Goal: Task Accomplishment & Management: Complete application form

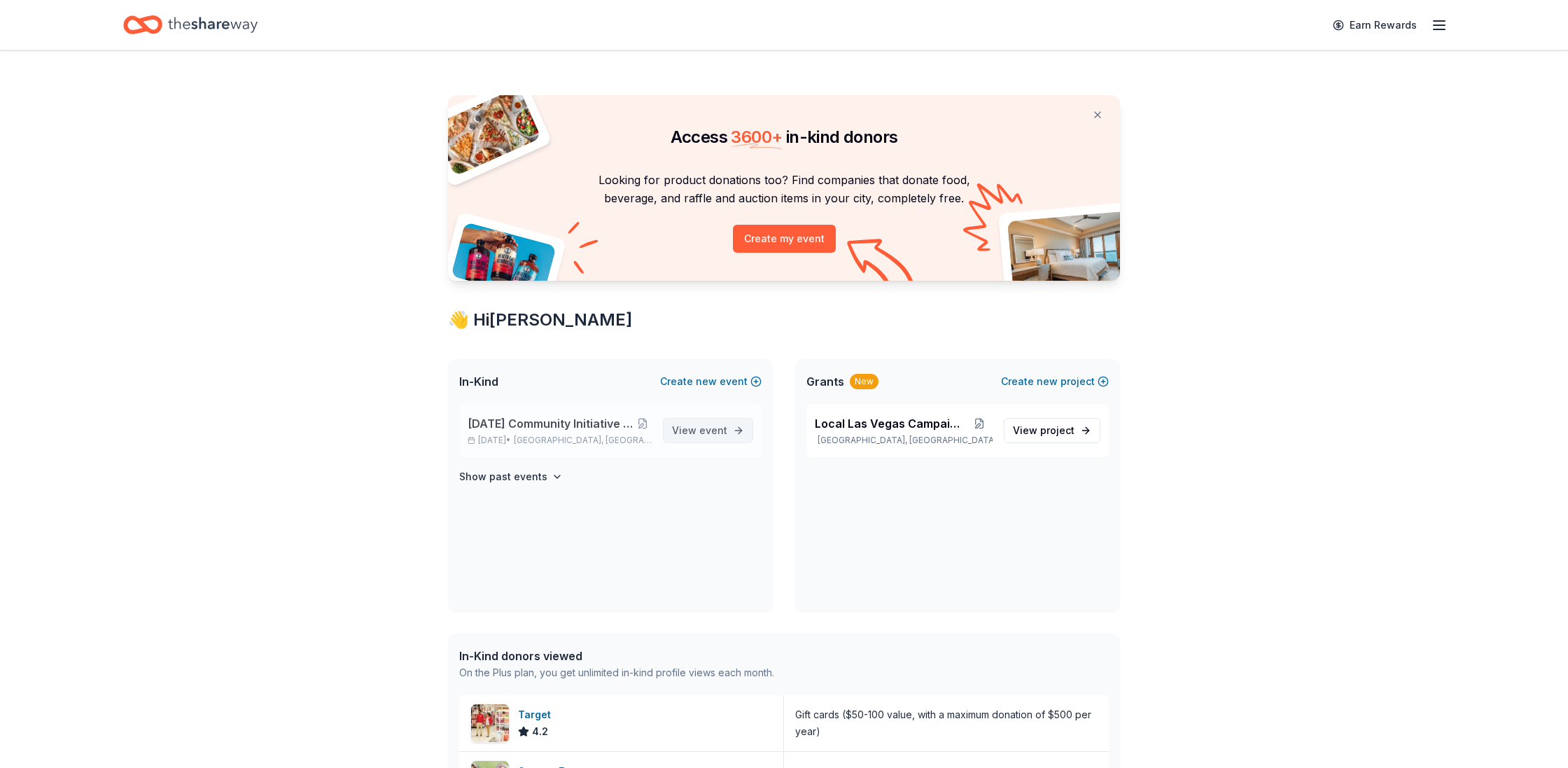
drag, startPoint x: 700, startPoint y: 424, endPoint x: 678, endPoint y: 426, distance: 22.1
click at [696, 424] on span "View event" at bounding box center [700, 430] width 55 height 16
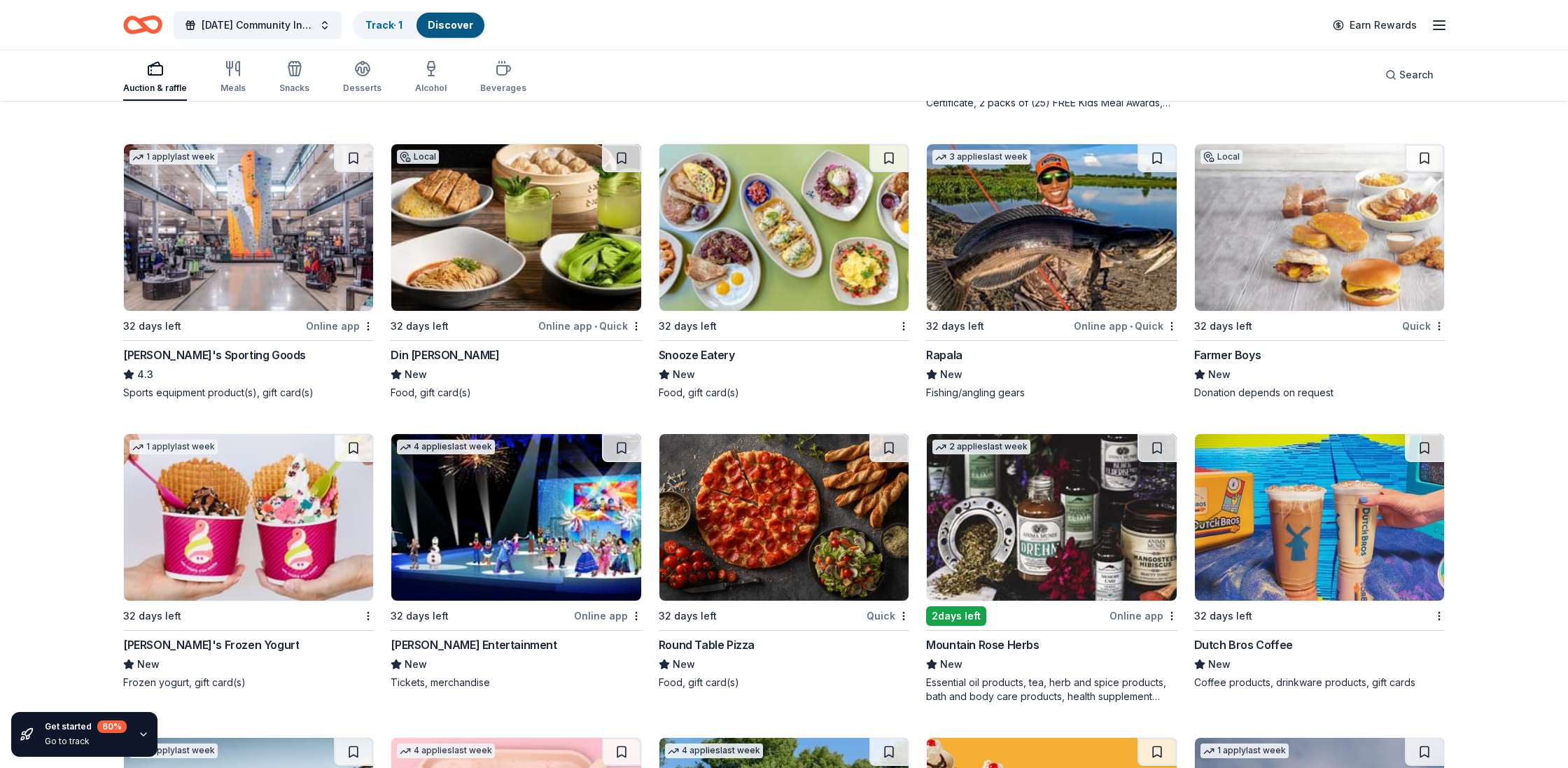
scroll to position [7002, 0]
click at [1335, 221] on img at bounding box center [1318, 228] width 249 height 166
click at [223, 554] on img at bounding box center [248, 517] width 249 height 166
click at [548, 512] on img at bounding box center [515, 517] width 249 height 166
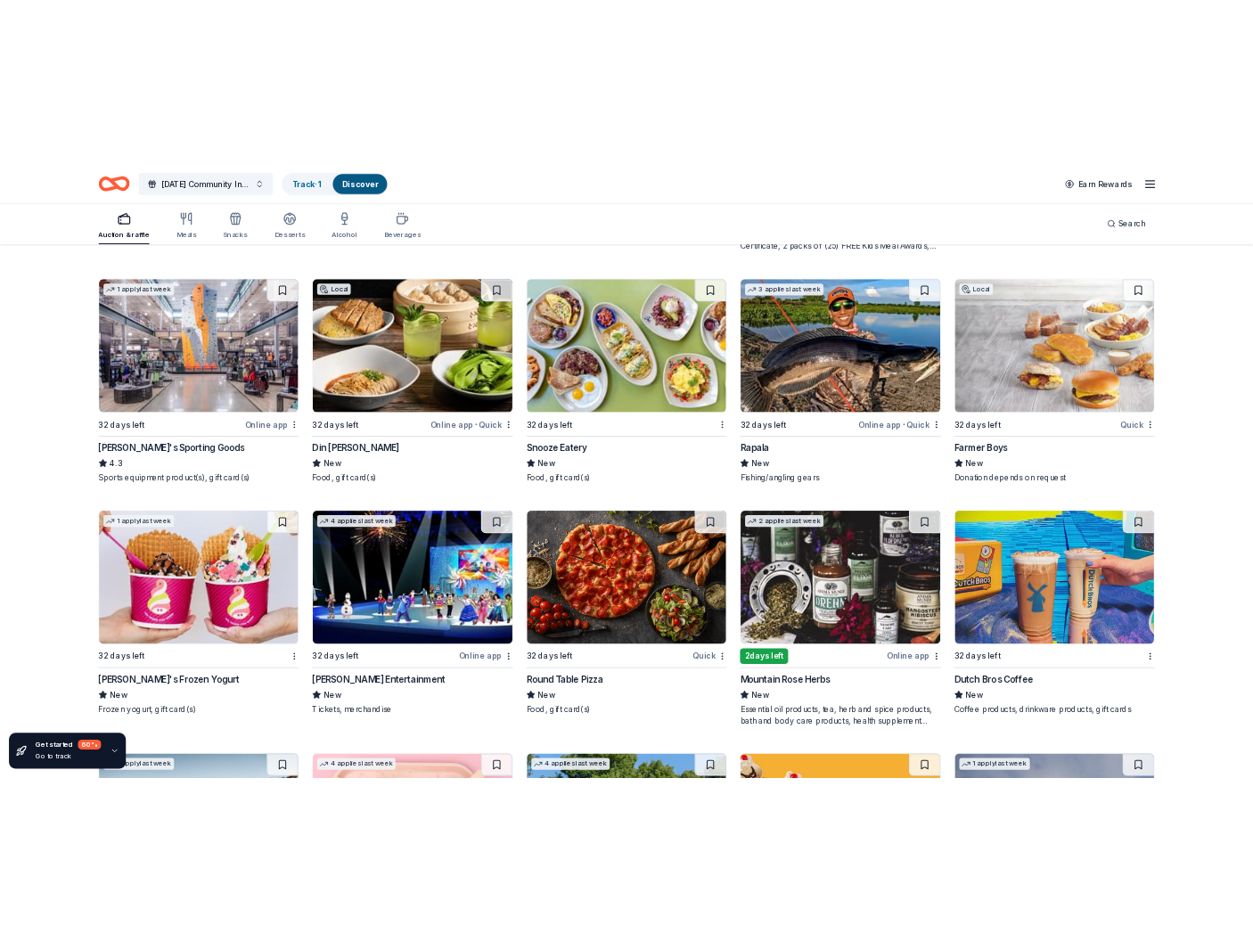
scroll to position [8395, 0]
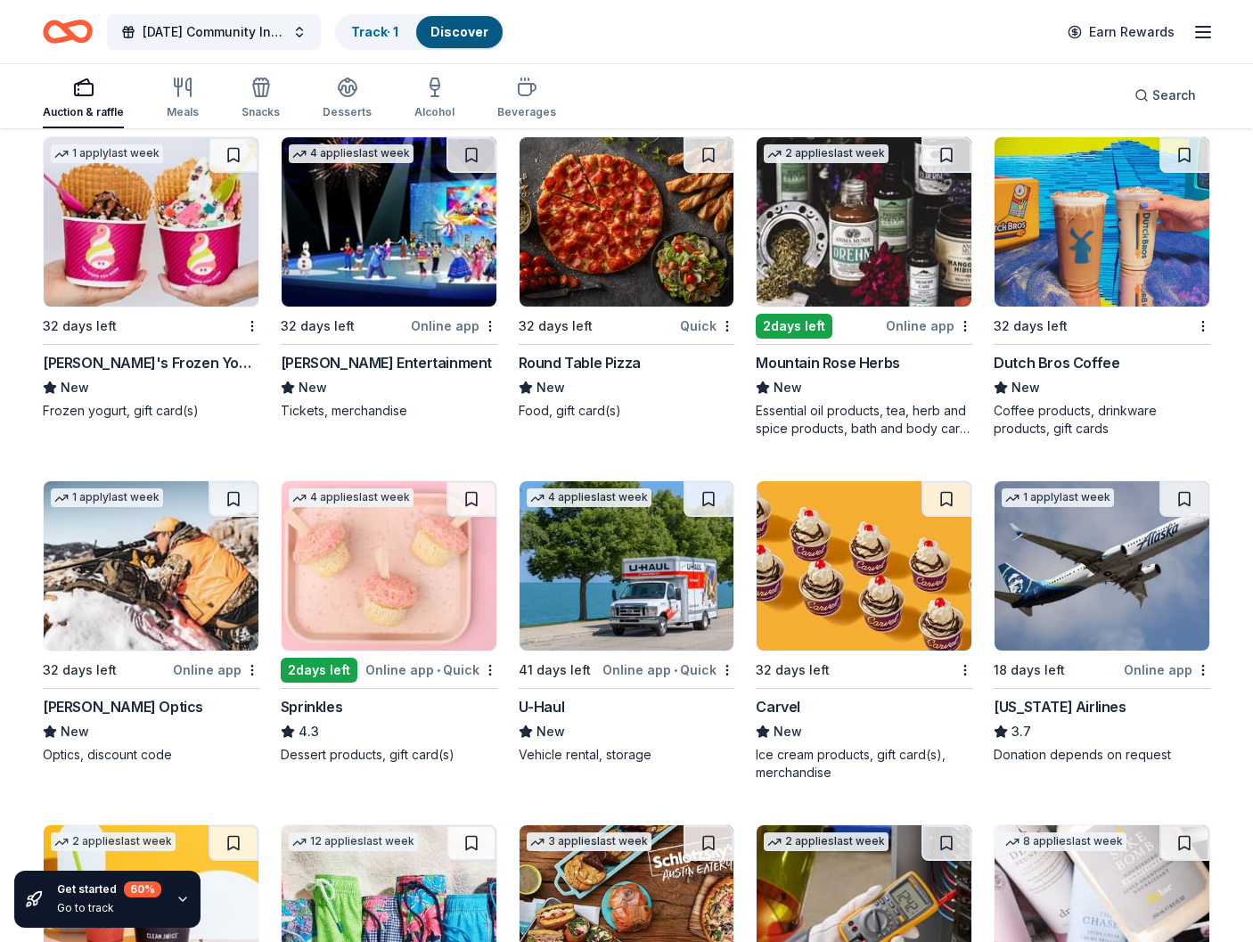
click at [595, 239] on img at bounding box center [627, 221] width 215 height 169
click at [908, 302] on img at bounding box center [864, 221] width 215 height 169
click at [1074, 297] on img at bounding box center [1102, 221] width 215 height 169
click at [143, 625] on img at bounding box center [151, 565] width 215 height 169
click at [341, 619] on img at bounding box center [389, 565] width 215 height 169
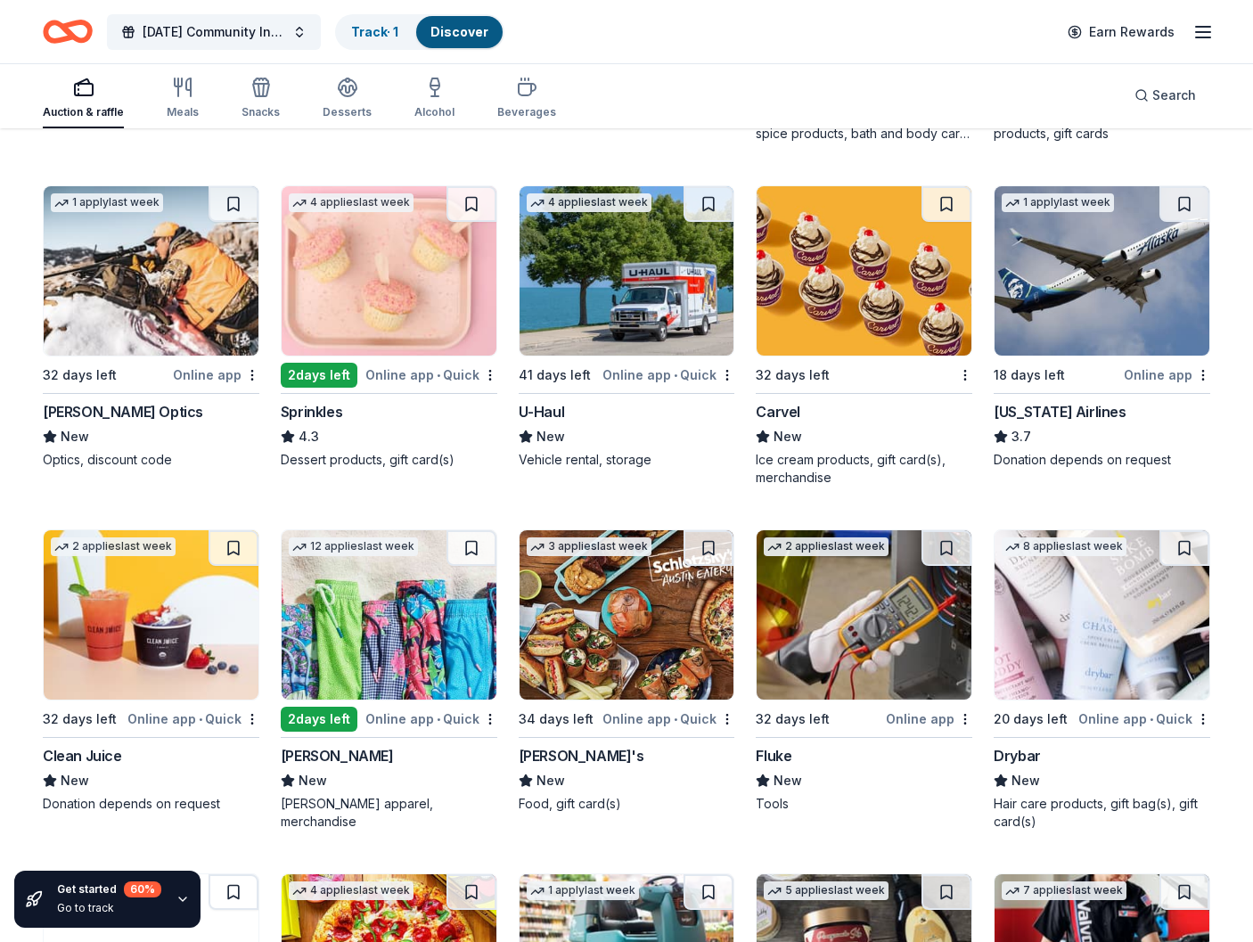
scroll to position [8692, 0]
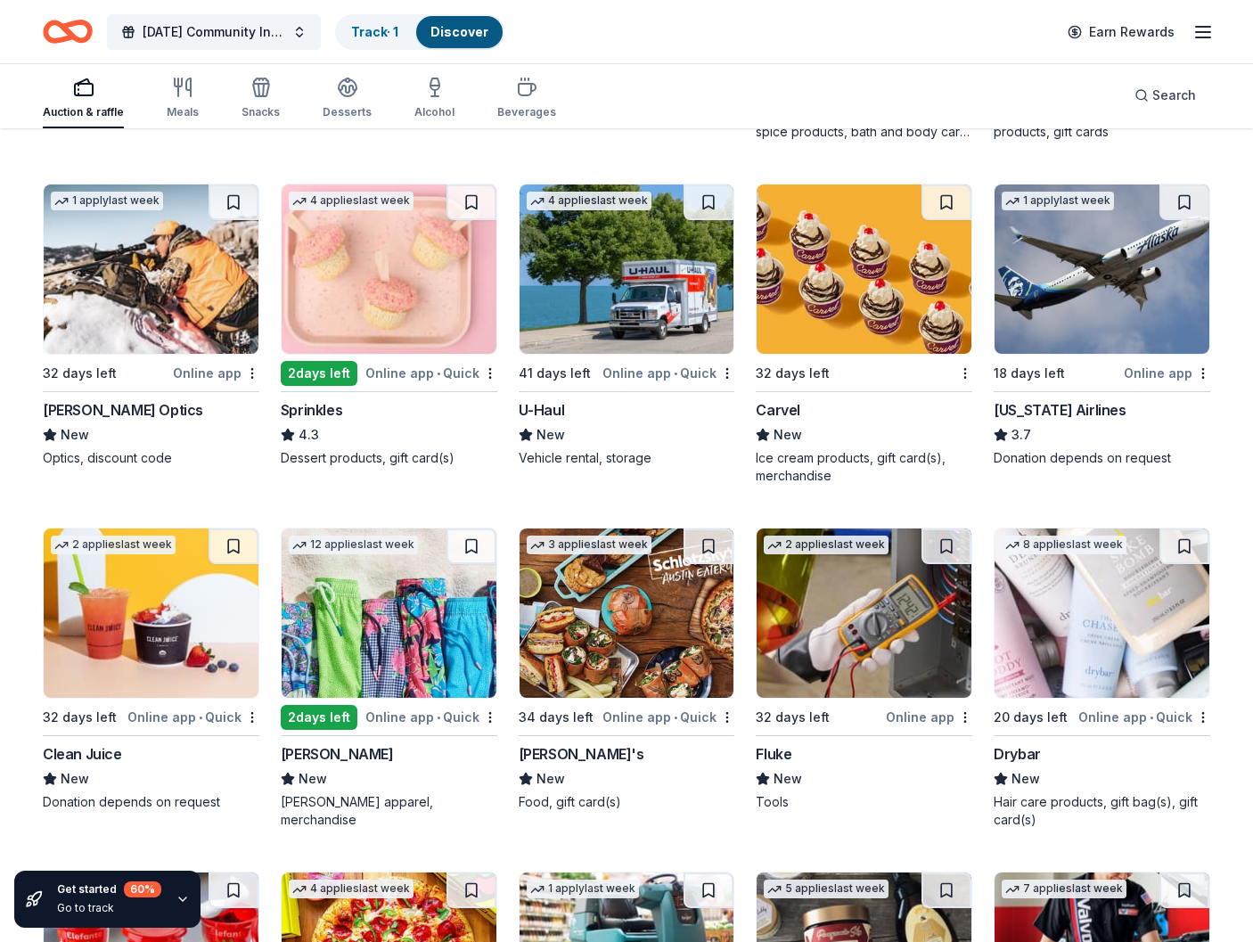
click at [624, 327] on img at bounding box center [627, 268] width 215 height 169
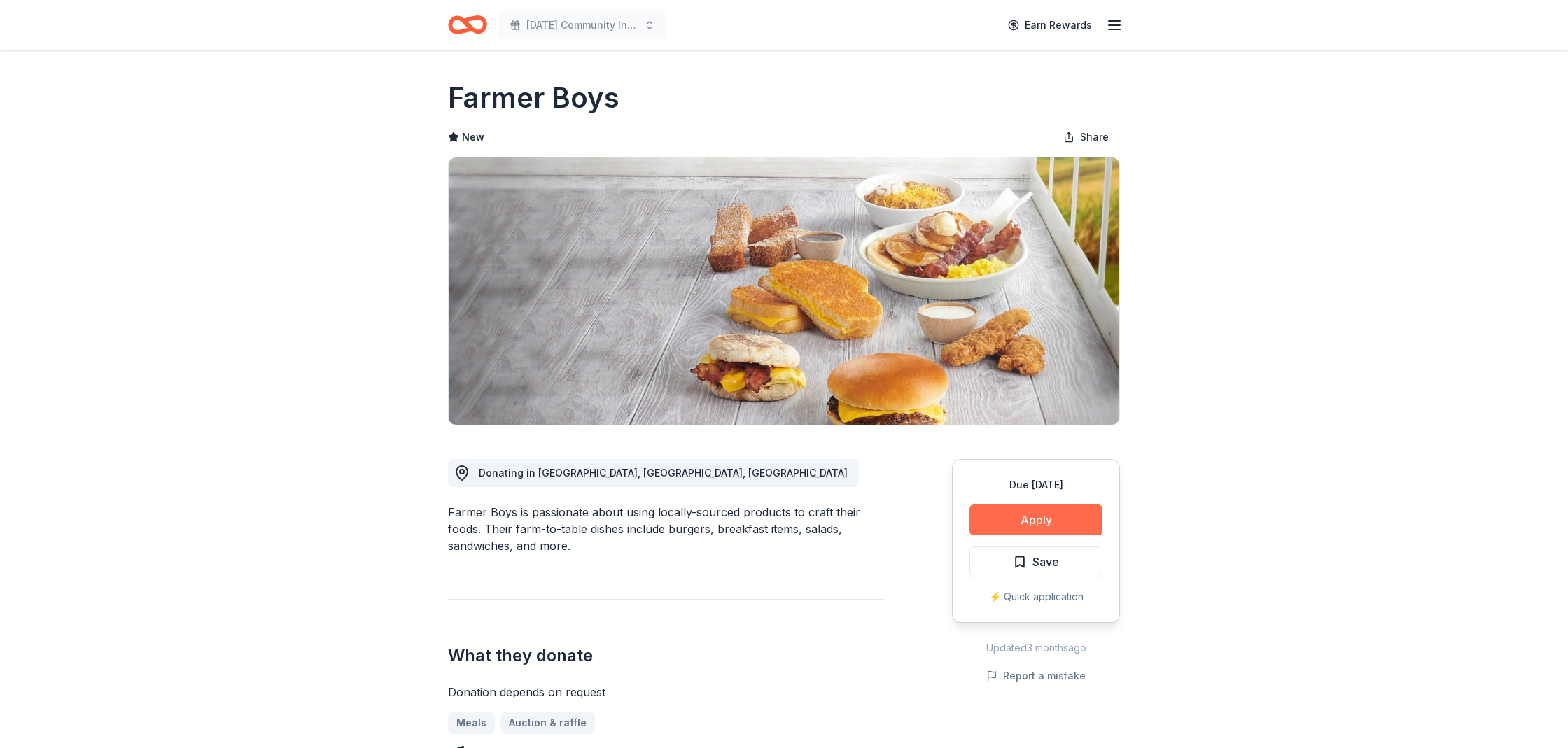
click at [1029, 516] on button "Apply" at bounding box center [1035, 520] width 133 height 31
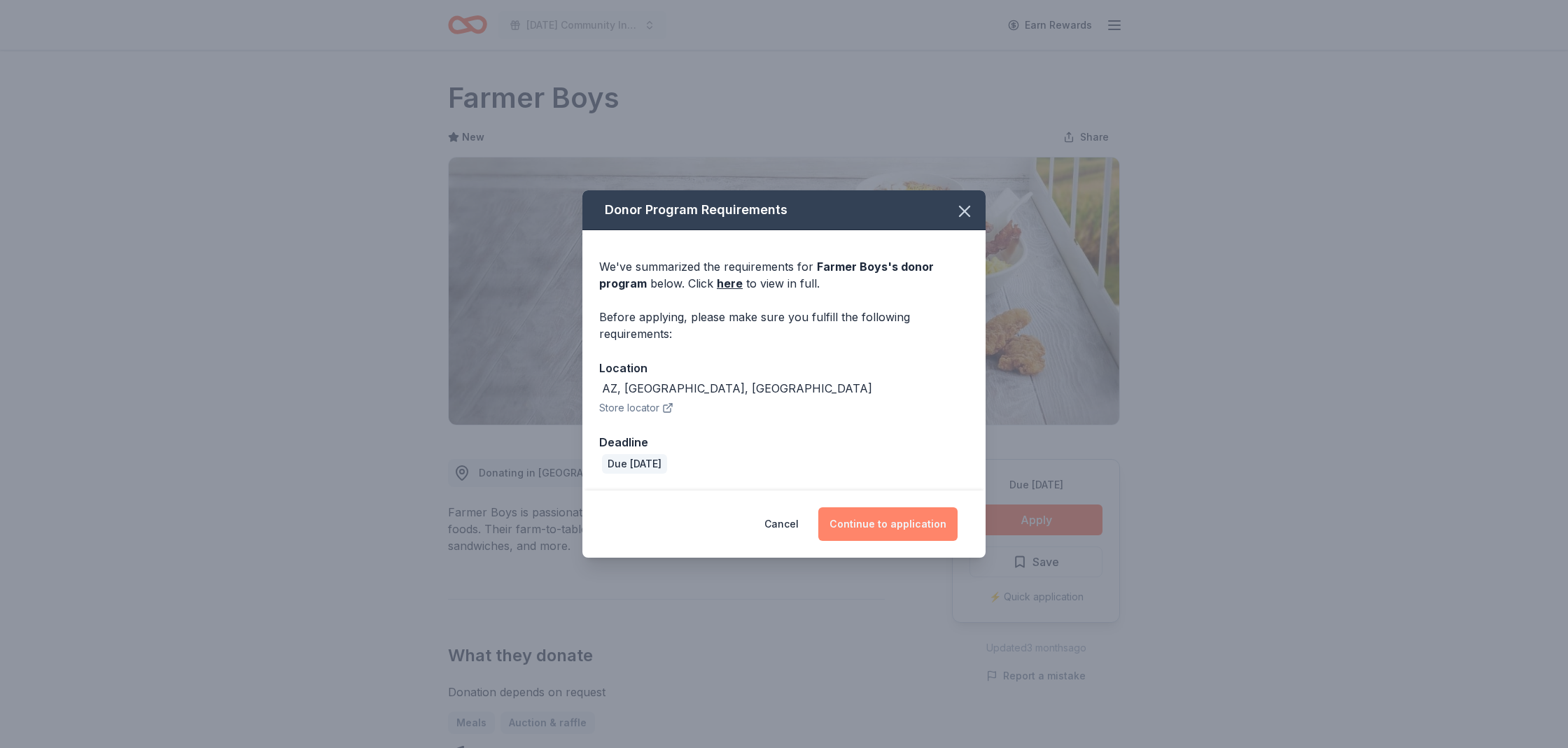
click at [897, 517] on button "Continue to application" at bounding box center [887, 524] width 139 height 34
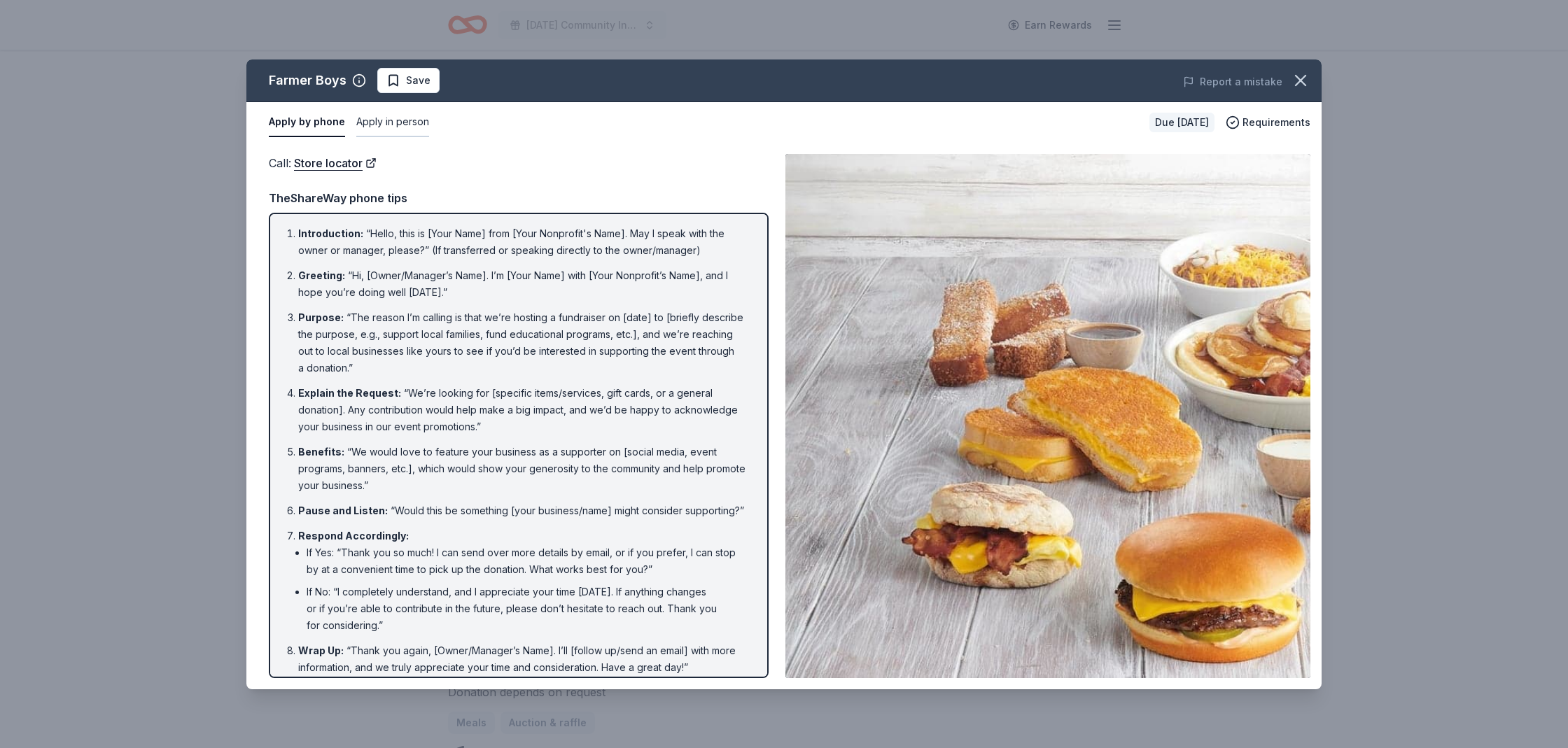
click at [401, 118] on button "Apply in person" at bounding box center [393, 122] width 73 height 29
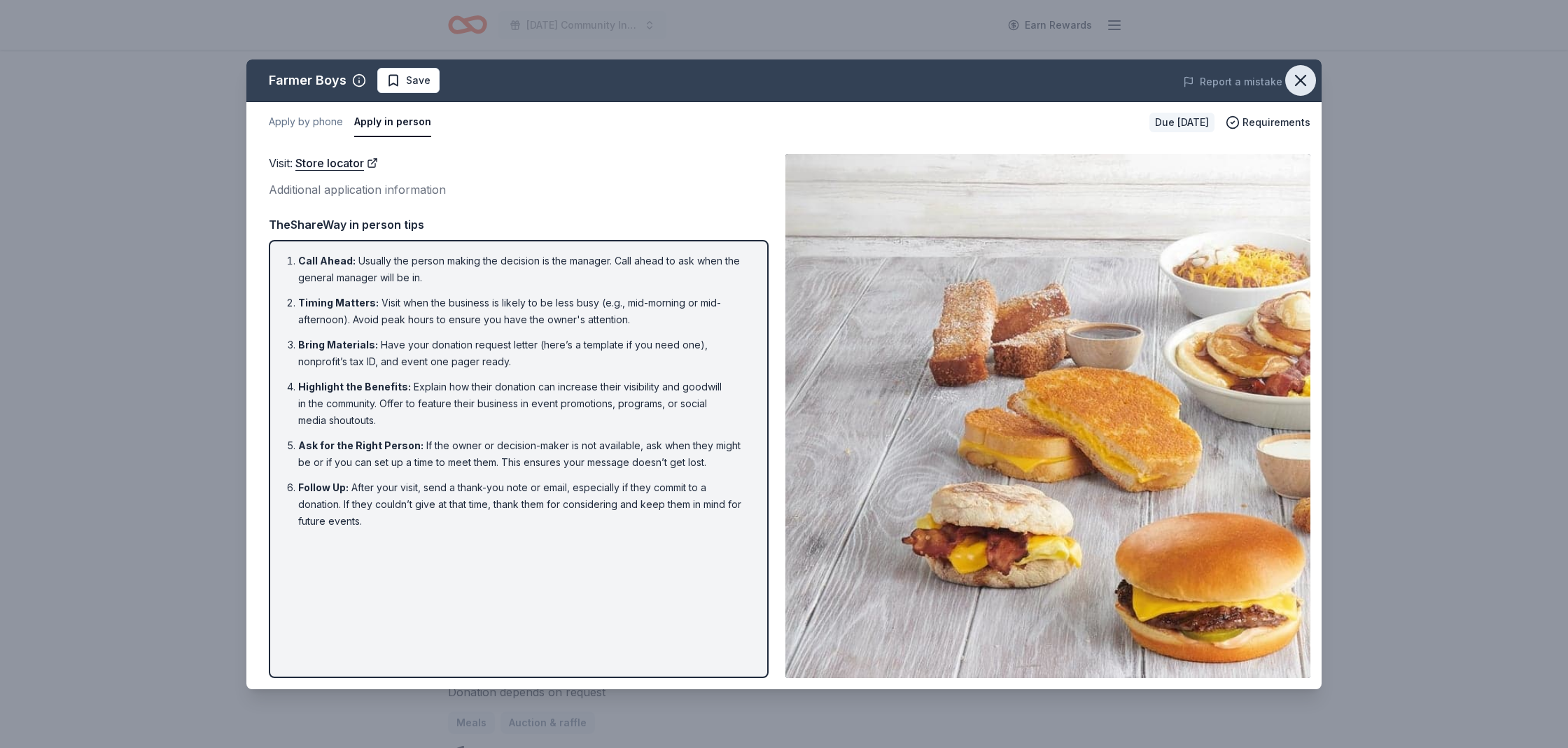
click at [1296, 78] on icon "button" at bounding box center [1300, 80] width 20 height 20
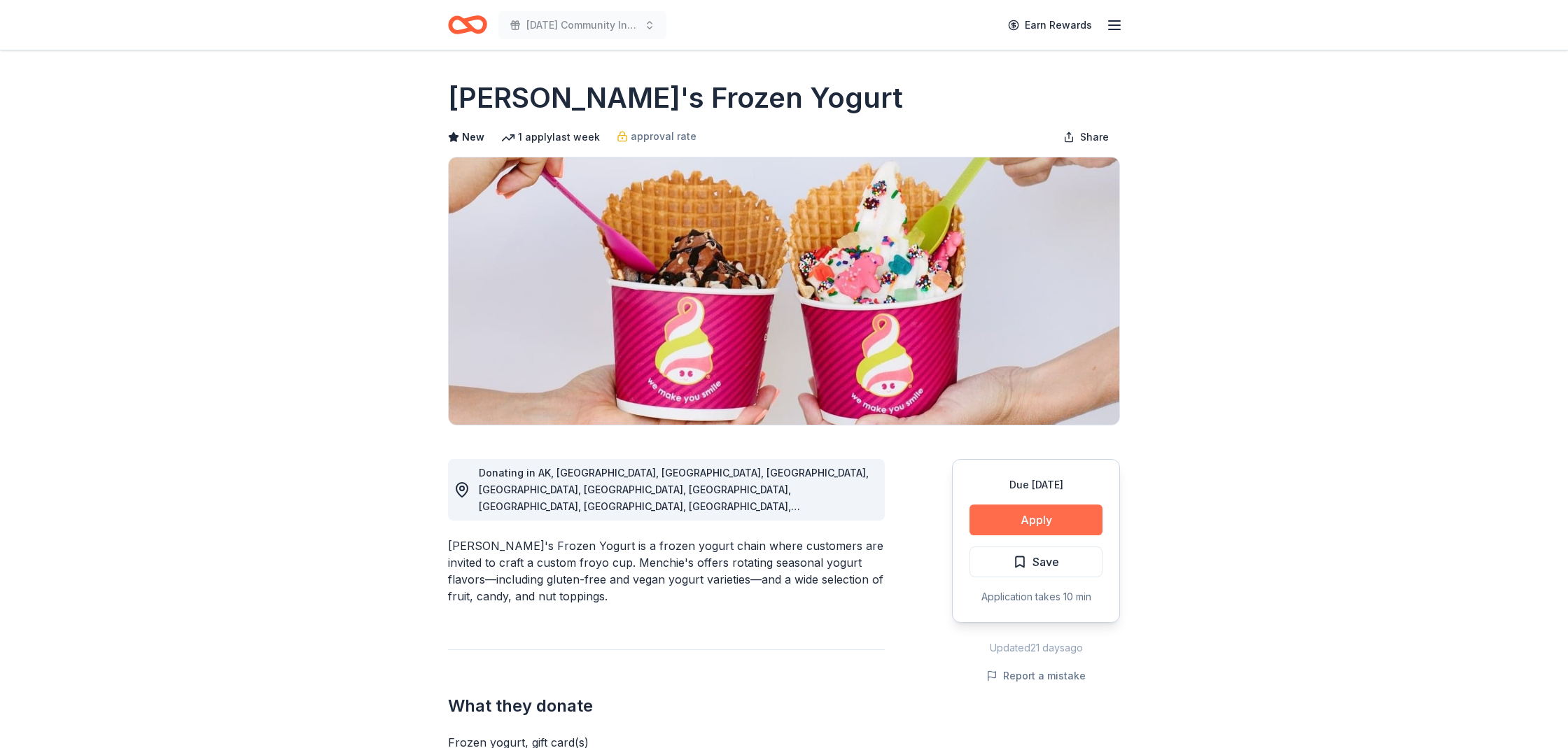
click at [1064, 522] on button "Apply" at bounding box center [1035, 520] width 133 height 31
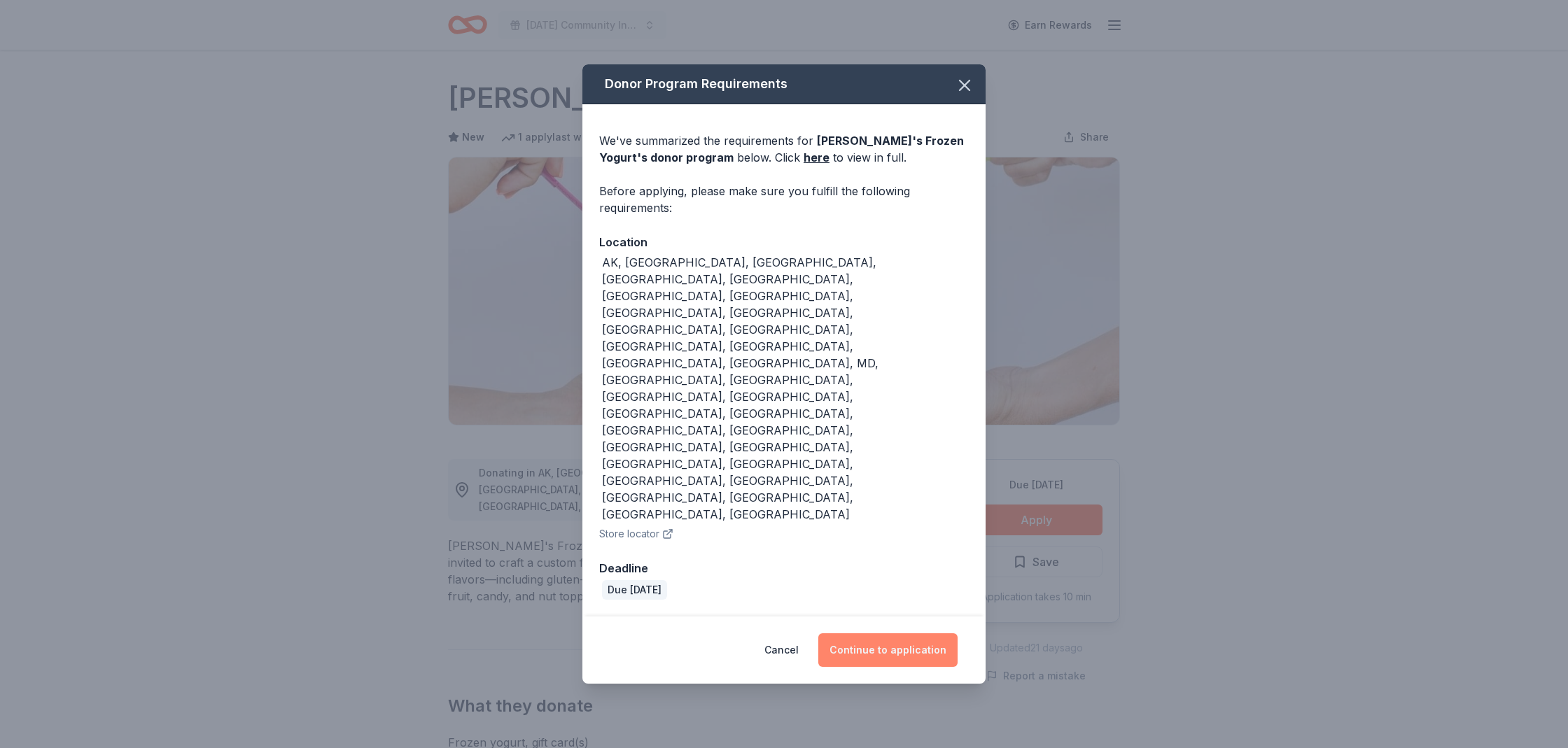
click at [890, 633] on button "Continue to application" at bounding box center [887, 650] width 139 height 34
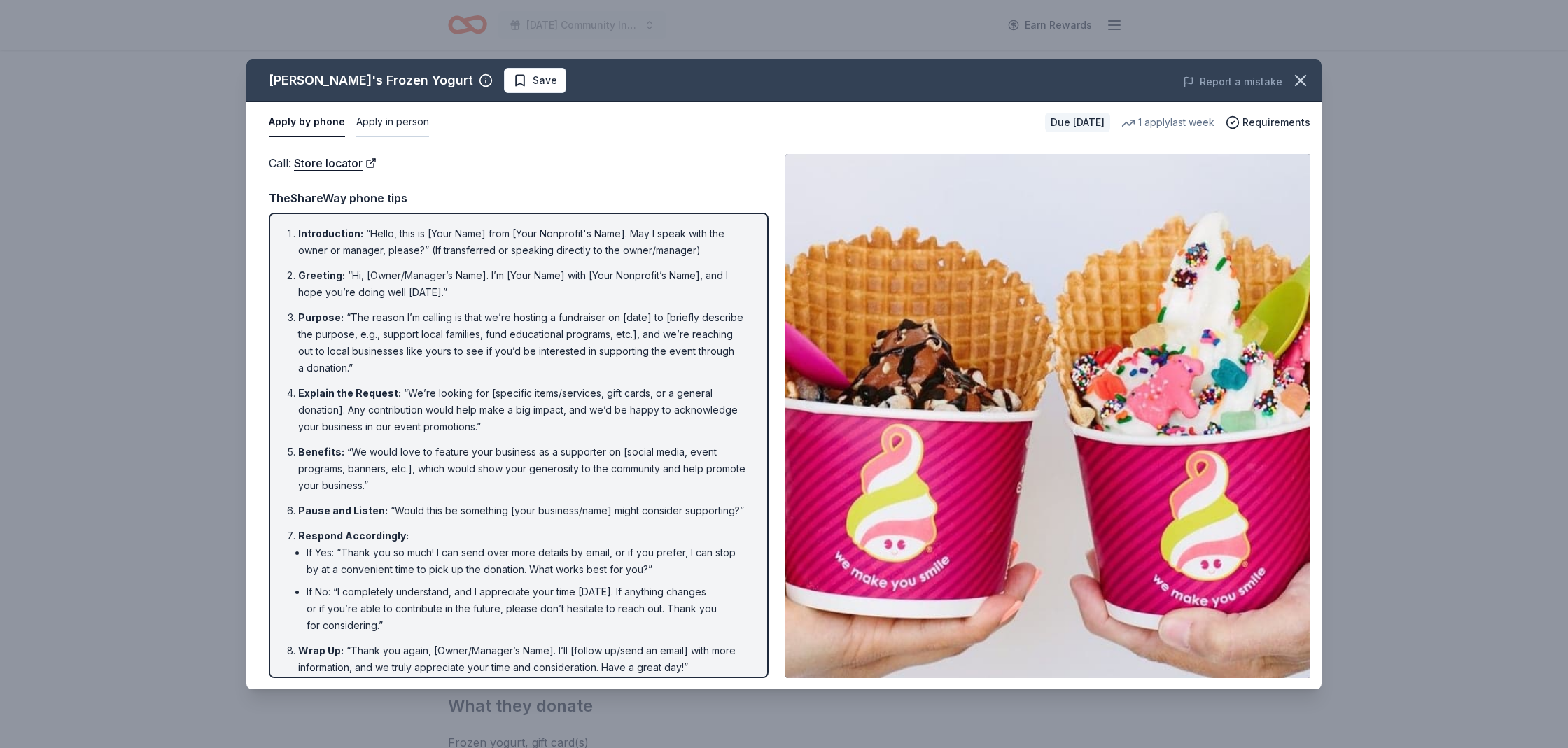
click at [397, 120] on button "Apply in person" at bounding box center [393, 122] width 73 height 29
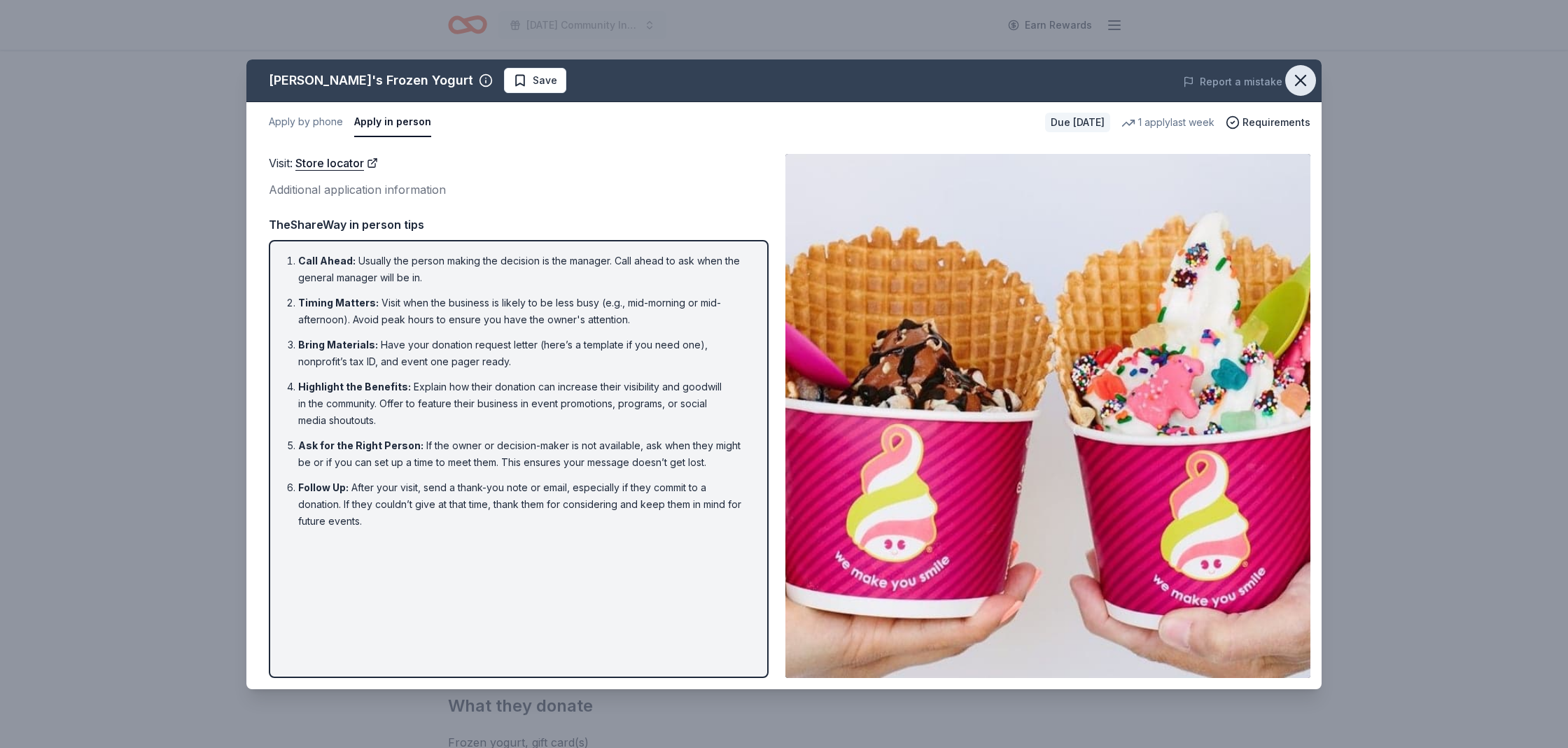
click at [1303, 87] on icon "button" at bounding box center [1300, 80] width 20 height 20
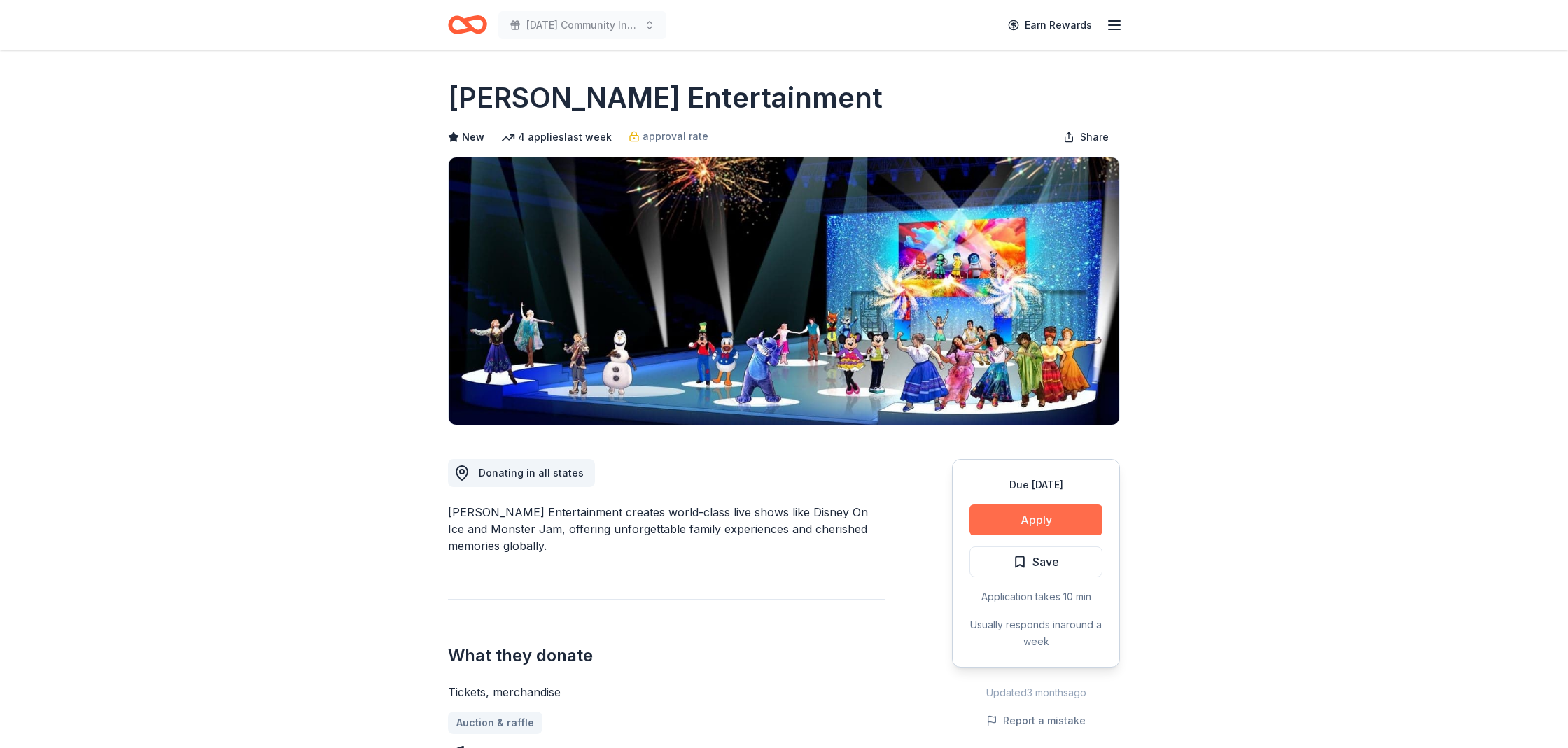
click at [1044, 523] on button "Apply" at bounding box center [1035, 520] width 133 height 31
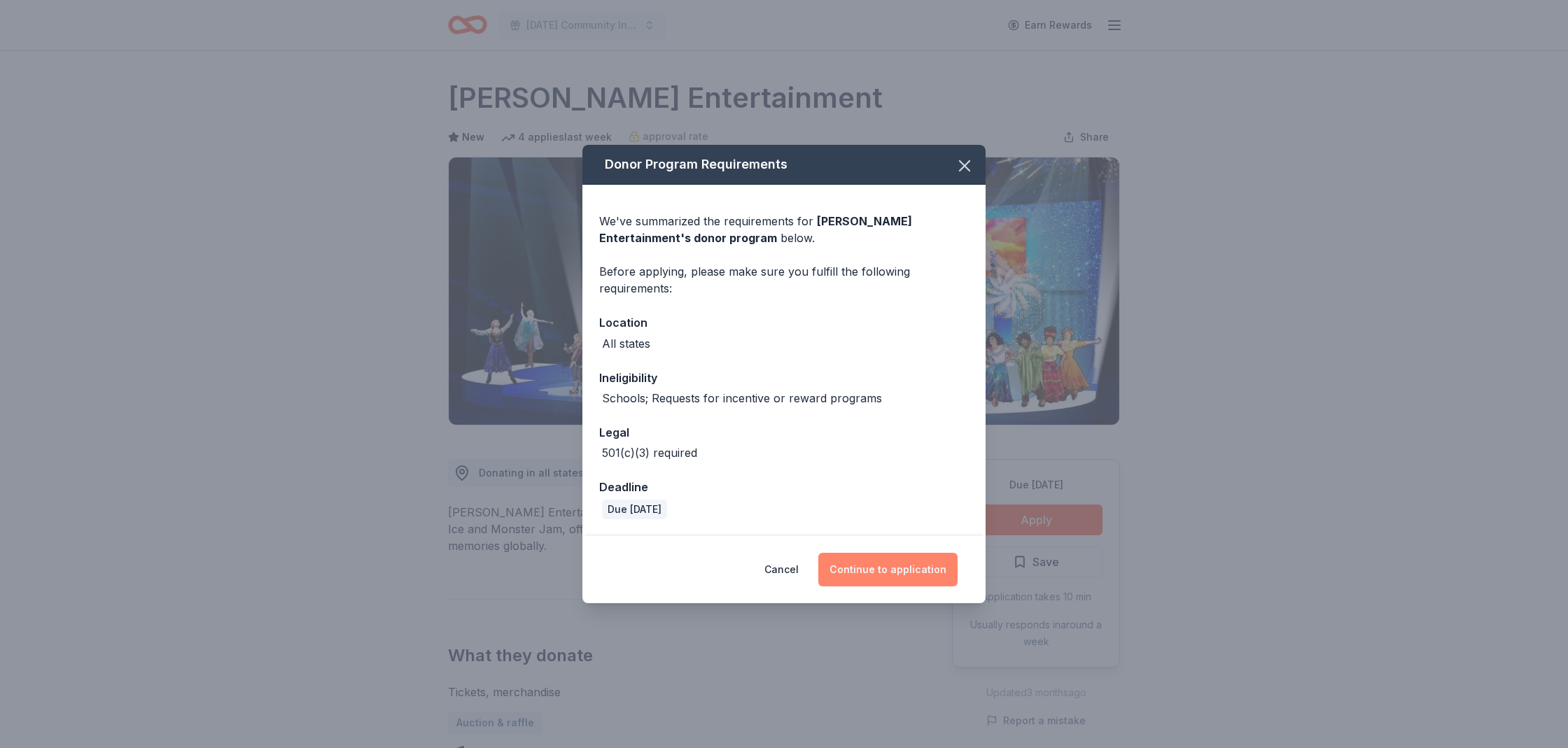
click at [897, 571] on button "Continue to application" at bounding box center [887, 569] width 139 height 34
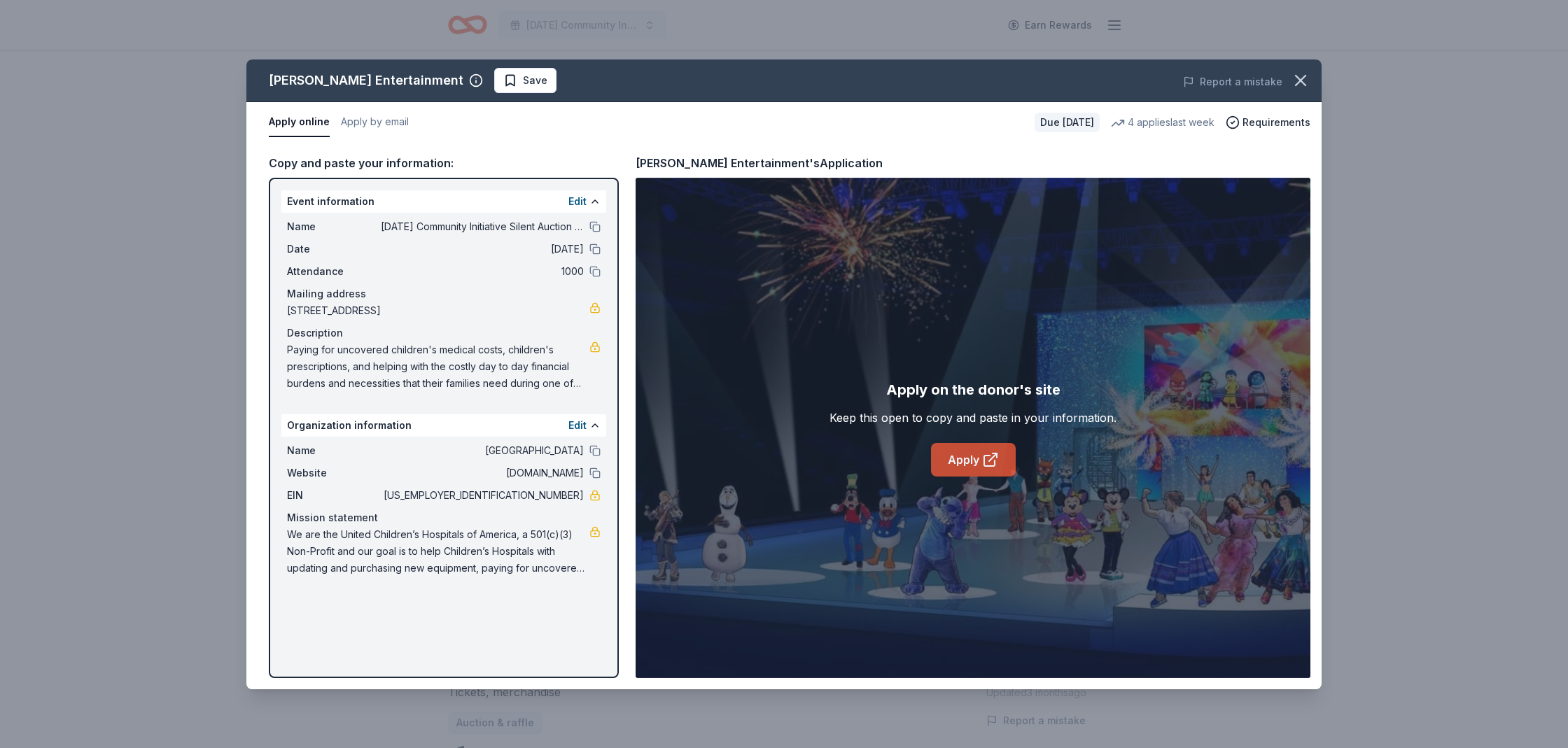
click at [974, 460] on link "Apply" at bounding box center [973, 459] width 85 height 34
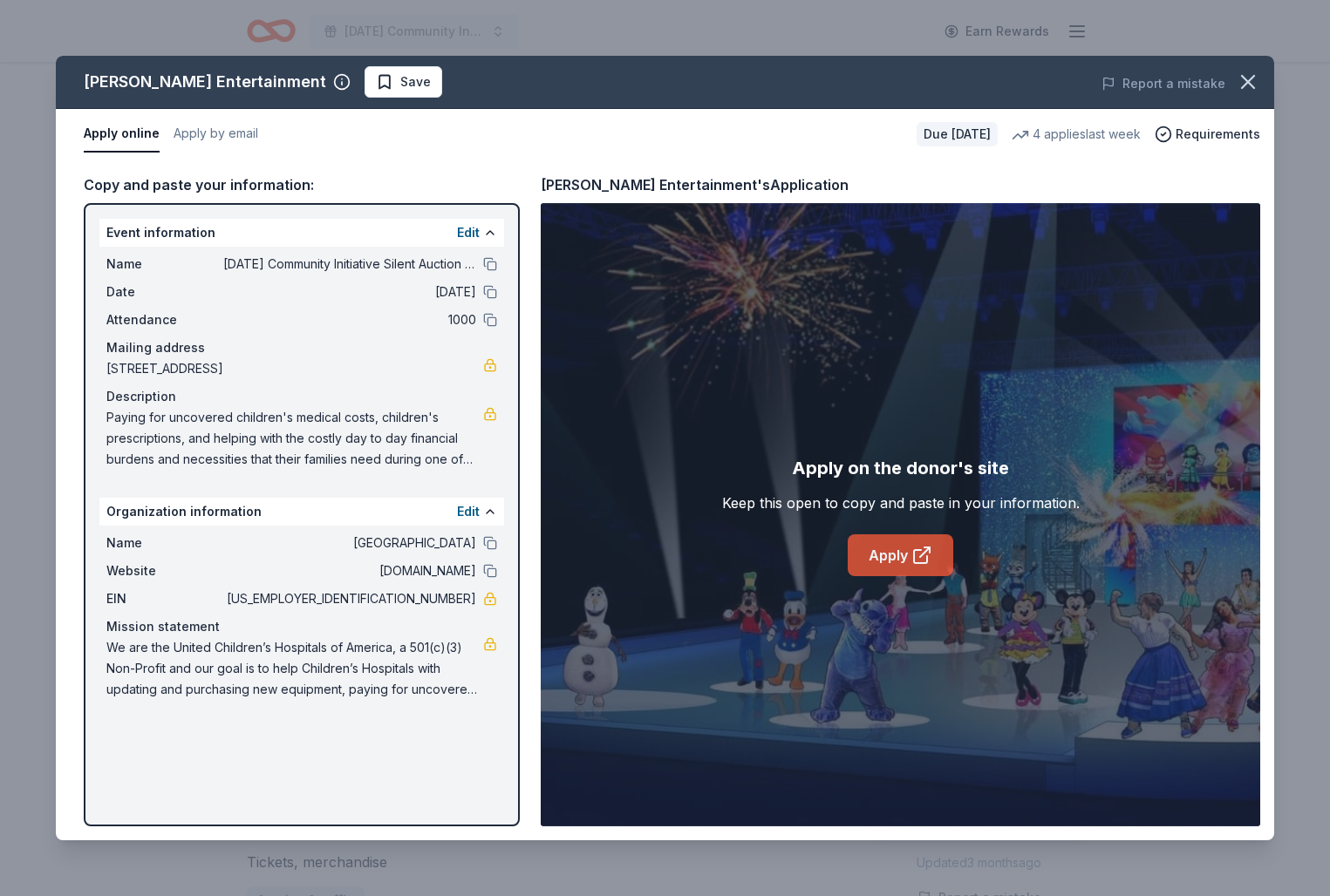
click at [907, 564] on link "Apply" at bounding box center [900, 555] width 106 height 42
click at [894, 556] on link "Apply" at bounding box center [900, 555] width 106 height 42
click at [866, 554] on link "Apply" at bounding box center [900, 555] width 106 height 42
click at [881, 555] on link "Apply" at bounding box center [900, 555] width 106 height 42
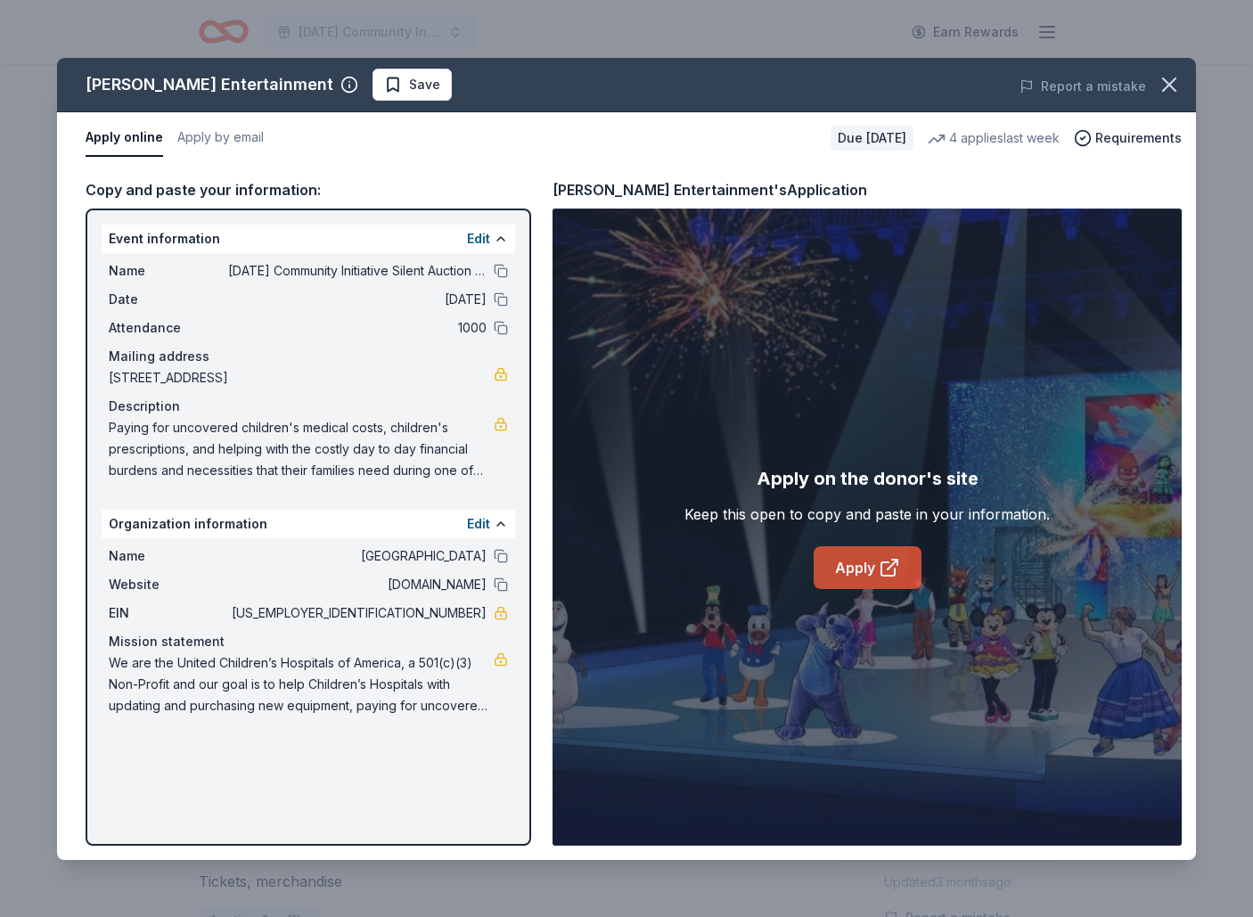
click at [873, 558] on link "Apply" at bounding box center [868, 567] width 108 height 43
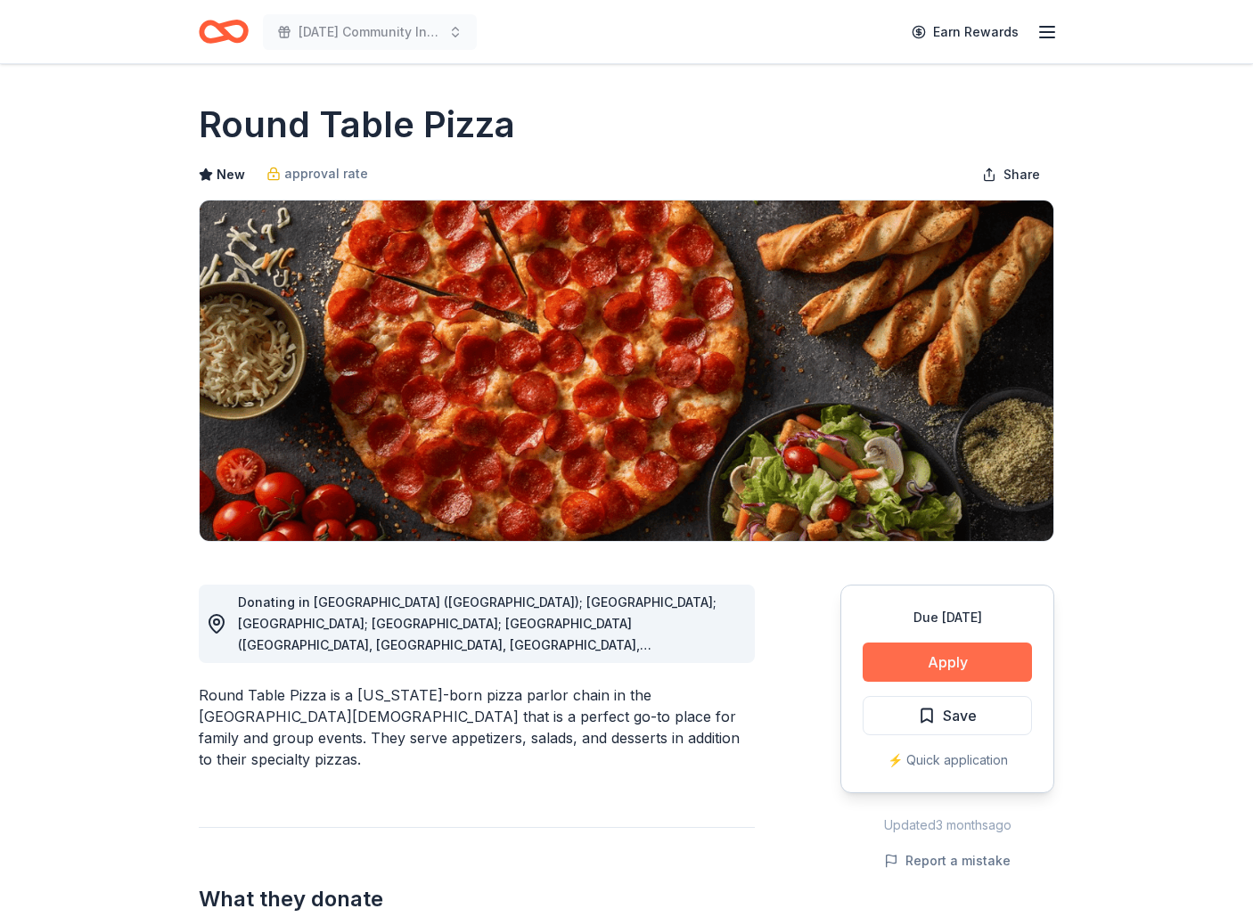
click at [971, 660] on button "Apply" at bounding box center [947, 662] width 169 height 39
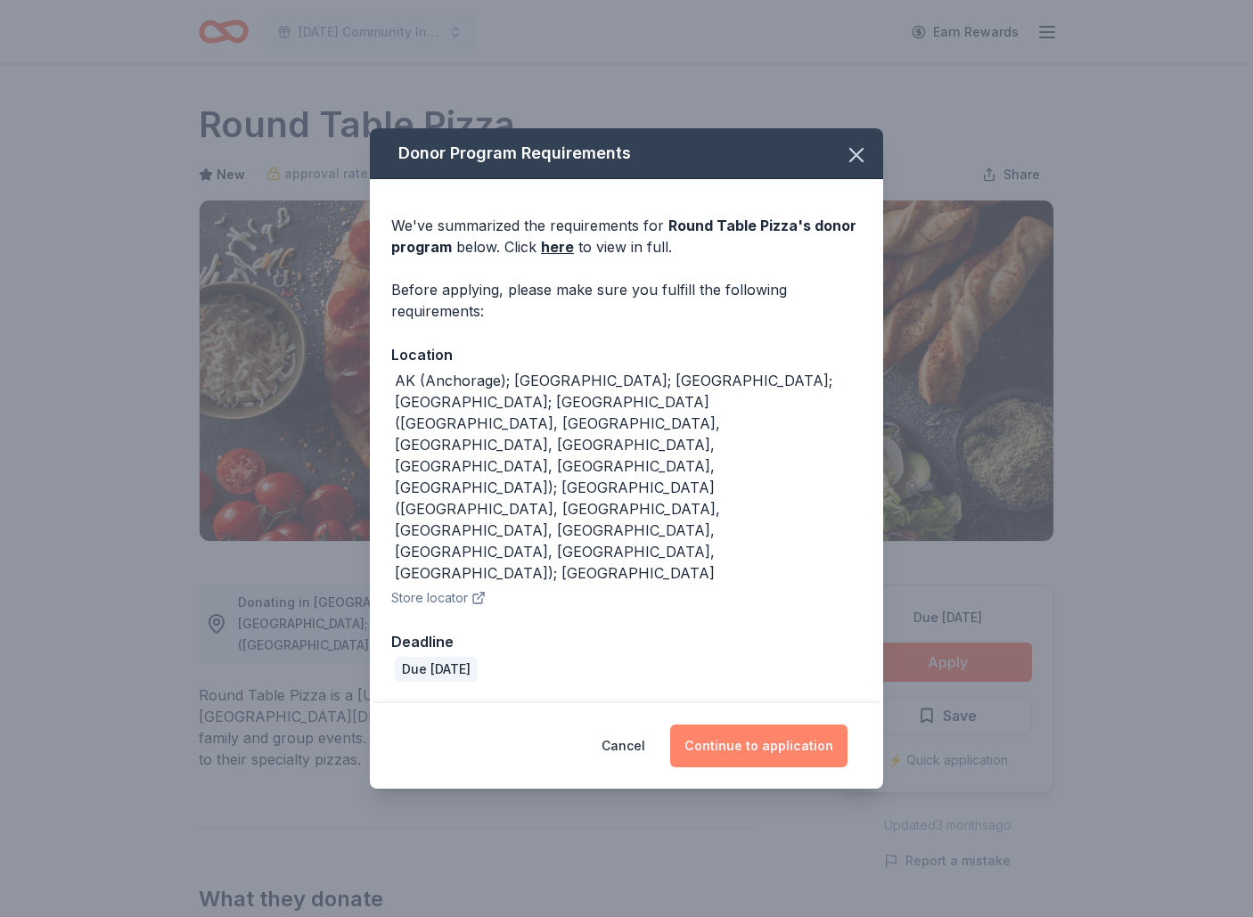
drag, startPoint x: 724, startPoint y: 661, endPoint x: 704, endPoint y: 660, distance: 19.6
click at [722, 725] on button "Continue to application" at bounding box center [758, 746] width 177 height 43
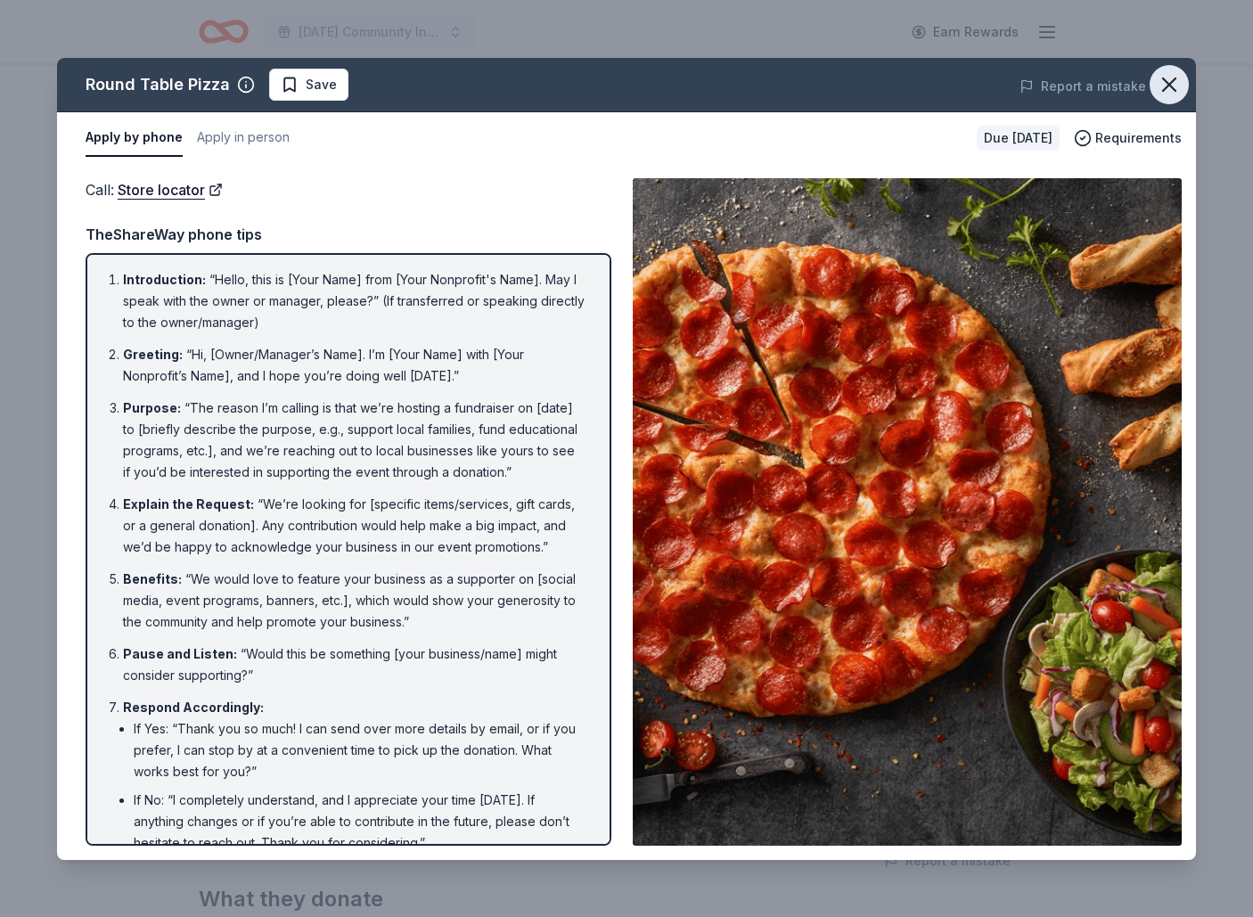
click at [1171, 84] on icon "button" at bounding box center [1169, 84] width 12 height 12
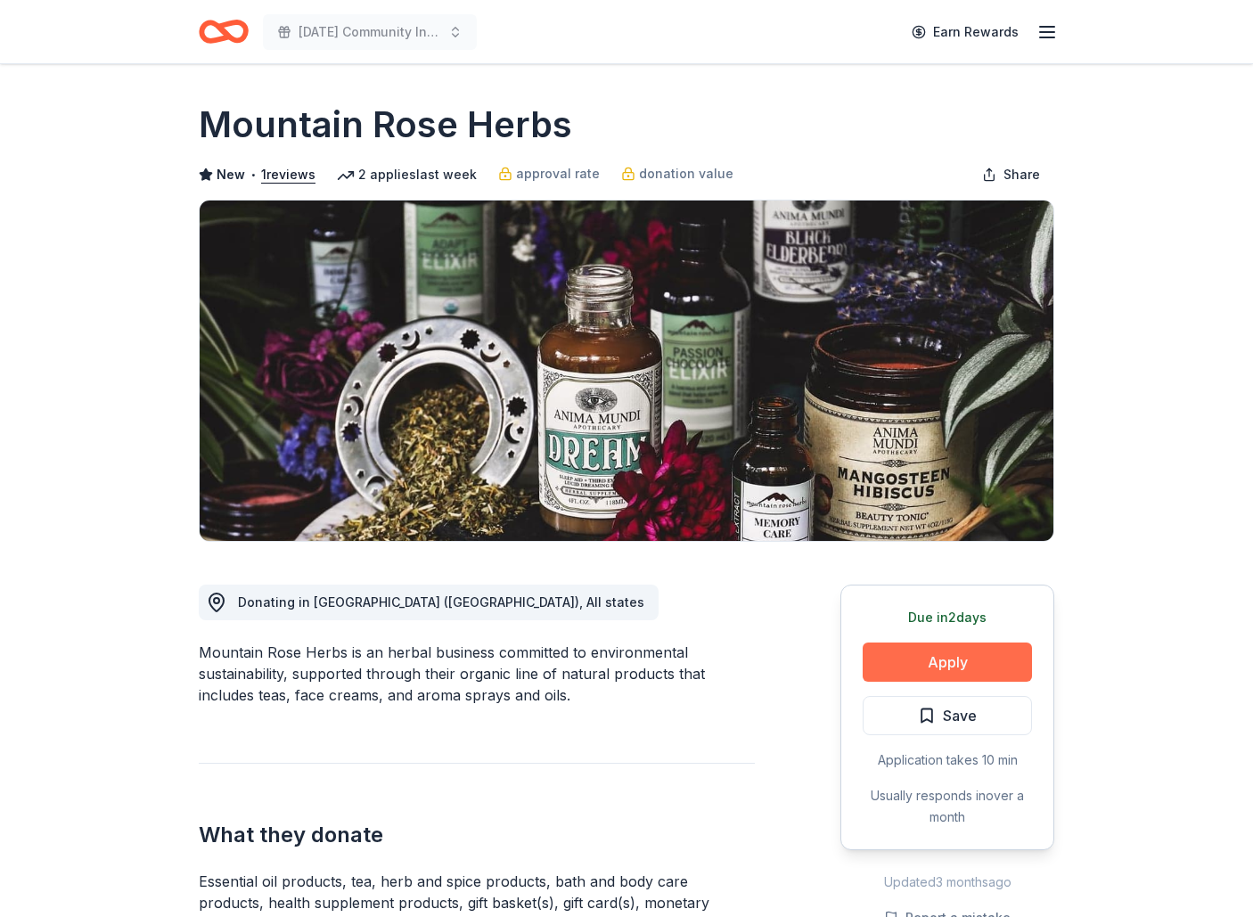
click at [923, 660] on button "Apply" at bounding box center [947, 662] width 169 height 39
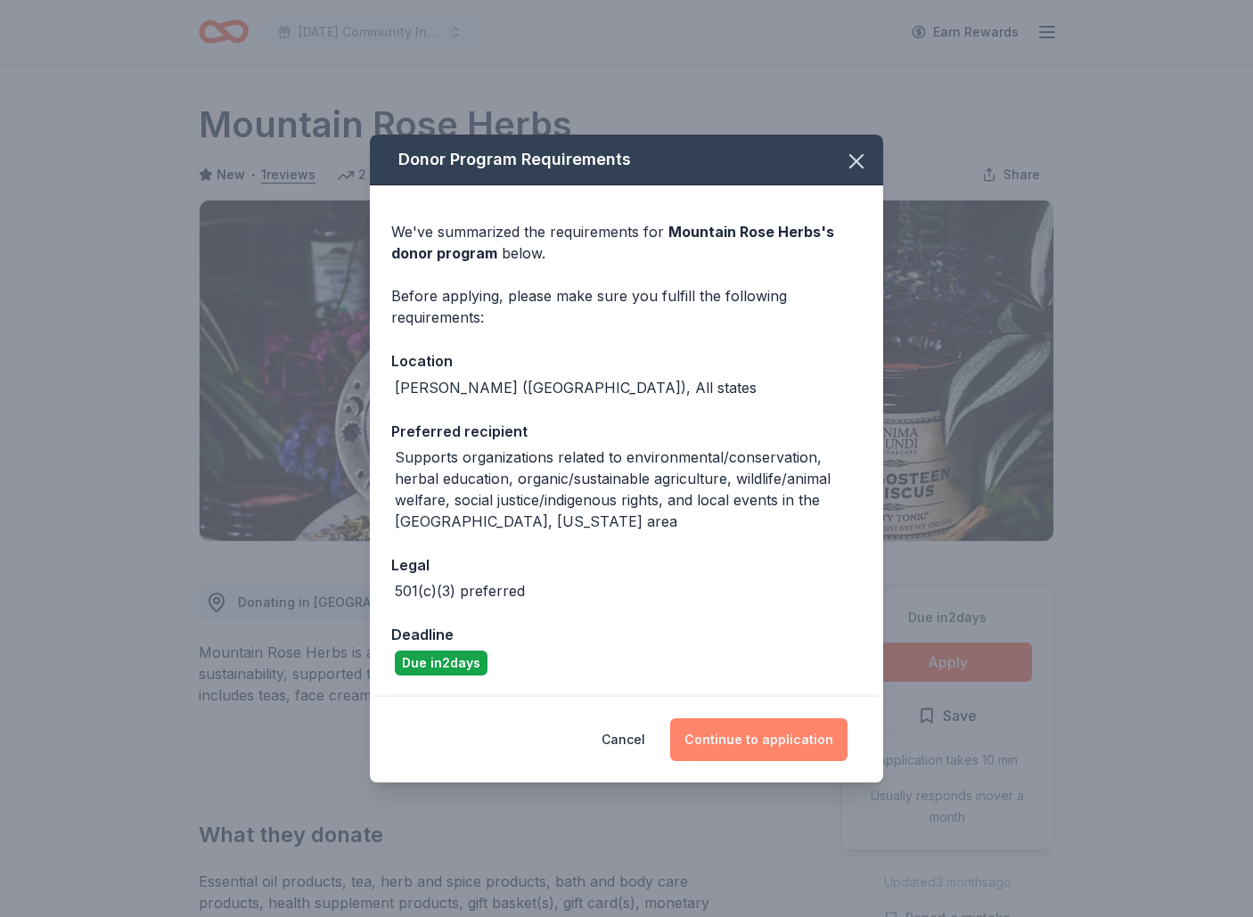
click at [745, 743] on button "Continue to application" at bounding box center [758, 739] width 177 height 43
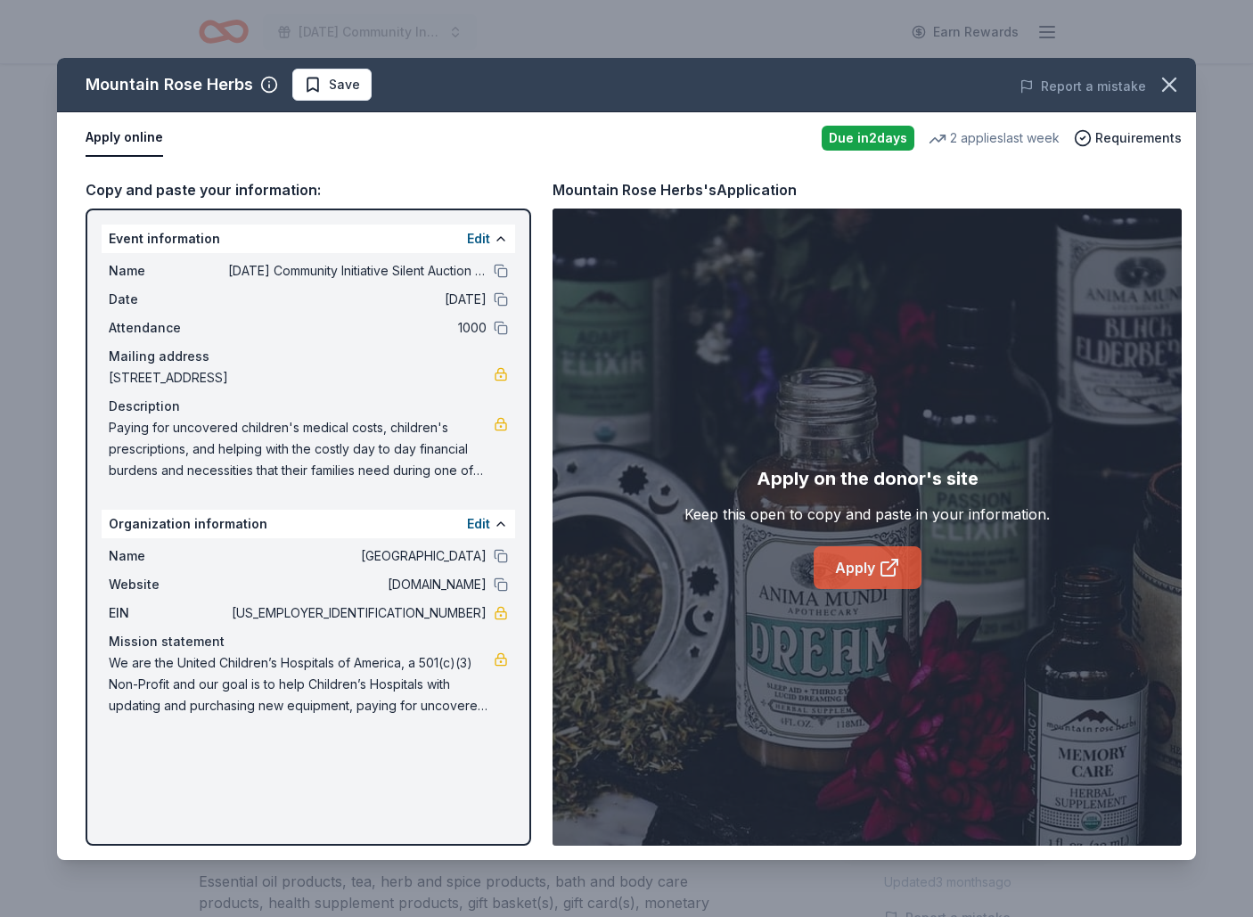
click at [870, 573] on link "Apply" at bounding box center [868, 567] width 108 height 43
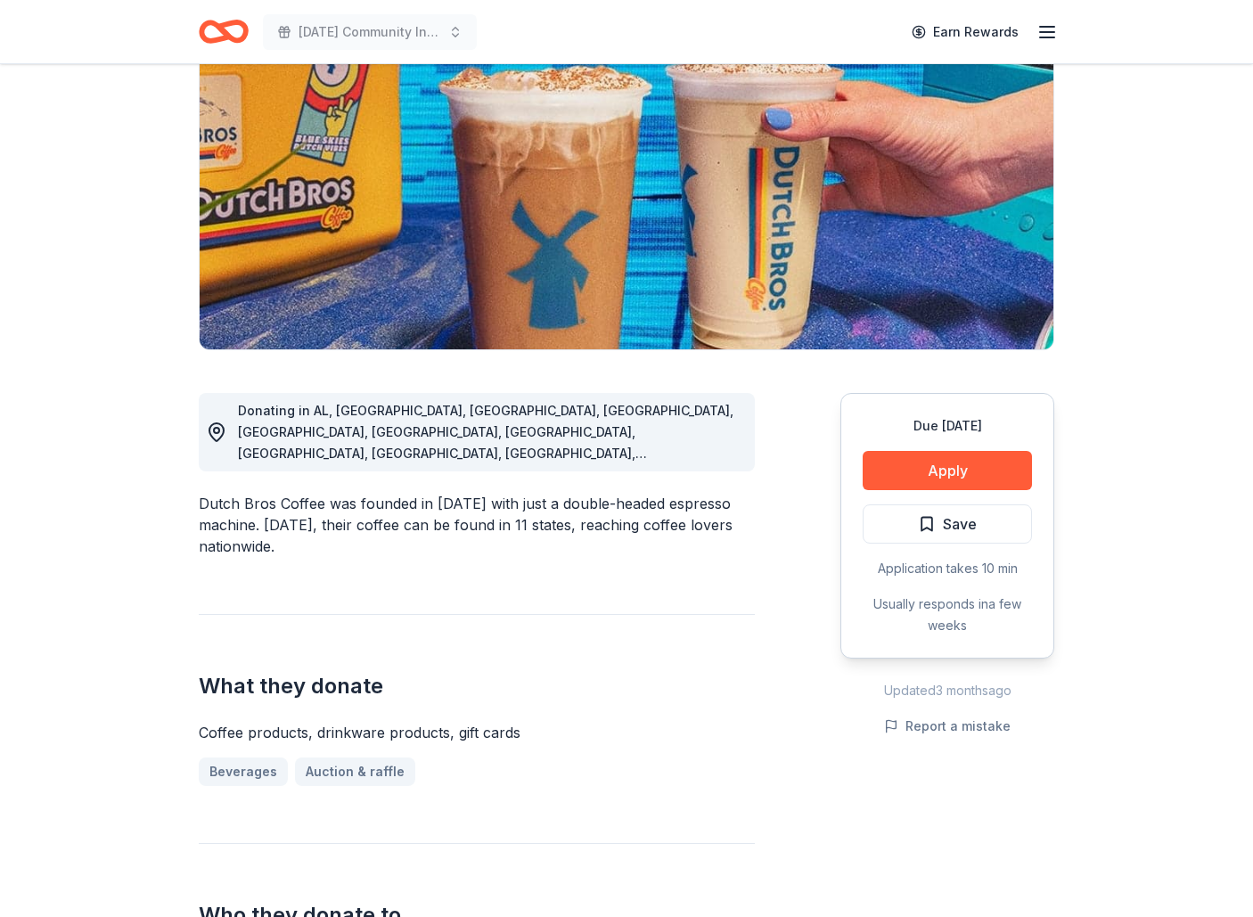
scroll to position [199, 0]
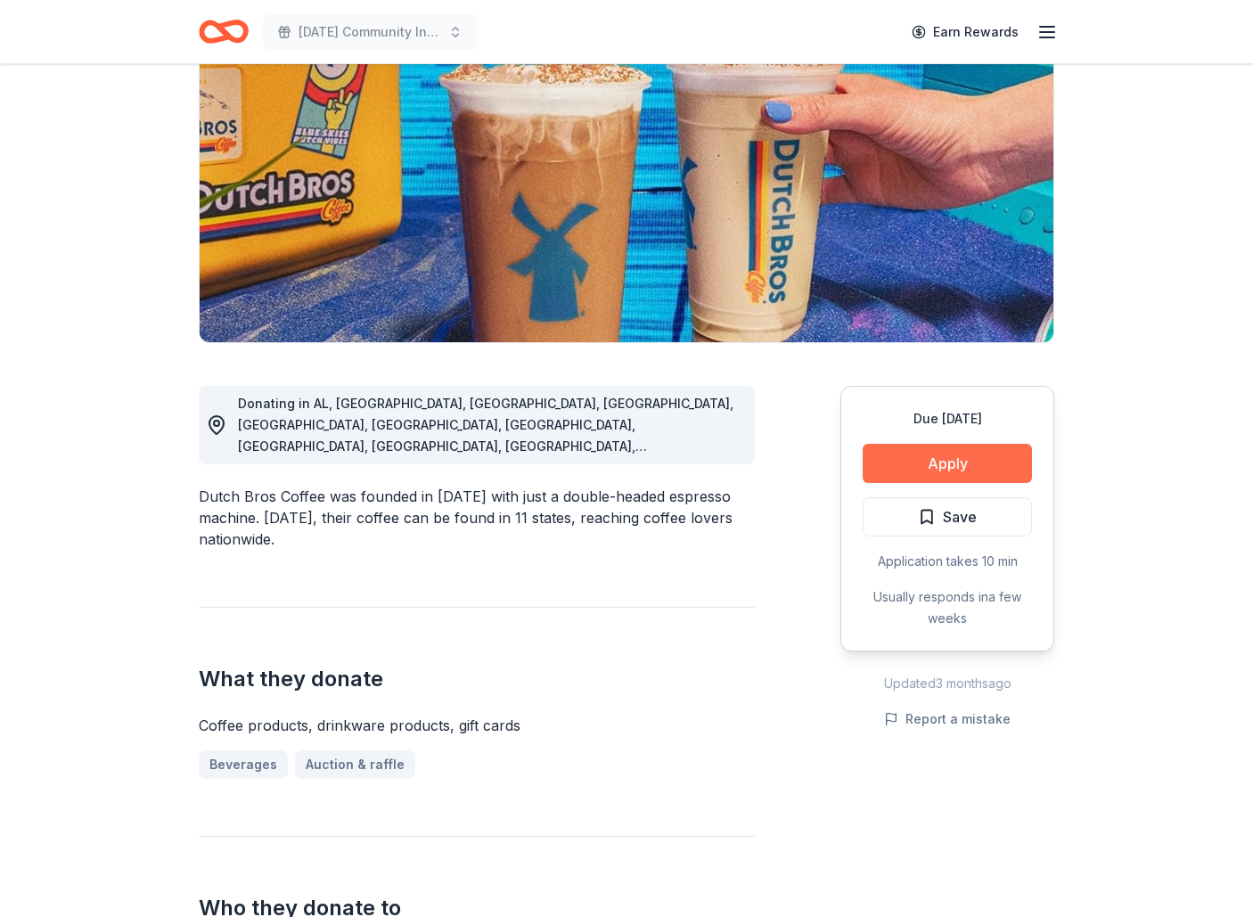
click at [947, 460] on button "Apply" at bounding box center [947, 463] width 169 height 39
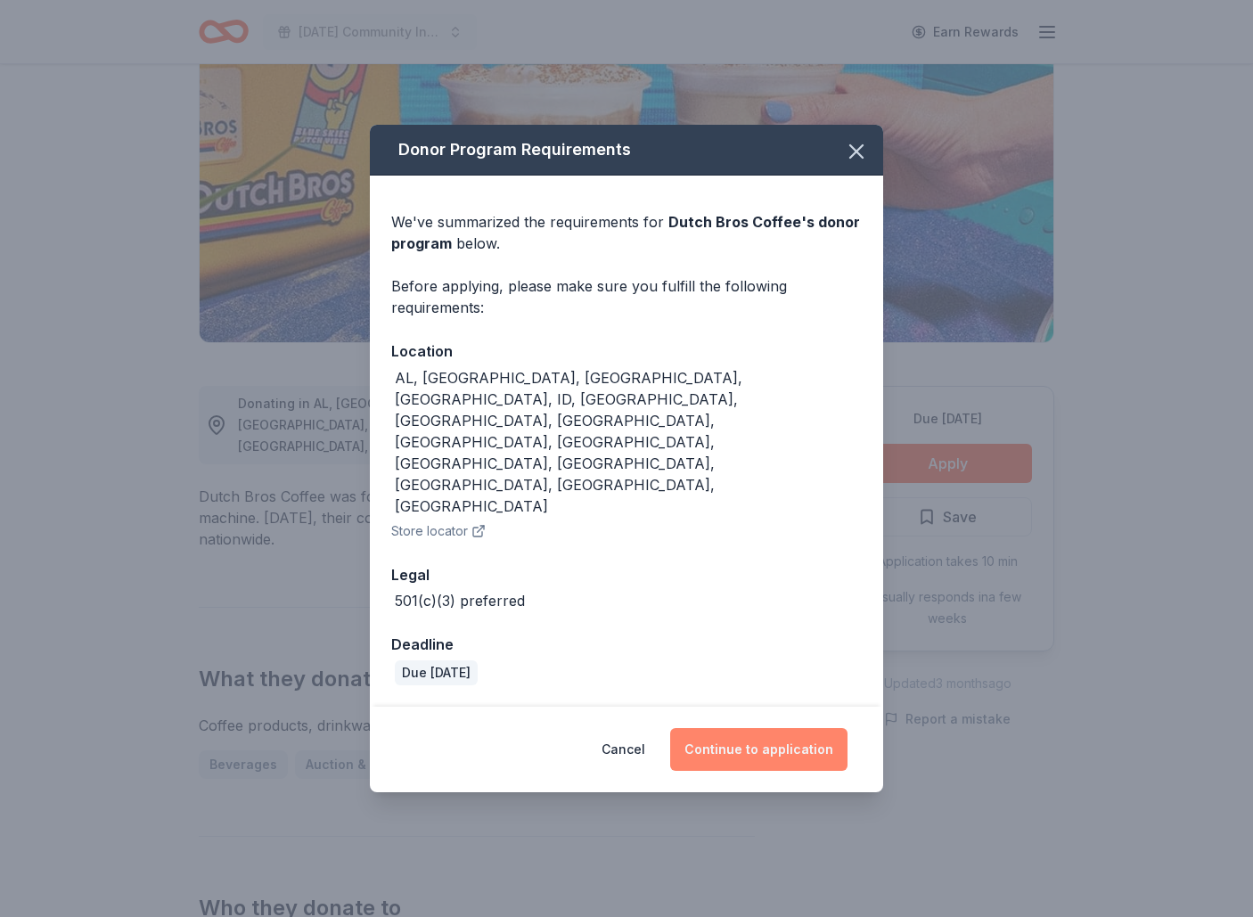
click at [778, 728] on button "Continue to application" at bounding box center [758, 749] width 177 height 43
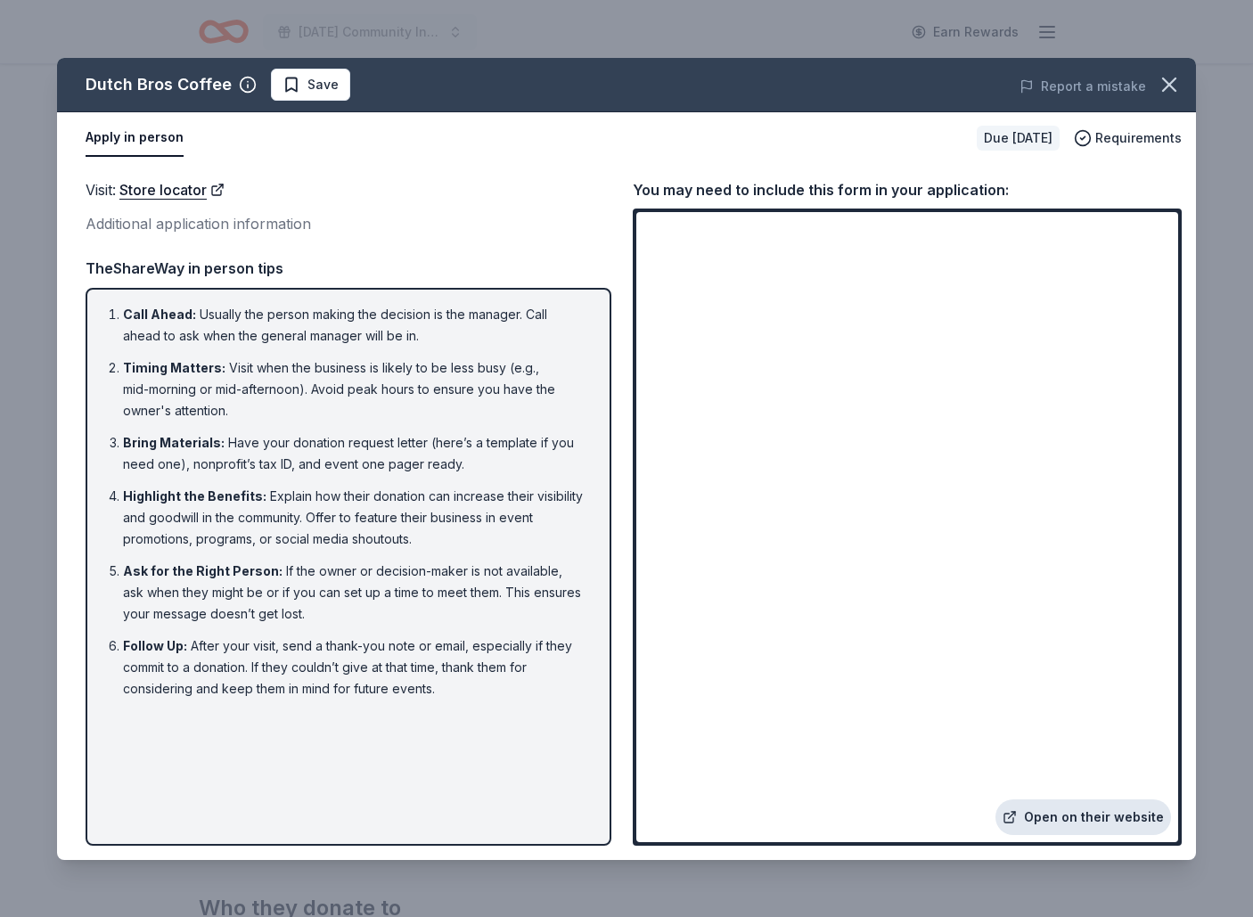
click at [1086, 825] on link "Open on their website" at bounding box center [1084, 817] width 176 height 36
click at [1049, 809] on link "Open on their website" at bounding box center [1084, 817] width 176 height 36
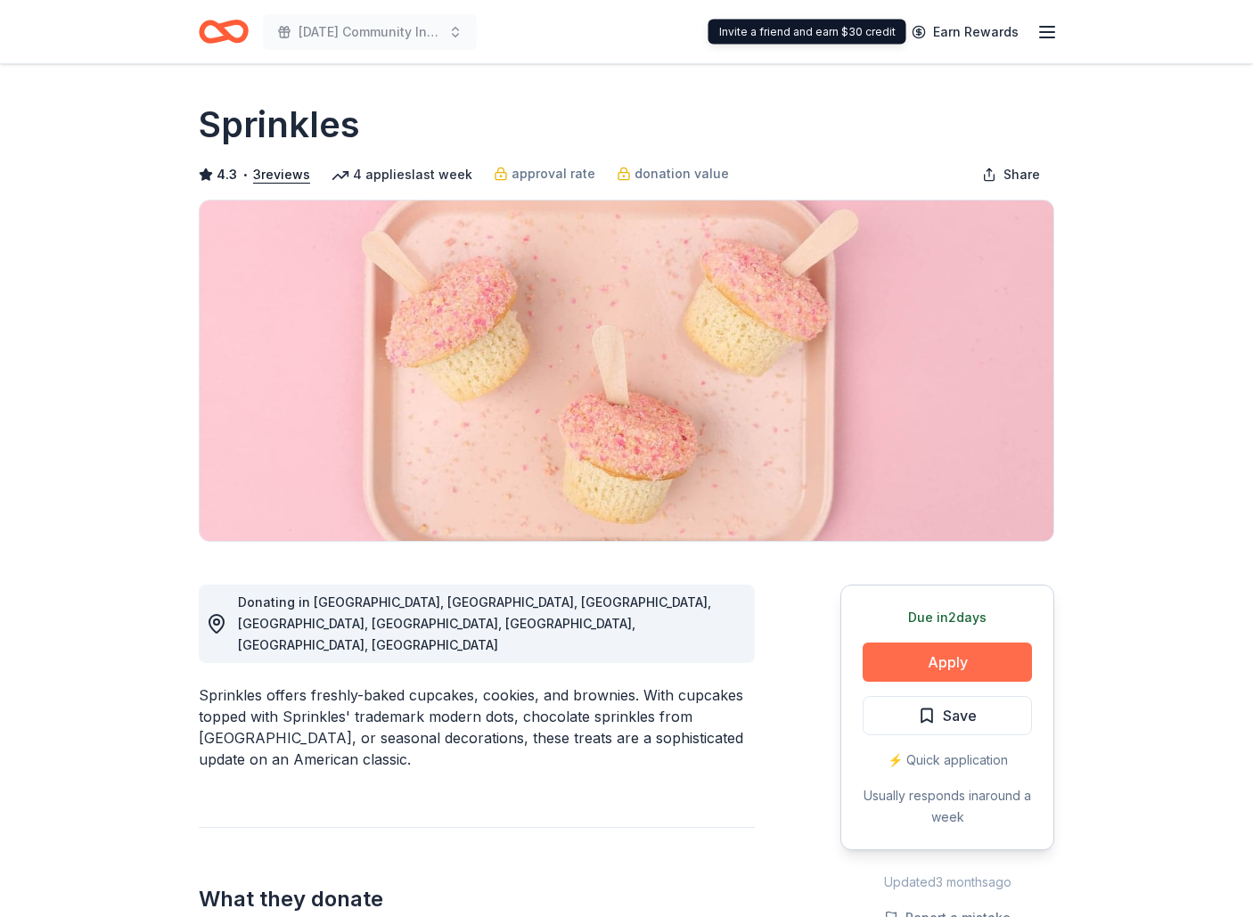
click at [904, 655] on button "Apply" at bounding box center [947, 662] width 169 height 39
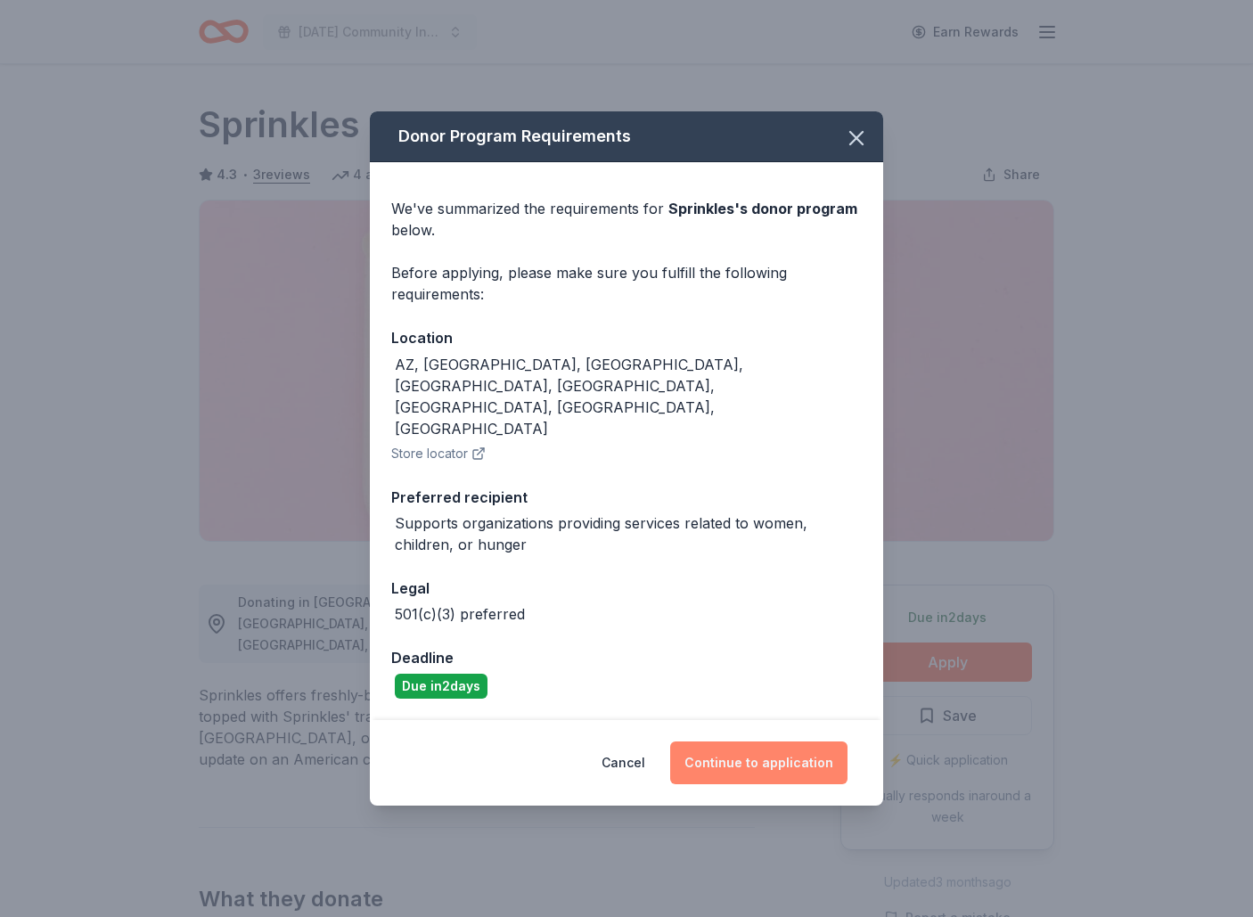
click at [811, 744] on button "Continue to application" at bounding box center [758, 763] width 177 height 43
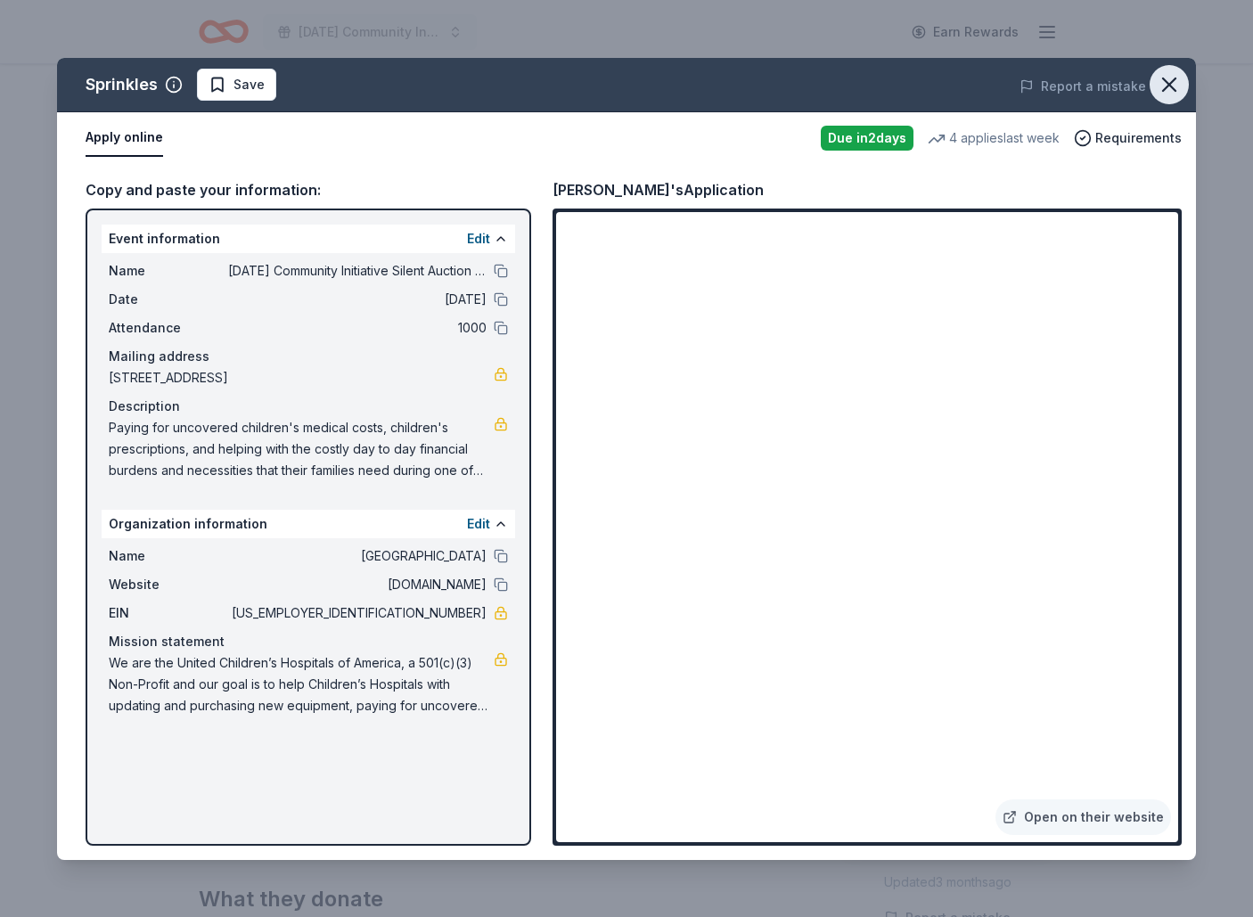
click at [1172, 84] on icon "button" at bounding box center [1169, 84] width 25 height 25
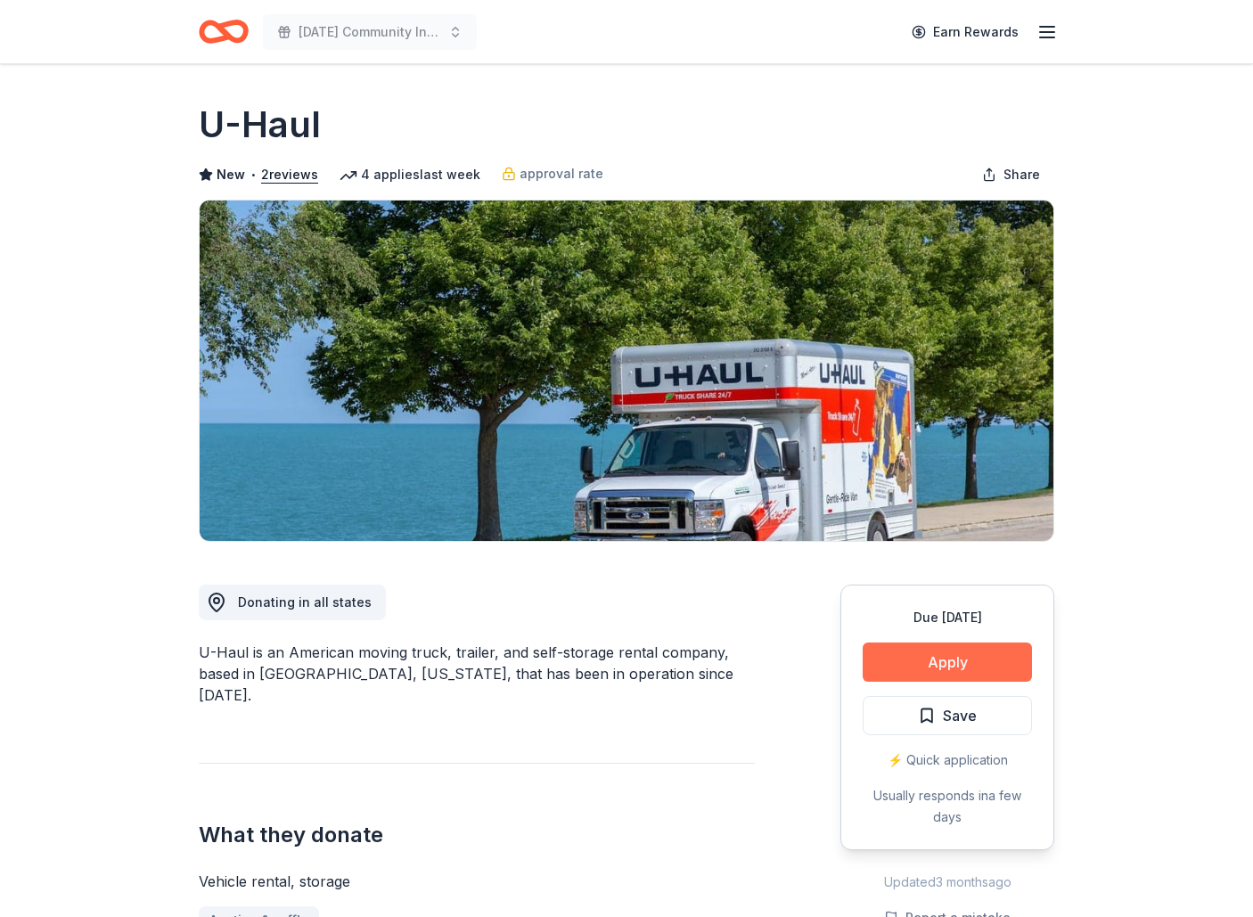
click at [914, 662] on button "Apply" at bounding box center [947, 662] width 169 height 39
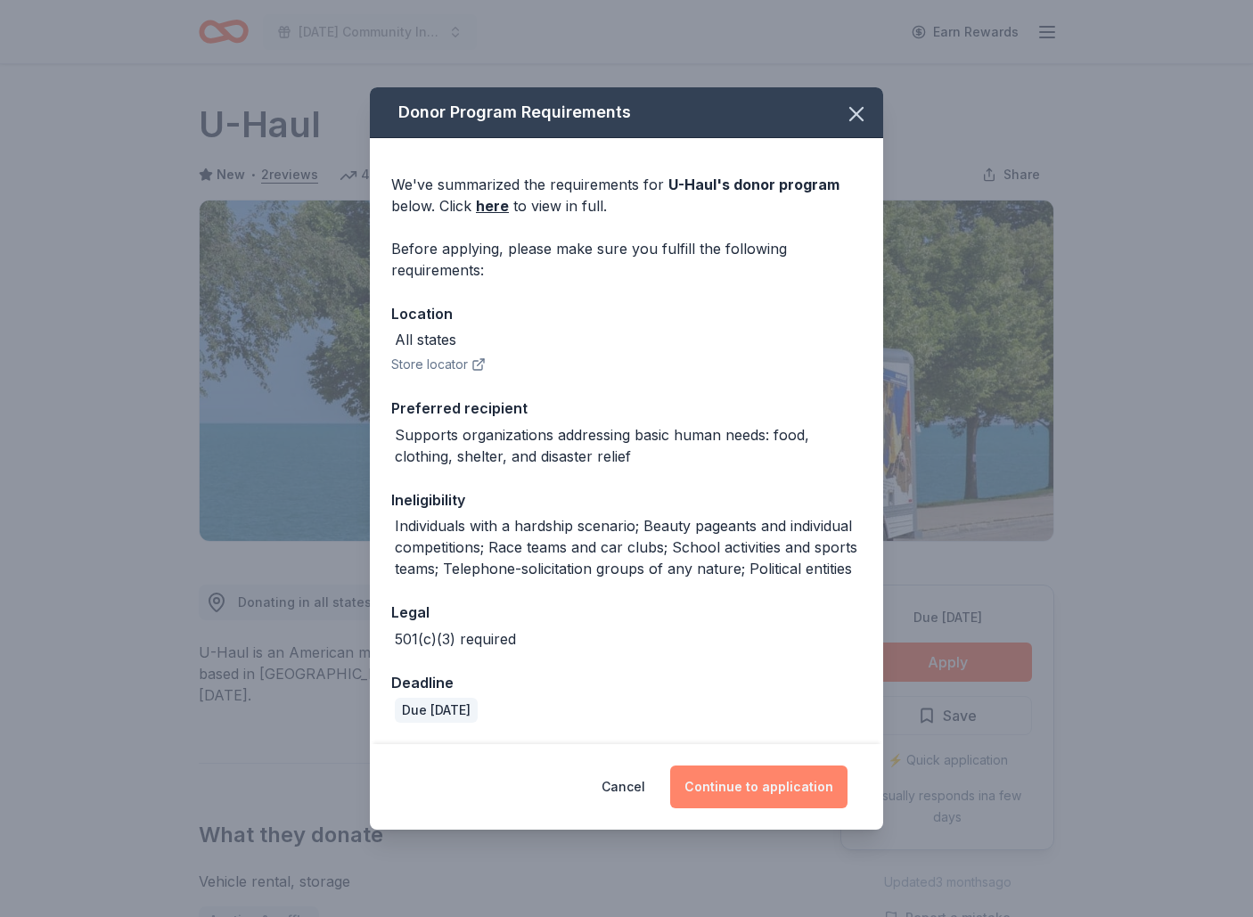
click at [767, 789] on button "Continue to application" at bounding box center [758, 787] width 177 height 43
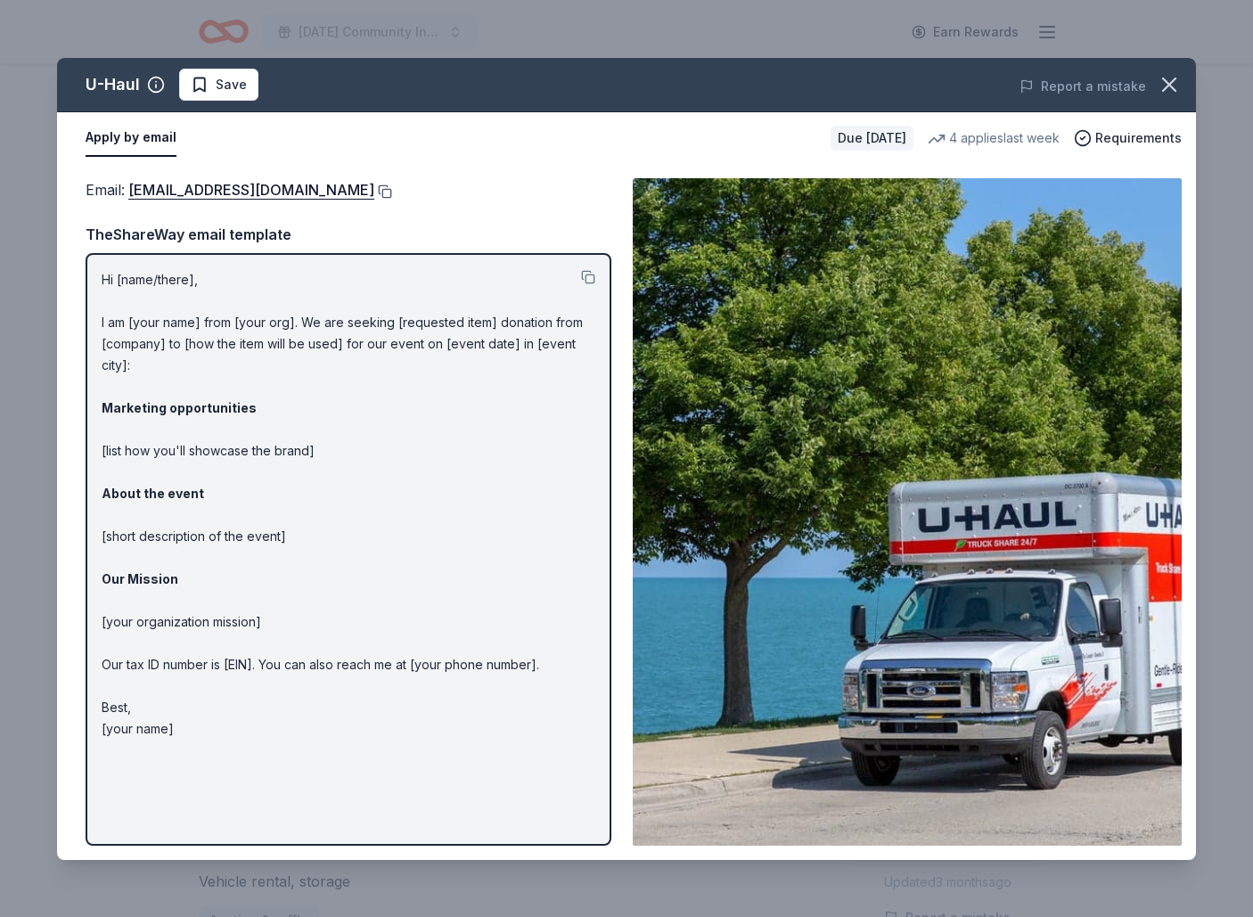
click at [374, 193] on button at bounding box center [383, 191] width 18 height 14
click at [374, 190] on button at bounding box center [383, 191] width 18 height 14
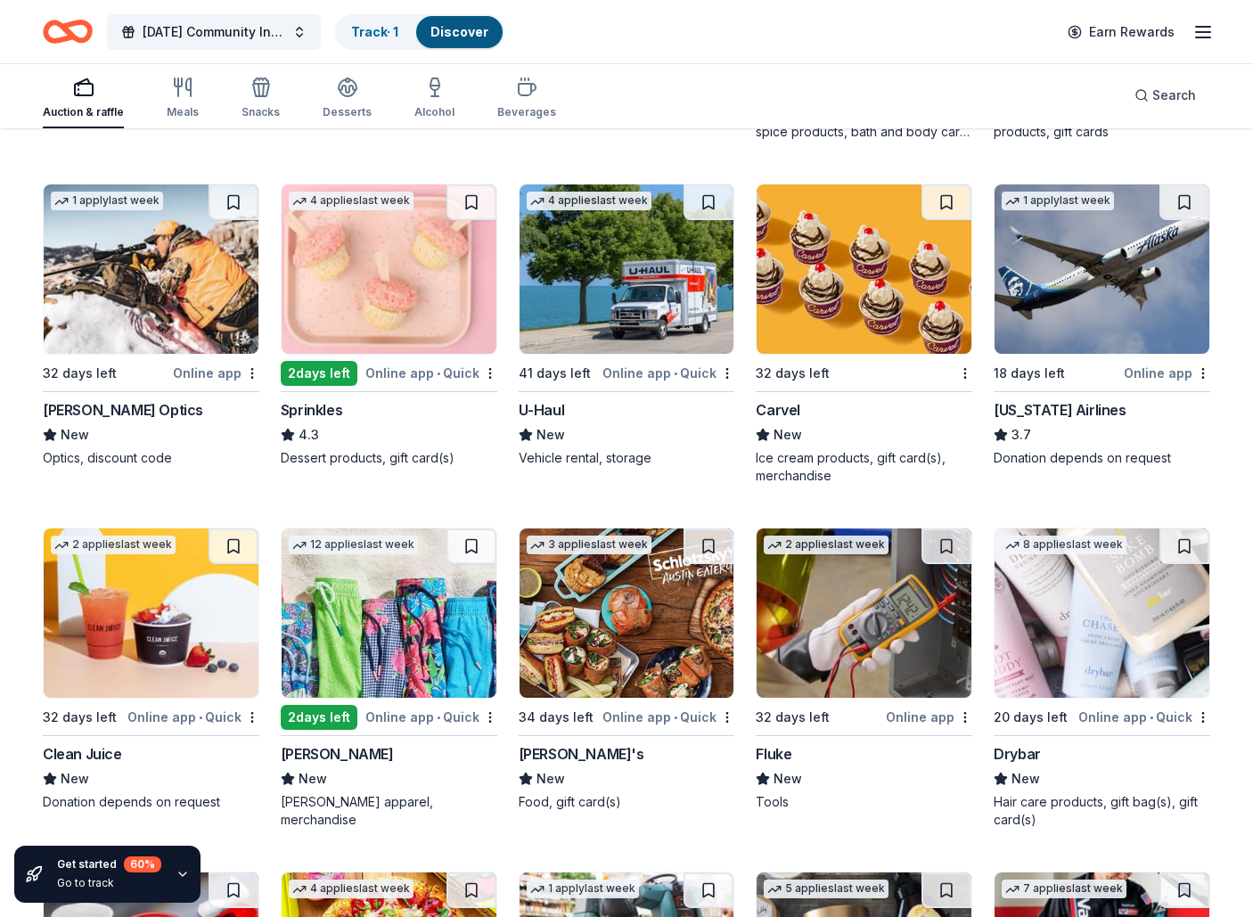
scroll to position [8692, 0]
click at [882, 274] on img at bounding box center [864, 268] width 215 height 169
click at [1114, 312] on img at bounding box center [1102, 268] width 215 height 169
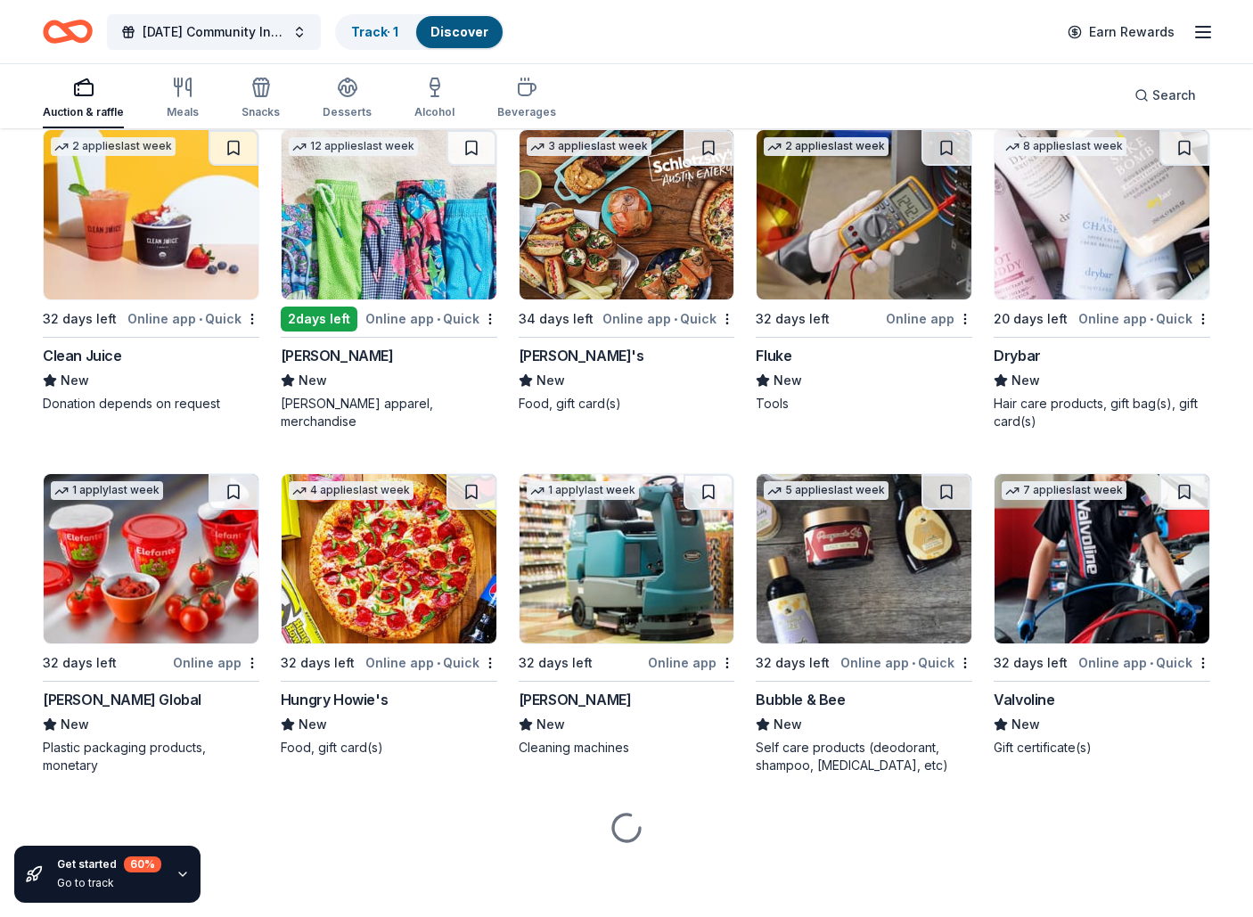
scroll to position [9108, 0]
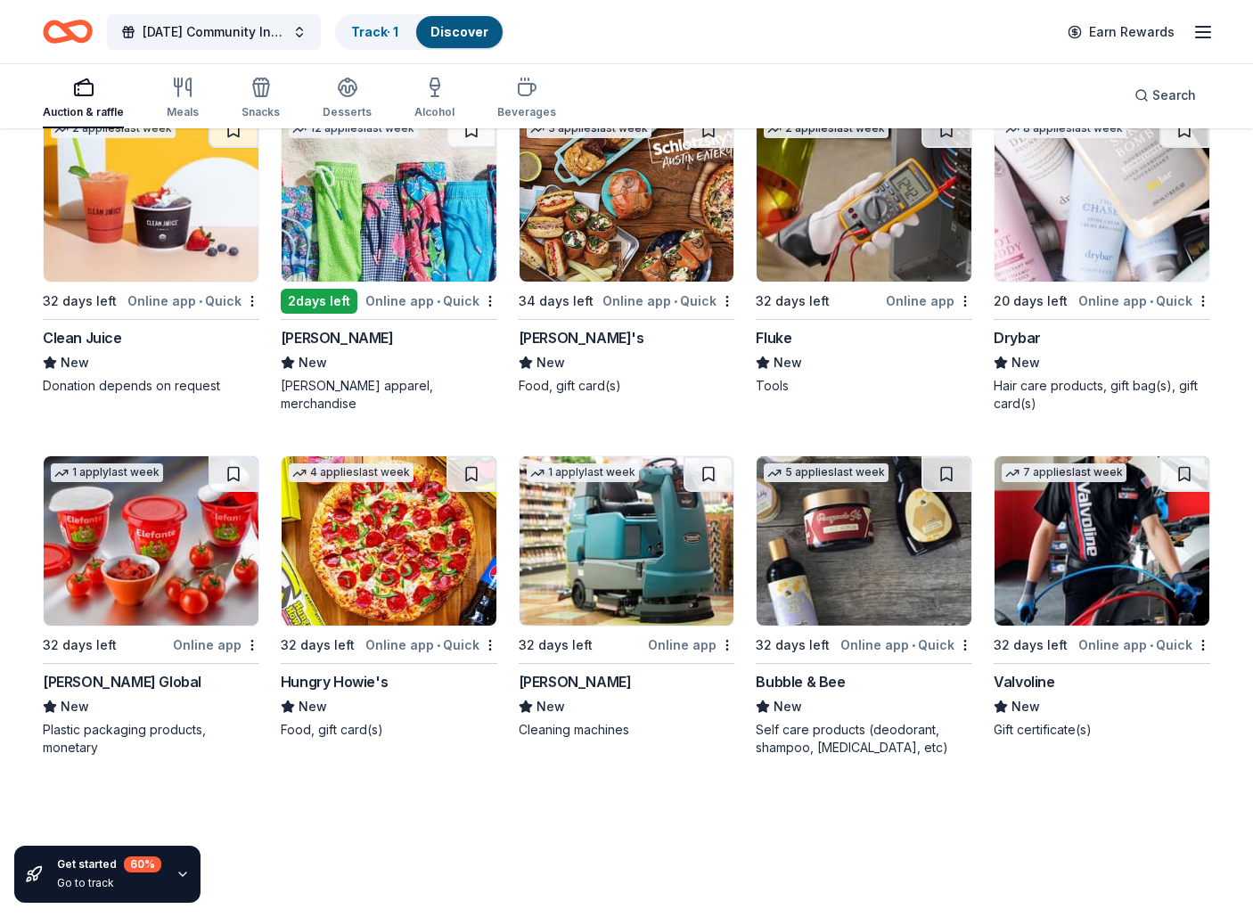
click at [174, 259] on img at bounding box center [151, 196] width 215 height 169
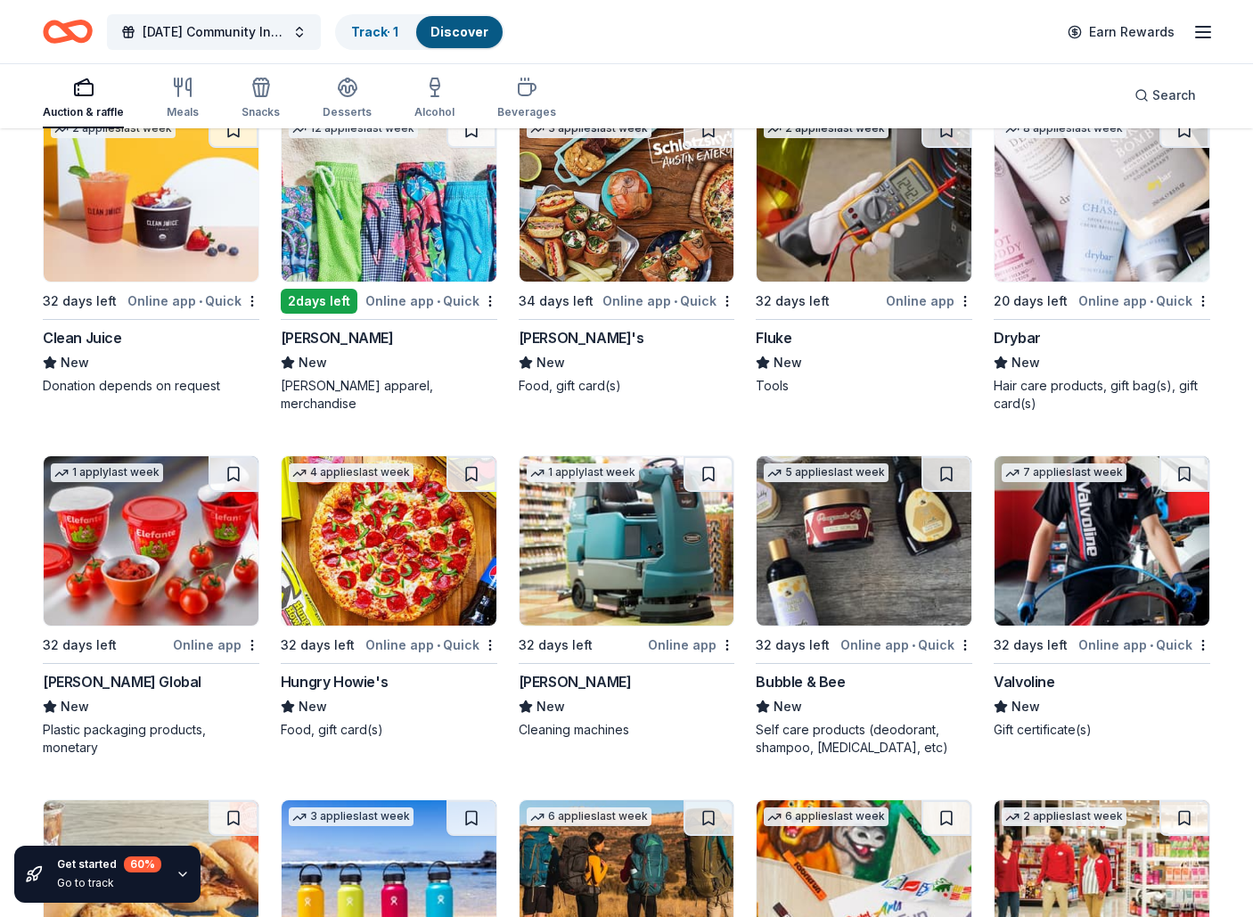
click at [142, 263] on img at bounding box center [151, 196] width 215 height 169
click at [396, 207] on img at bounding box center [389, 196] width 215 height 169
click at [608, 216] on img at bounding box center [627, 196] width 215 height 169
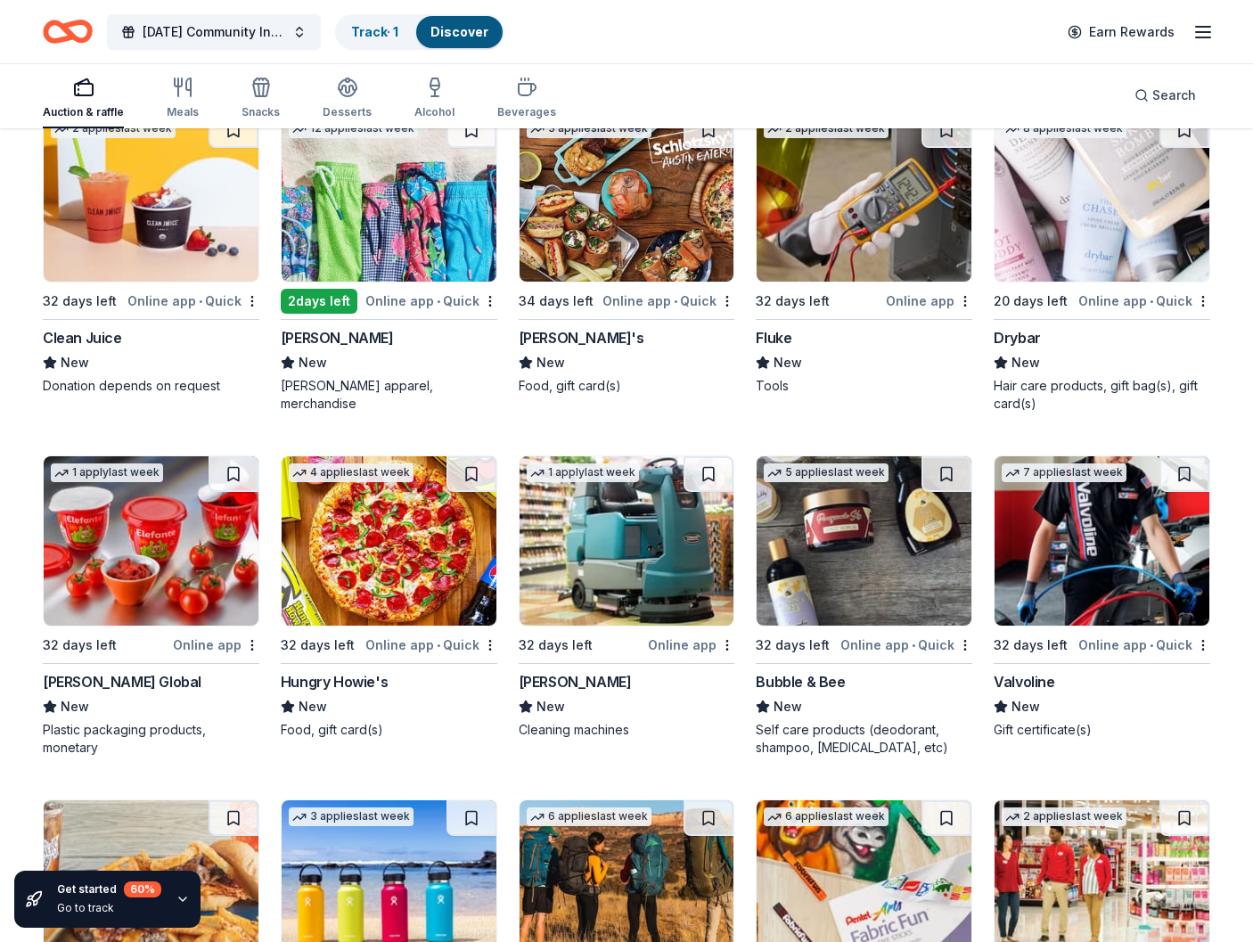
click at [823, 230] on img at bounding box center [864, 196] width 215 height 169
click at [1106, 257] on img at bounding box center [1102, 196] width 215 height 169
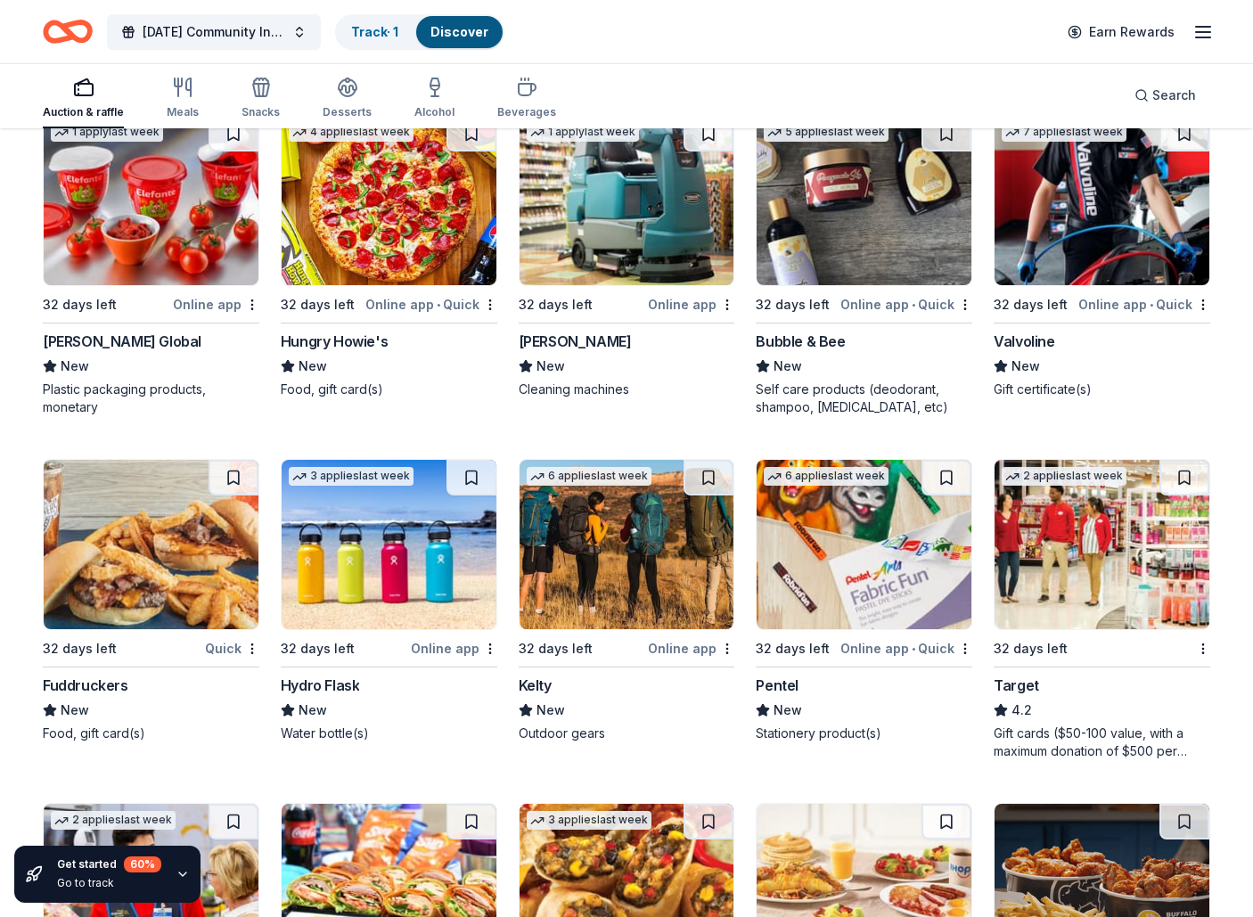
scroll to position [9450, 0]
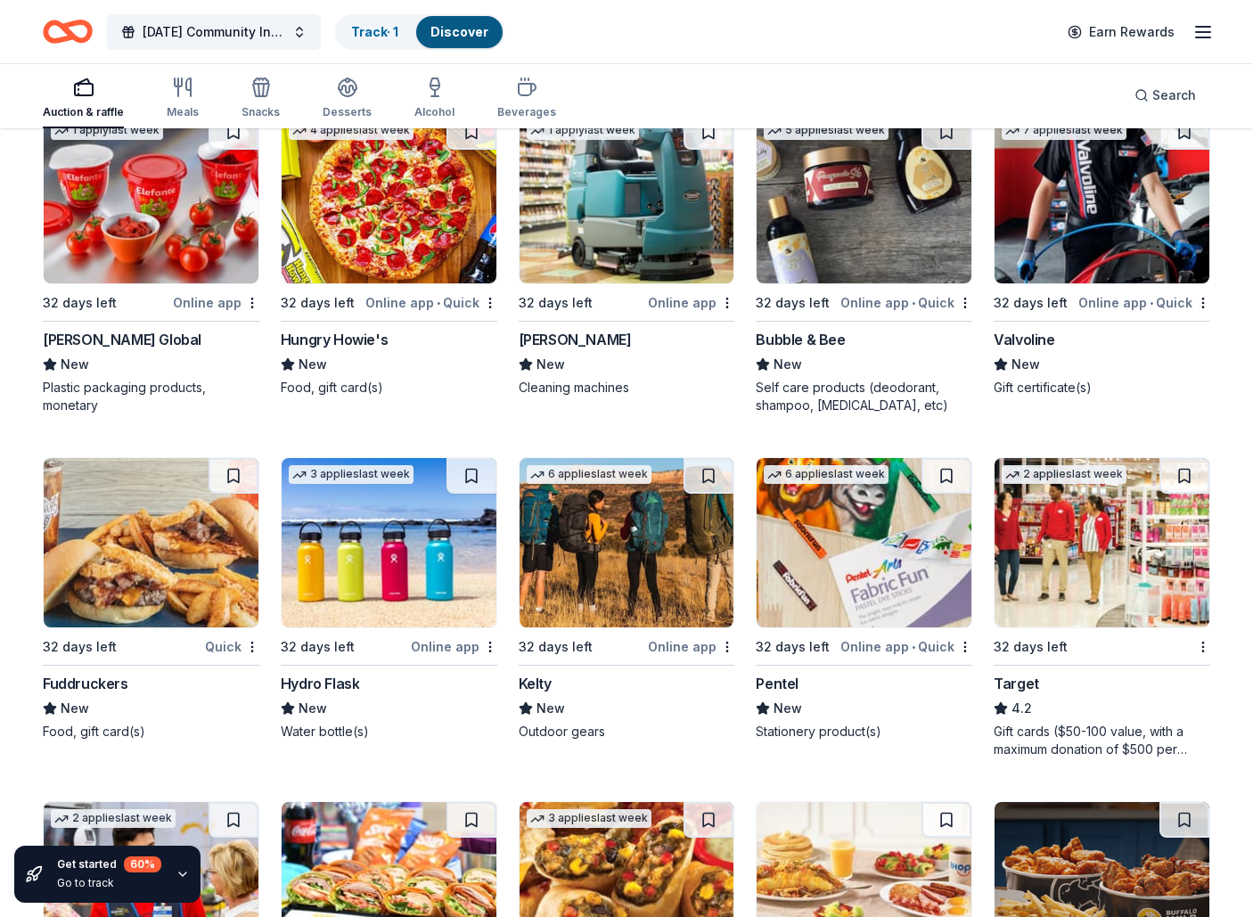
click at [159, 259] on img at bounding box center [151, 198] width 215 height 169
click at [404, 260] on img at bounding box center [389, 198] width 215 height 169
click at [697, 230] on img at bounding box center [627, 198] width 215 height 169
click at [882, 258] on img at bounding box center [864, 198] width 215 height 169
click at [1091, 240] on img at bounding box center [1102, 198] width 215 height 169
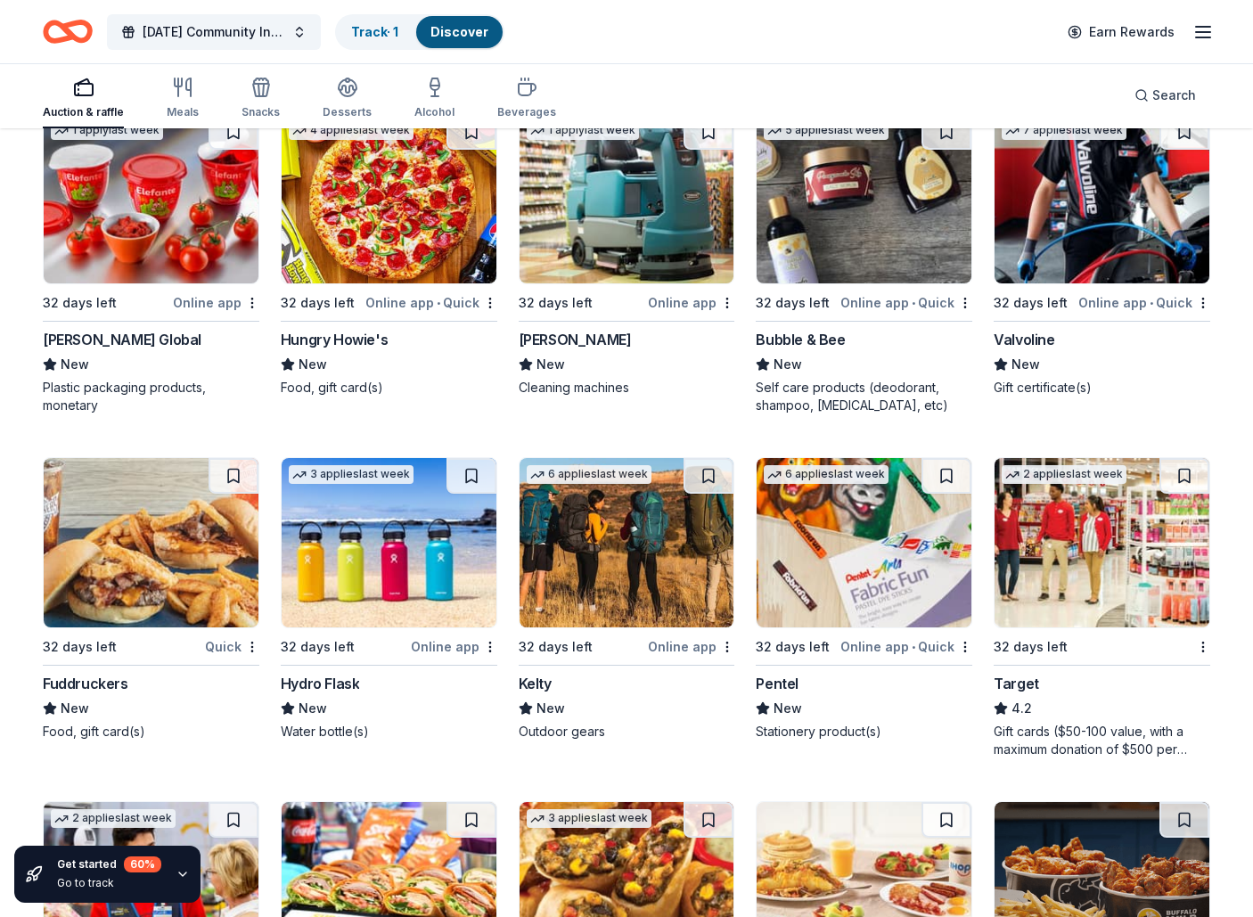
click at [172, 607] on img at bounding box center [151, 542] width 215 height 169
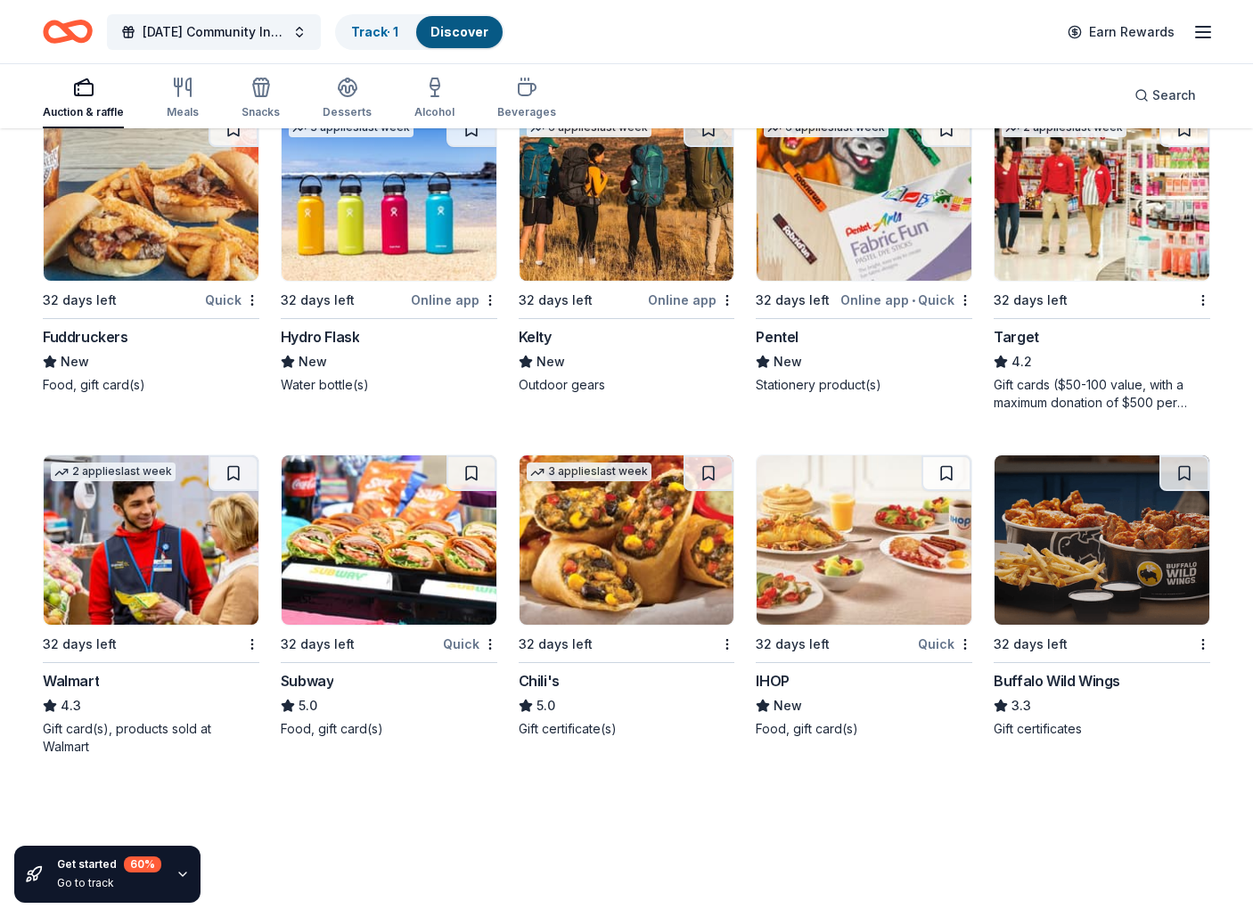
scroll to position [9796, 0]
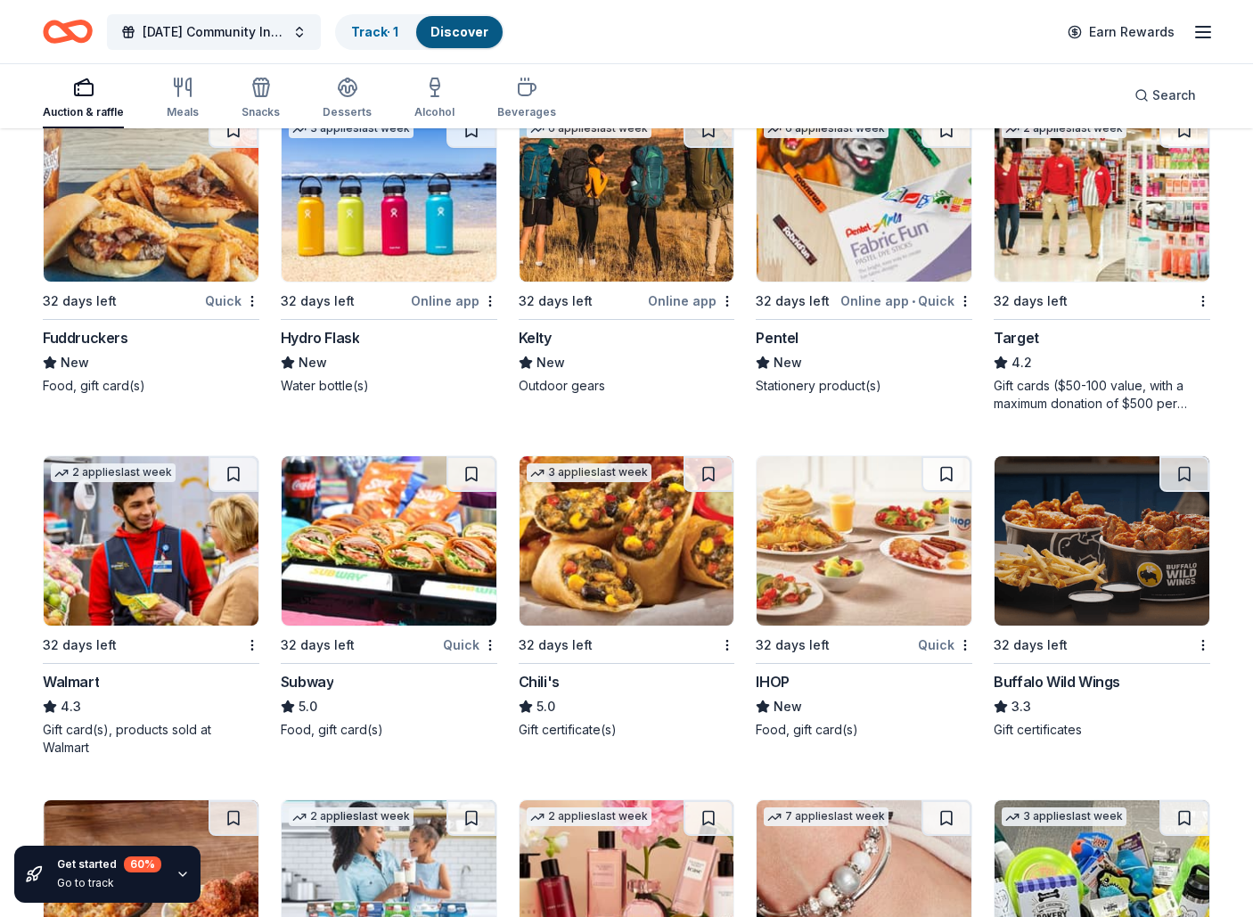
click at [424, 253] on img at bounding box center [389, 196] width 215 height 169
click at [657, 236] on img at bounding box center [627, 196] width 215 height 169
click at [878, 234] on img at bounding box center [864, 196] width 215 height 169
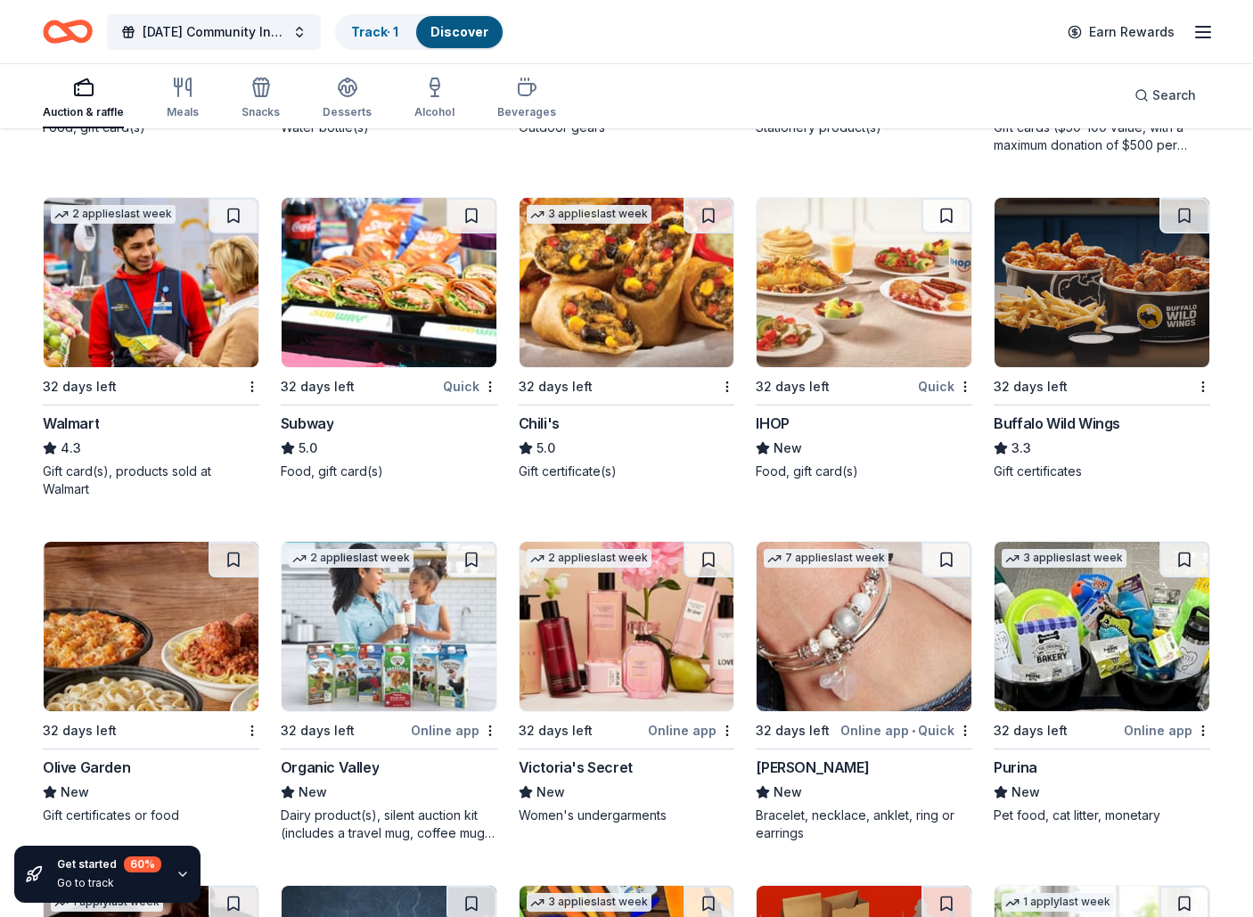
scroll to position [10057, 0]
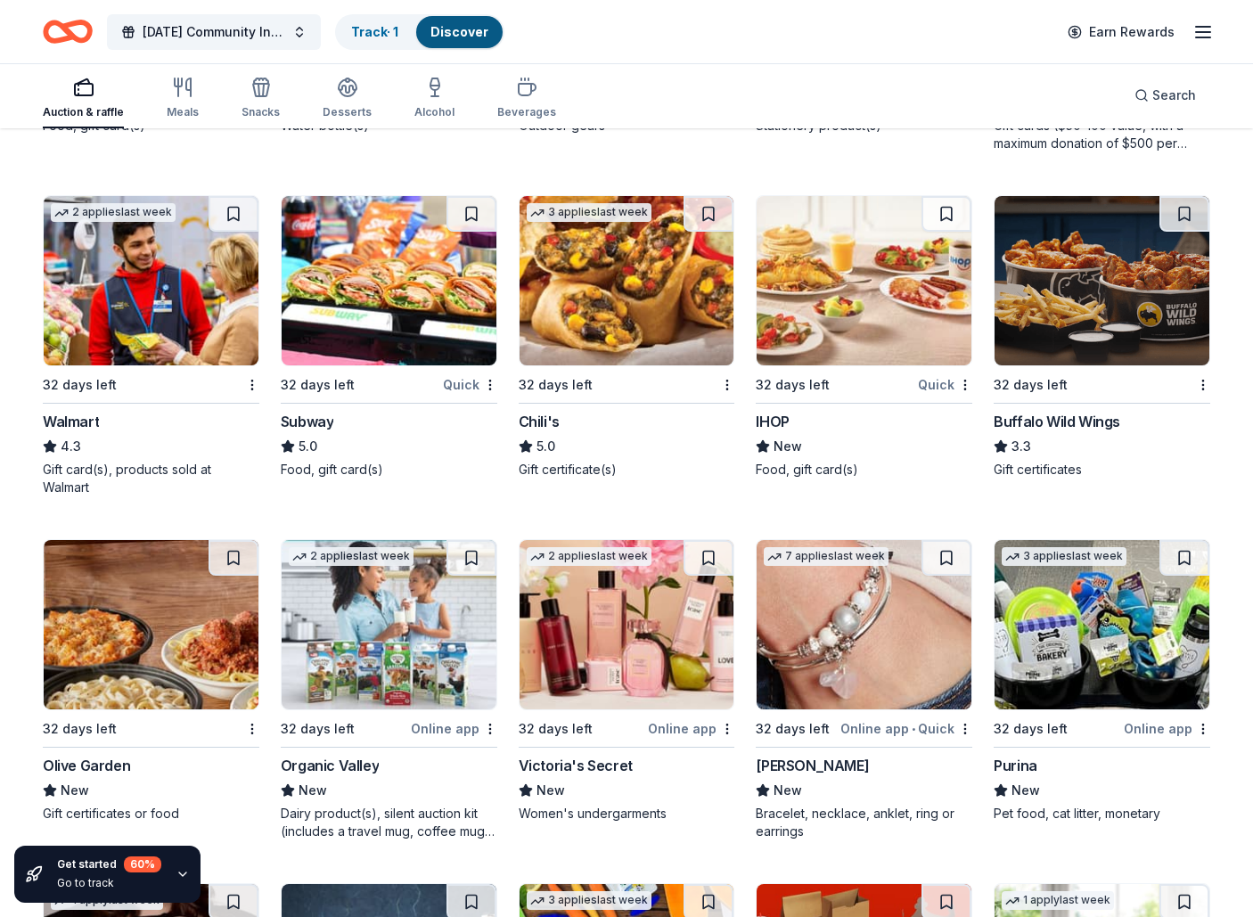
click at [121, 328] on img at bounding box center [151, 280] width 215 height 169
click at [389, 296] on img at bounding box center [389, 280] width 215 height 169
click at [664, 301] on img at bounding box center [627, 280] width 215 height 169
click at [825, 349] on img at bounding box center [864, 280] width 215 height 169
click at [1086, 320] on img at bounding box center [1102, 280] width 215 height 169
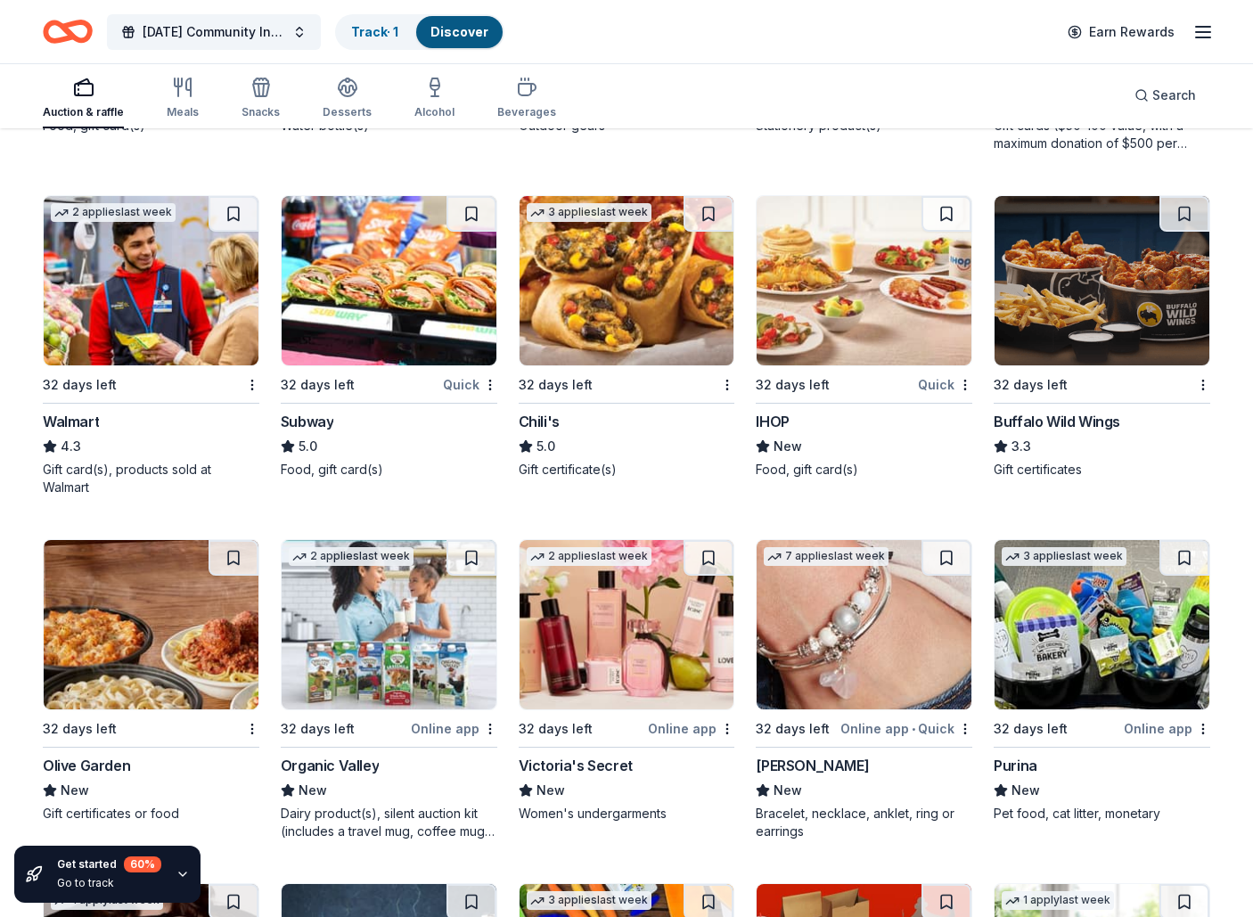
click at [184, 644] on img at bounding box center [151, 624] width 215 height 169
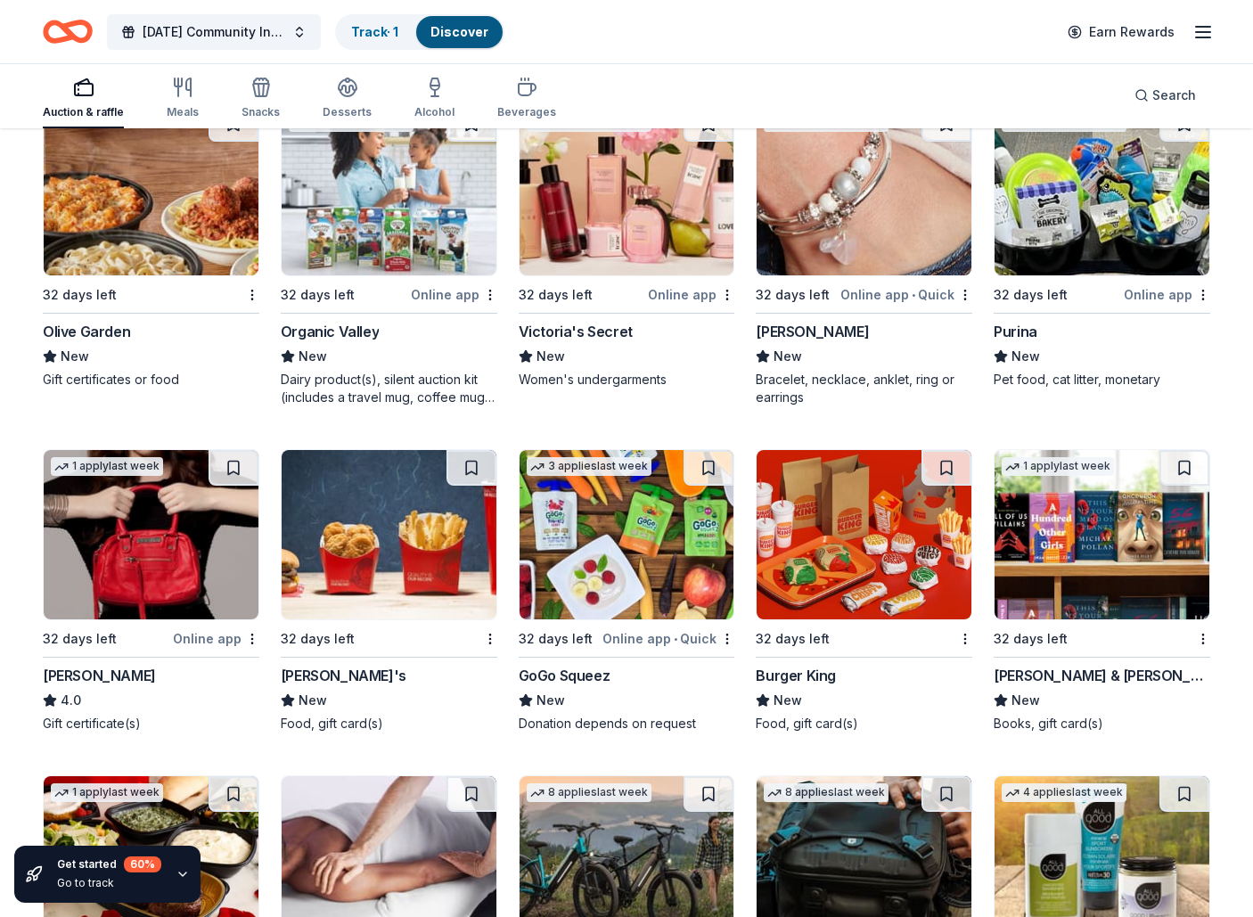
scroll to position [10489, 0]
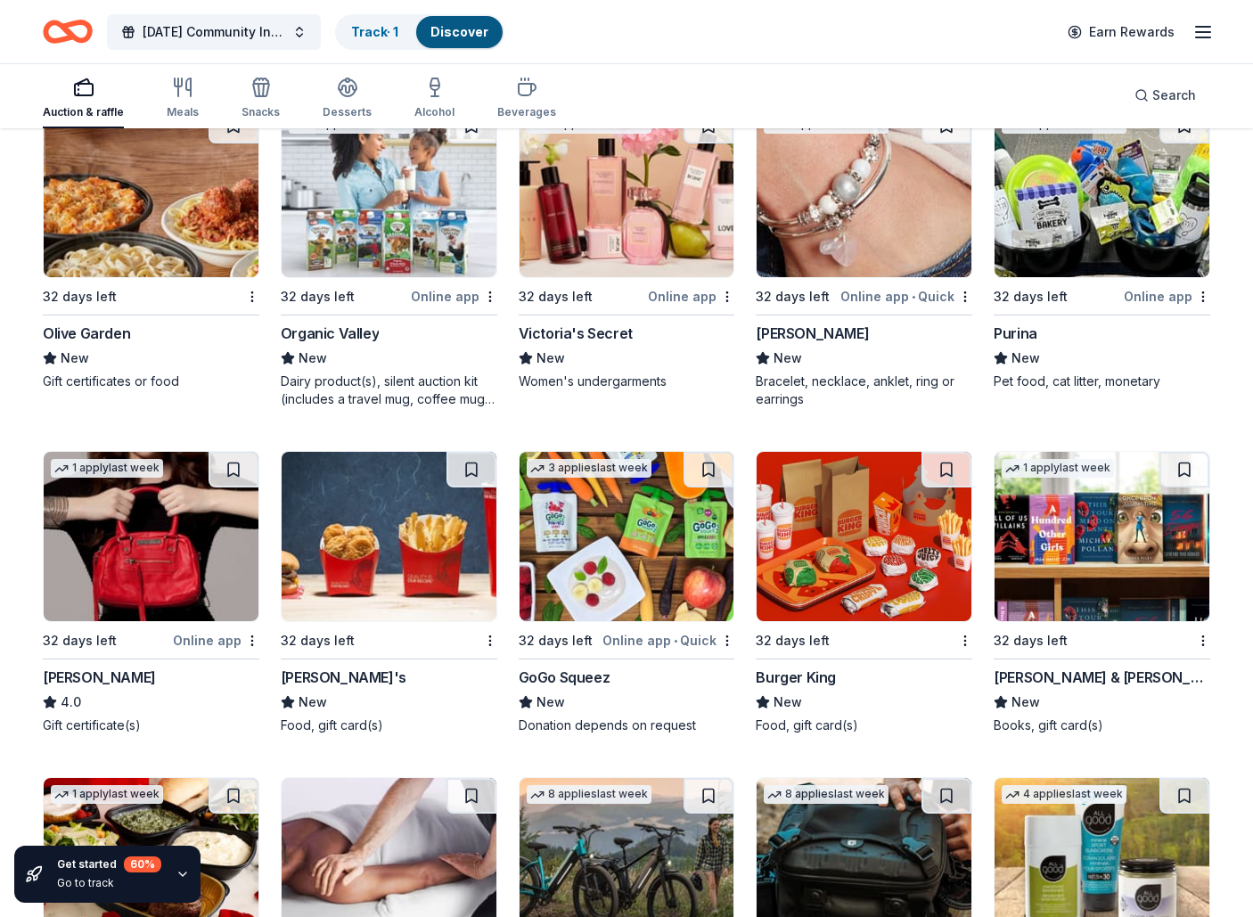
click at [619, 231] on img at bounding box center [627, 192] width 215 height 169
click at [884, 249] on img at bounding box center [864, 192] width 215 height 169
click at [1131, 266] on img at bounding box center [1102, 192] width 215 height 169
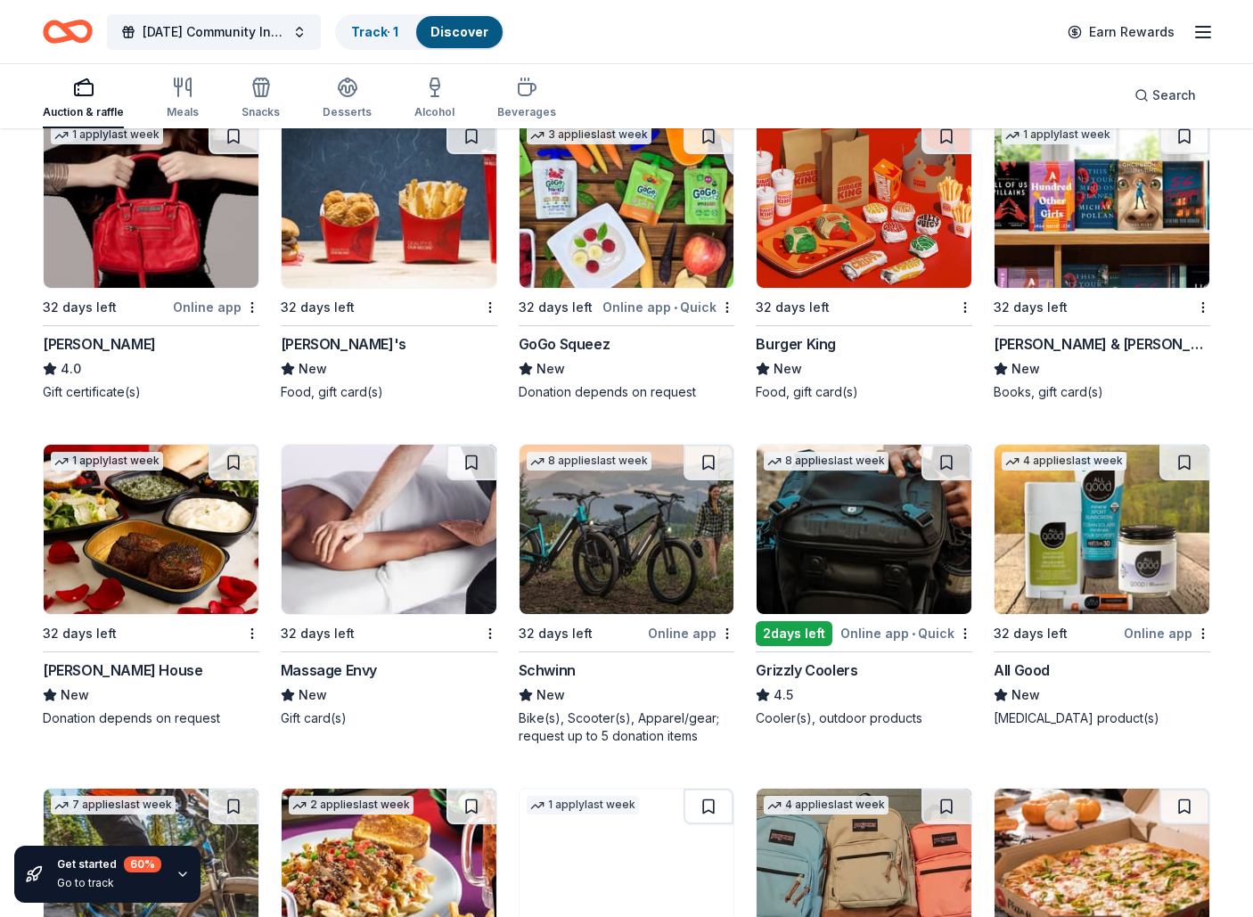
scroll to position [10825, 0]
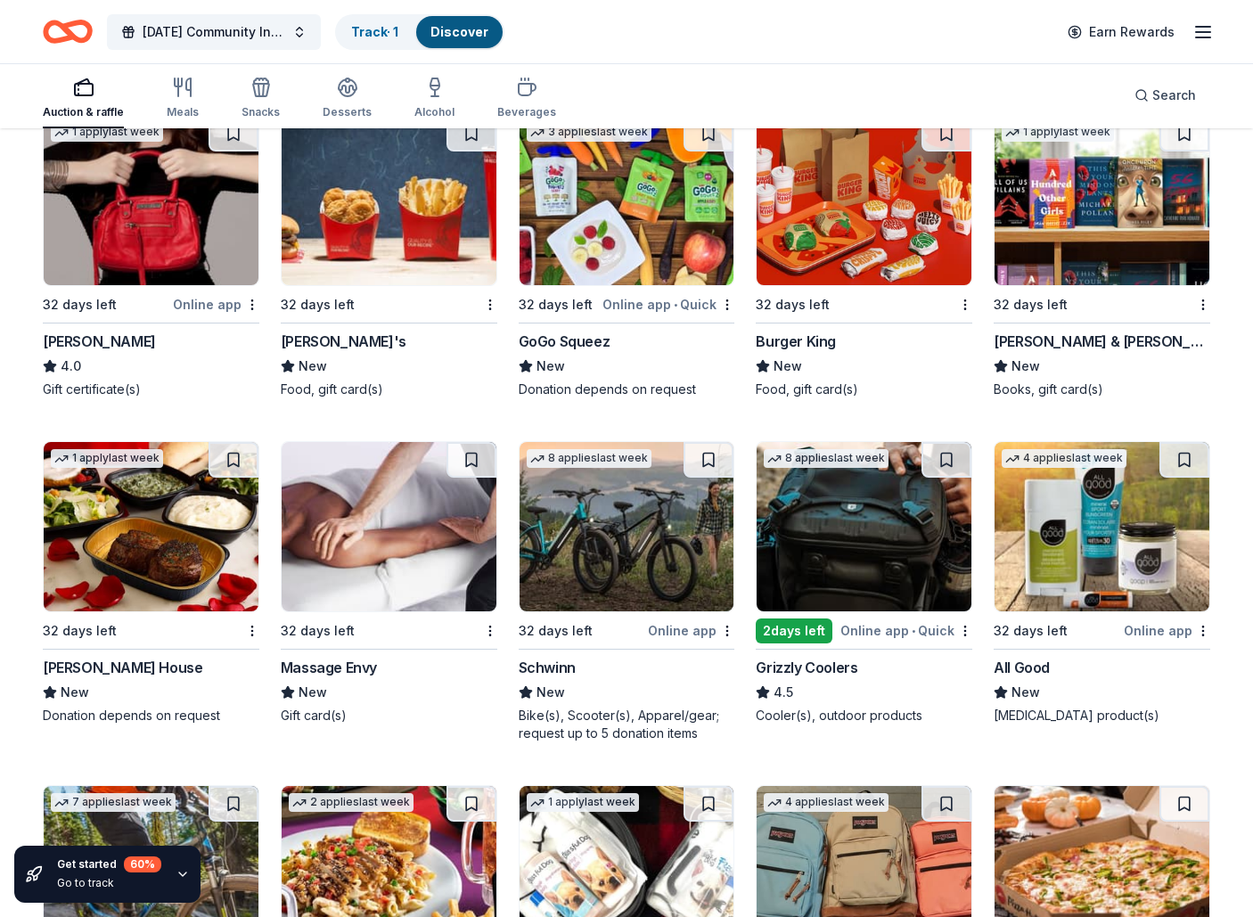
click at [159, 250] on img at bounding box center [151, 200] width 215 height 169
click at [437, 210] on img at bounding box center [389, 200] width 215 height 169
click at [886, 259] on img at bounding box center [864, 200] width 215 height 169
click at [1076, 246] on img at bounding box center [1102, 200] width 215 height 169
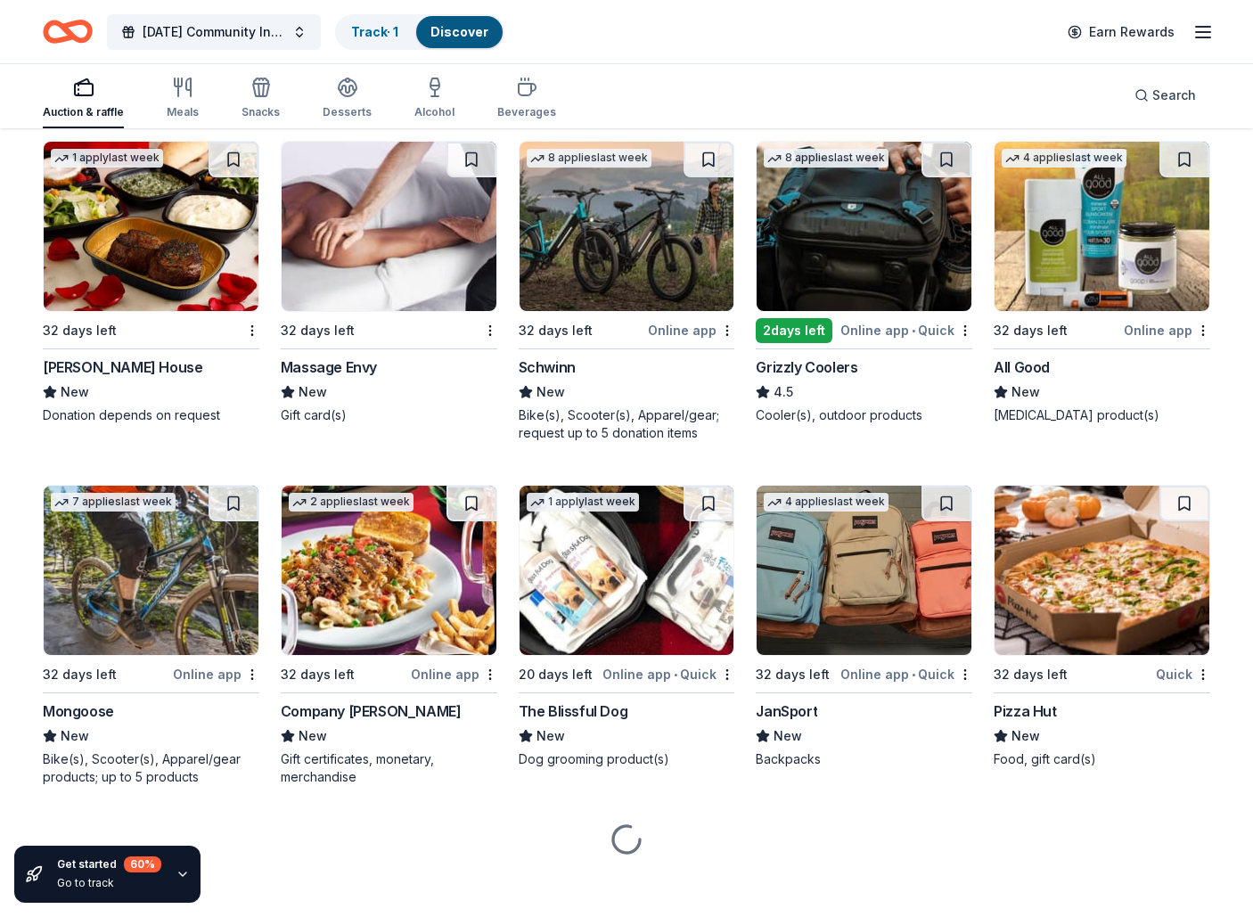
scroll to position [11131, 0]
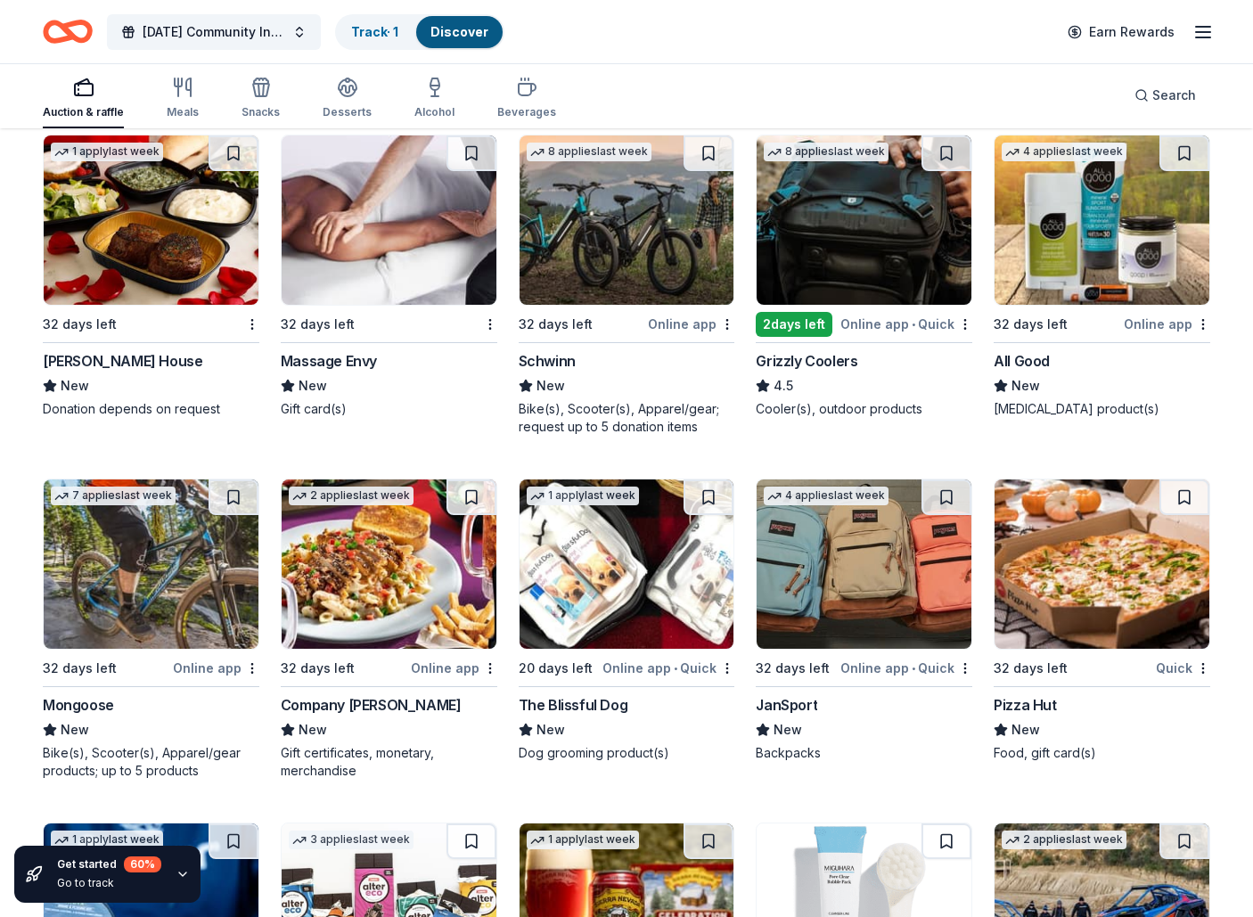
click at [129, 274] on img at bounding box center [151, 219] width 215 height 169
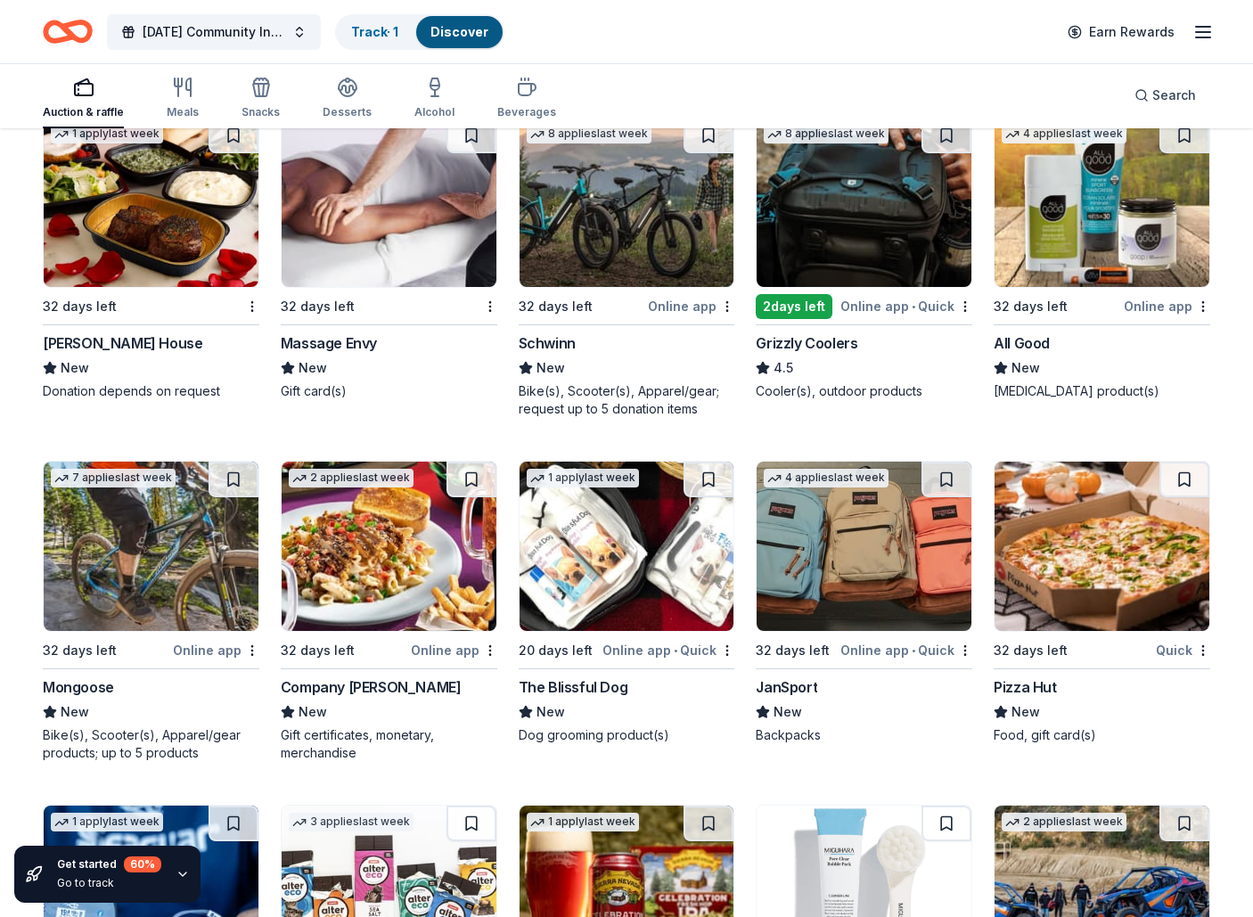
scroll to position [11154, 1]
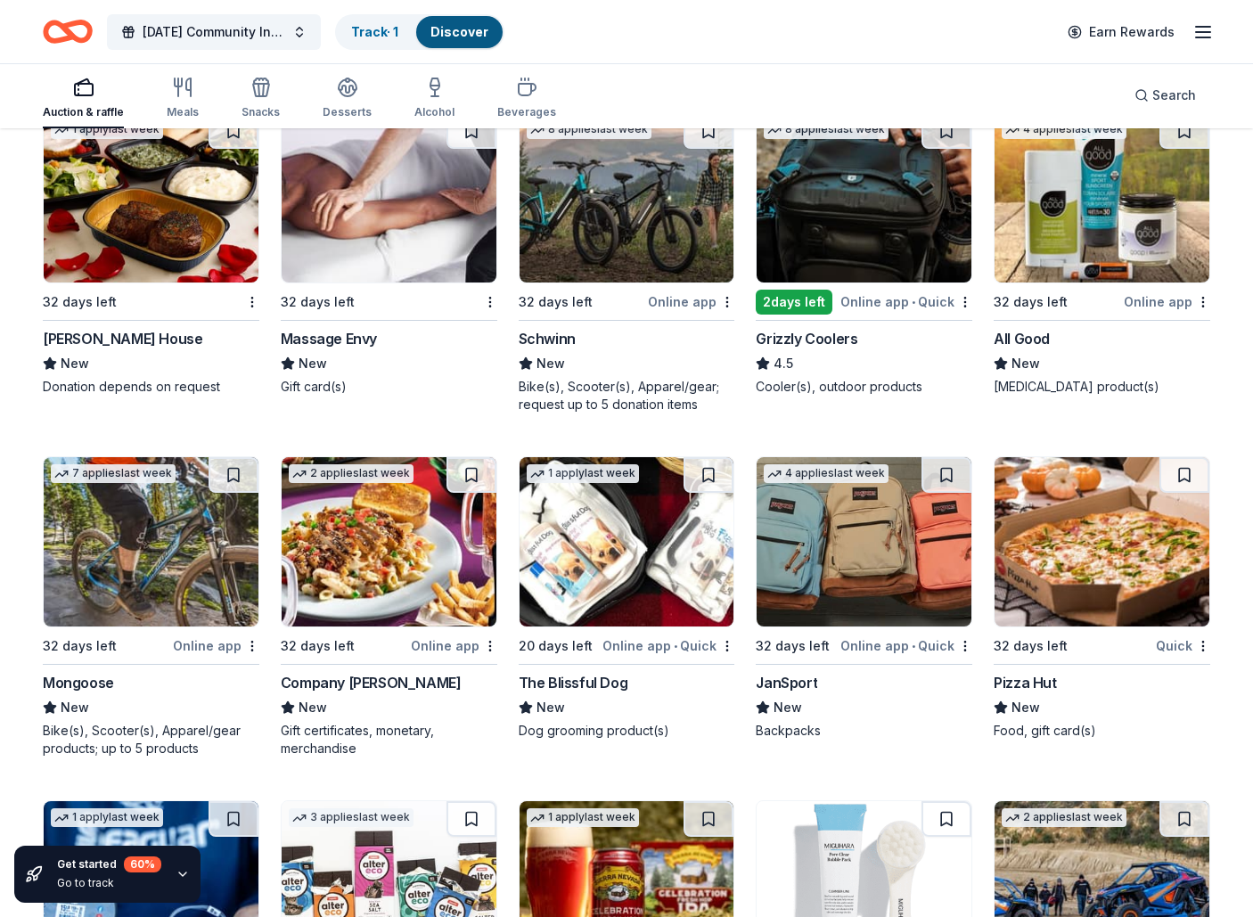
click at [390, 254] on img at bounding box center [389, 197] width 215 height 169
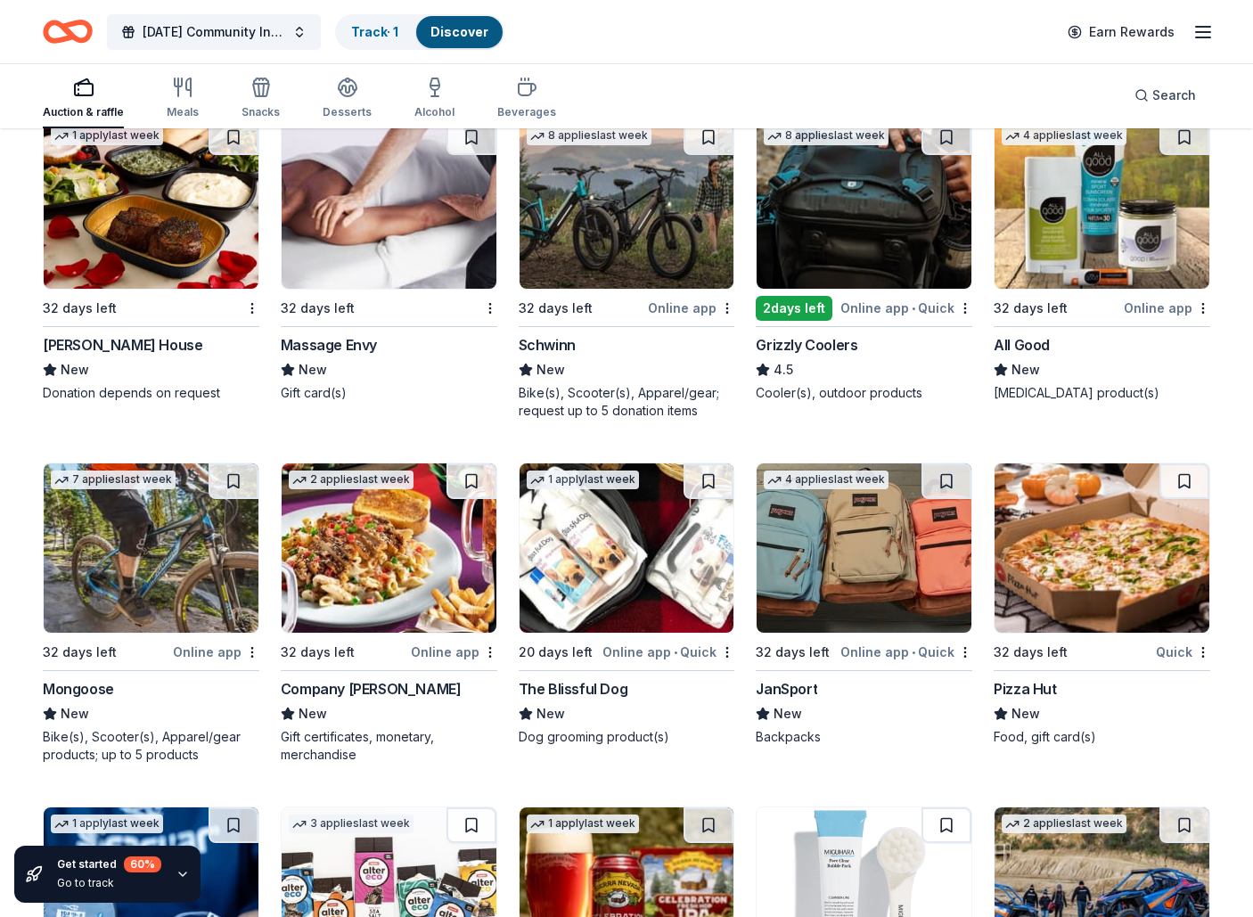
click at [680, 264] on img at bounding box center [627, 203] width 215 height 169
click at [831, 241] on img at bounding box center [864, 203] width 215 height 169
click at [1083, 288] on img at bounding box center [1102, 203] width 215 height 169
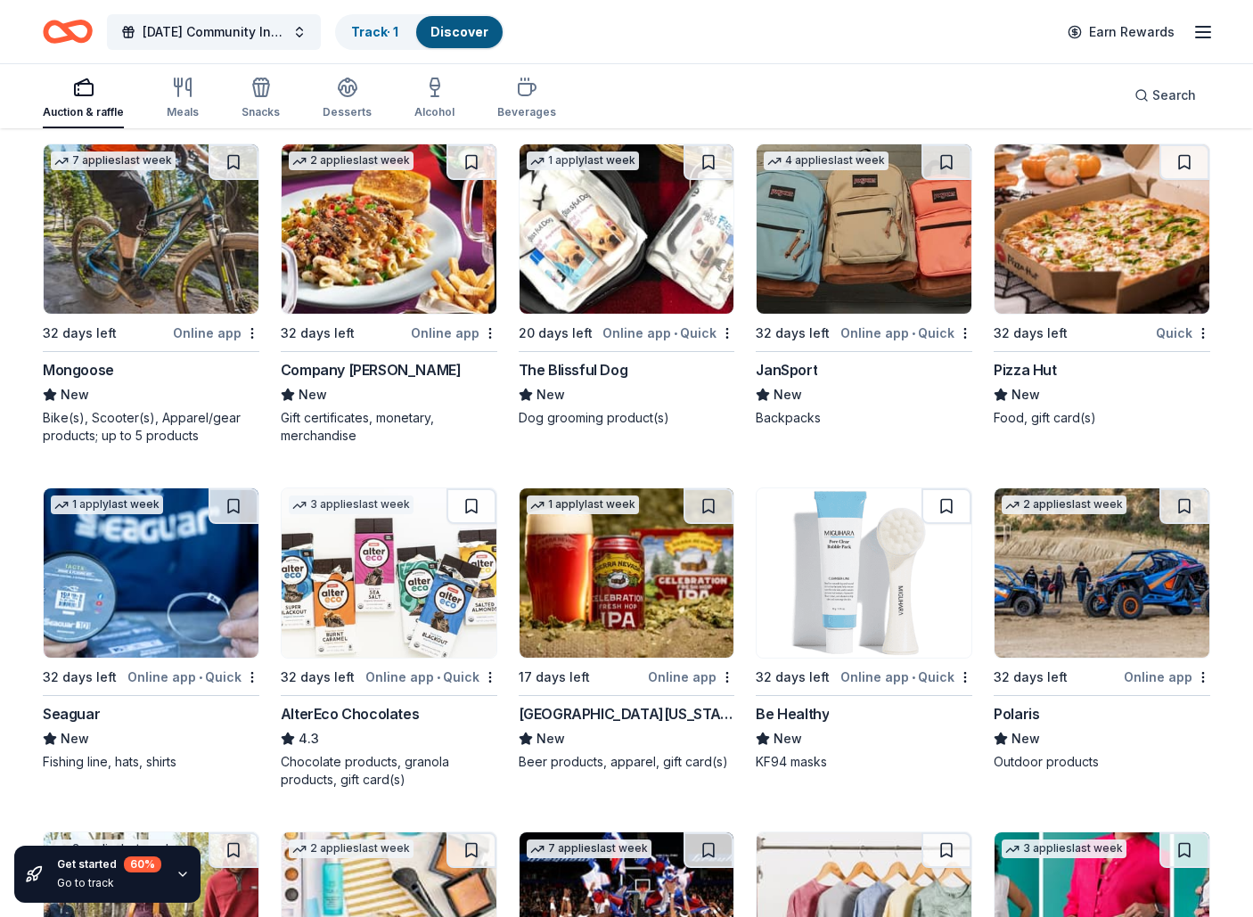
scroll to position [11467, 0]
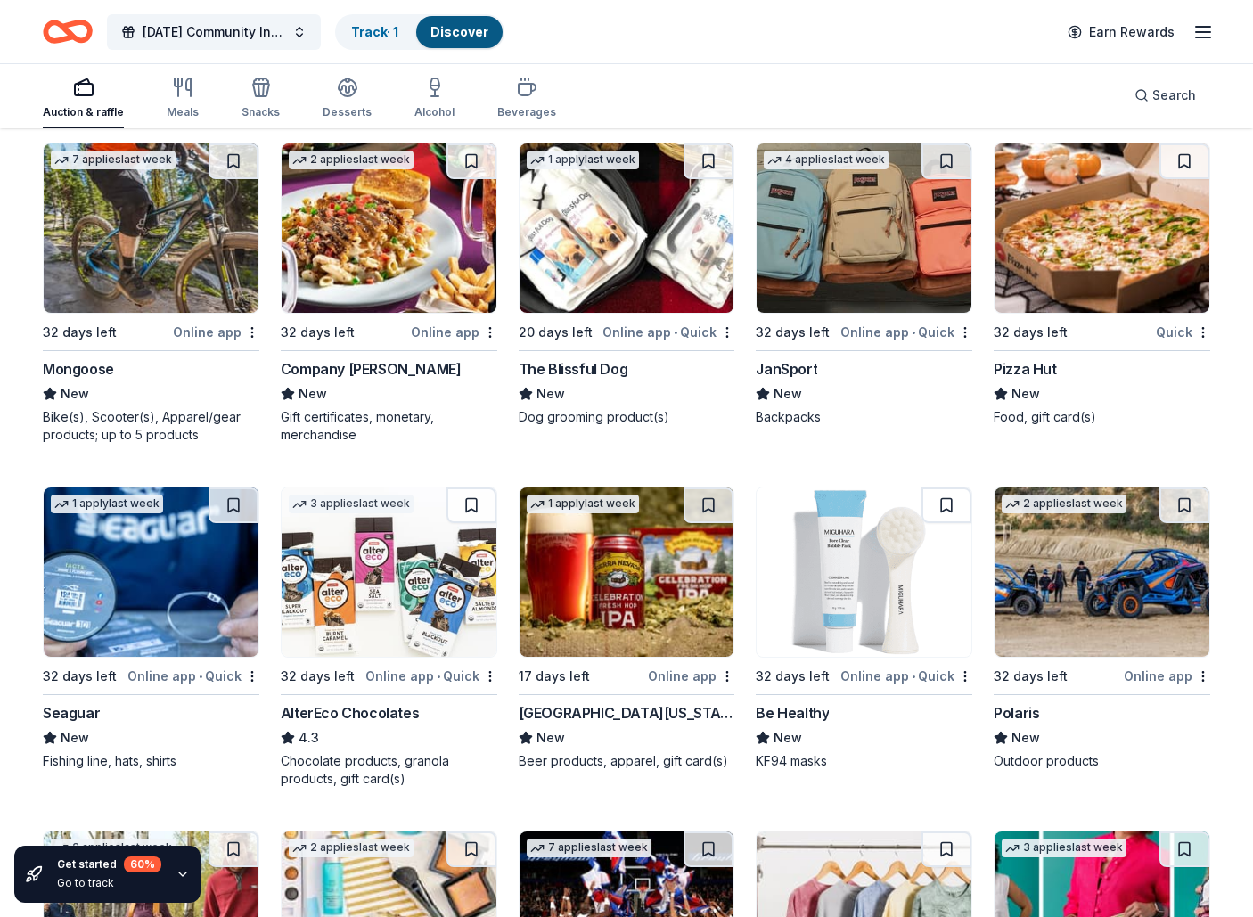
click at [176, 268] on img at bounding box center [151, 227] width 215 height 169
click at [432, 276] on img at bounding box center [389, 227] width 215 height 169
click at [627, 256] on img at bounding box center [627, 227] width 215 height 169
click at [892, 293] on img at bounding box center [864, 227] width 215 height 169
click at [1096, 275] on img at bounding box center [1102, 227] width 215 height 169
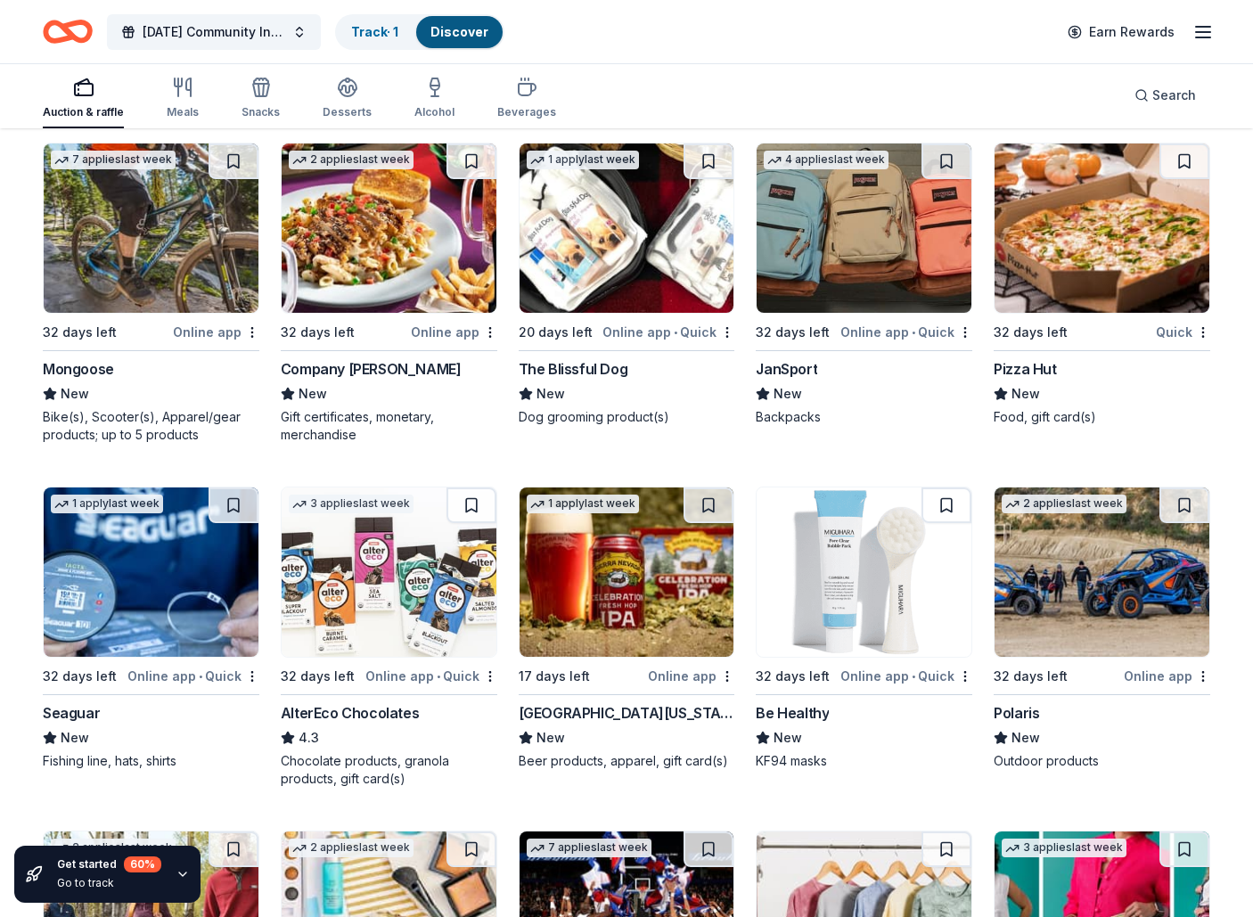
click at [154, 606] on img at bounding box center [151, 572] width 215 height 169
click at [136, 622] on img at bounding box center [151, 572] width 215 height 169
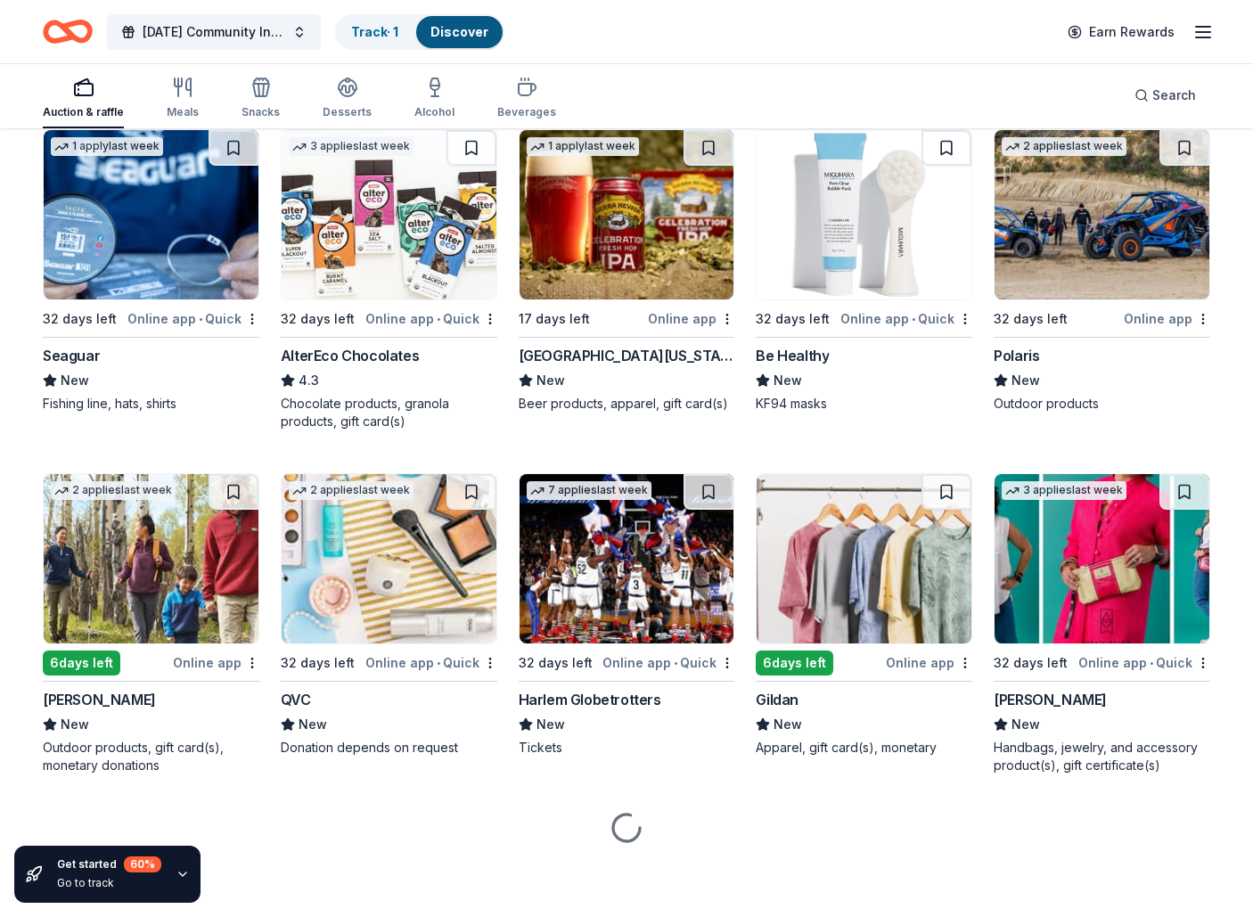
scroll to position [11843, 0]
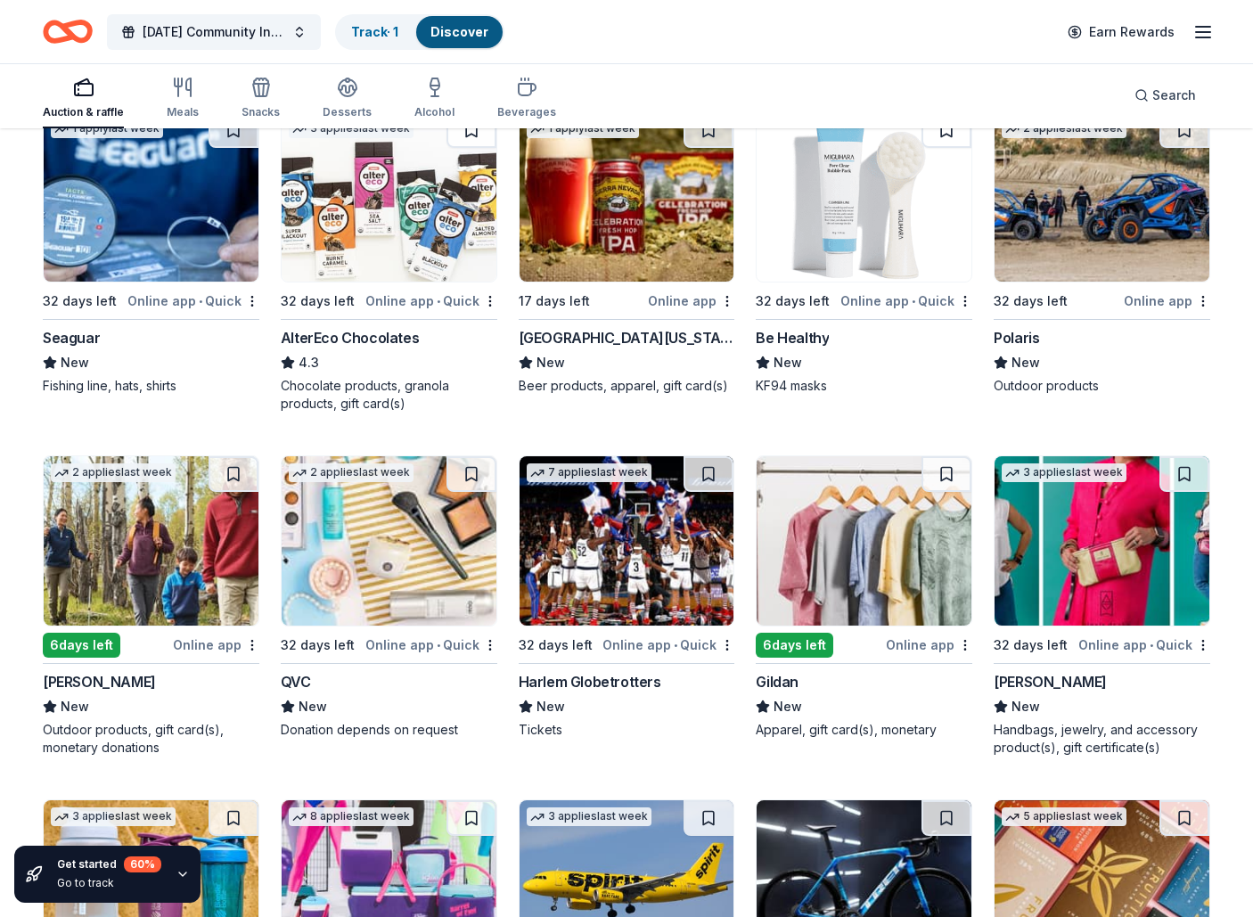
click at [832, 264] on img at bounding box center [864, 196] width 215 height 169
click at [1082, 281] on img at bounding box center [1102, 196] width 215 height 169
click at [163, 602] on img at bounding box center [151, 540] width 215 height 169
click at [447, 577] on img at bounding box center [389, 540] width 215 height 169
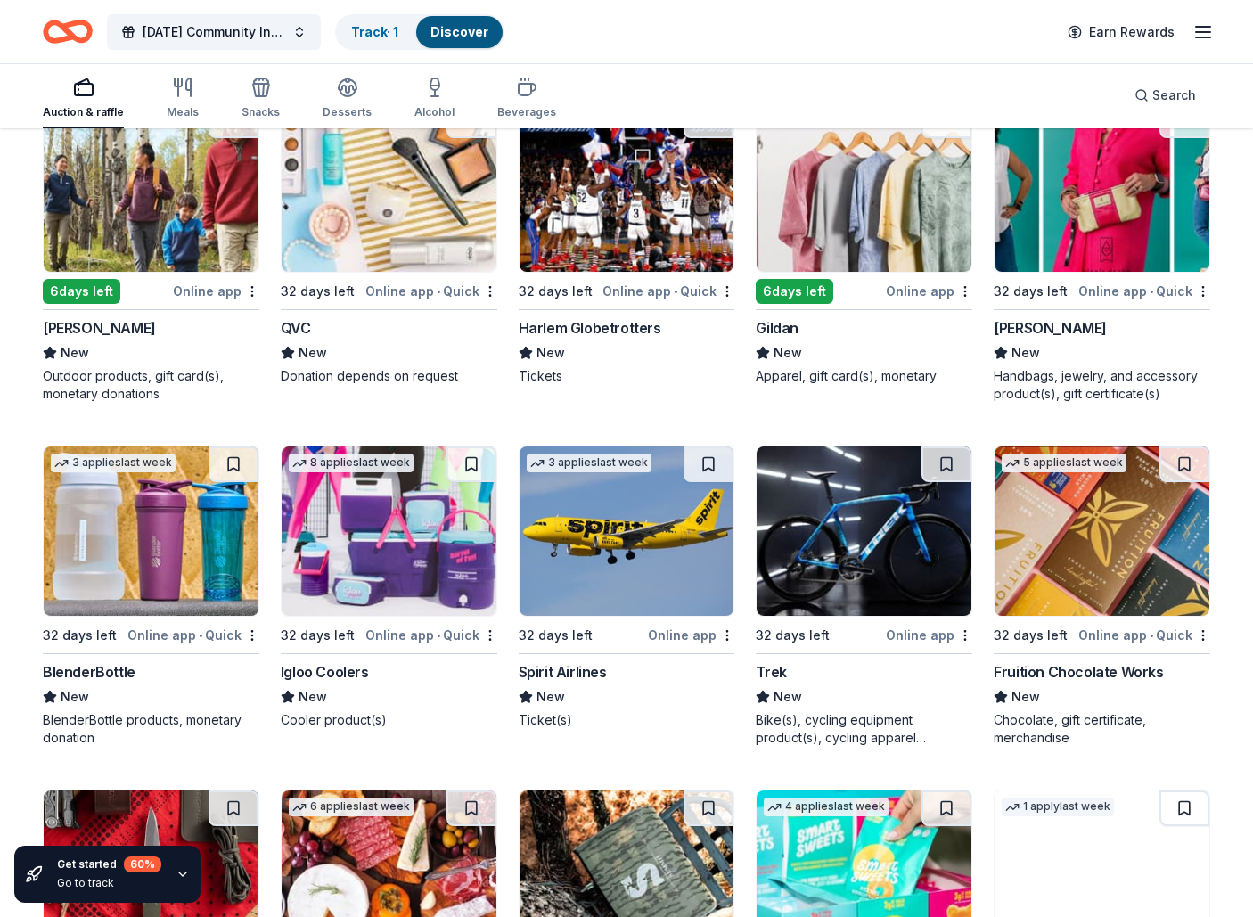
scroll to position [12205, 0]
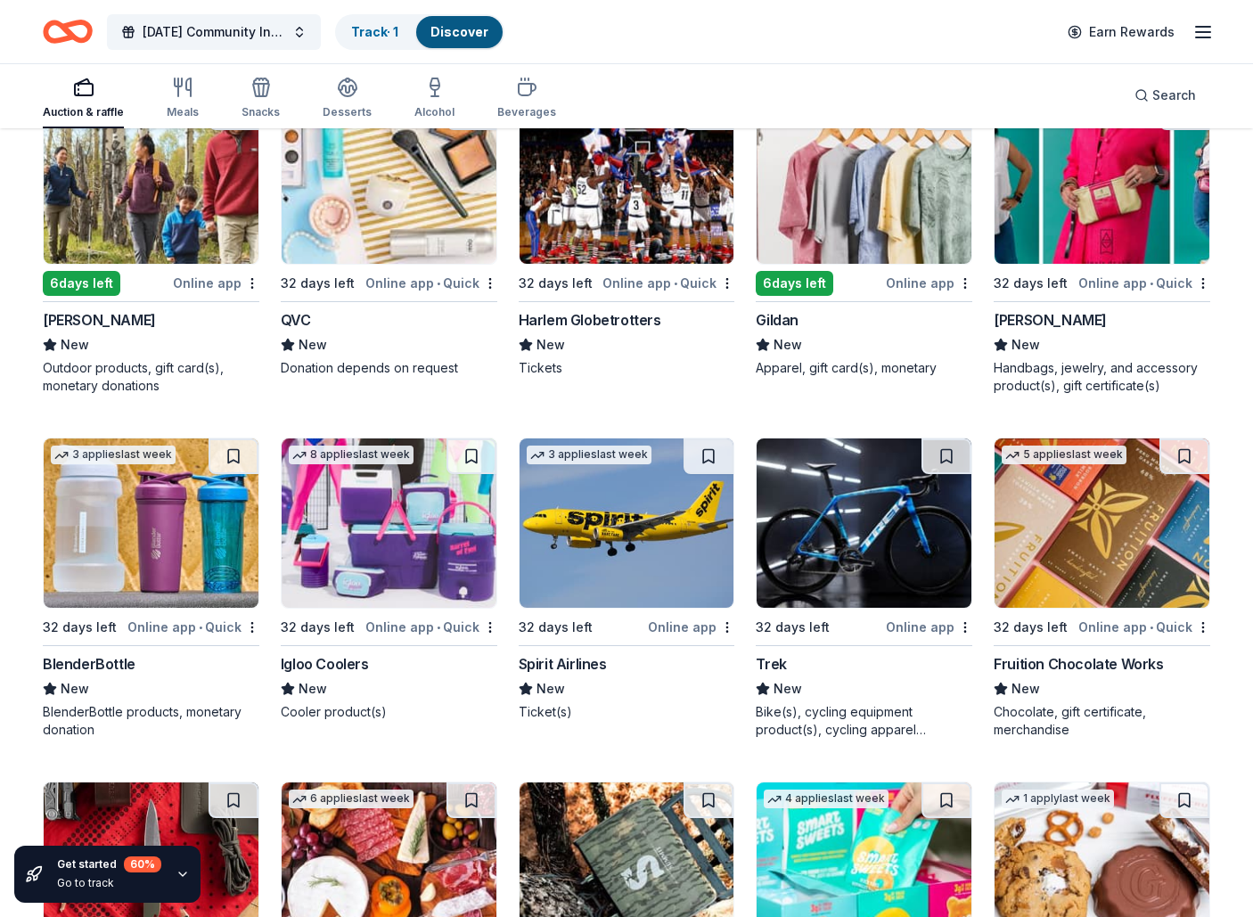
click at [661, 242] on img at bounding box center [627, 178] width 215 height 169
click at [839, 225] on img at bounding box center [864, 178] width 215 height 169
click at [1062, 238] on img at bounding box center [1102, 178] width 215 height 169
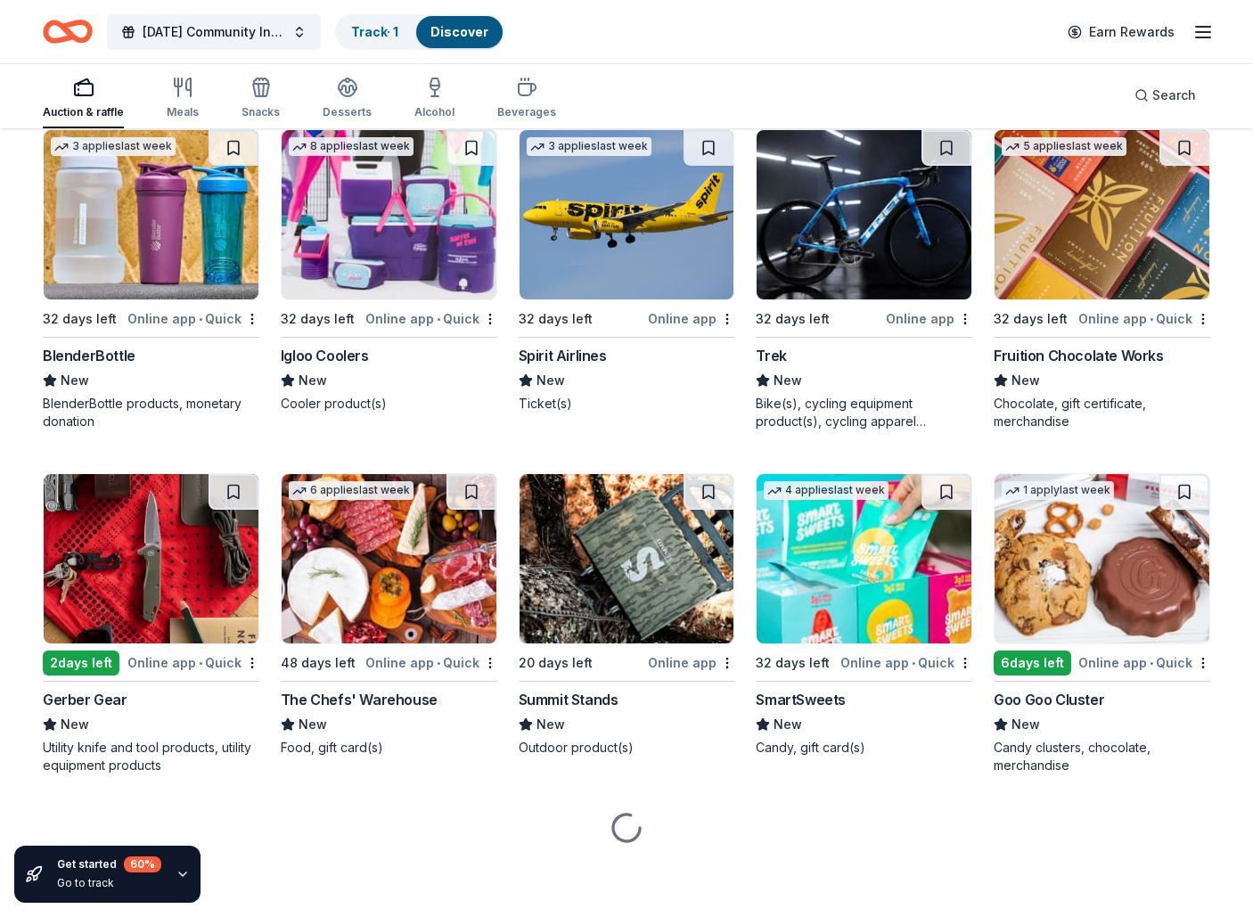
scroll to position [12531, 0]
click at [123, 247] on img at bounding box center [151, 214] width 215 height 169
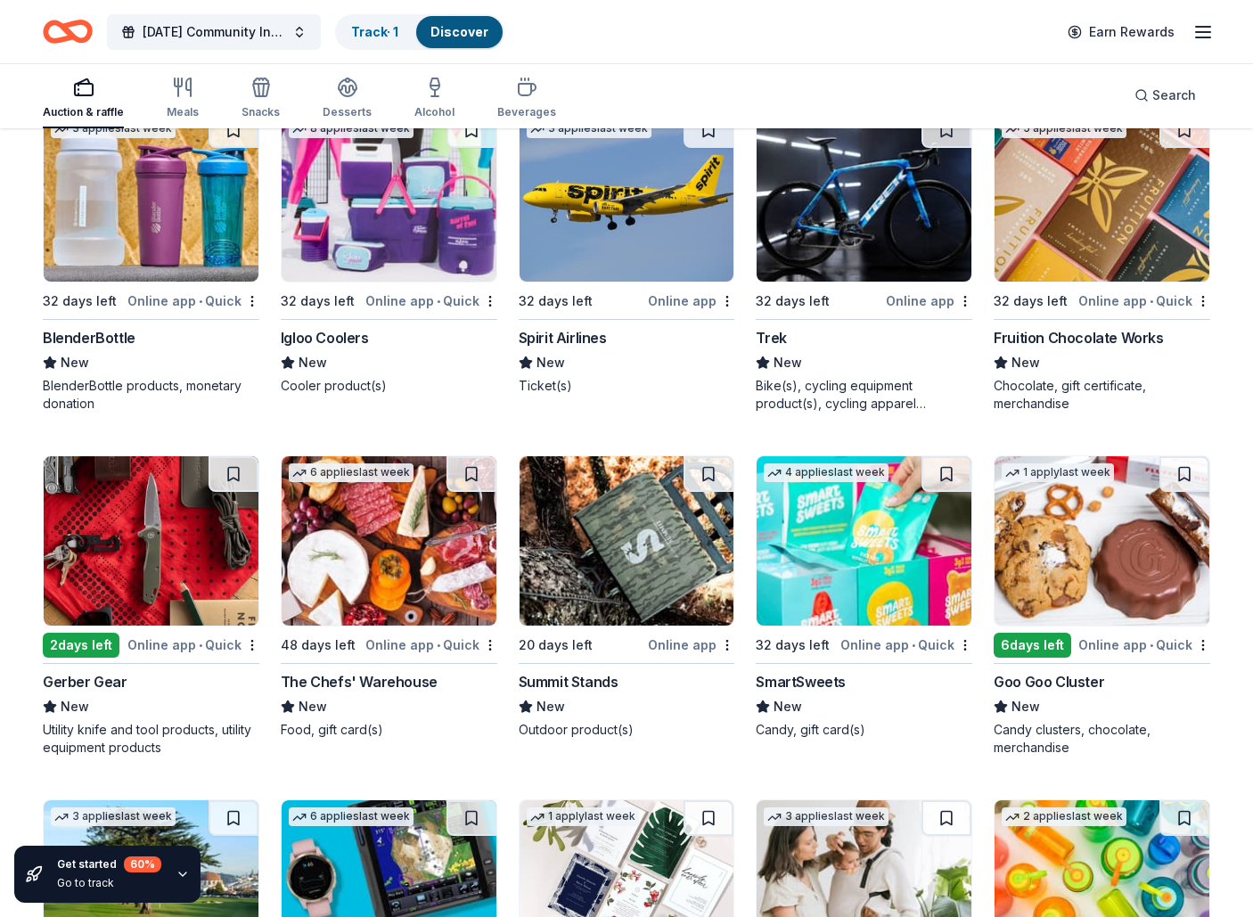
click at [417, 227] on img at bounding box center [389, 196] width 215 height 169
click at [651, 238] on img at bounding box center [627, 196] width 215 height 169
click at [840, 242] on img at bounding box center [864, 196] width 215 height 169
click at [1090, 270] on img at bounding box center [1102, 196] width 215 height 169
click at [1073, 274] on img at bounding box center [1102, 196] width 215 height 169
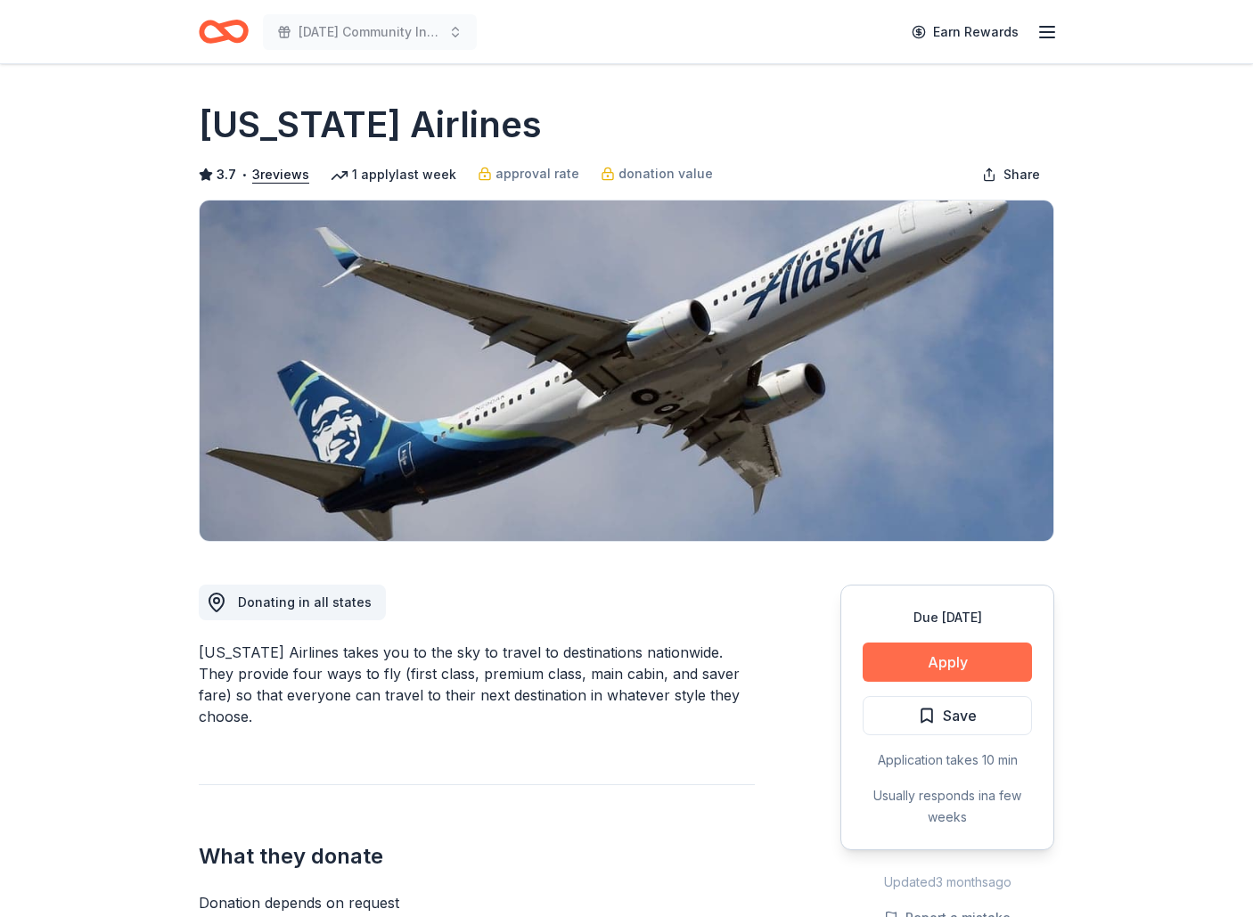
click at [927, 657] on button "Apply" at bounding box center [947, 662] width 169 height 39
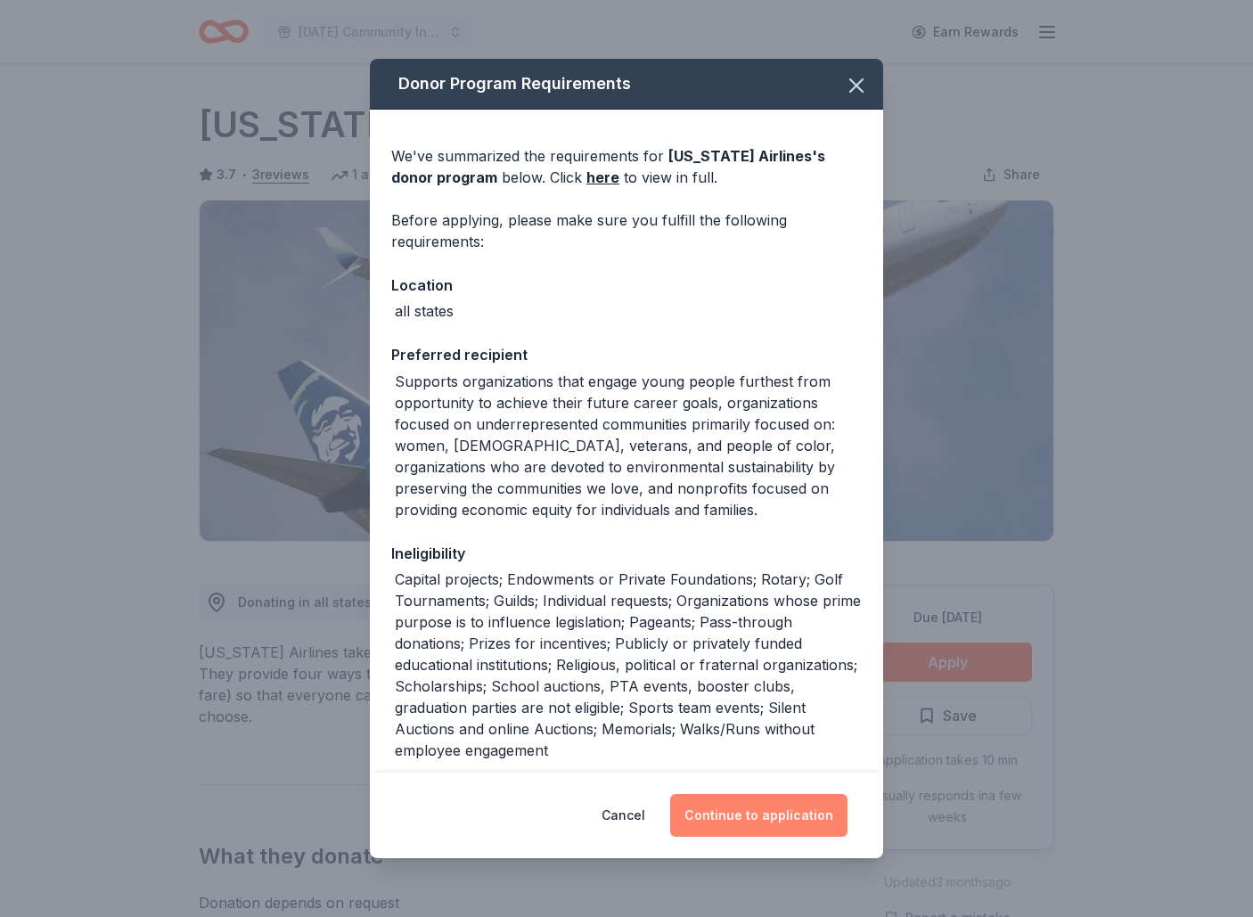
click at [805, 800] on button "Continue to application" at bounding box center [758, 815] width 177 height 43
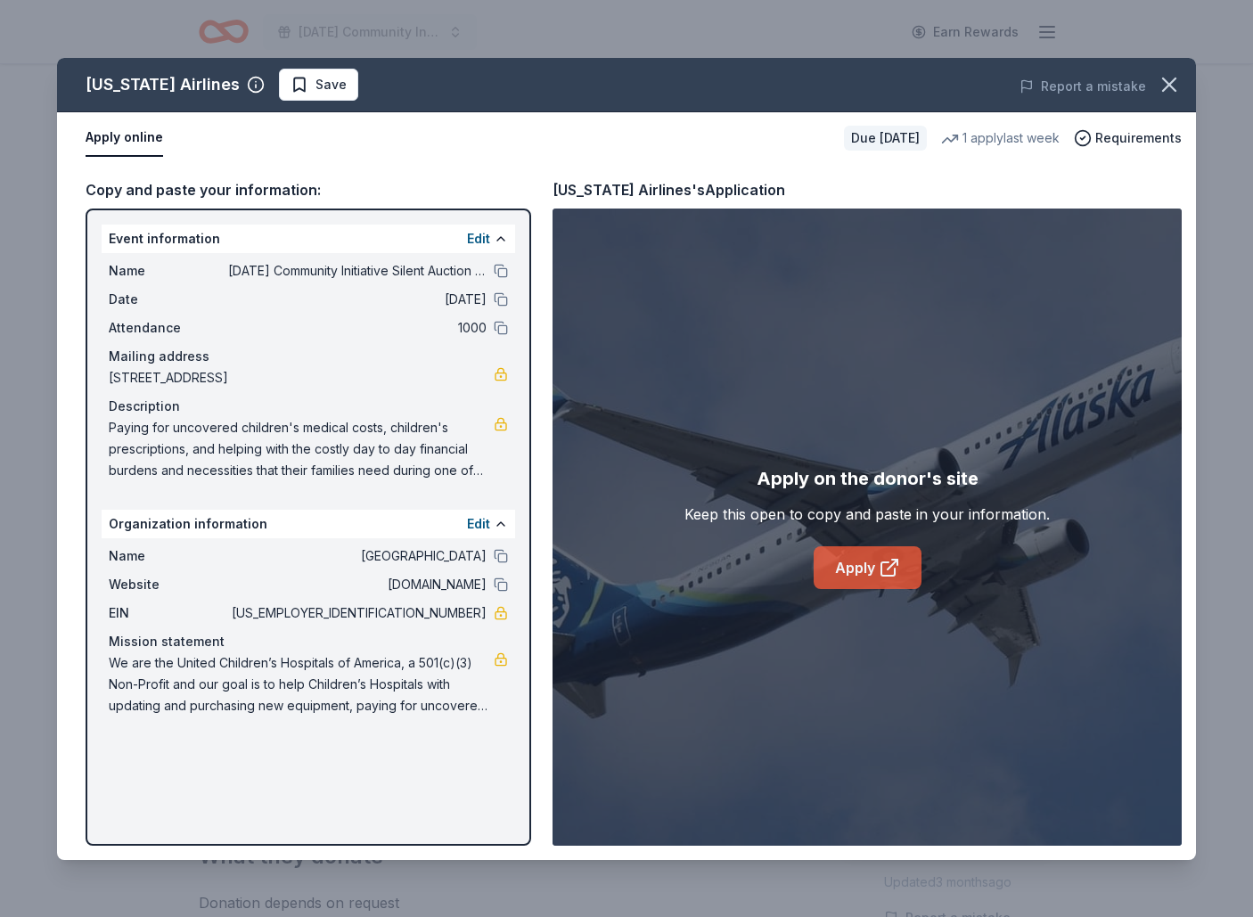
drag, startPoint x: 885, startPoint y: 575, endPoint x: 865, endPoint y: 578, distance: 20.8
click at [882, 575] on icon at bounding box center [887, 568] width 13 height 13
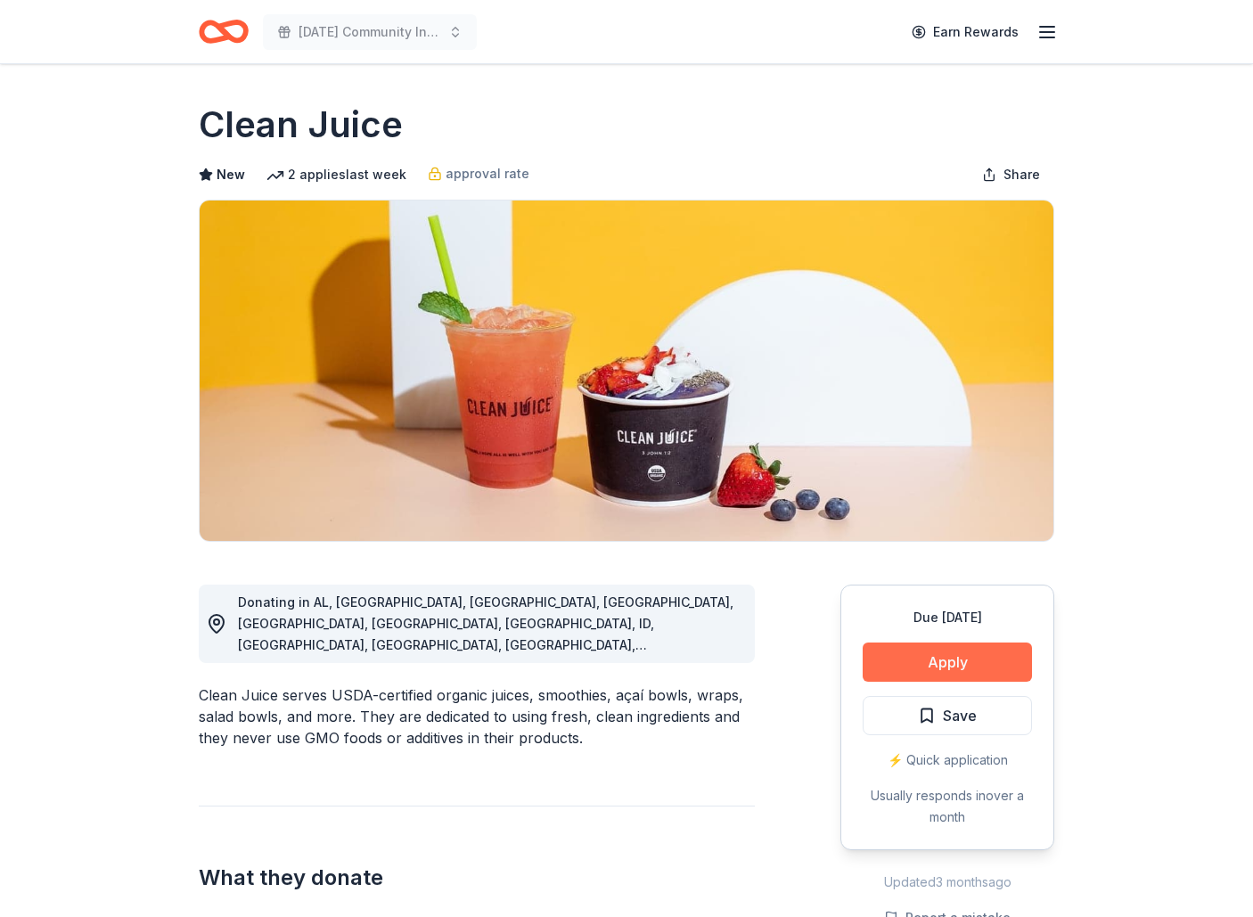
click at [975, 663] on button "Apply" at bounding box center [947, 662] width 169 height 39
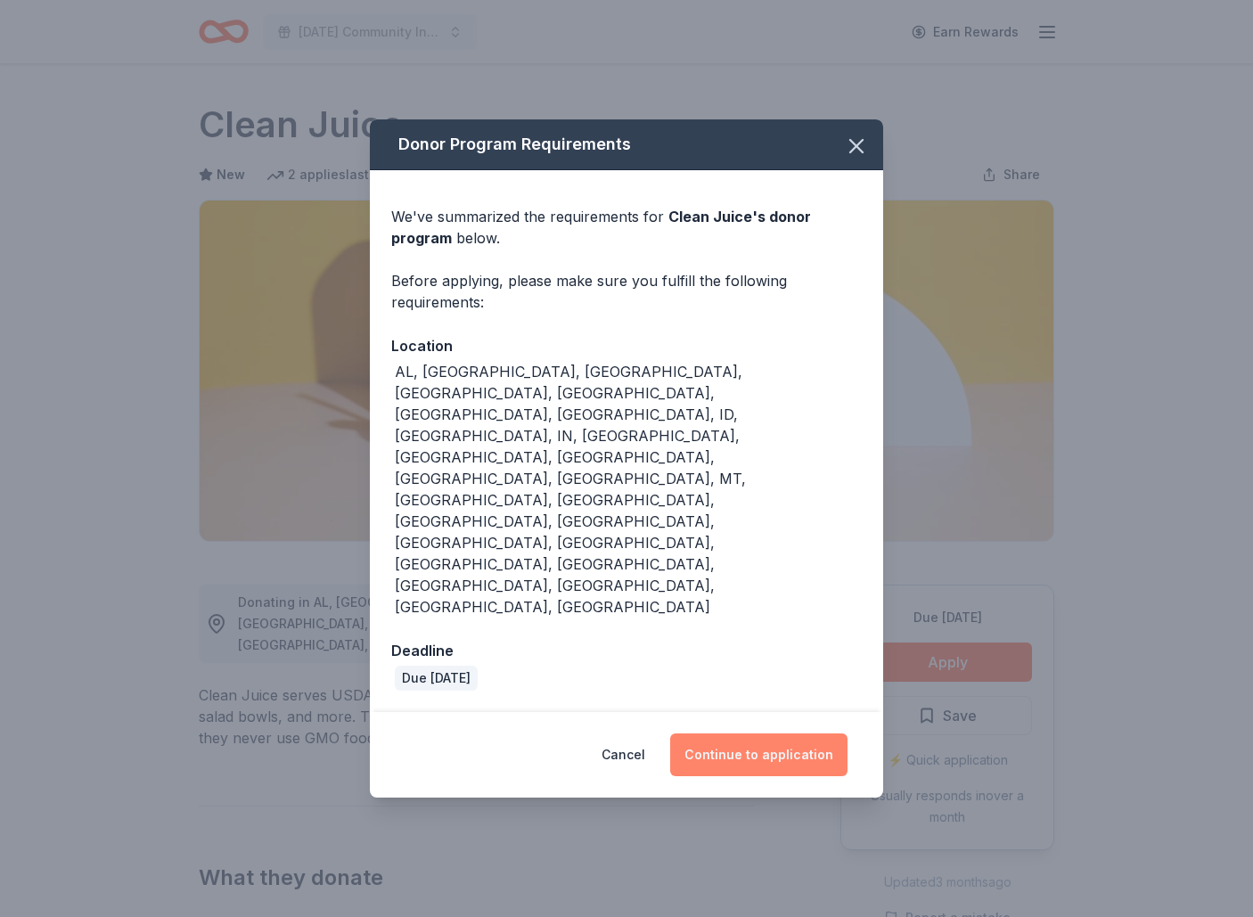
click at [731, 734] on button "Continue to application" at bounding box center [758, 755] width 177 height 43
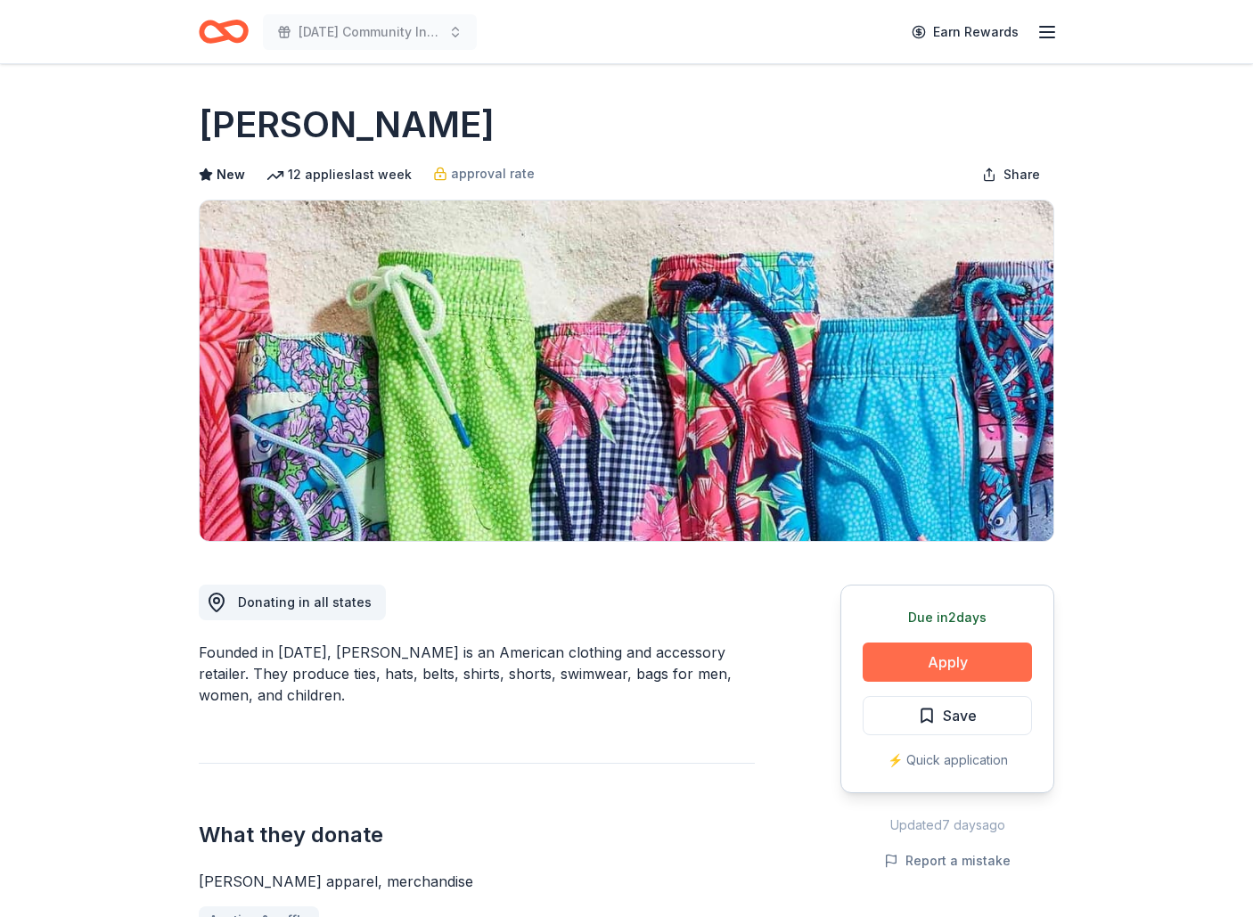
click at [937, 665] on button "Apply" at bounding box center [947, 662] width 169 height 39
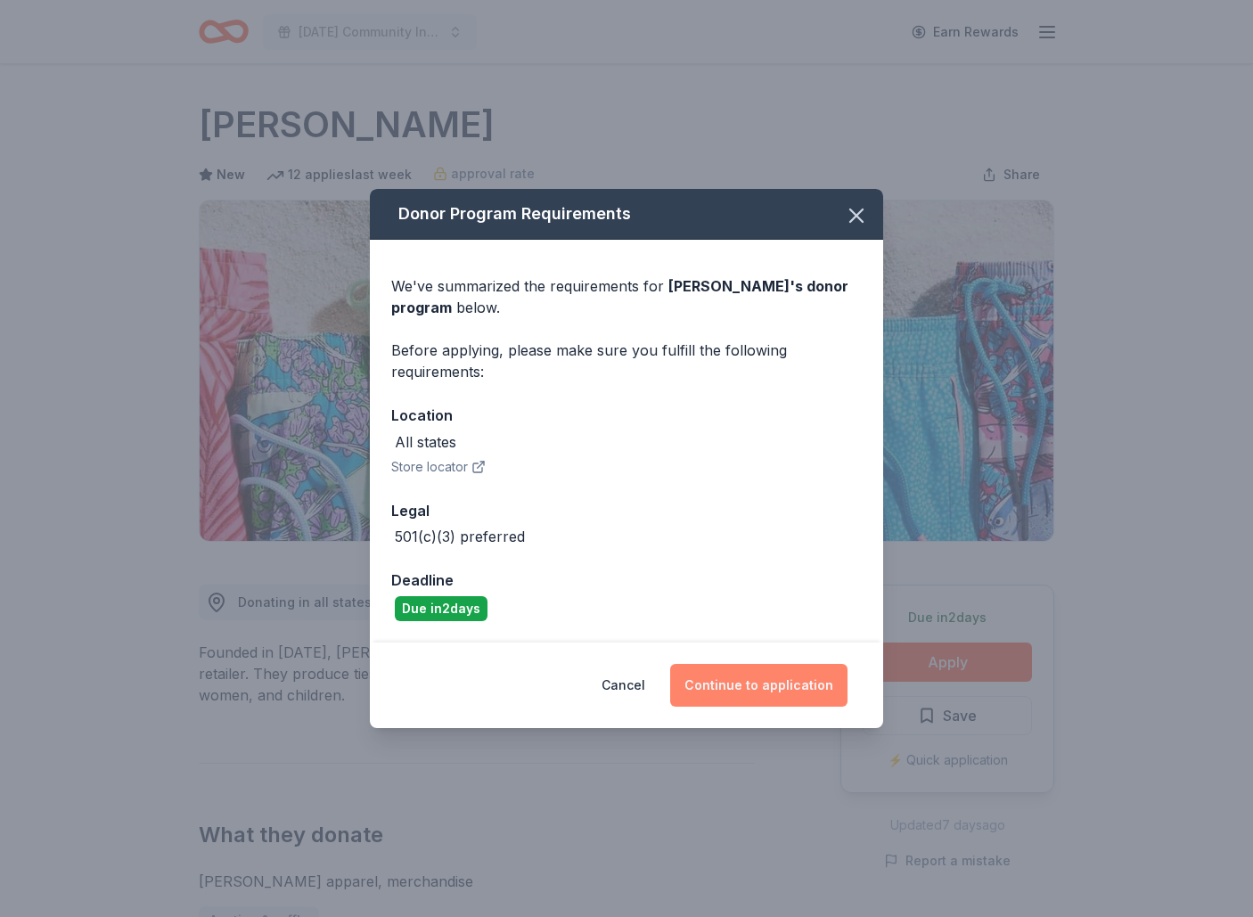
click at [773, 667] on button "Continue to application" at bounding box center [758, 685] width 177 height 43
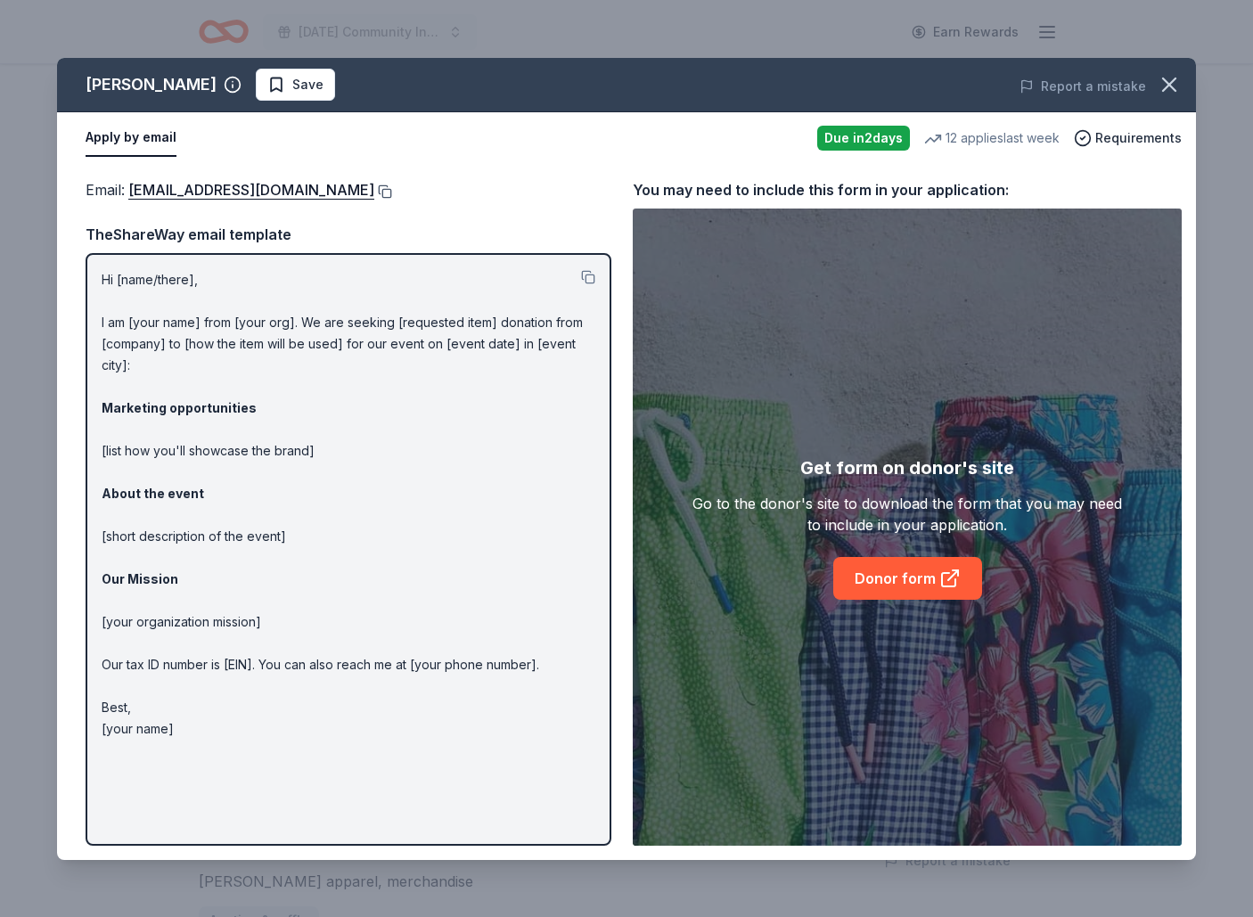
click at [374, 191] on button at bounding box center [383, 191] width 18 height 14
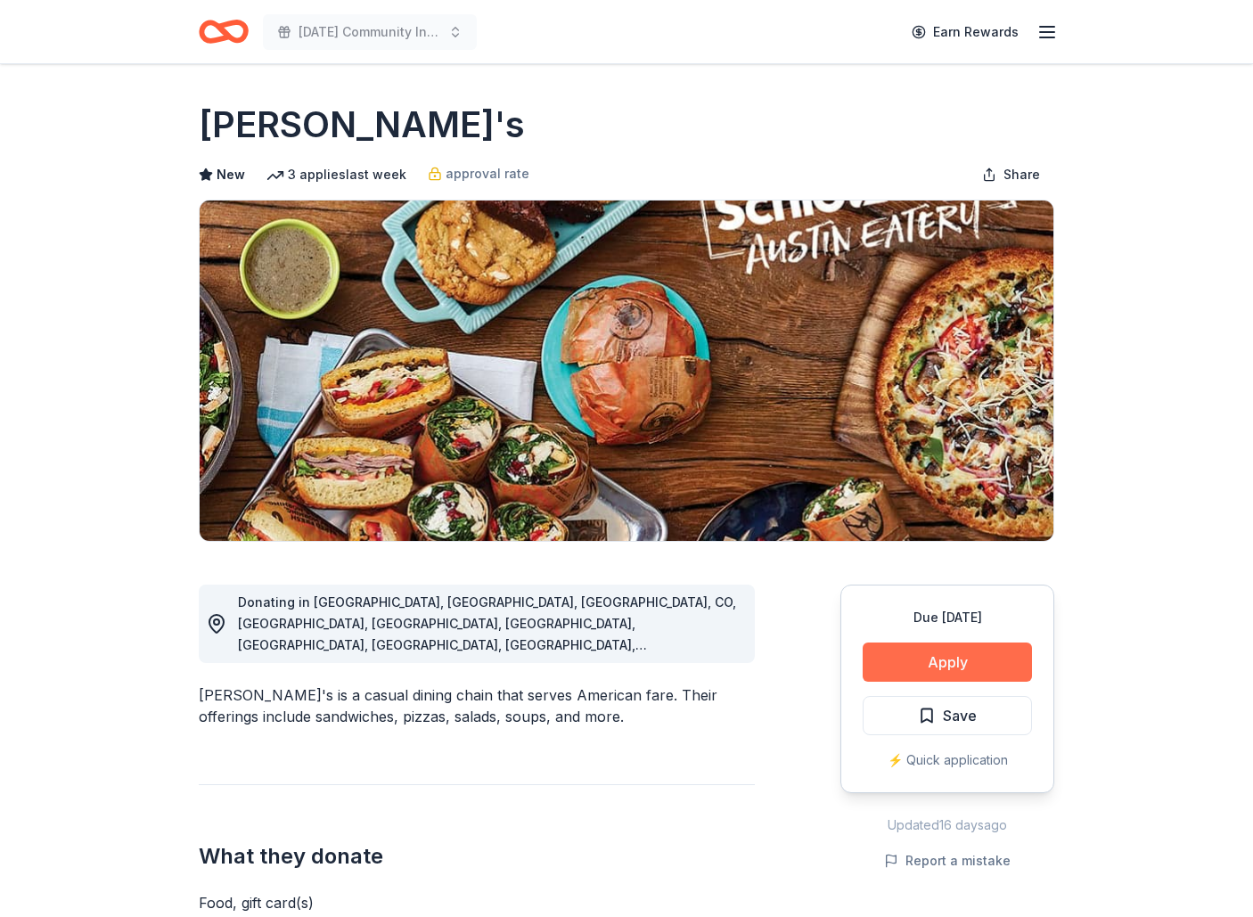
click at [914, 666] on button "Apply" at bounding box center [947, 662] width 169 height 39
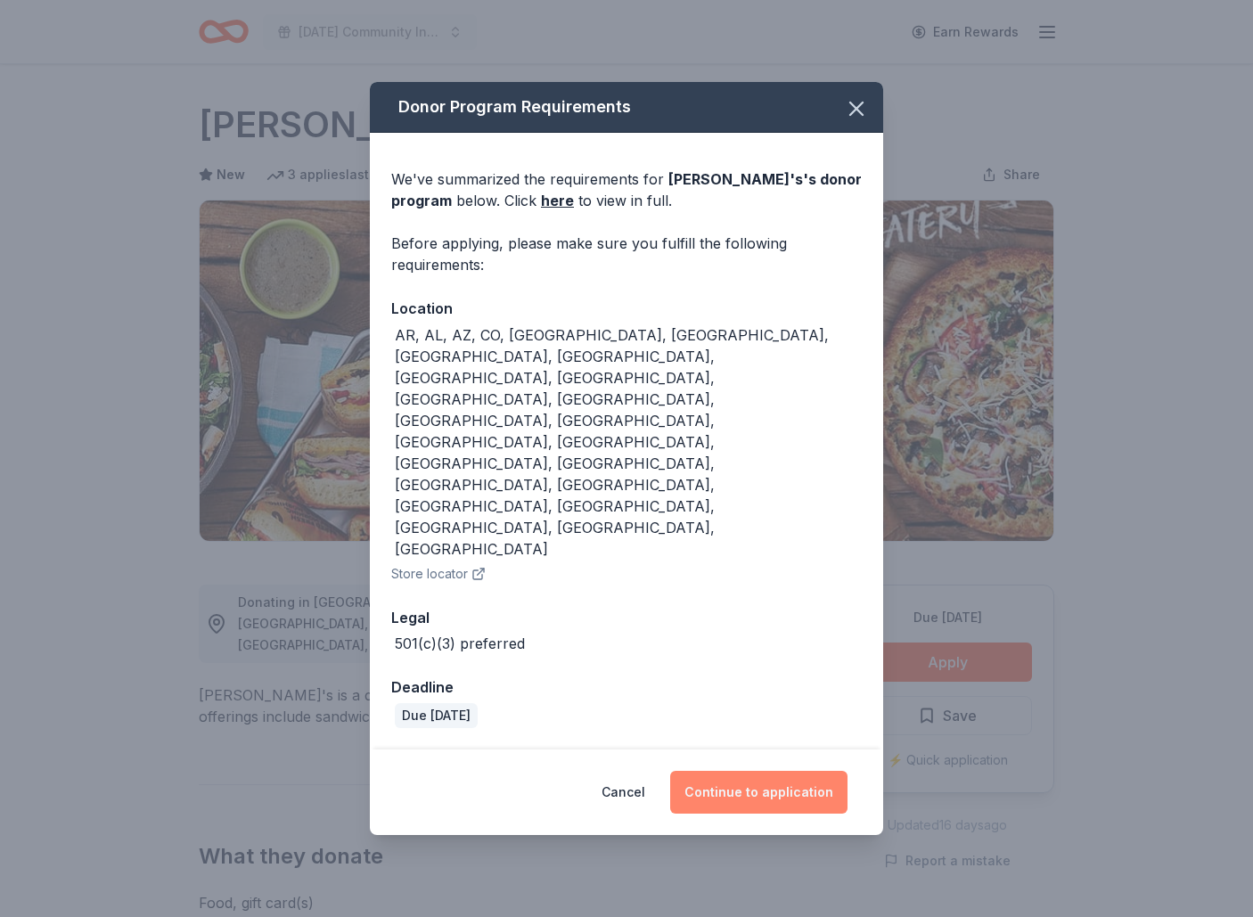
drag, startPoint x: 785, startPoint y: 684, endPoint x: 775, endPoint y: 690, distance: 12.4
click at [783, 771] on button "Continue to application" at bounding box center [758, 792] width 177 height 43
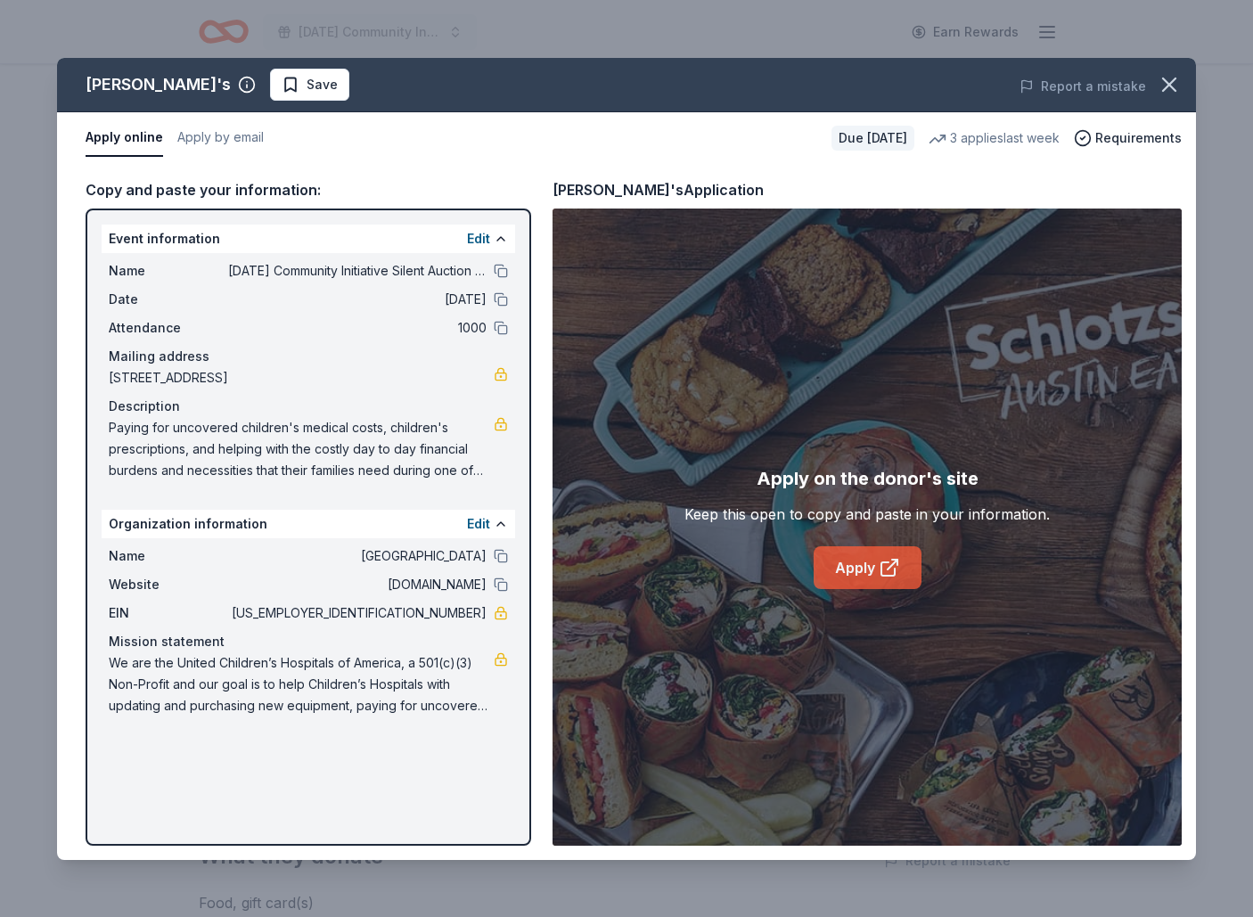
click at [873, 572] on link "Apply" at bounding box center [868, 567] width 108 height 43
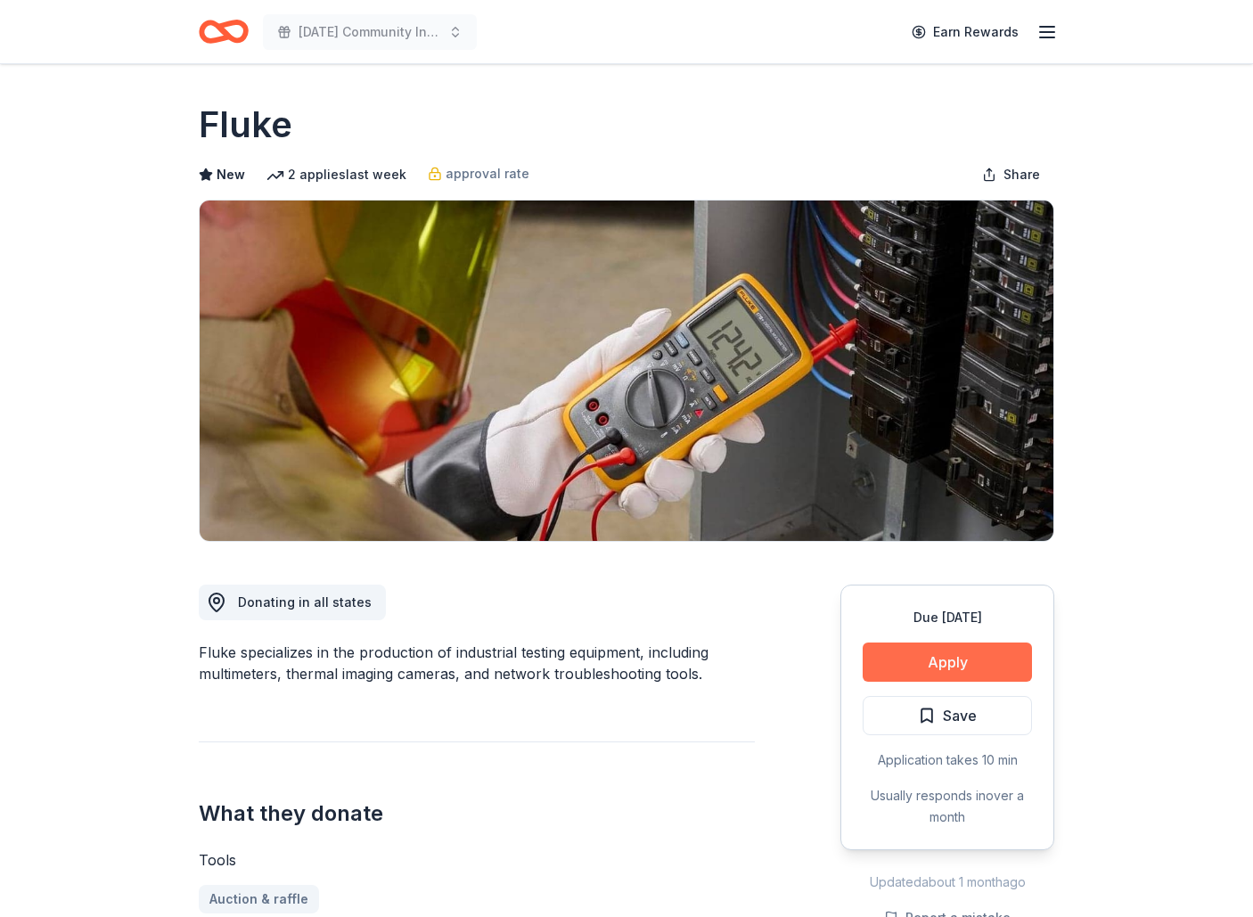
click at [923, 663] on button "Apply" at bounding box center [947, 662] width 169 height 39
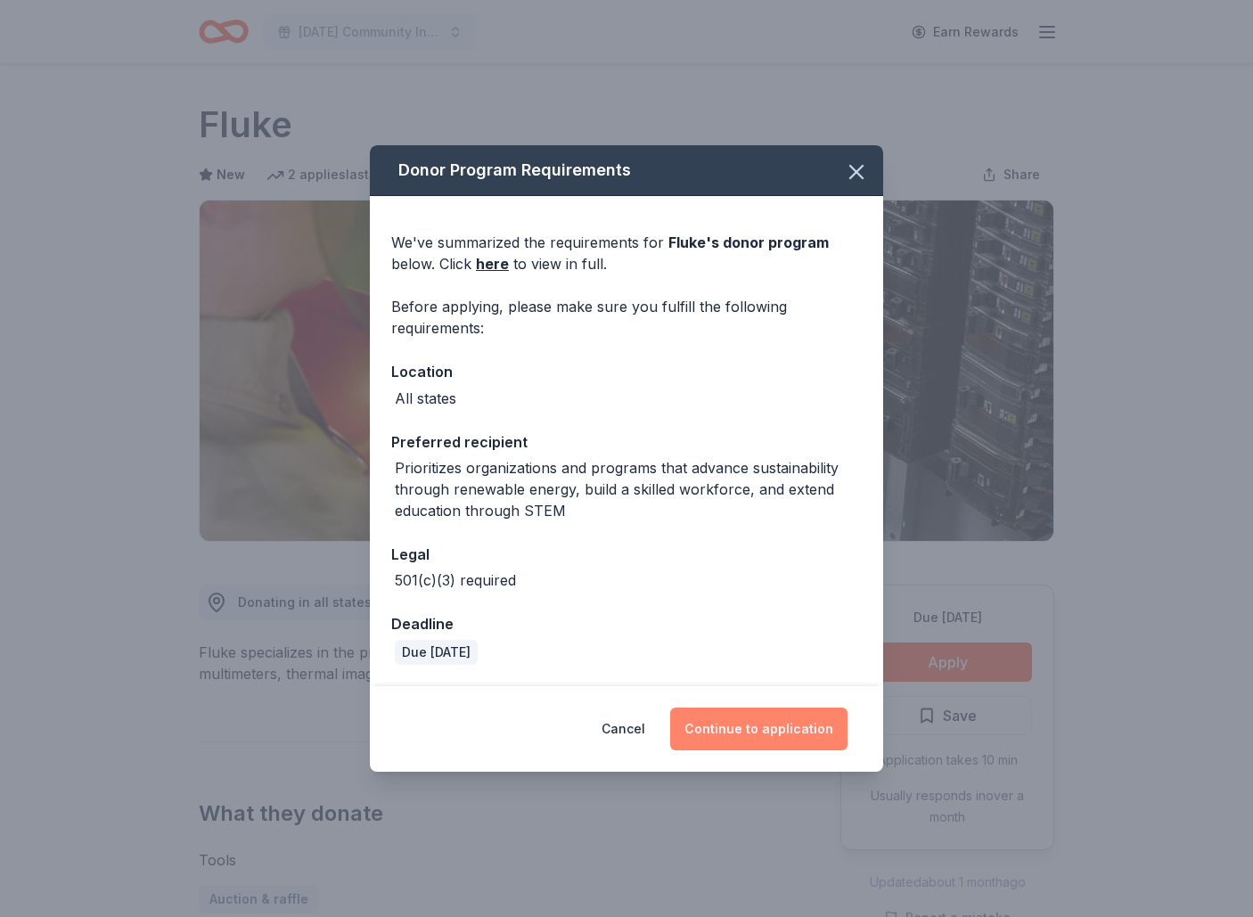
click at [753, 727] on button "Continue to application" at bounding box center [758, 729] width 177 height 43
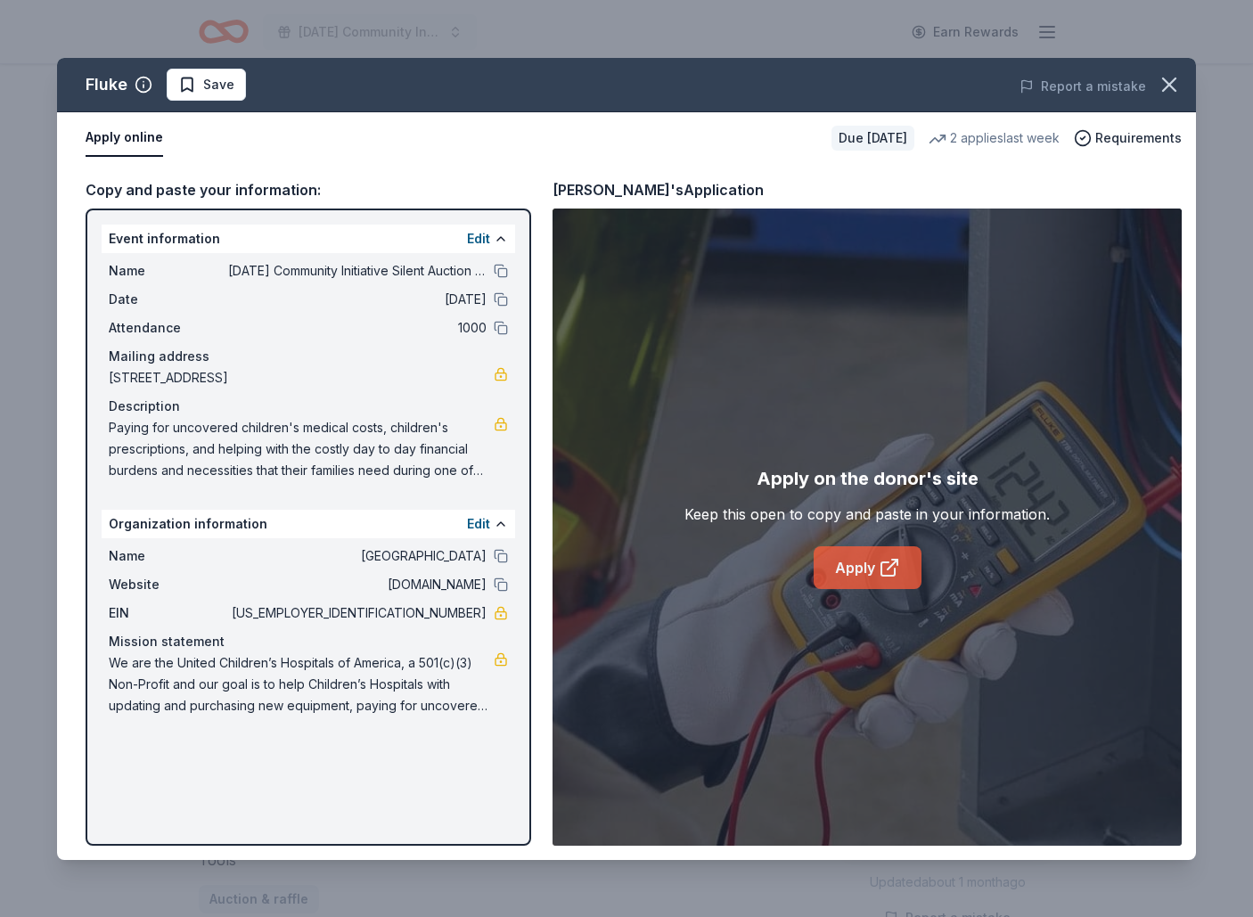
click at [860, 575] on link "Apply" at bounding box center [868, 567] width 108 height 43
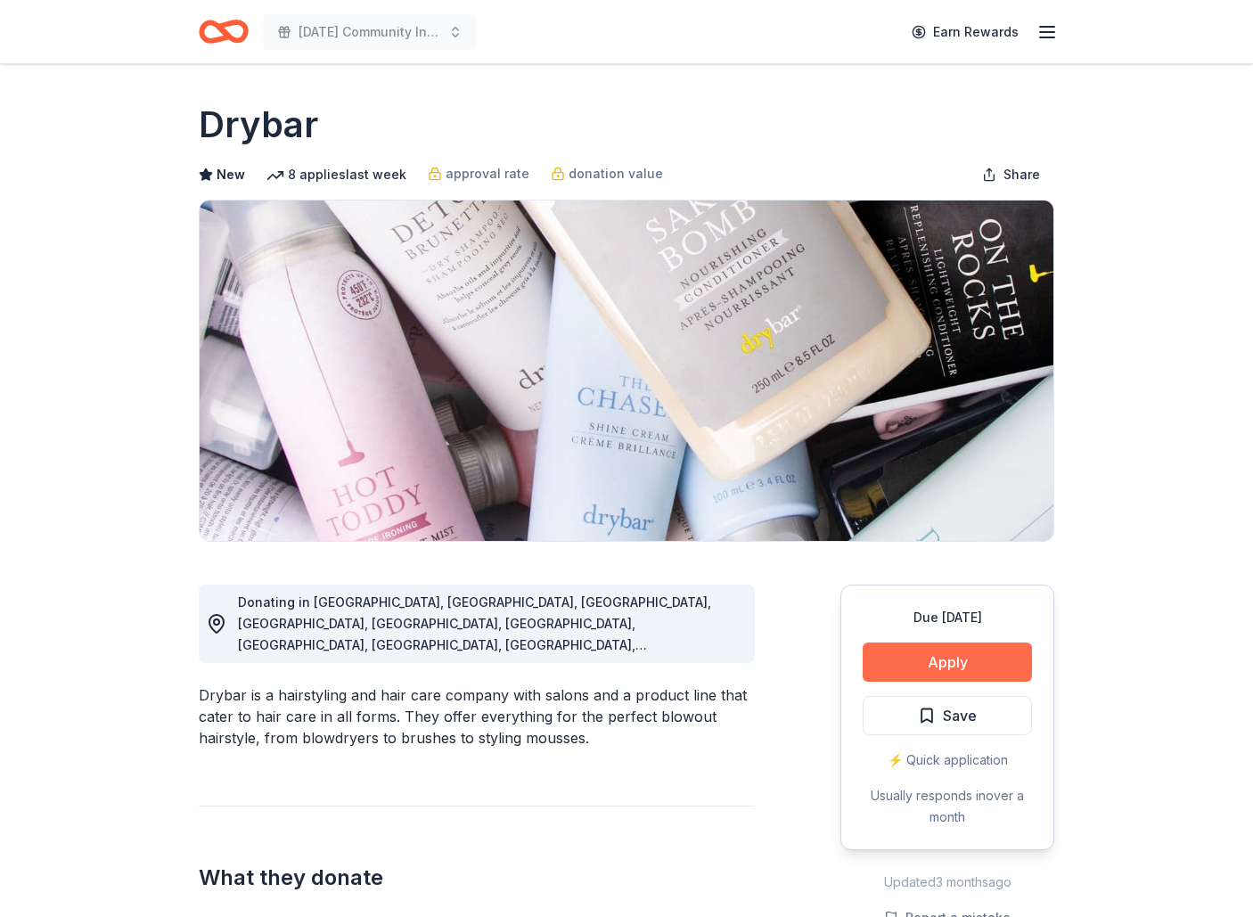
scroll to position [0, 1]
click at [934, 652] on button "Apply" at bounding box center [947, 662] width 169 height 39
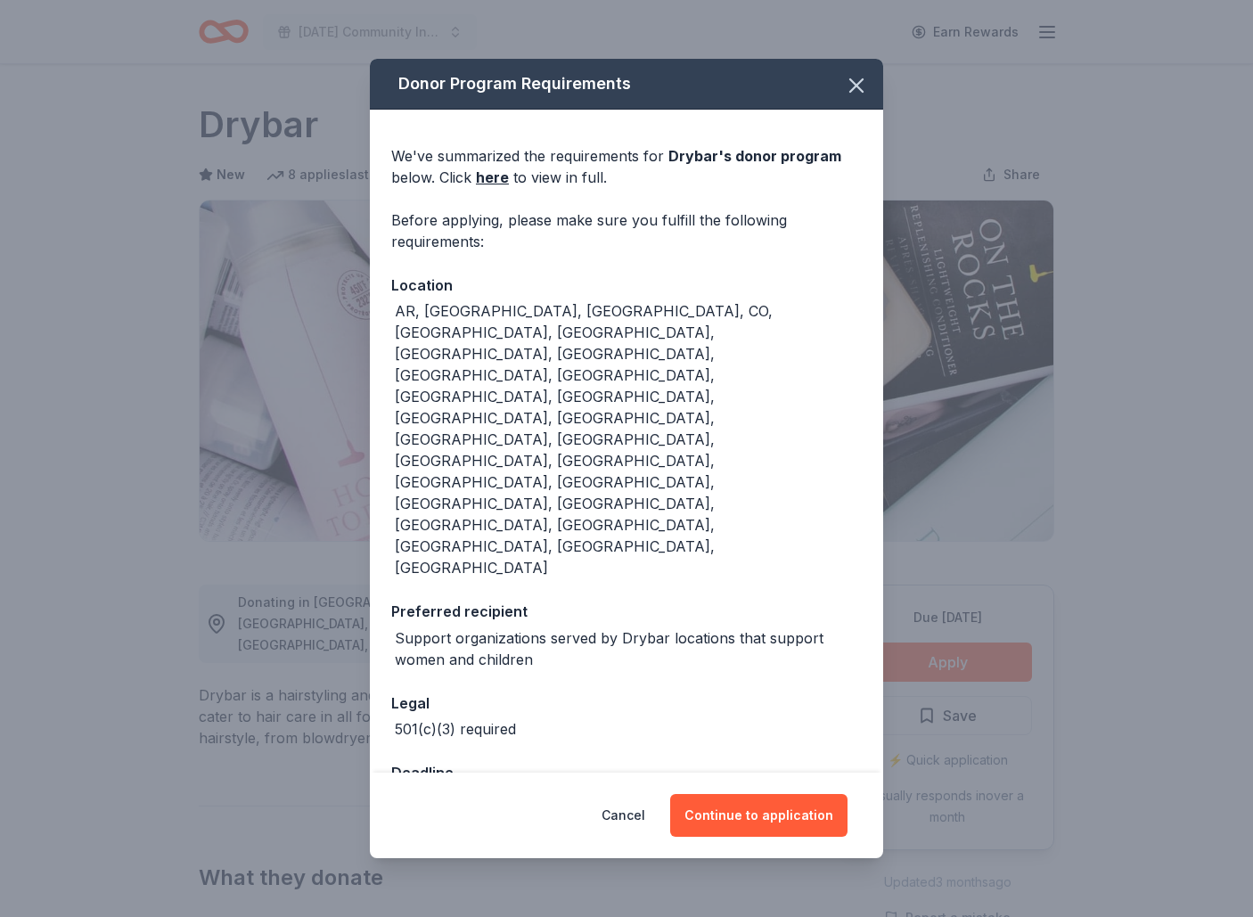
scroll to position [0, 0]
click at [767, 794] on button "Continue to application" at bounding box center [758, 815] width 177 height 43
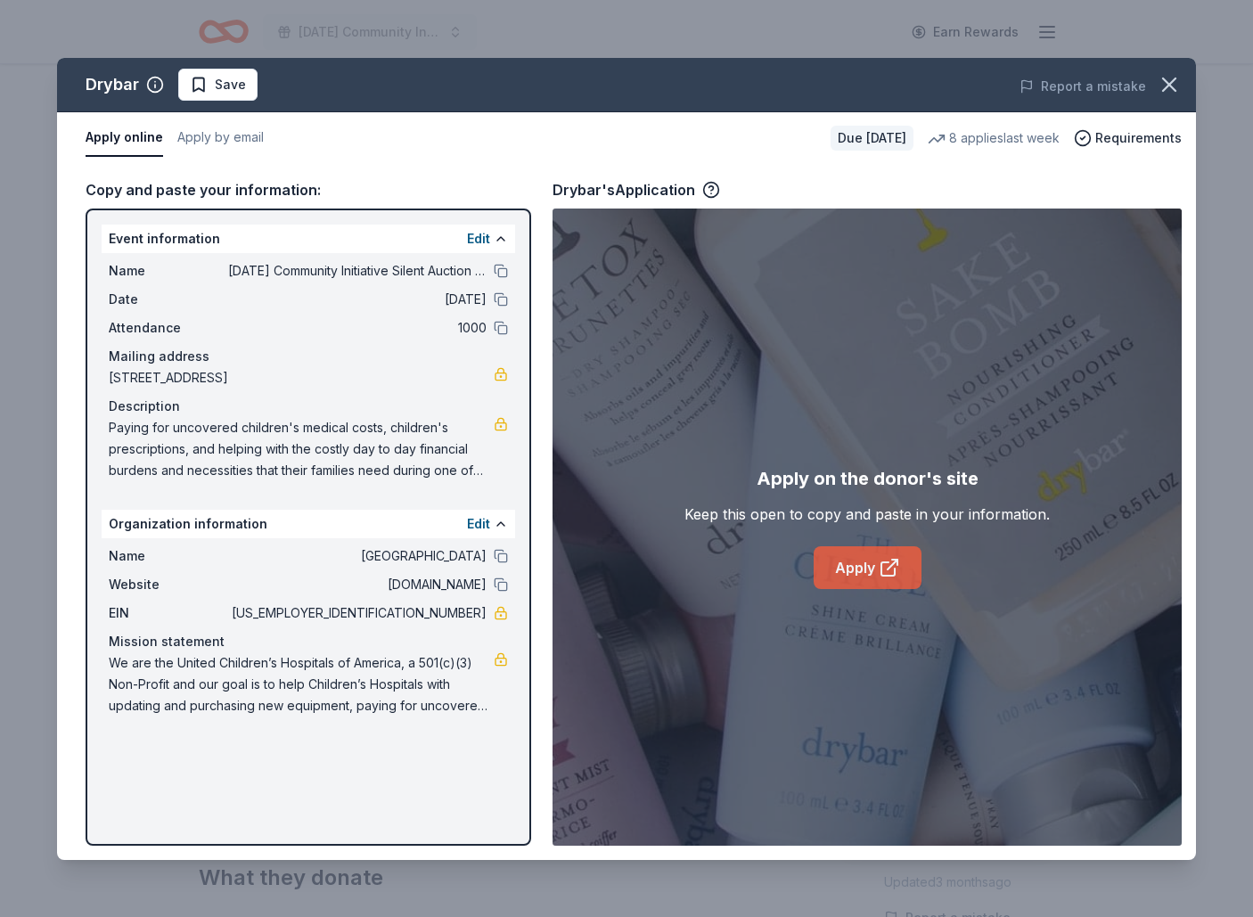
click at [863, 569] on link "Apply" at bounding box center [868, 567] width 108 height 43
click at [241, 138] on button "Apply by email" at bounding box center [220, 137] width 86 height 37
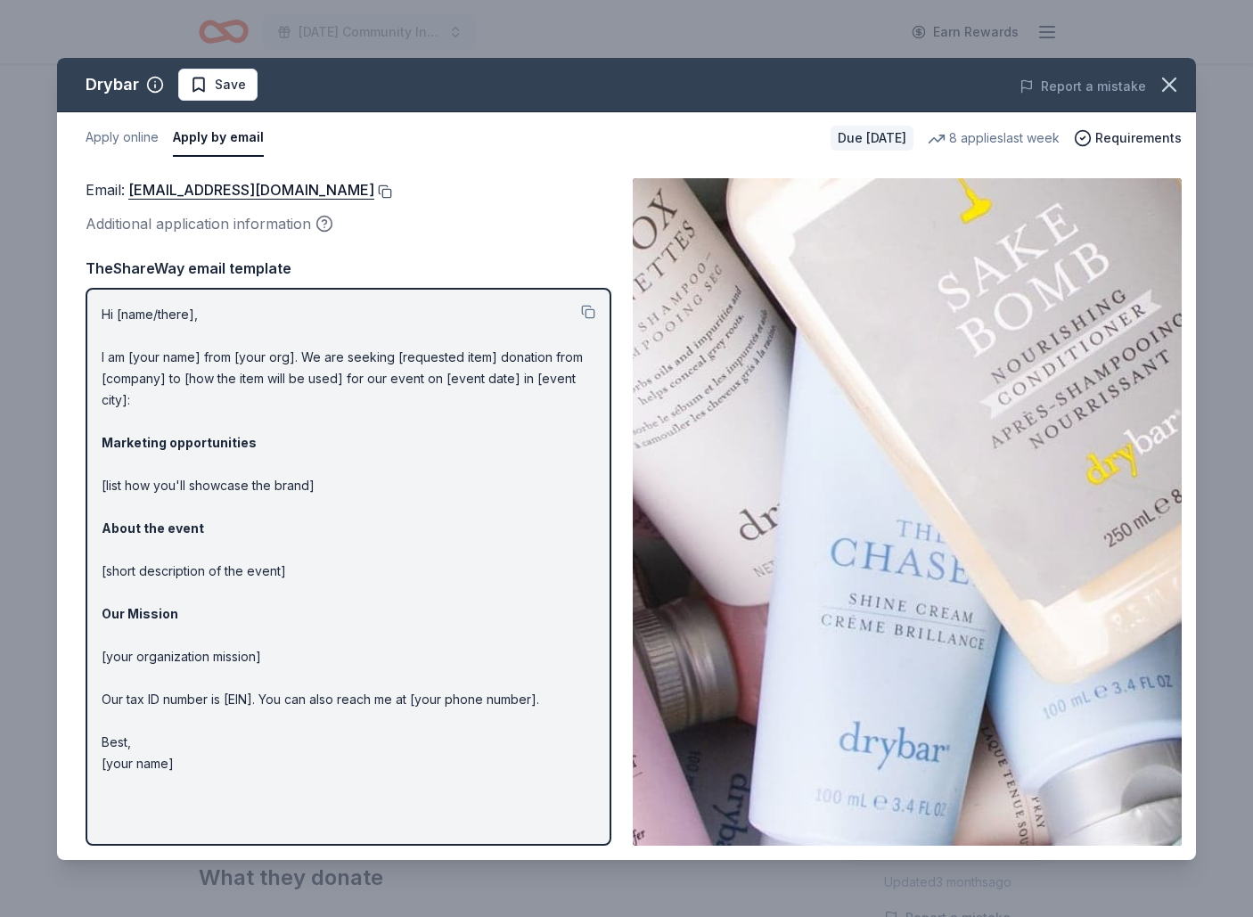
click at [374, 189] on button at bounding box center [383, 191] width 18 height 14
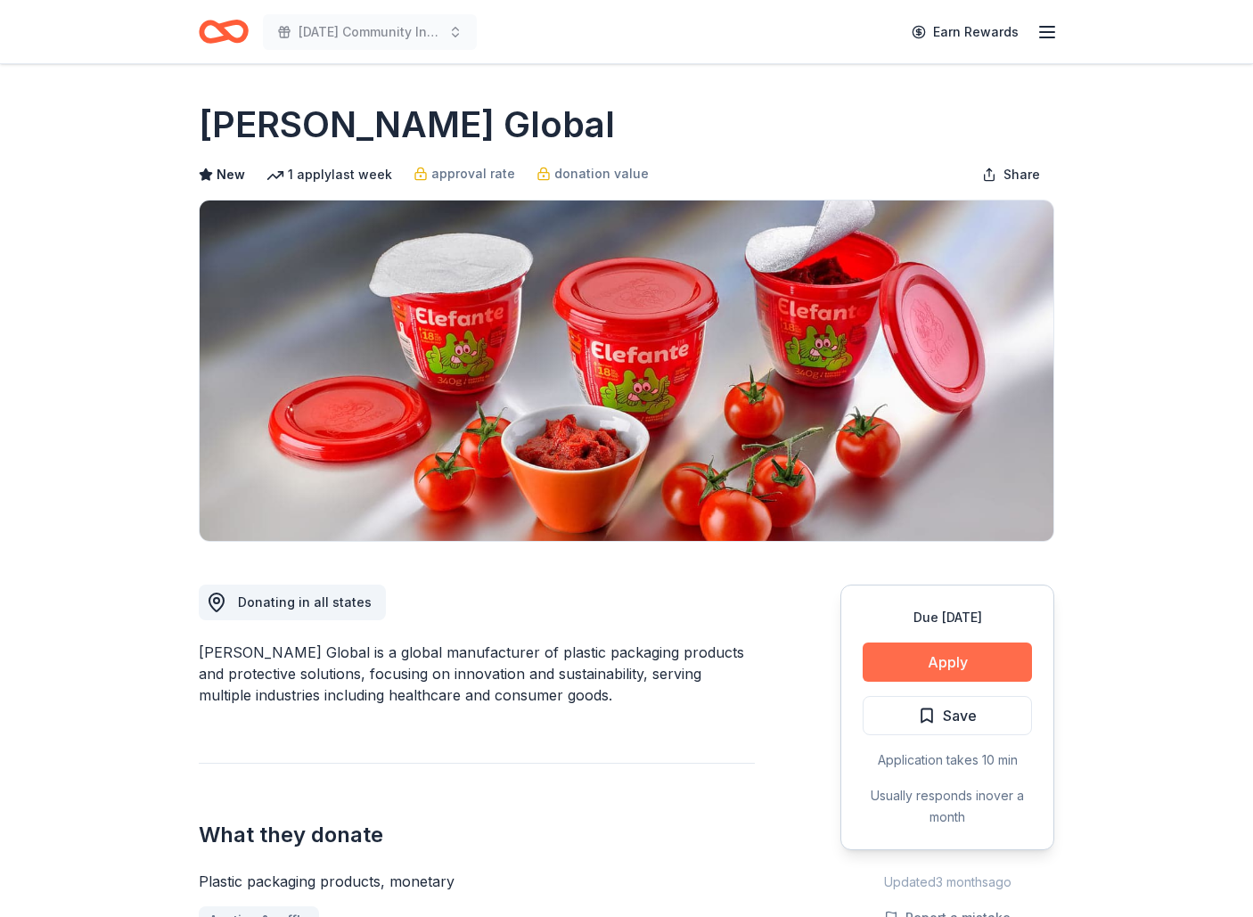
click at [950, 671] on button "Apply" at bounding box center [947, 662] width 169 height 39
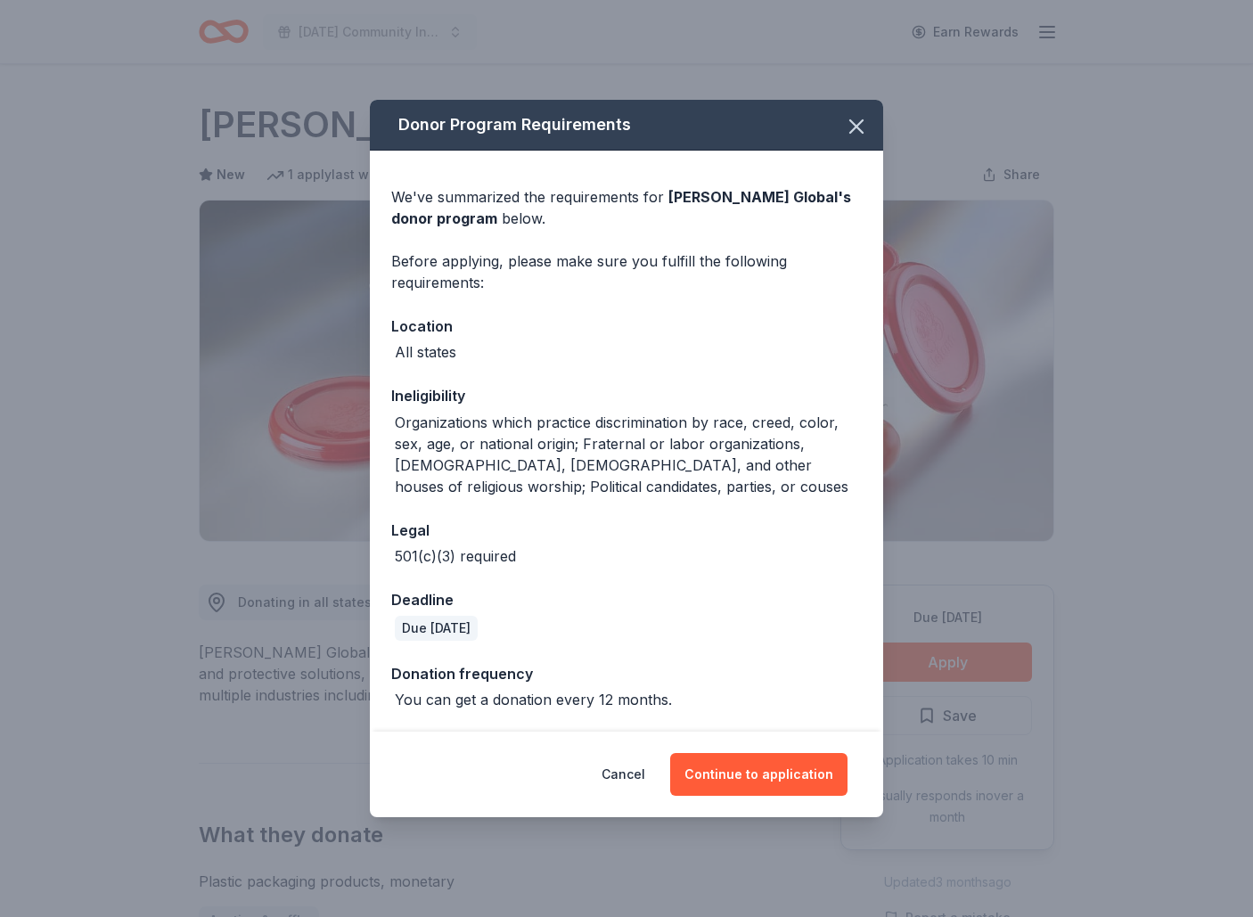
click at [740, 797] on div "Cancel Continue to application" at bounding box center [626, 775] width 513 height 86
click at [766, 766] on button "Continue to application" at bounding box center [758, 774] width 177 height 43
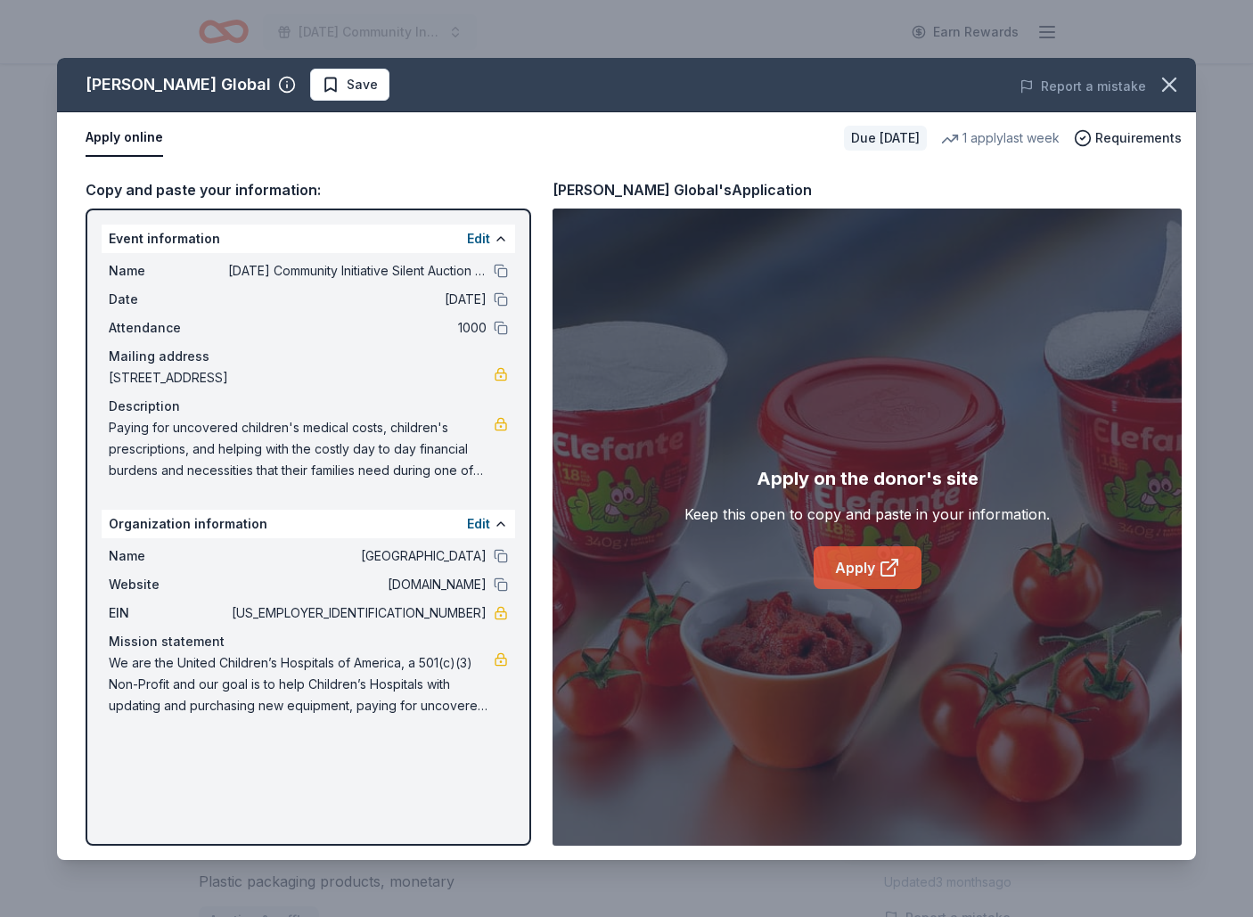
click at [890, 565] on icon at bounding box center [893, 565] width 10 height 10
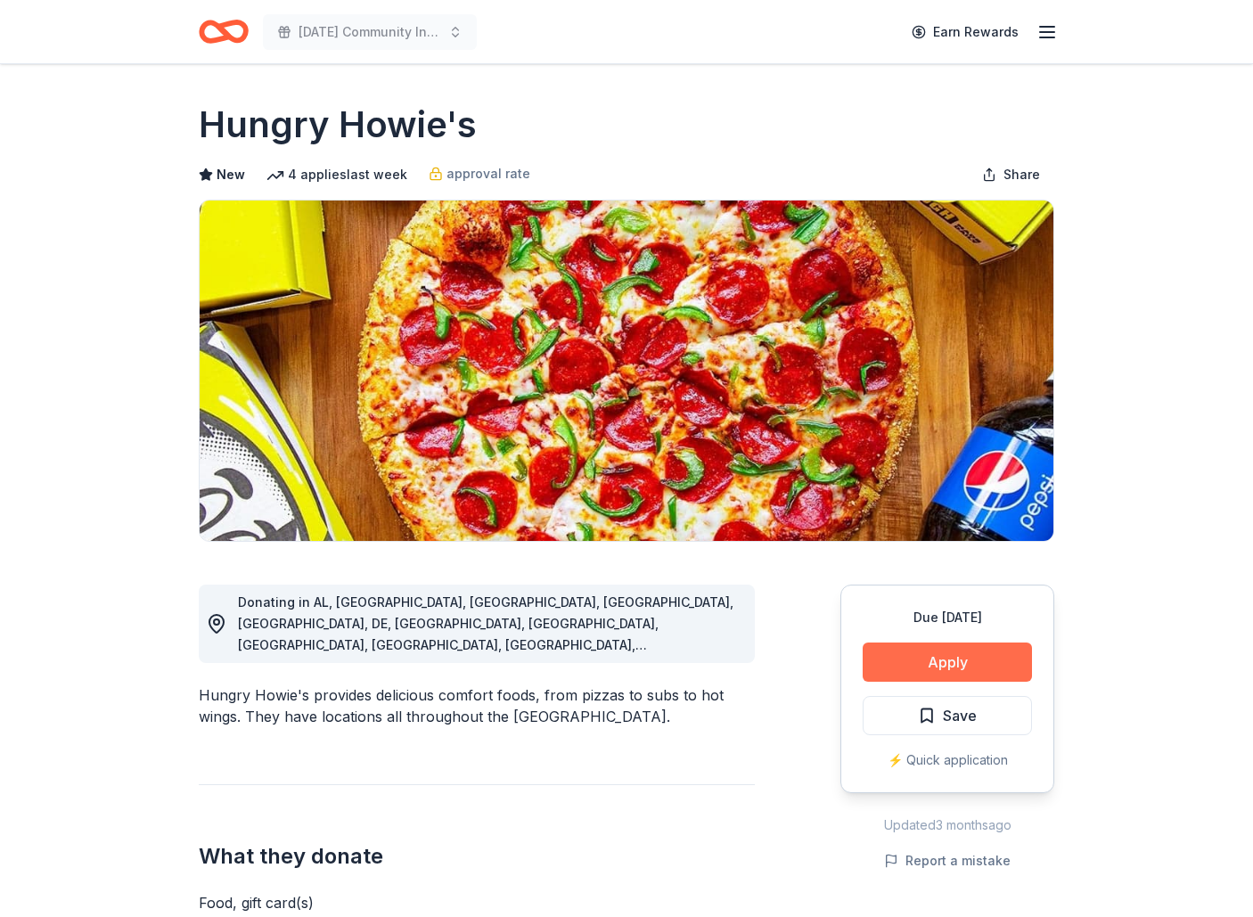
click at [937, 670] on button "Apply" at bounding box center [947, 662] width 169 height 39
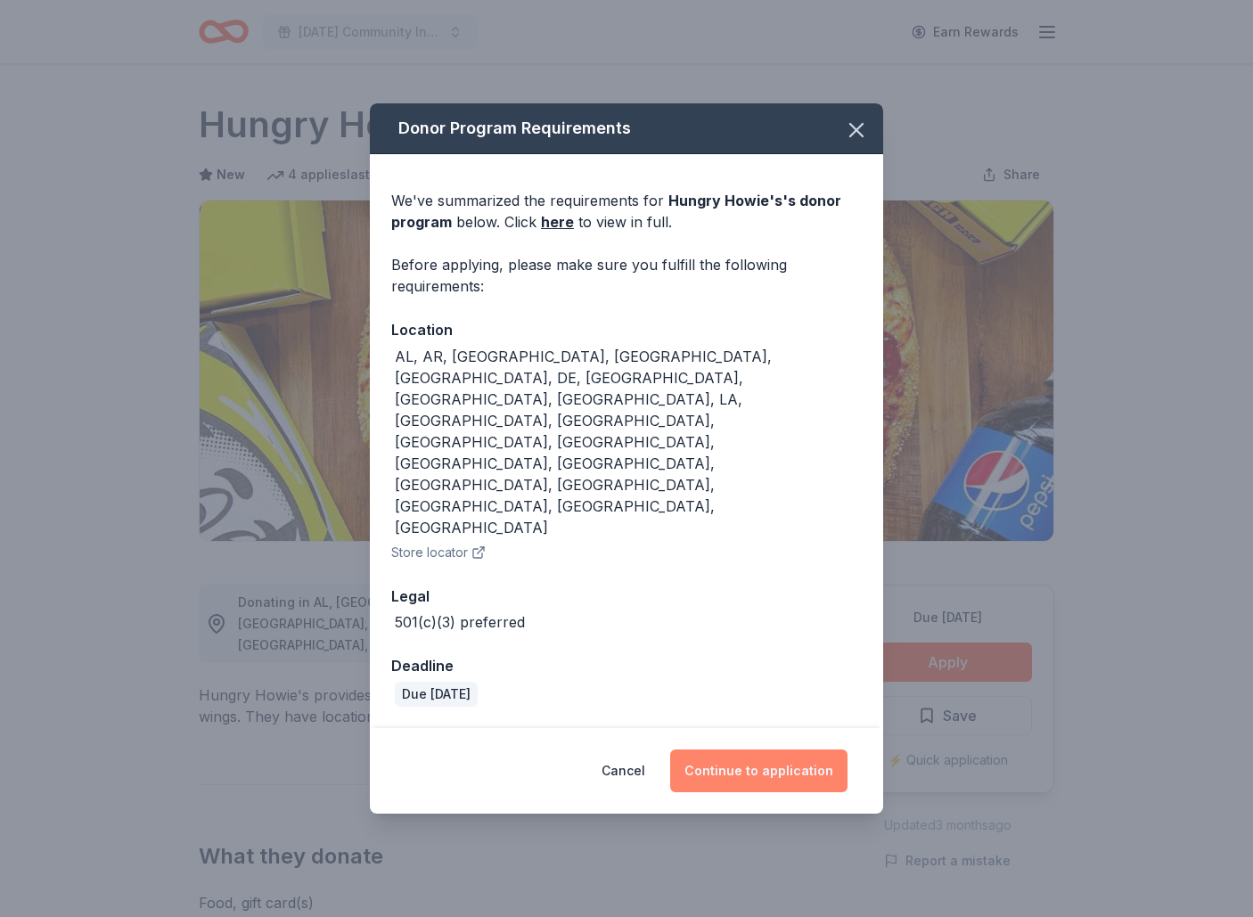
click at [808, 750] on button "Continue to application" at bounding box center [758, 771] width 177 height 43
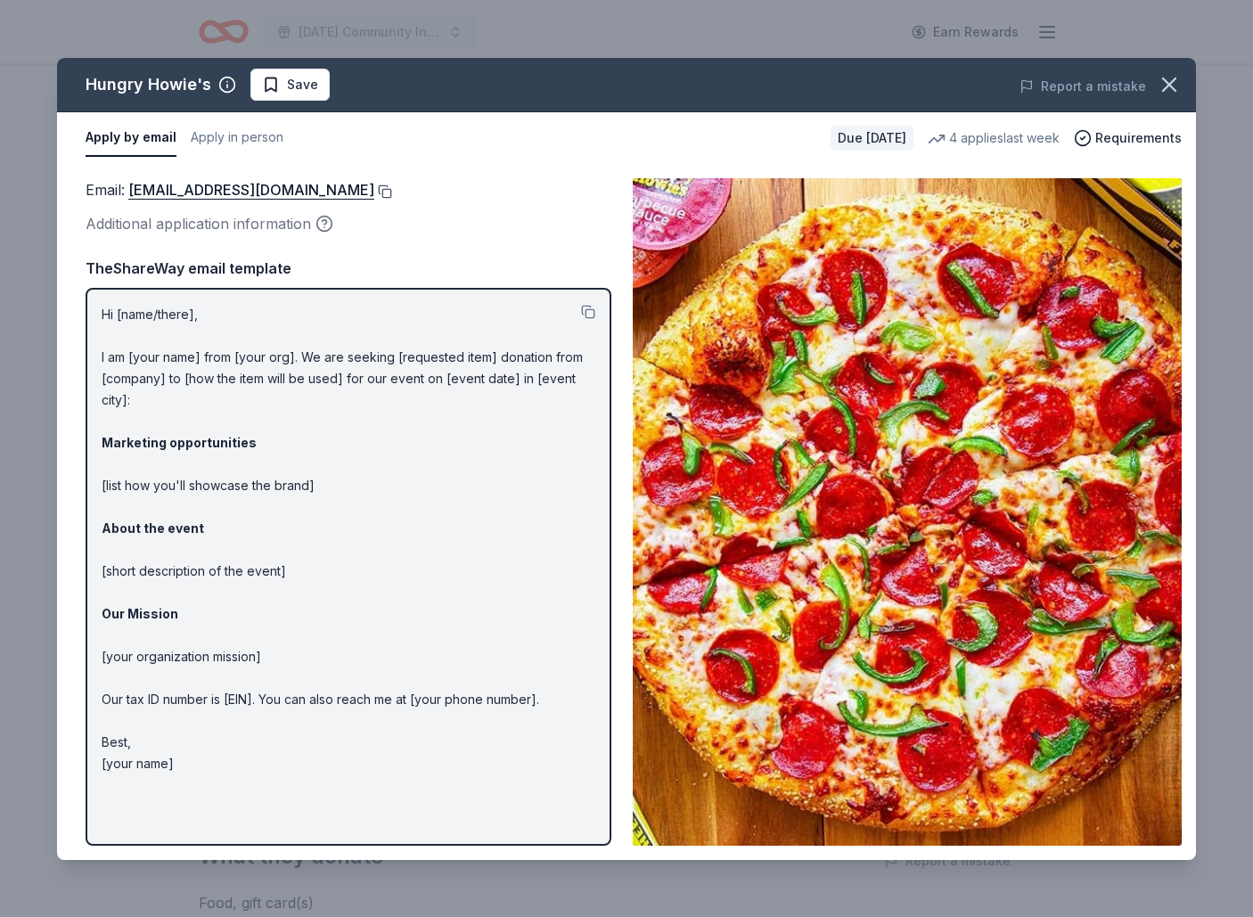
click at [374, 191] on button at bounding box center [383, 191] width 18 height 14
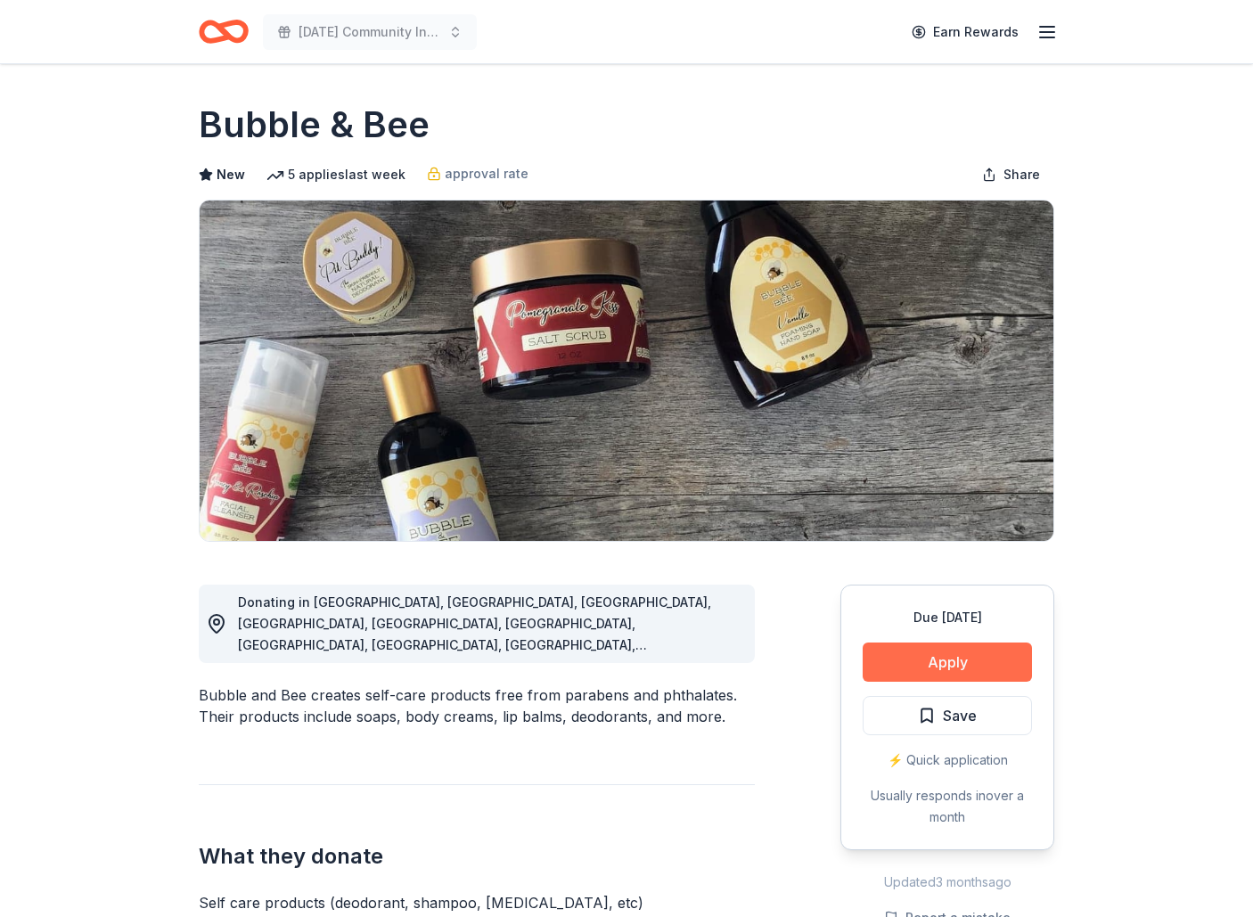
click at [972, 652] on button "Apply" at bounding box center [947, 662] width 169 height 39
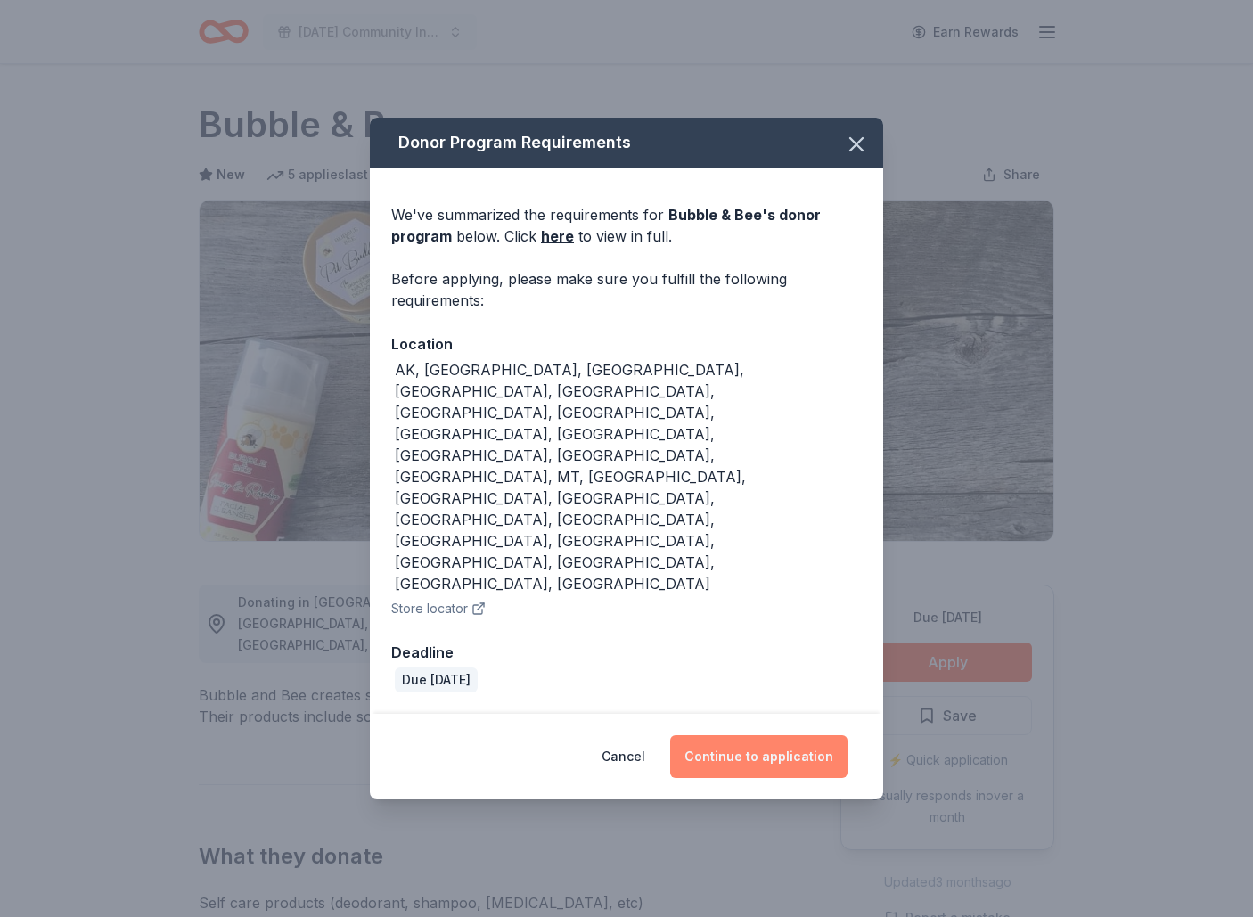
click at [784, 735] on button "Continue to application" at bounding box center [758, 756] width 177 height 43
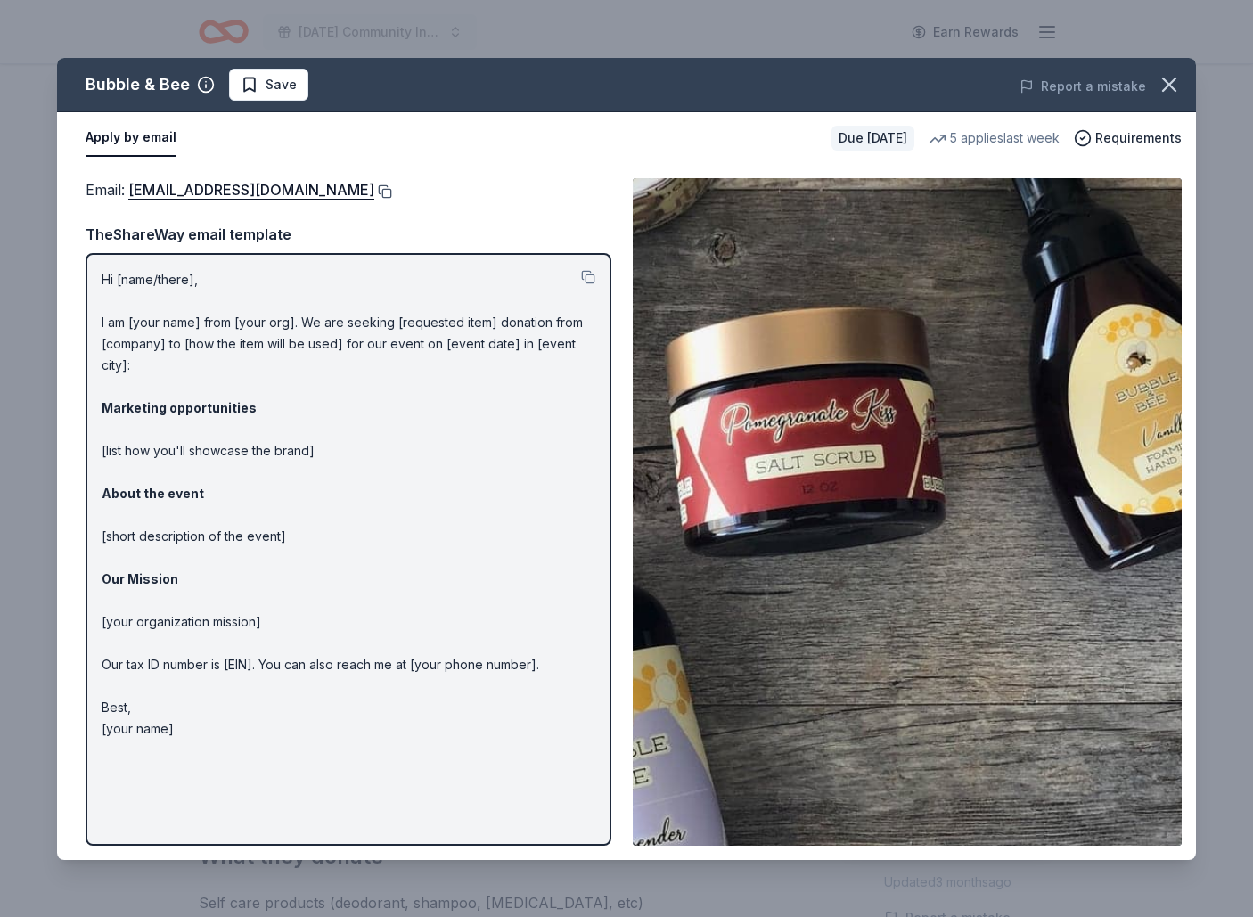
click at [374, 190] on button at bounding box center [383, 191] width 18 height 14
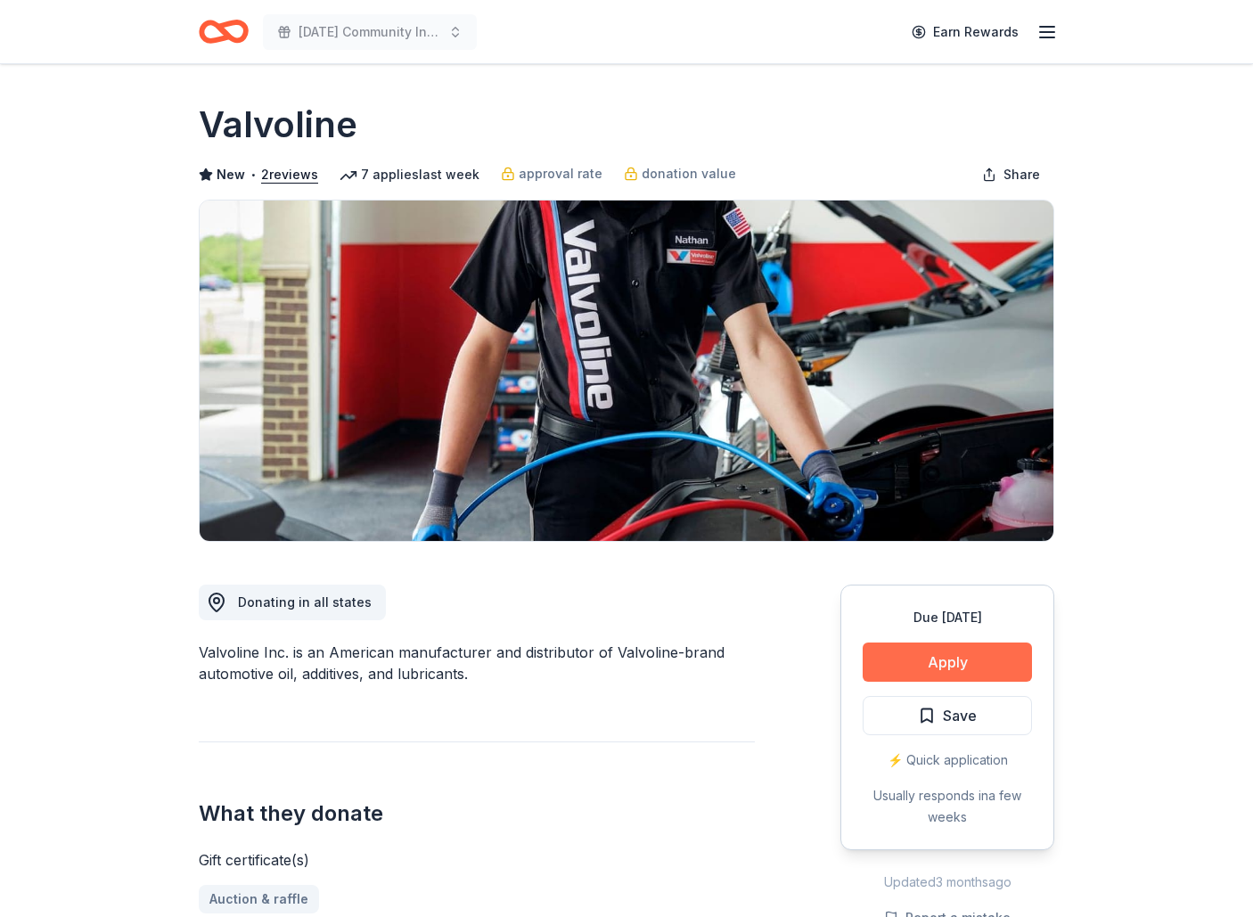
click at [963, 668] on button "Apply" at bounding box center [947, 662] width 169 height 39
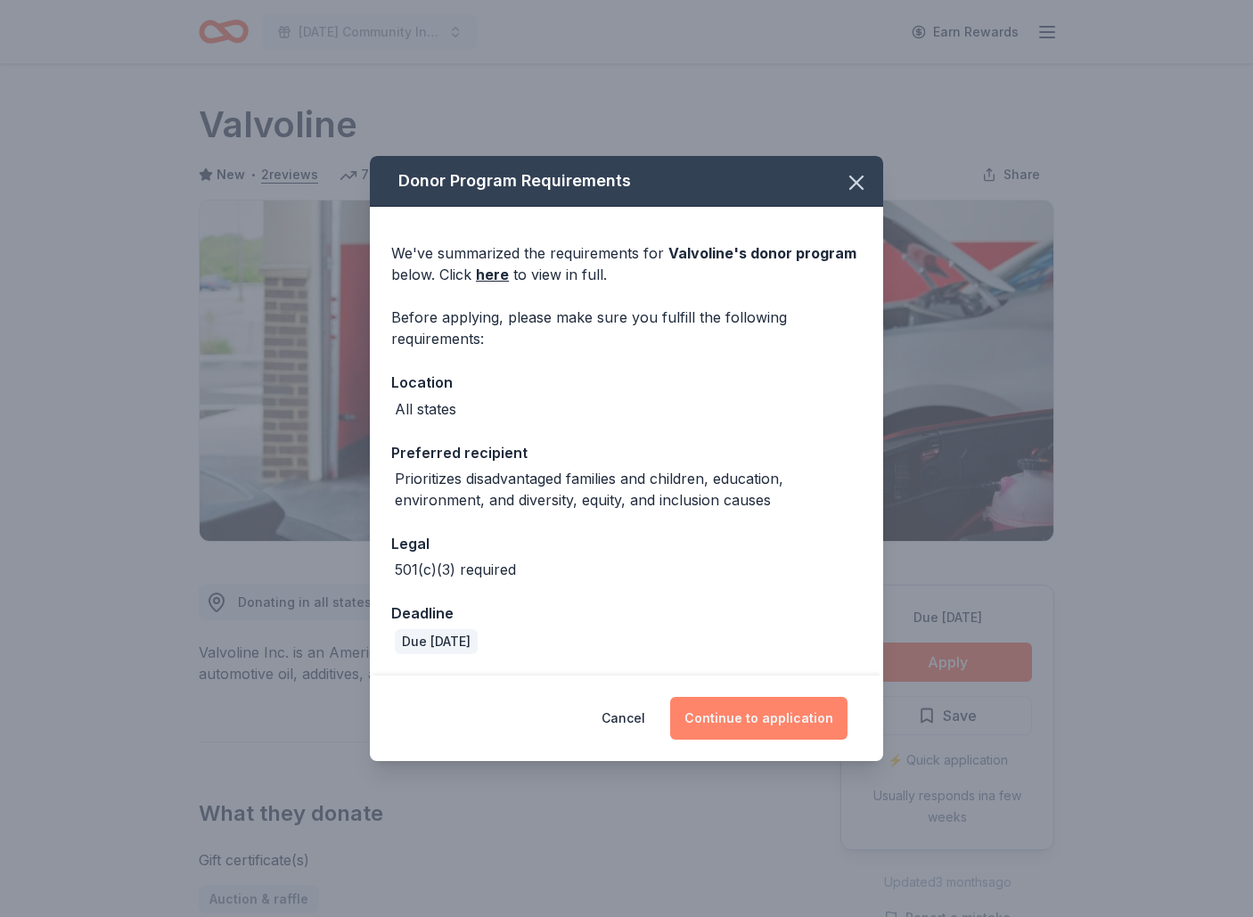
click at [767, 734] on button "Continue to application" at bounding box center [758, 718] width 177 height 43
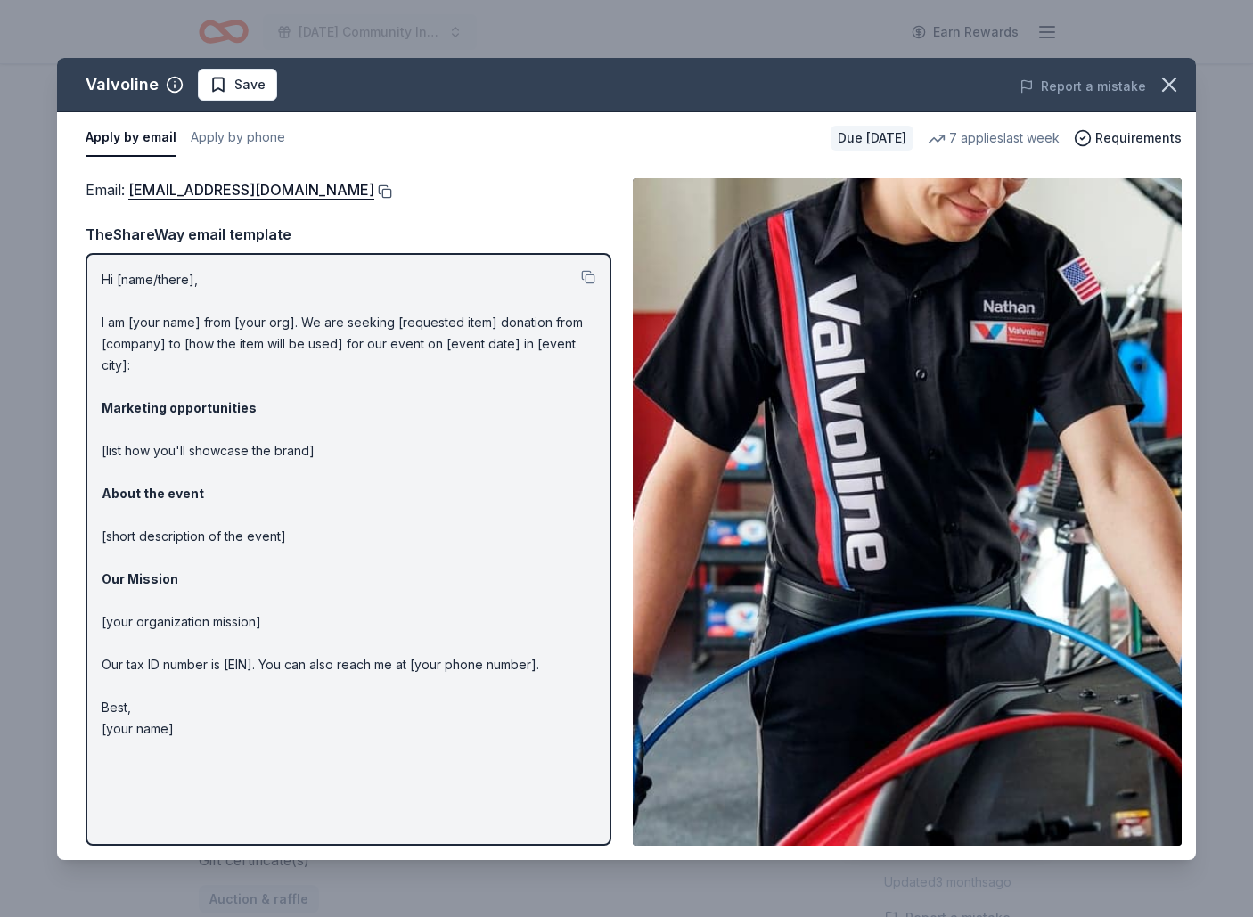
click at [374, 193] on button at bounding box center [383, 191] width 18 height 14
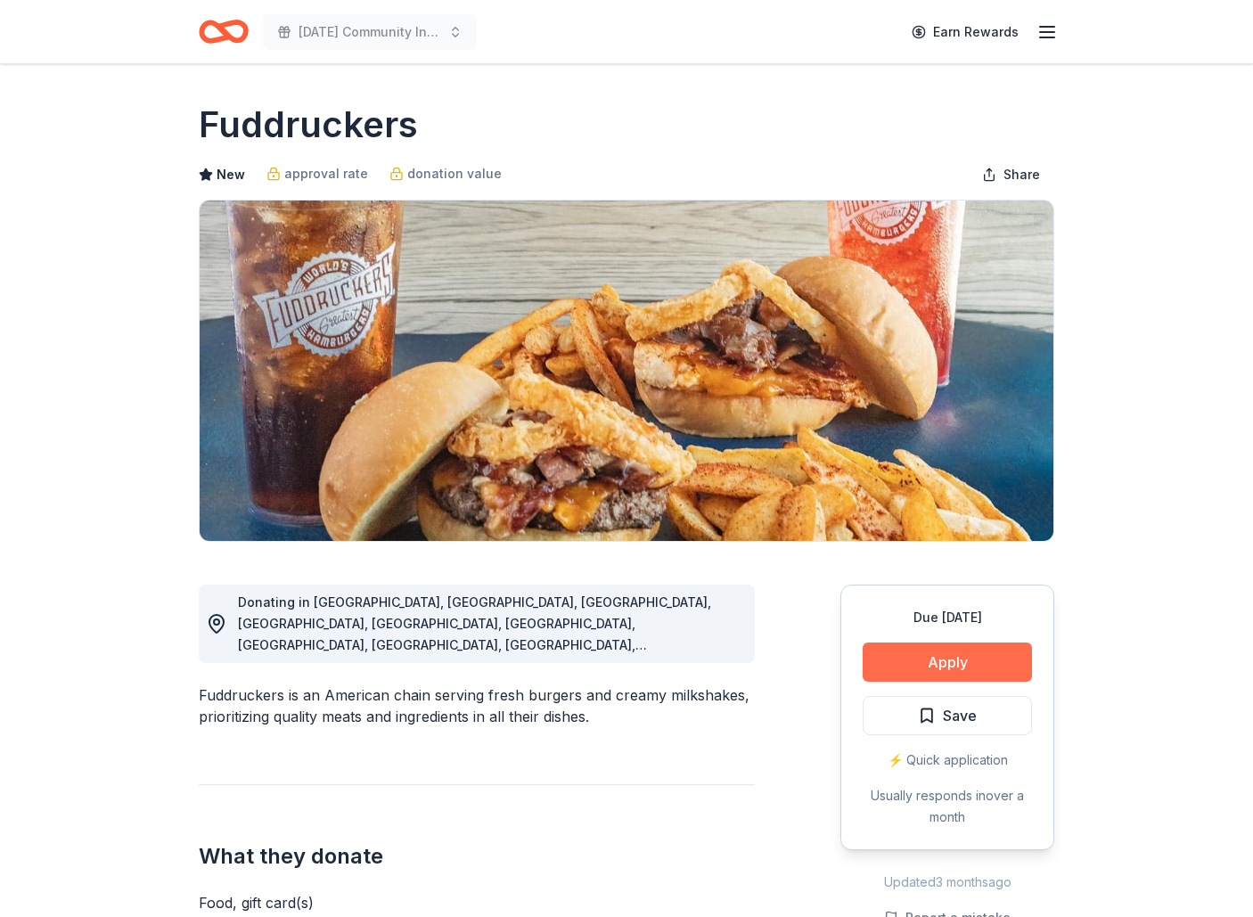
click at [955, 657] on button "Apply" at bounding box center [947, 662] width 169 height 39
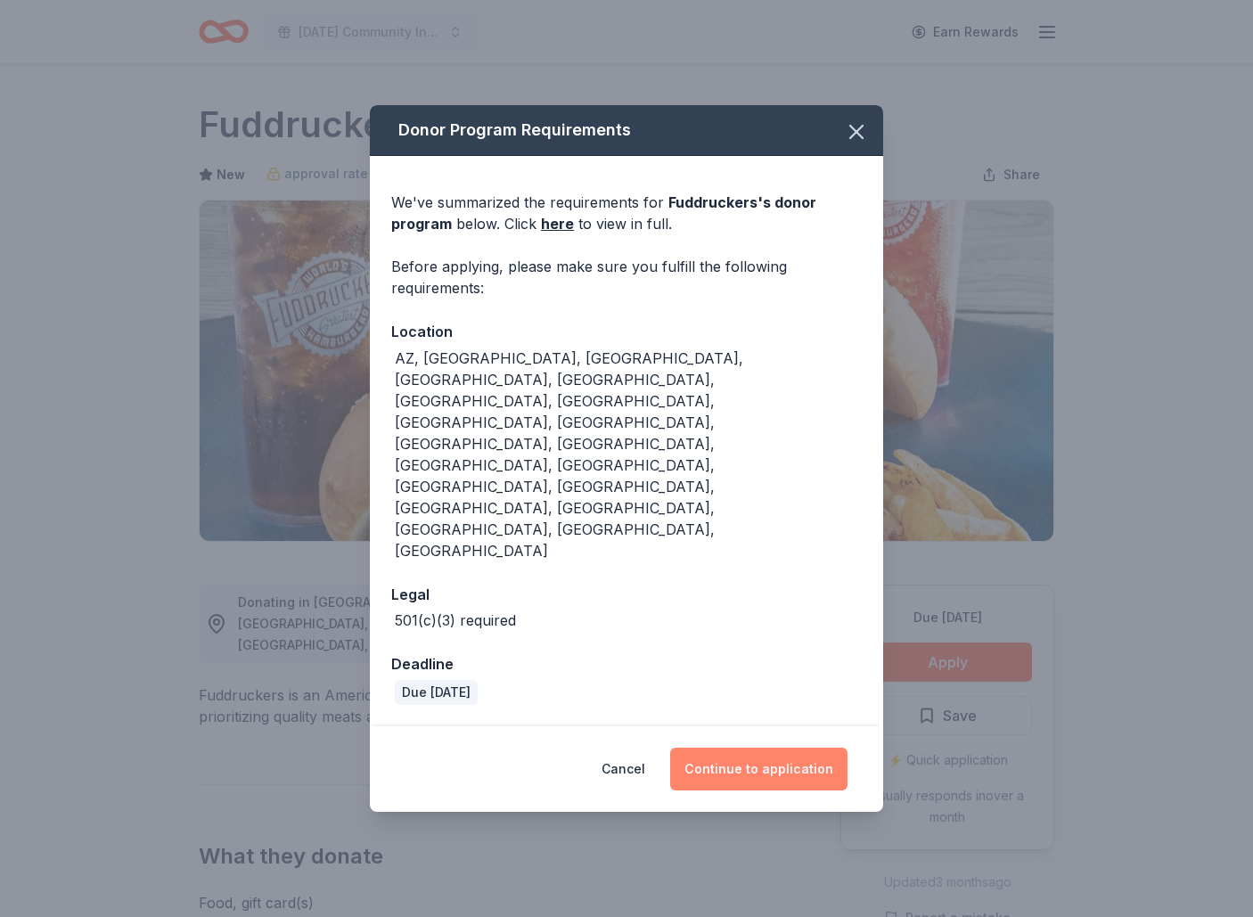
click at [761, 748] on button "Continue to application" at bounding box center [758, 769] width 177 height 43
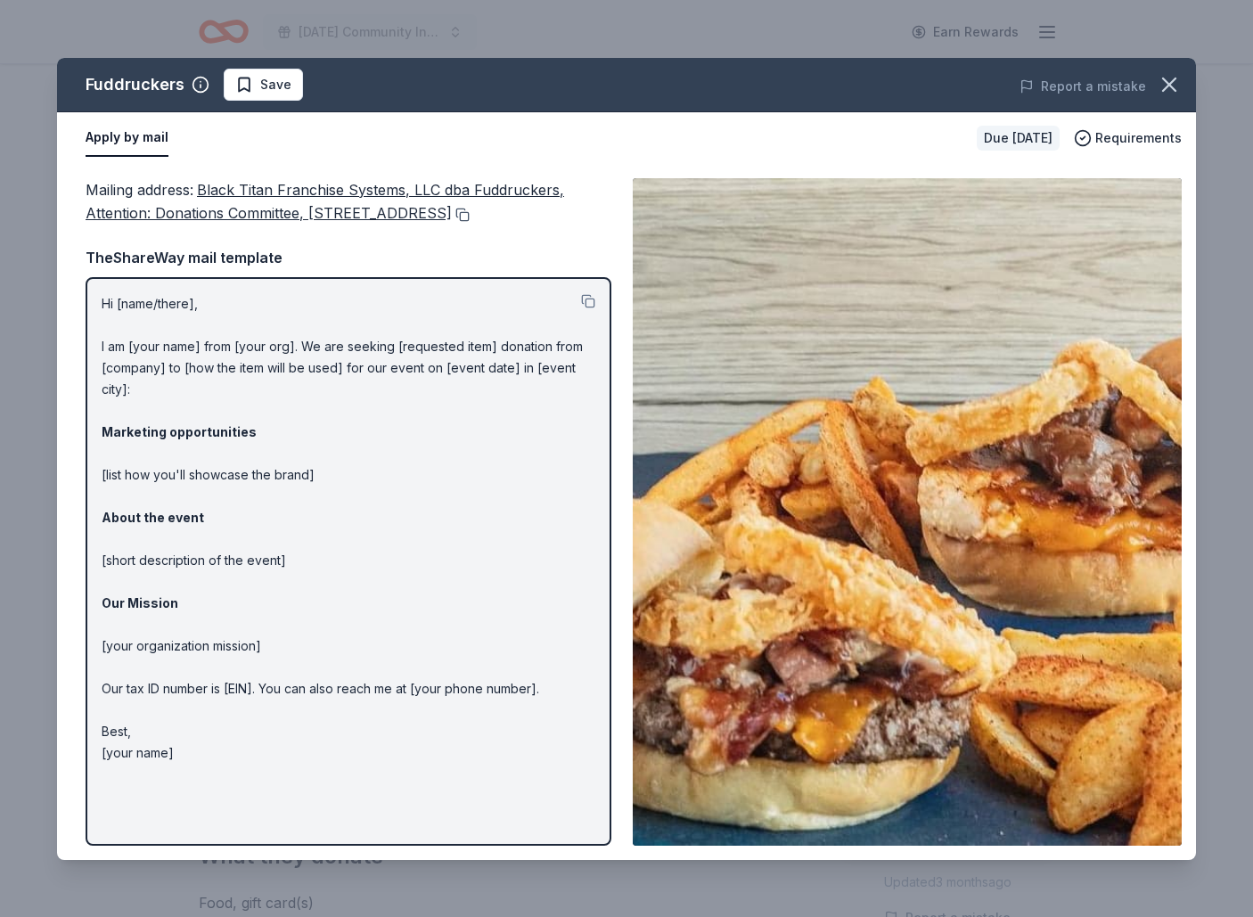
click at [452, 222] on button at bounding box center [461, 215] width 18 height 14
click at [1168, 84] on icon "button" at bounding box center [1169, 84] width 12 height 12
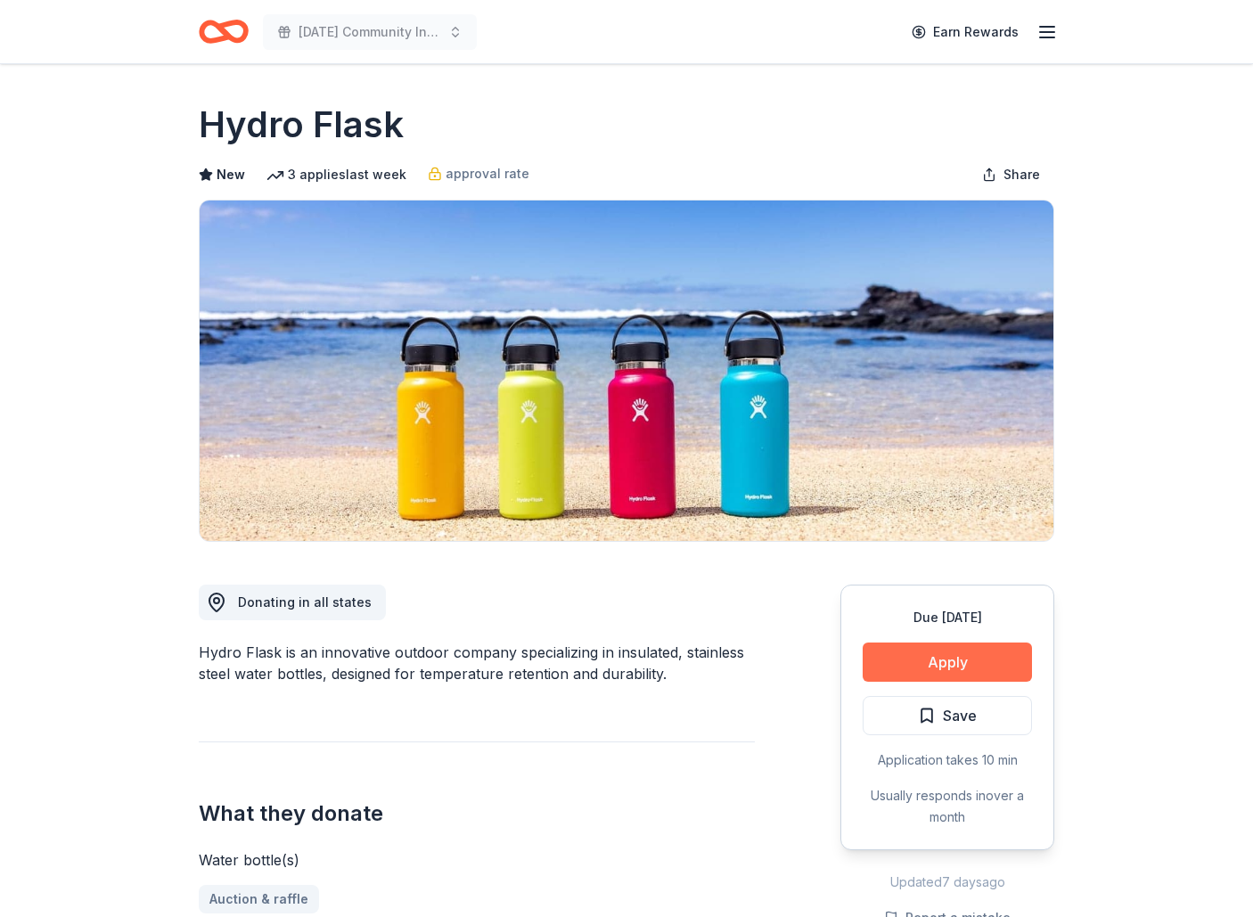
click at [927, 661] on button "Apply" at bounding box center [947, 662] width 169 height 39
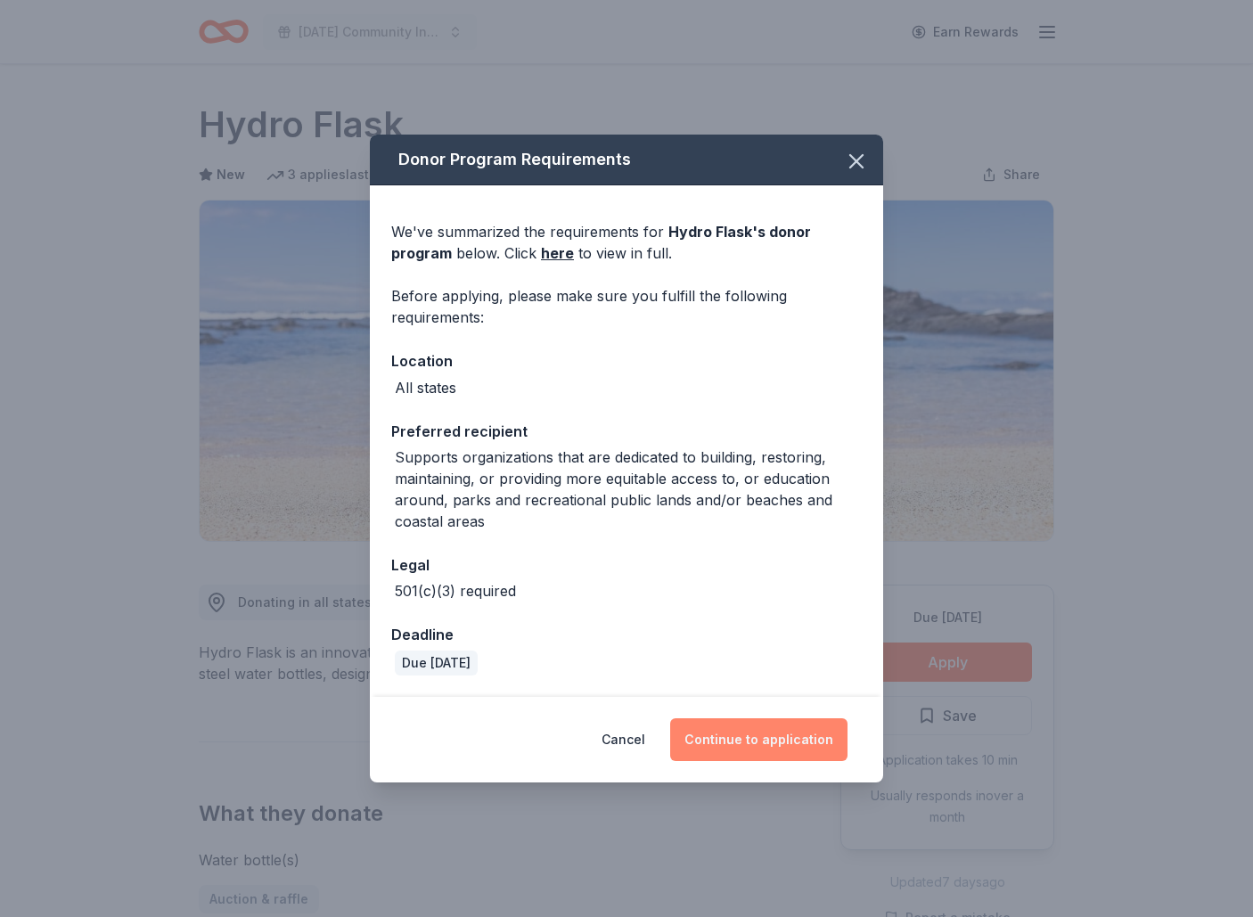
click at [767, 744] on button "Continue to application" at bounding box center [758, 739] width 177 height 43
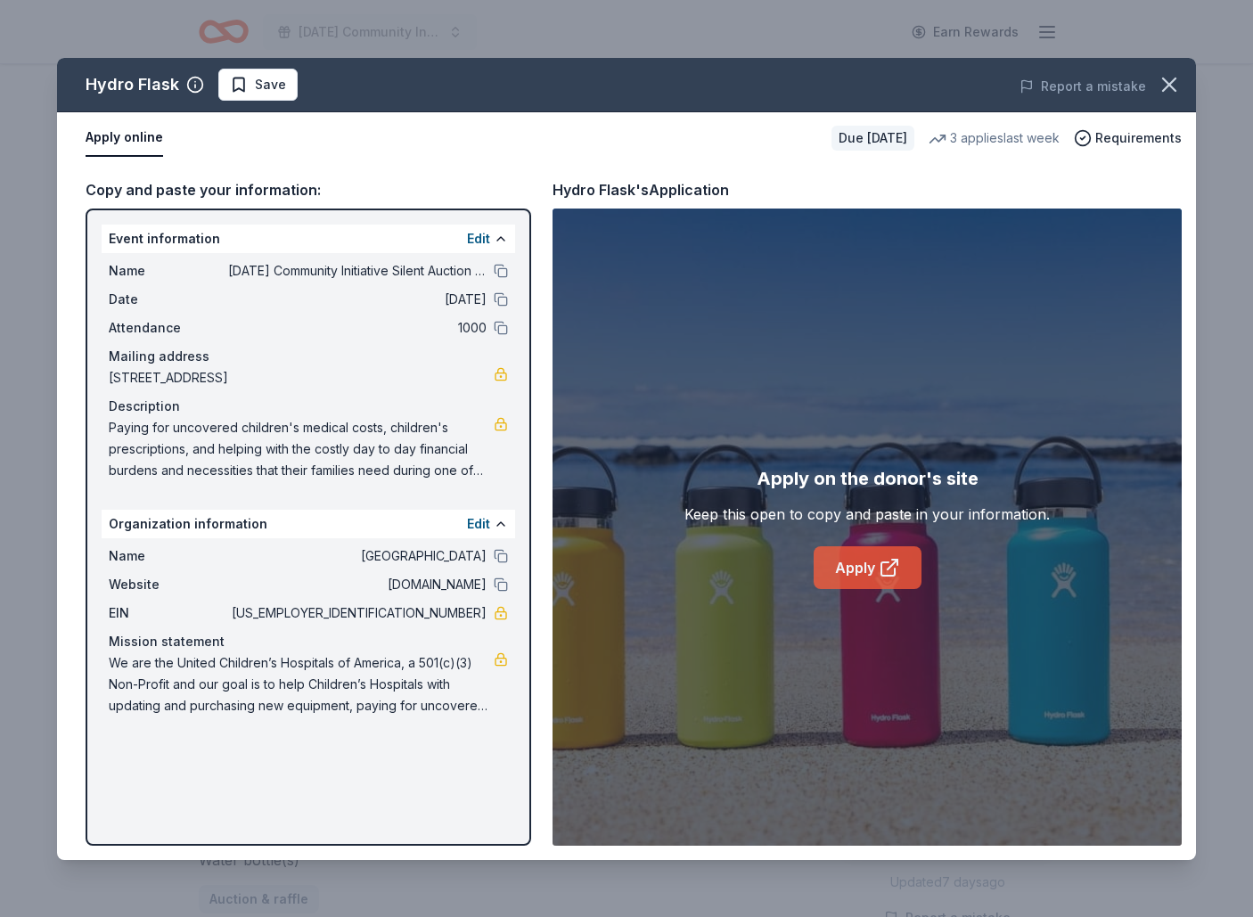
click at [884, 582] on link "Apply" at bounding box center [868, 567] width 108 height 43
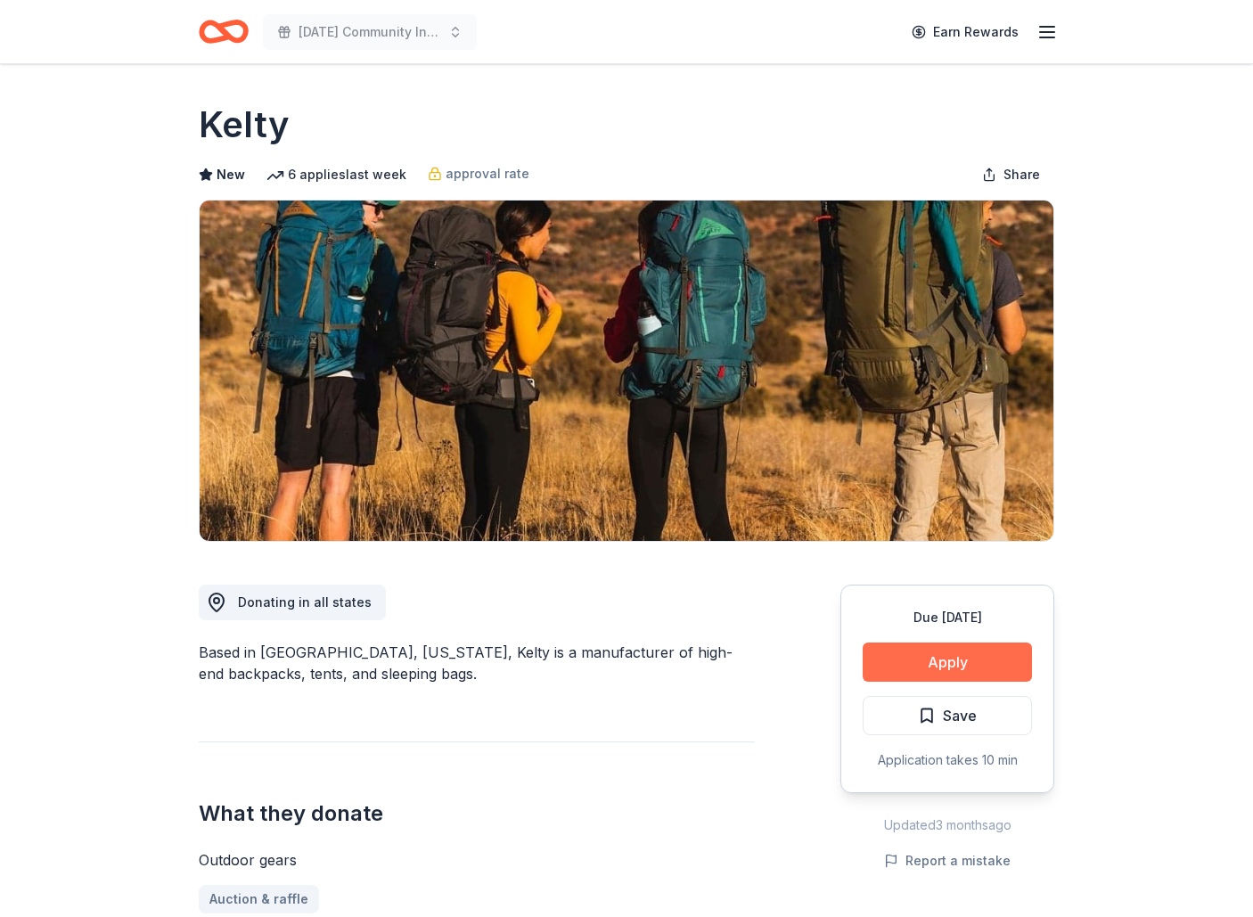
click at [929, 662] on button "Apply" at bounding box center [947, 662] width 169 height 39
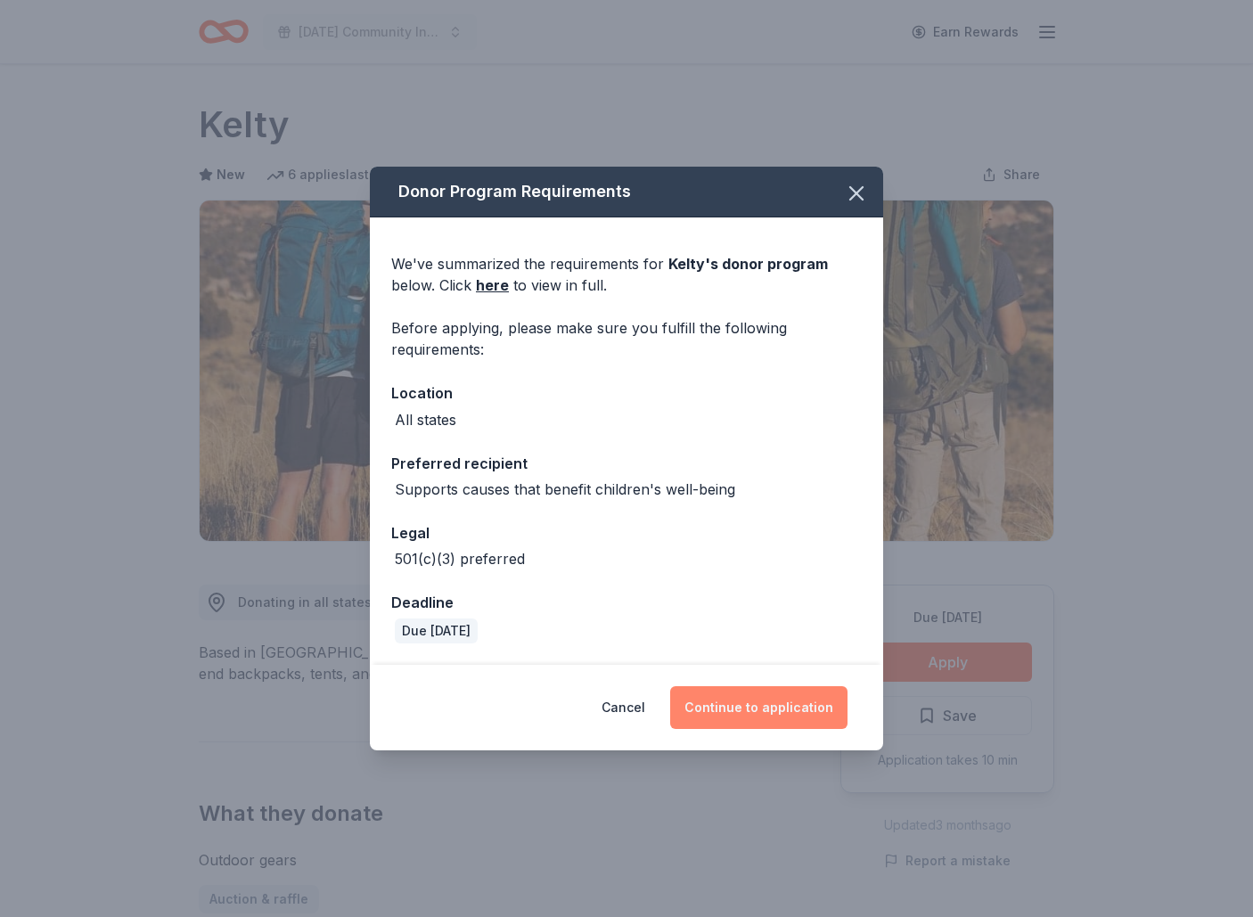
click at [788, 717] on button "Continue to application" at bounding box center [758, 707] width 177 height 43
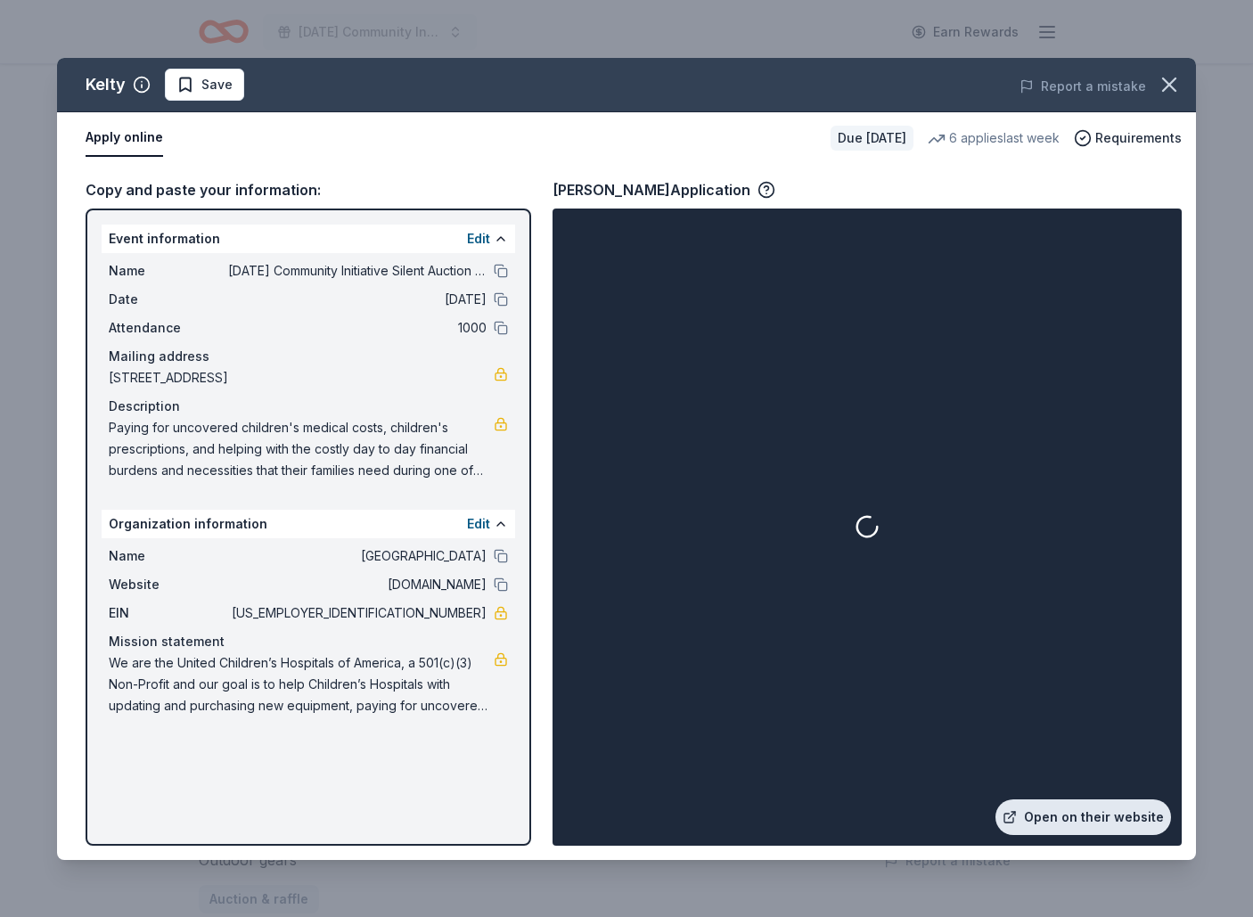
click at [1098, 832] on link "Open on their website" at bounding box center [1084, 817] width 176 height 36
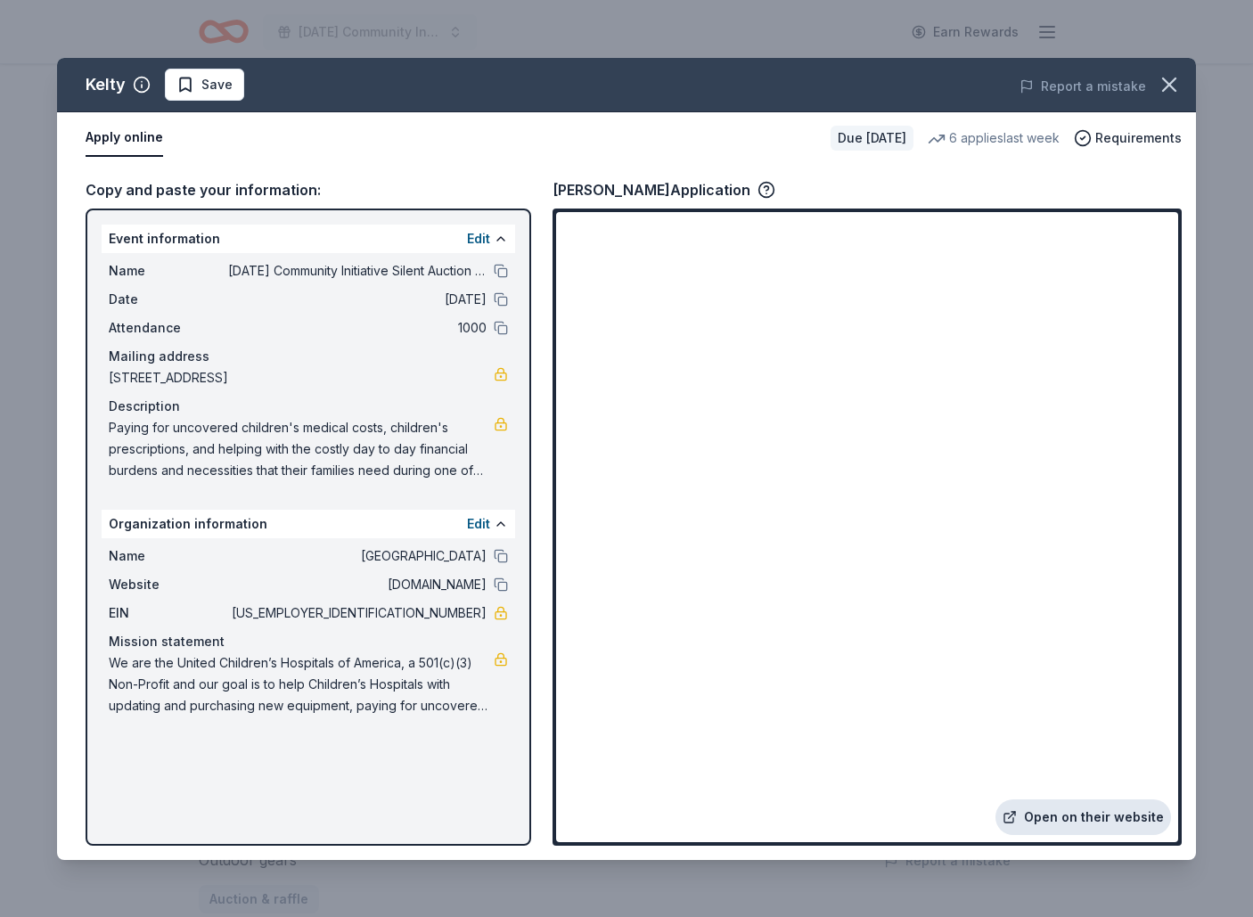
click at [1066, 810] on link "Open on their website" at bounding box center [1084, 817] width 176 height 36
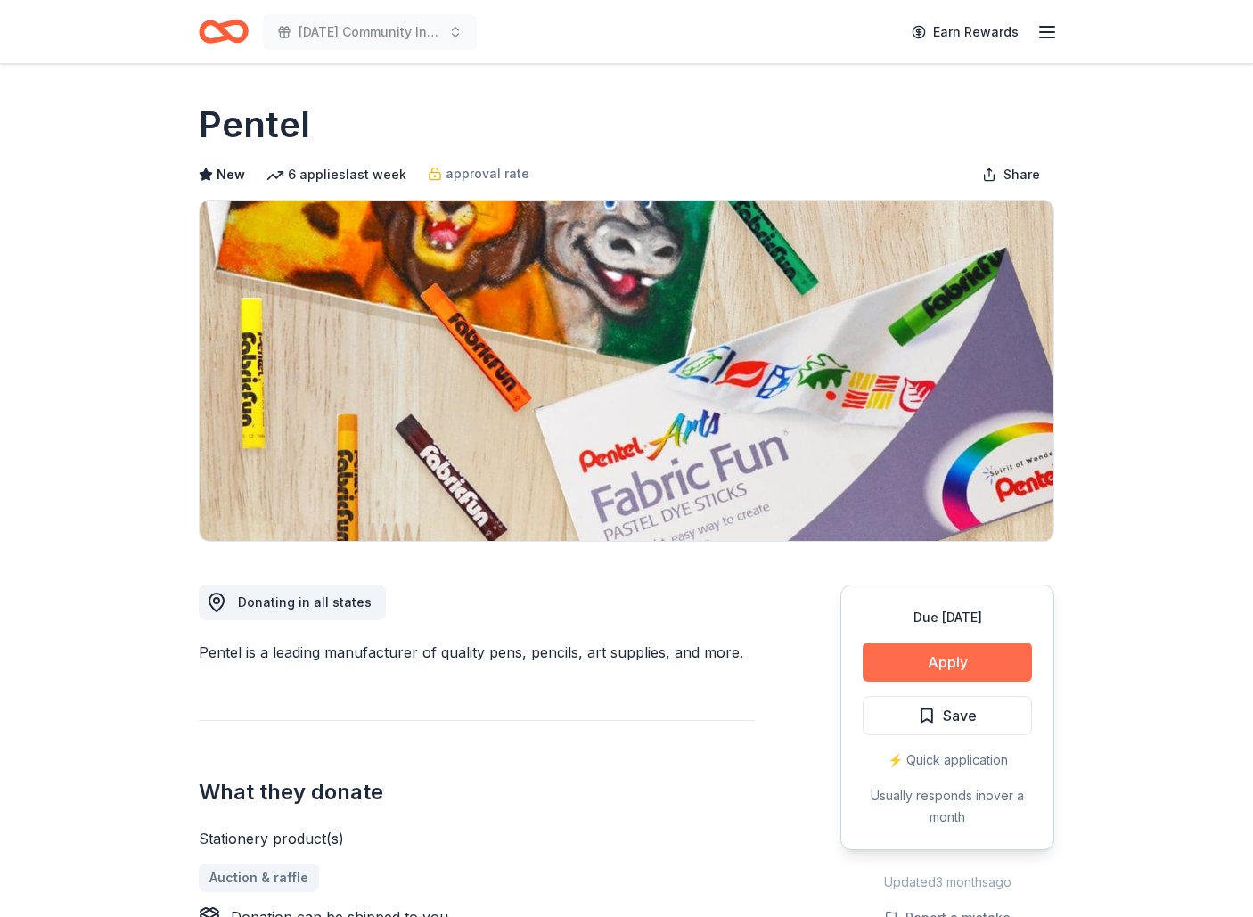
click at [992, 671] on button "Apply" at bounding box center [947, 662] width 169 height 39
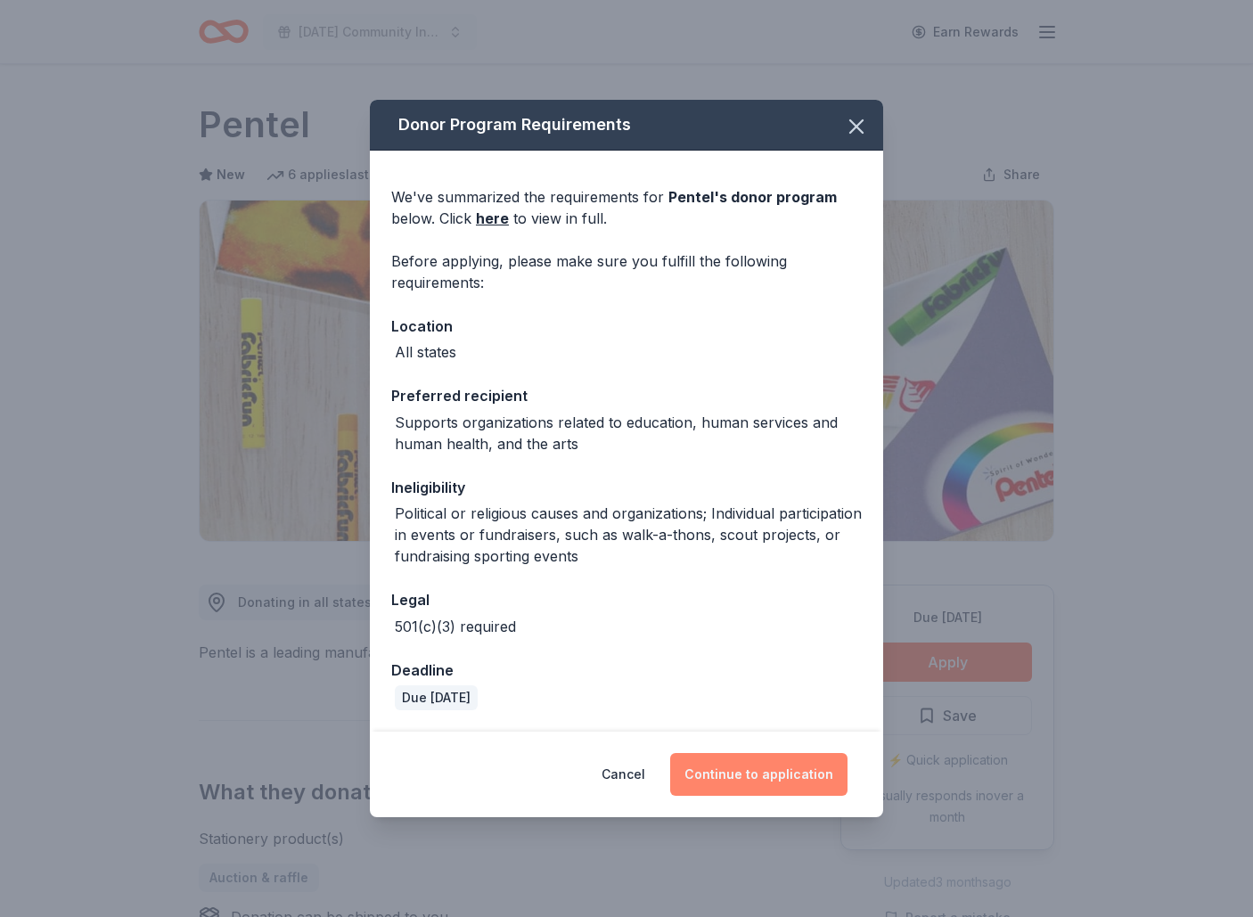
drag, startPoint x: 767, startPoint y: 783, endPoint x: 726, endPoint y: 779, distance: 40.3
click at [766, 783] on button "Continue to application" at bounding box center [758, 774] width 177 height 43
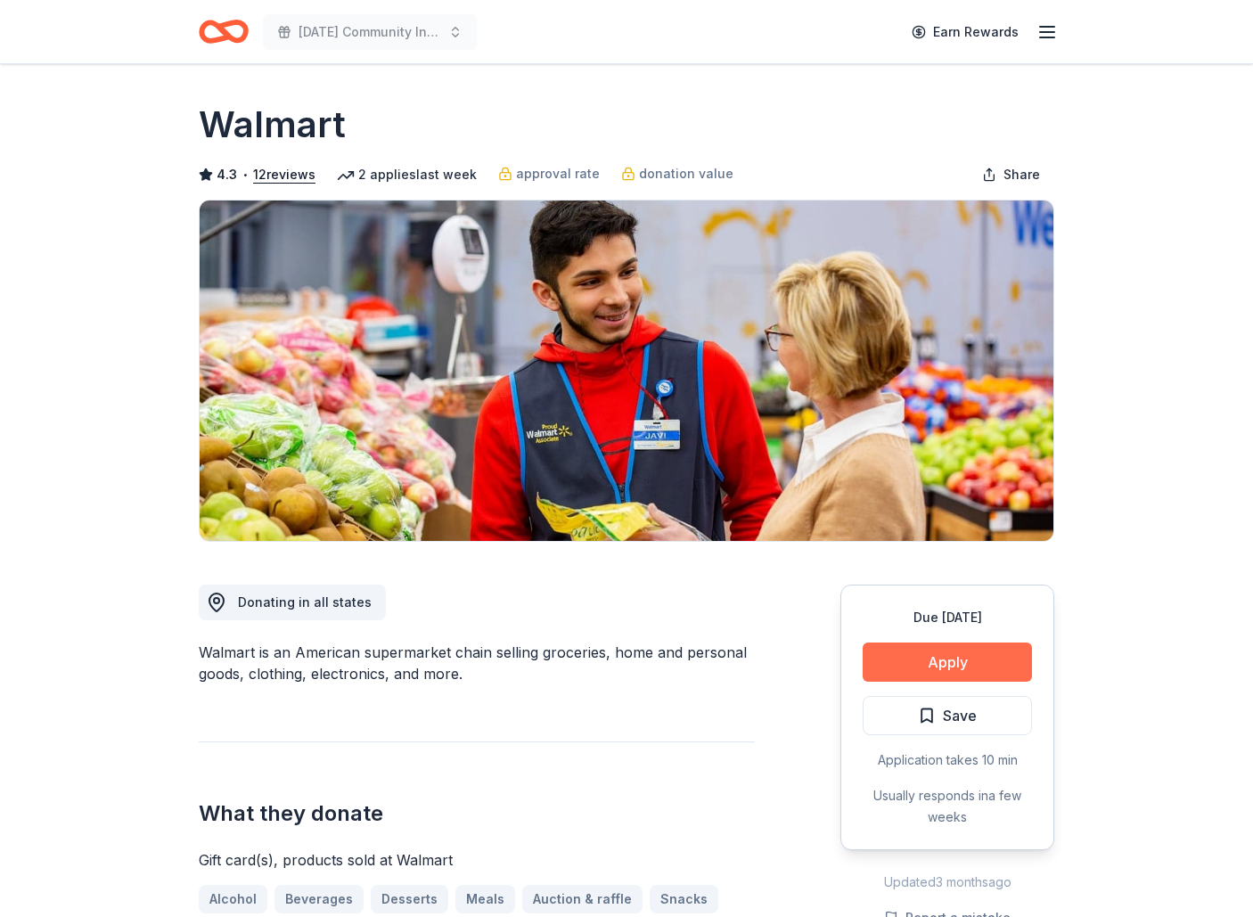
click at [931, 674] on button "Apply" at bounding box center [947, 662] width 169 height 39
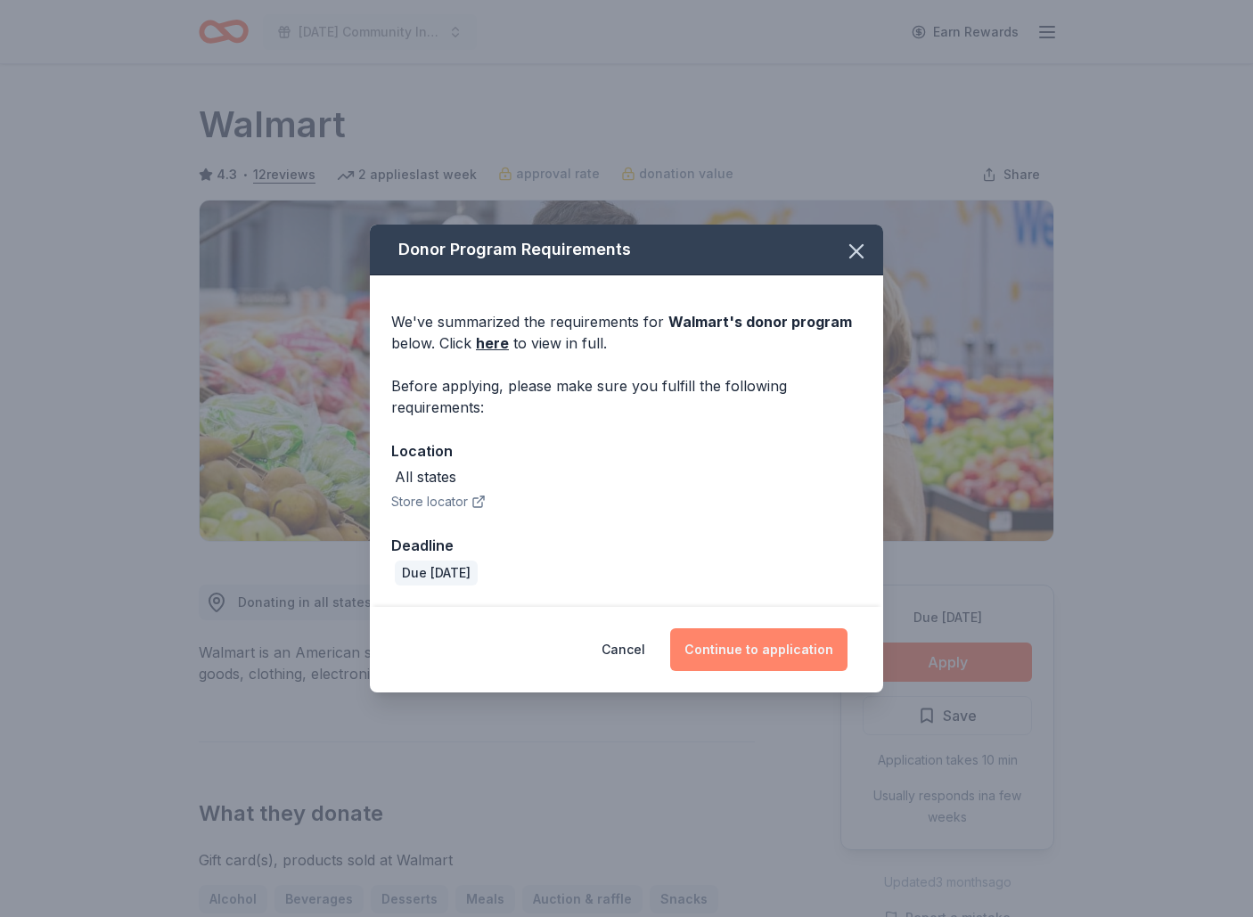
click at [745, 656] on button "Continue to application" at bounding box center [758, 649] width 177 height 43
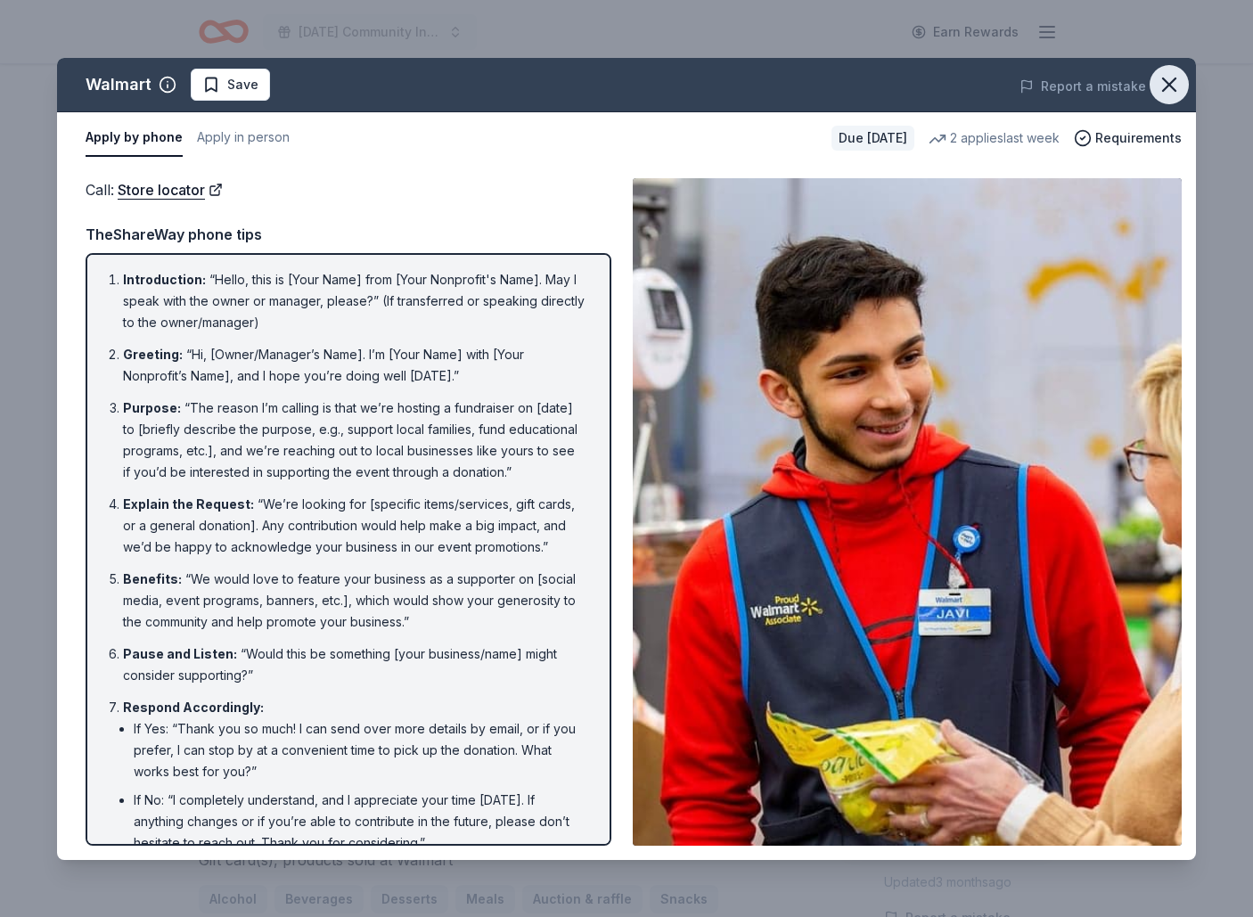
click at [1173, 77] on icon "button" at bounding box center [1169, 84] width 25 height 25
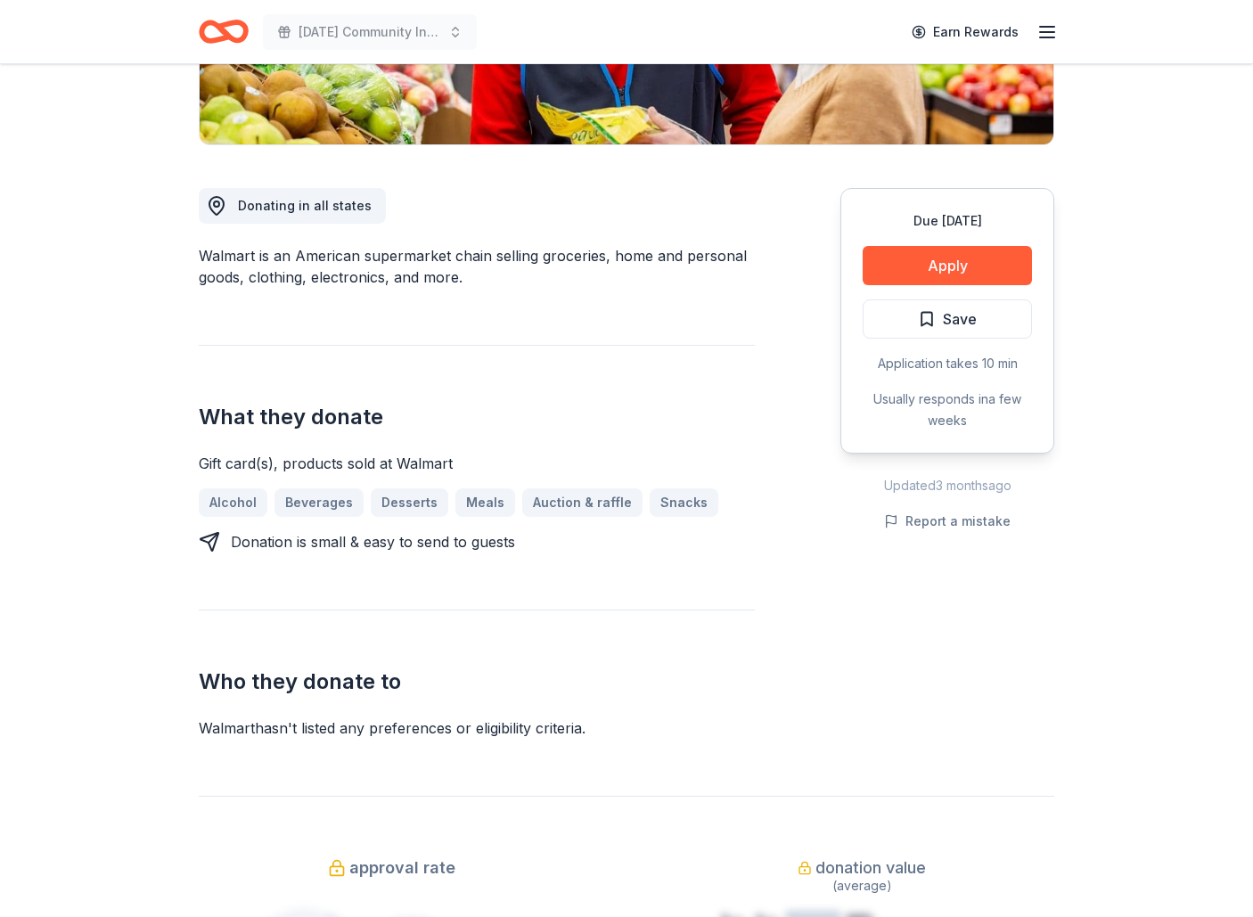
scroll to position [397, 0]
click at [932, 257] on button "Apply" at bounding box center [947, 265] width 169 height 39
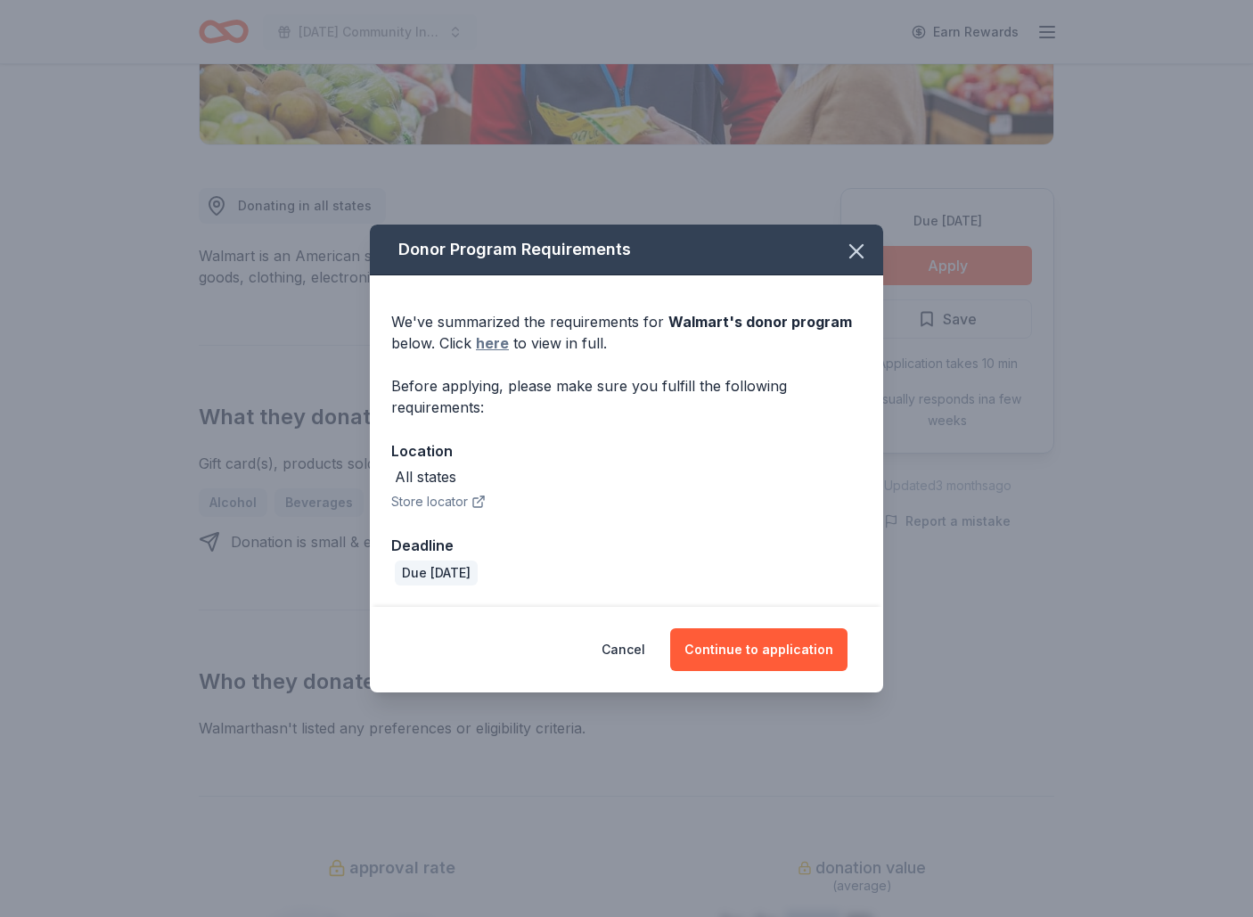
click at [499, 346] on link "here" at bounding box center [492, 342] width 33 height 21
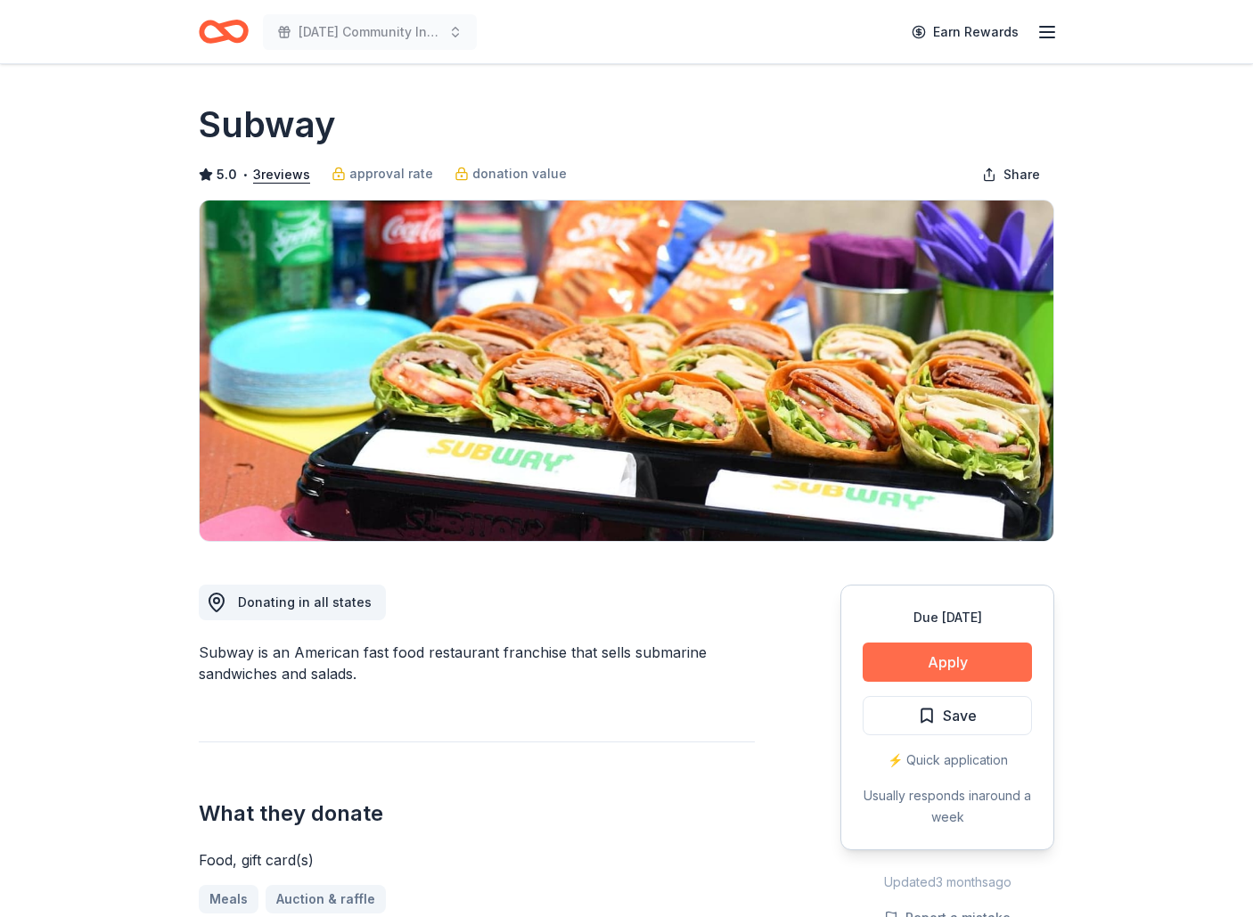
click at [945, 657] on button "Apply" at bounding box center [947, 662] width 169 height 39
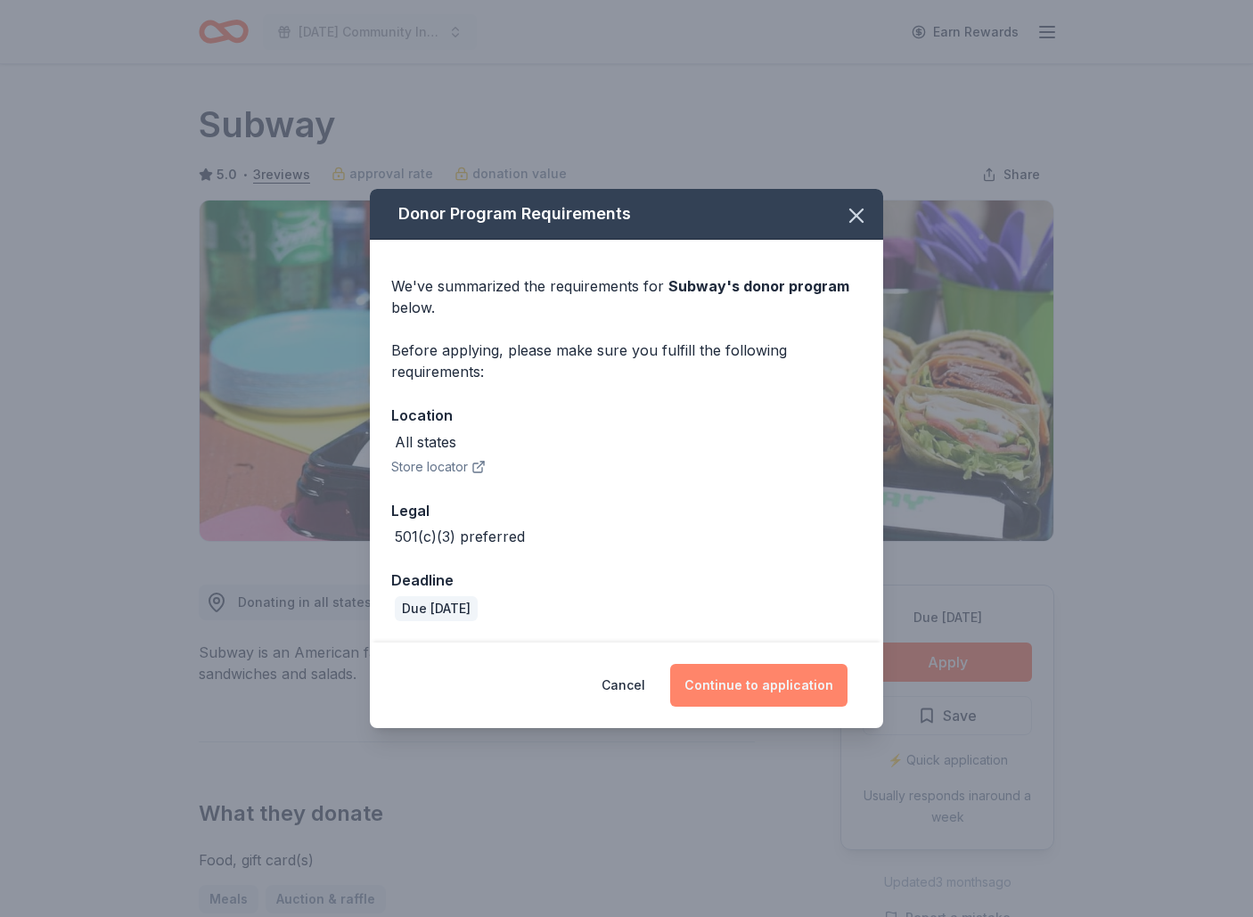
click at [798, 692] on button "Continue to application" at bounding box center [758, 685] width 177 height 43
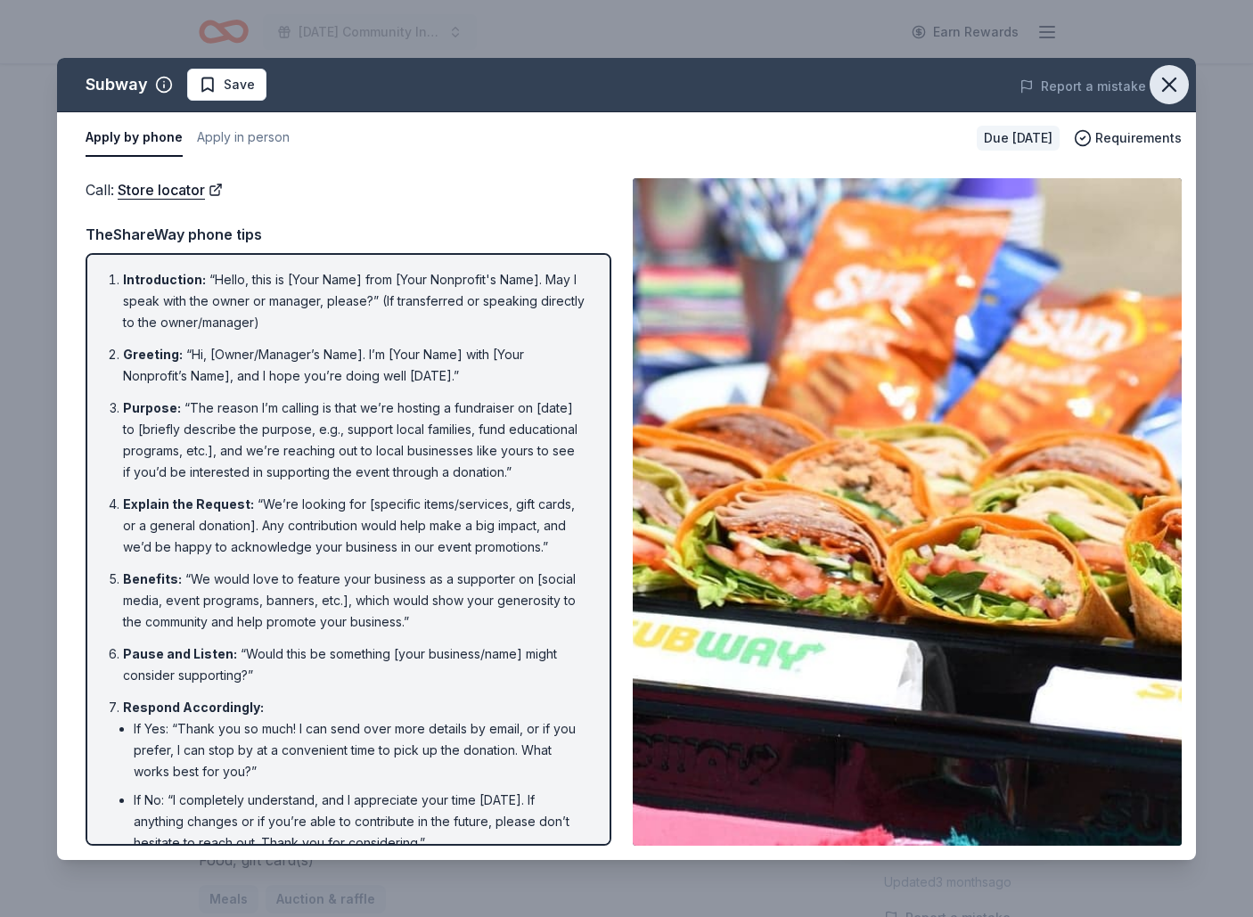
click at [1178, 81] on icon "button" at bounding box center [1169, 84] width 25 height 25
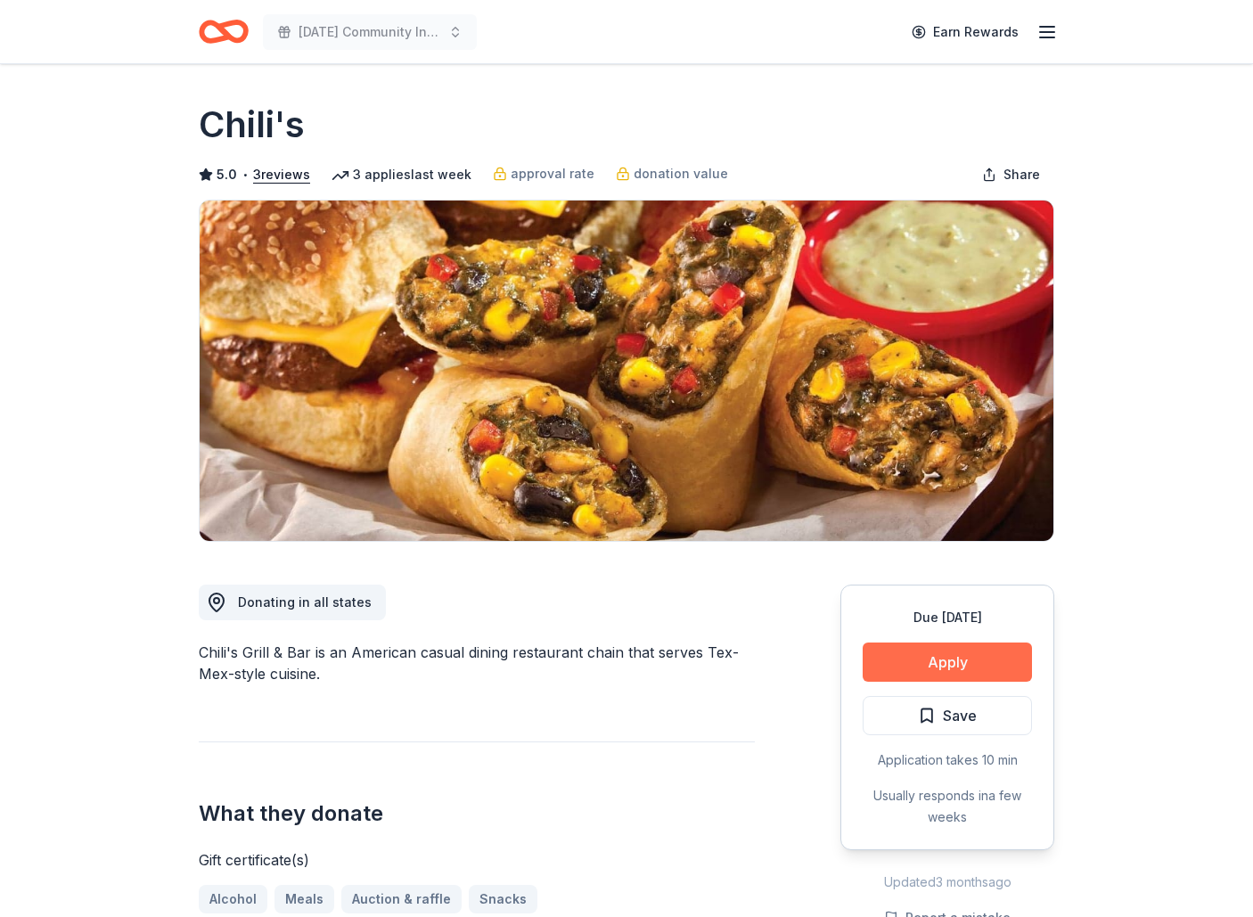
click at [954, 664] on button "Apply" at bounding box center [947, 662] width 169 height 39
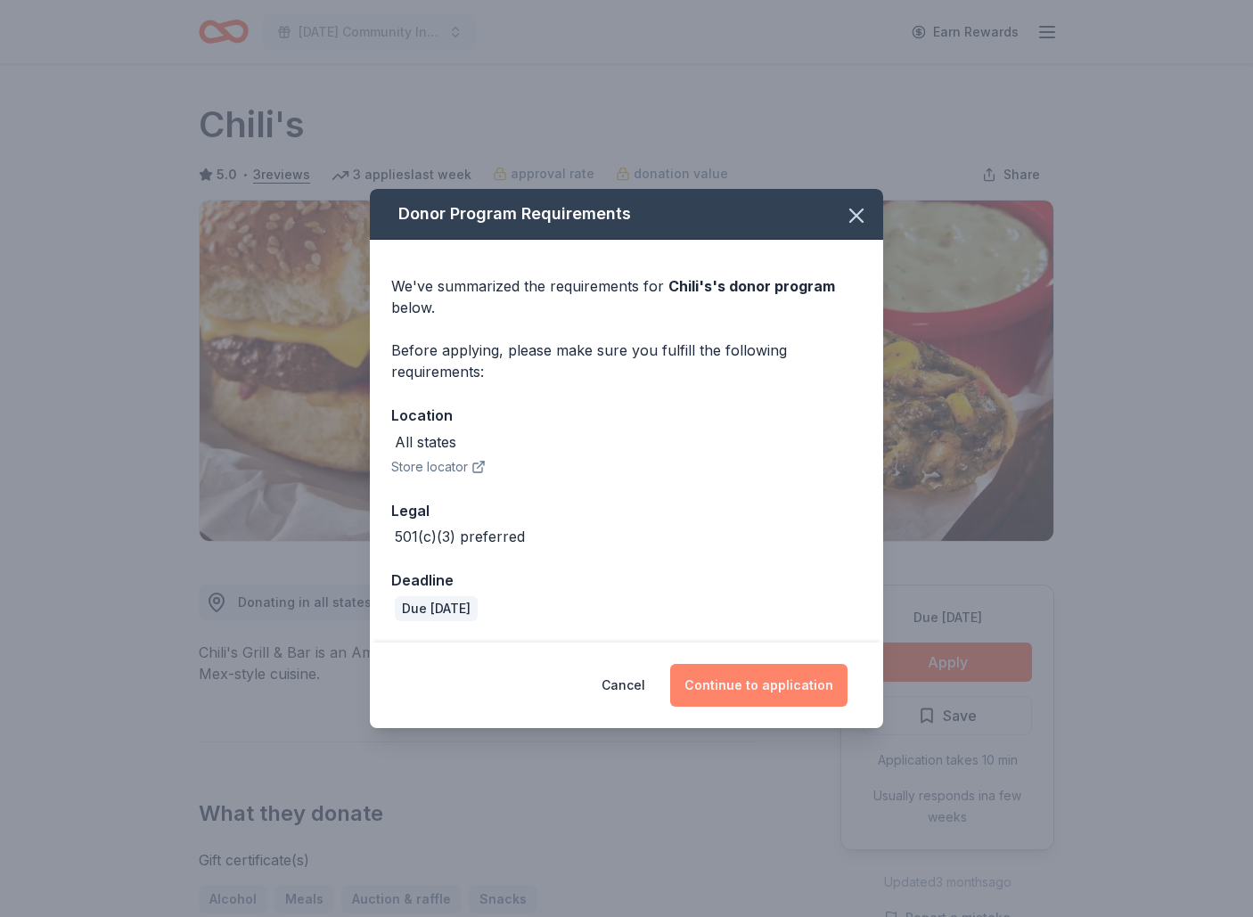
click at [721, 687] on button "Continue to application" at bounding box center [758, 685] width 177 height 43
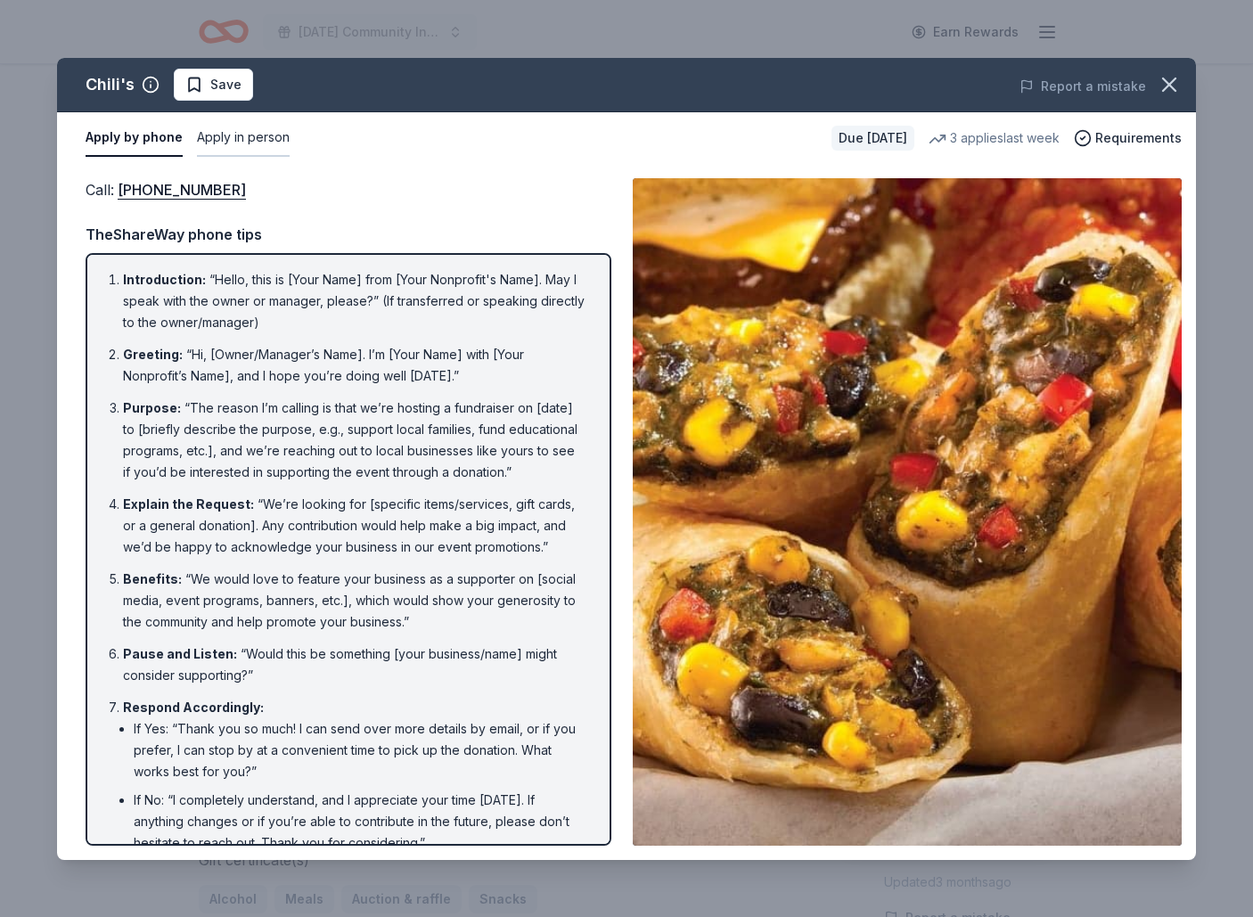
click at [242, 145] on button "Apply in person" at bounding box center [243, 137] width 93 height 37
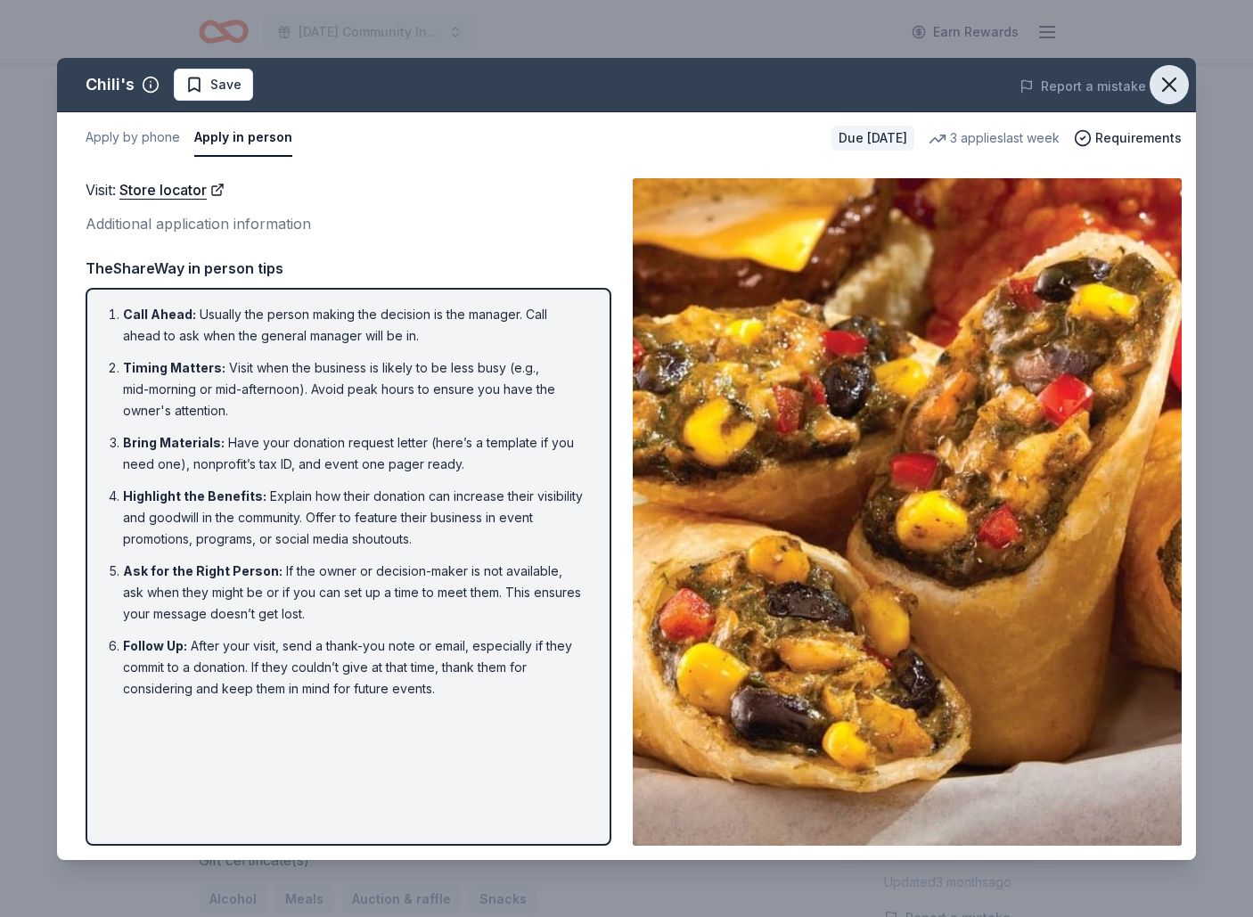
click at [1174, 84] on icon "button" at bounding box center [1169, 84] width 25 height 25
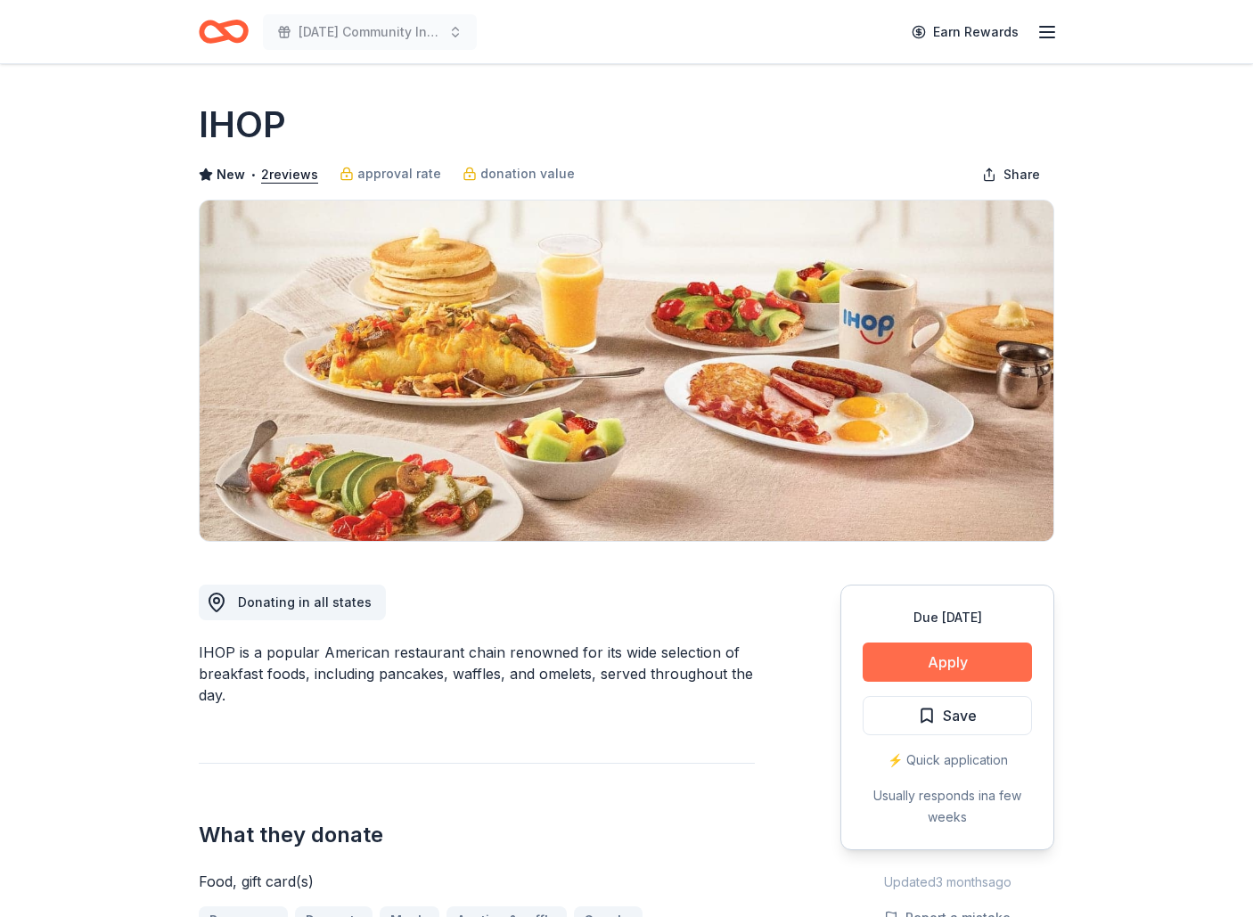
click at [954, 654] on button "Apply" at bounding box center [947, 662] width 169 height 39
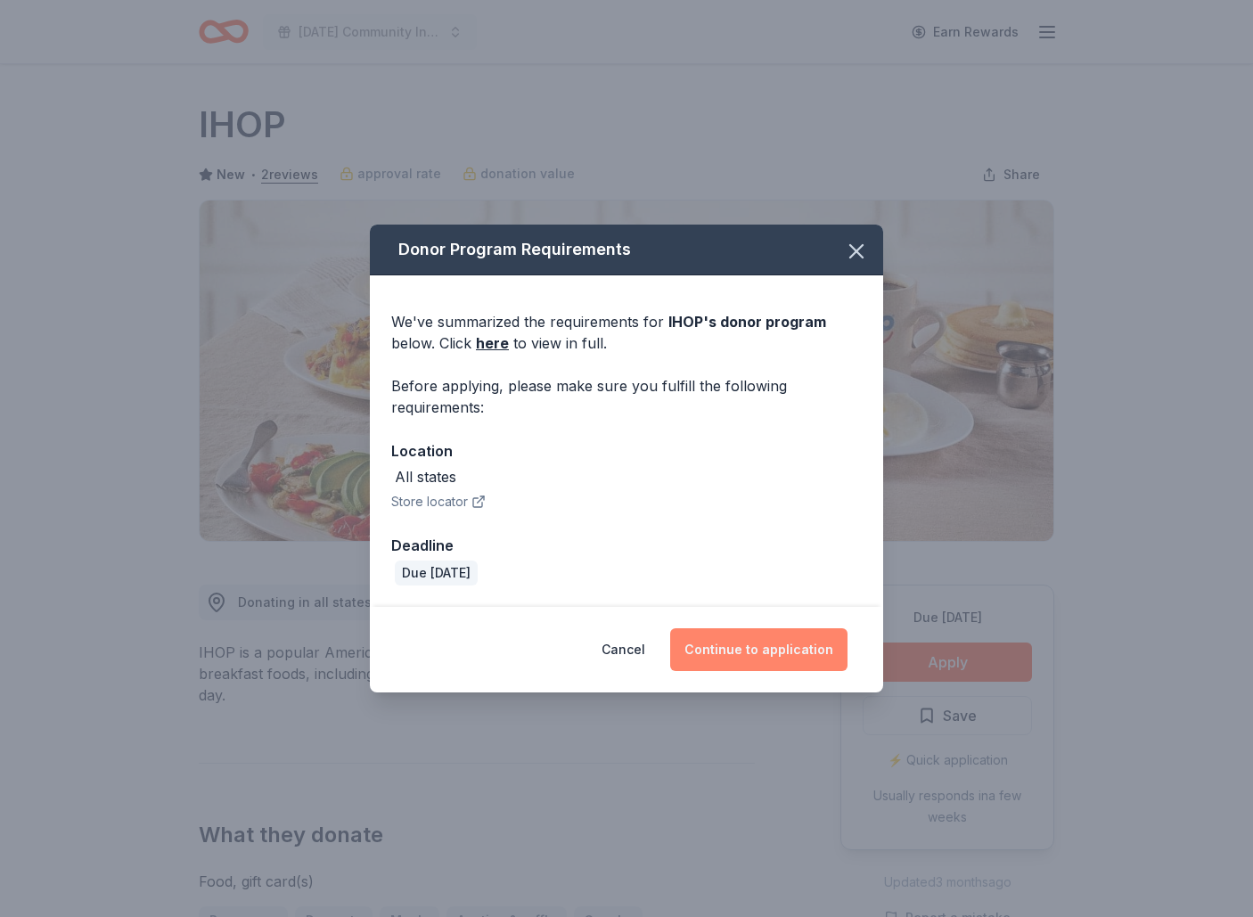
click at [742, 649] on button "Continue to application" at bounding box center [758, 649] width 177 height 43
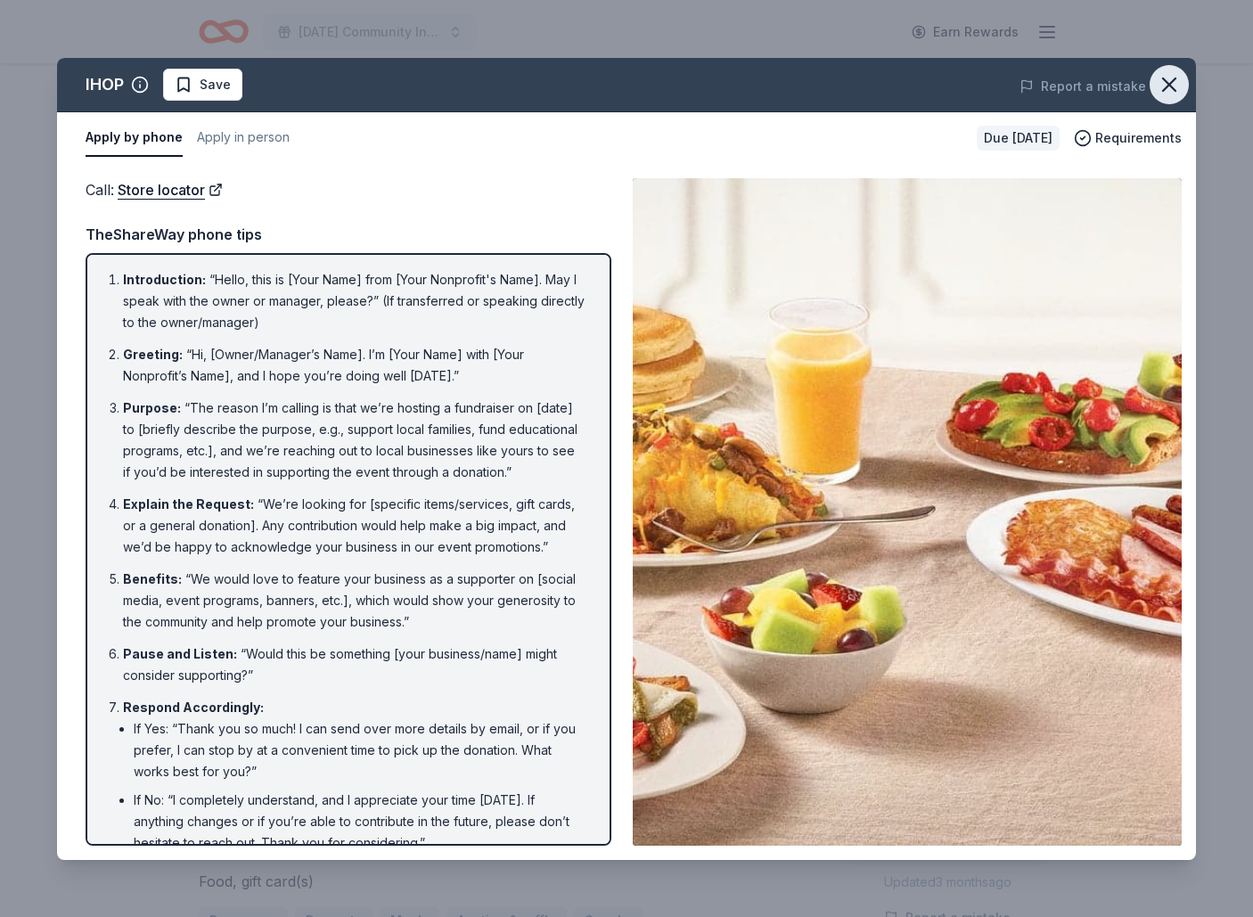
click at [1172, 85] on icon "button" at bounding box center [1169, 84] width 25 height 25
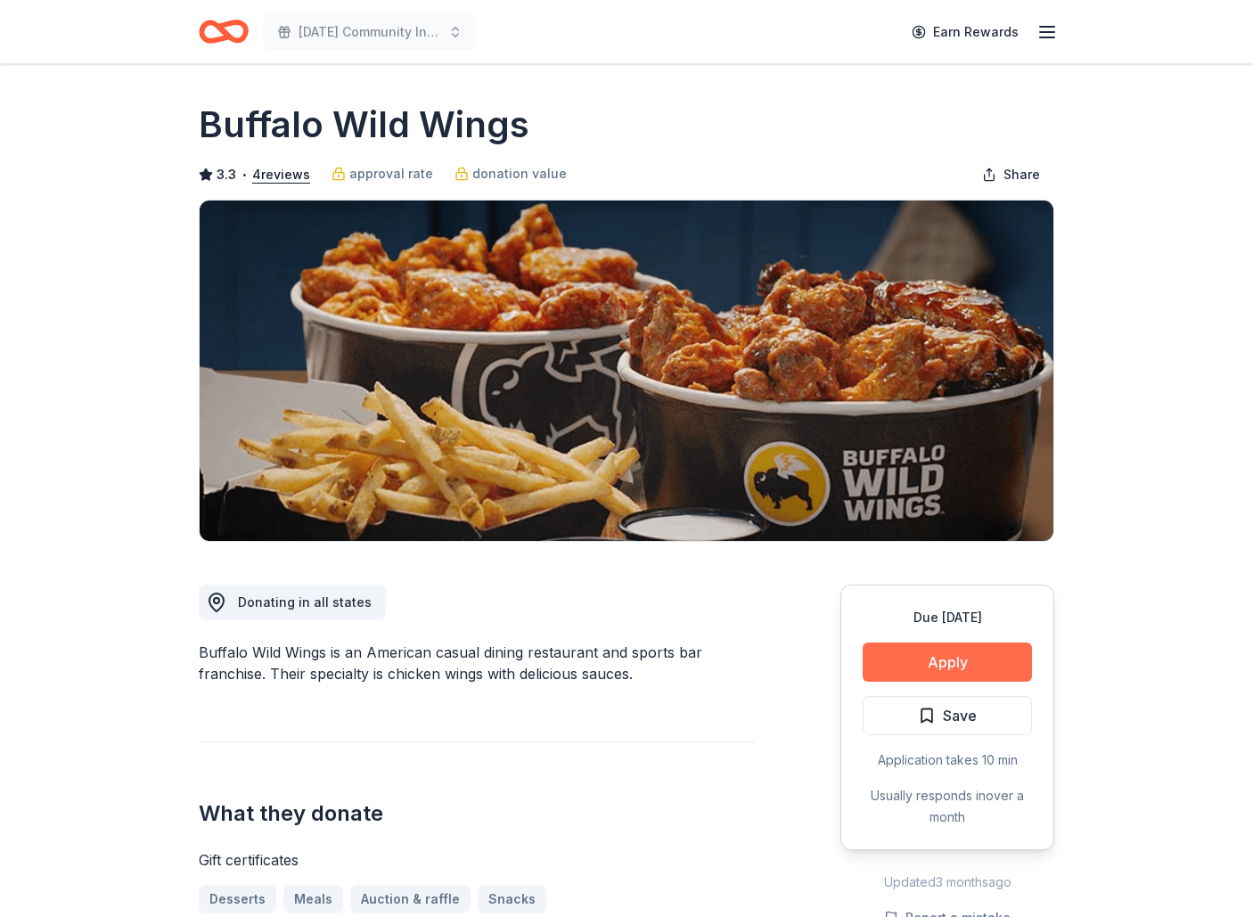
click at [914, 670] on button "Apply" at bounding box center [947, 662] width 169 height 39
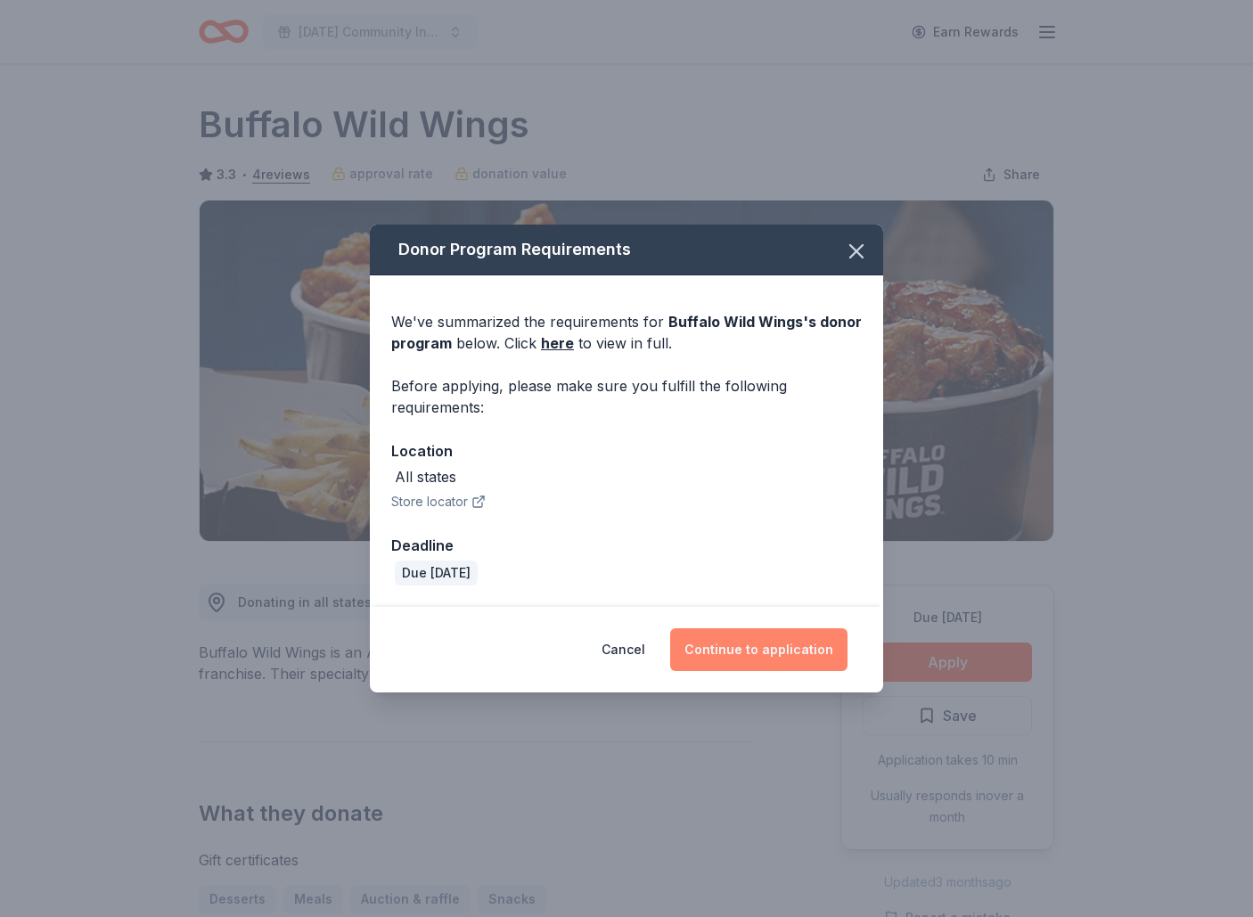
click at [743, 654] on button "Continue to application" at bounding box center [758, 649] width 177 height 43
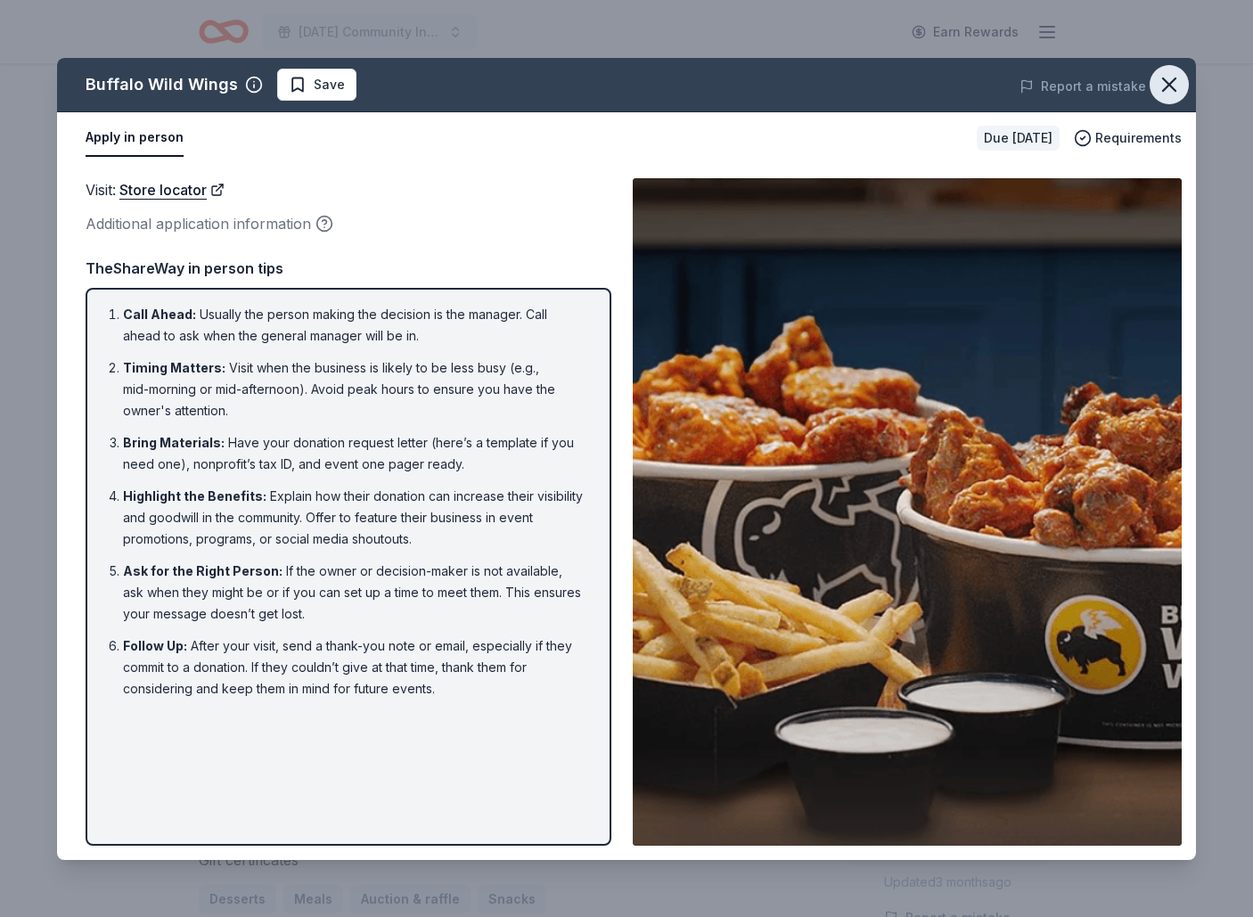
drag, startPoint x: 1171, startPoint y: 85, endPoint x: 1159, endPoint y: 91, distance: 14.0
click at [1171, 85] on icon "button" at bounding box center [1169, 84] width 12 height 12
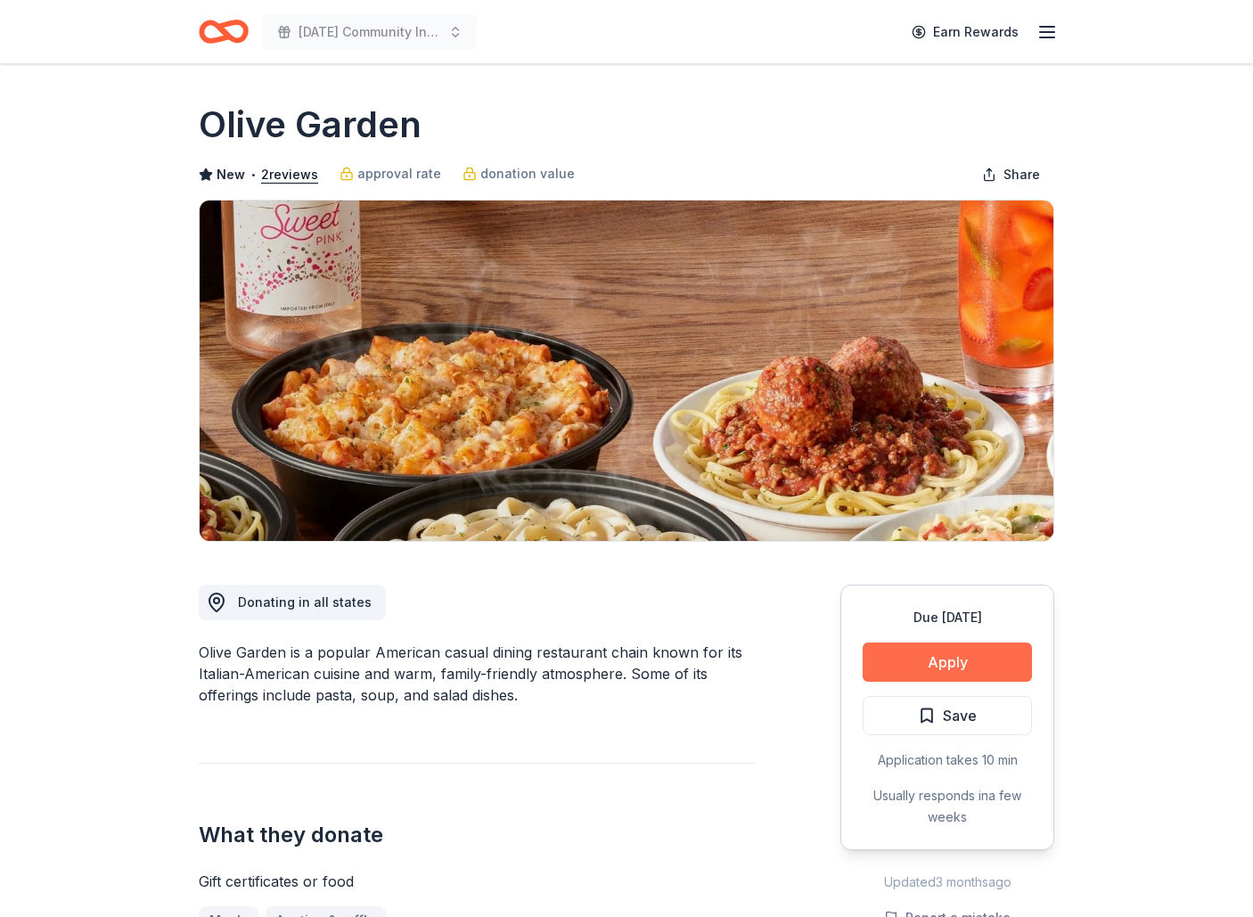
click at [909, 664] on button "Apply" at bounding box center [947, 662] width 169 height 39
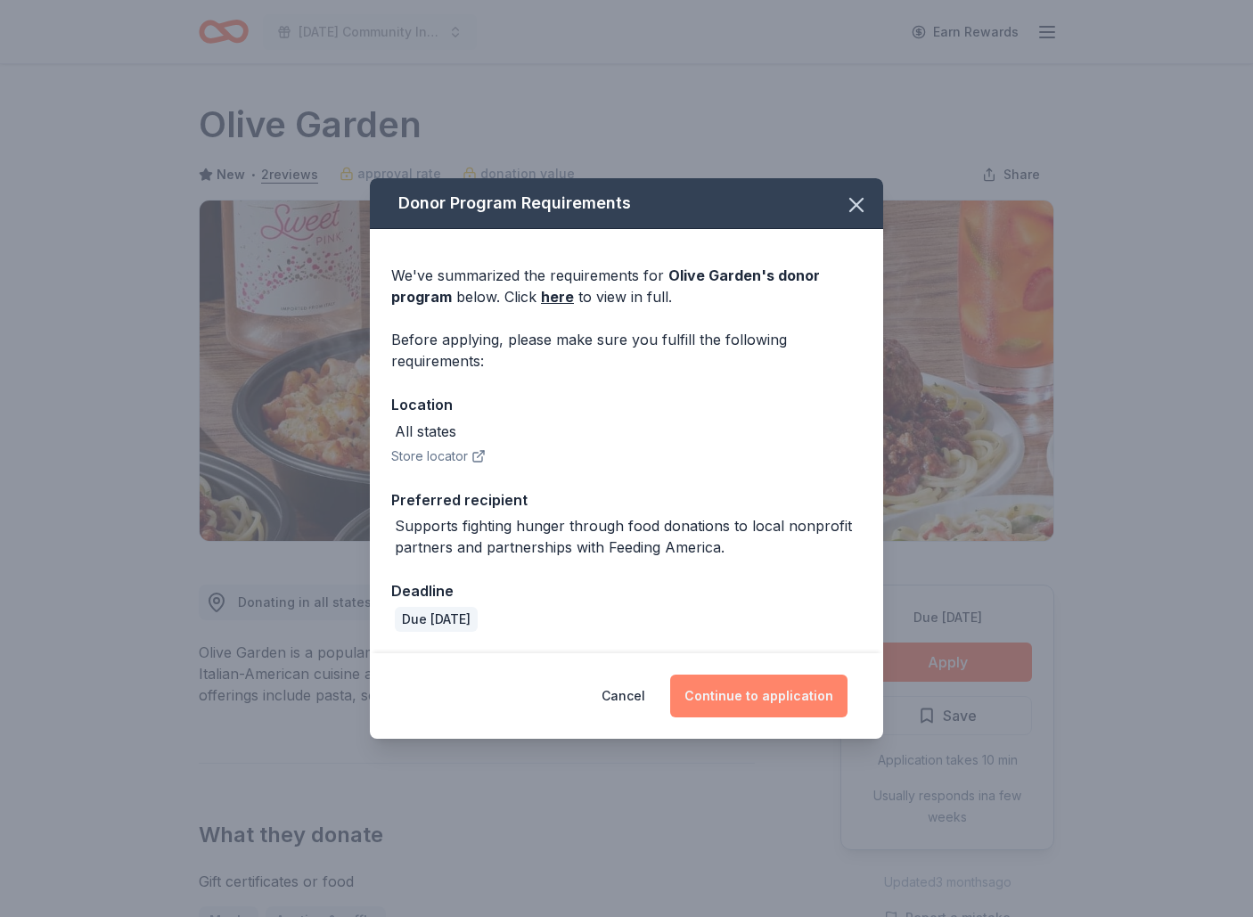
drag, startPoint x: 788, startPoint y: 702, endPoint x: 773, endPoint y: 706, distance: 15.6
click at [788, 703] on button "Continue to application" at bounding box center [758, 696] width 177 height 43
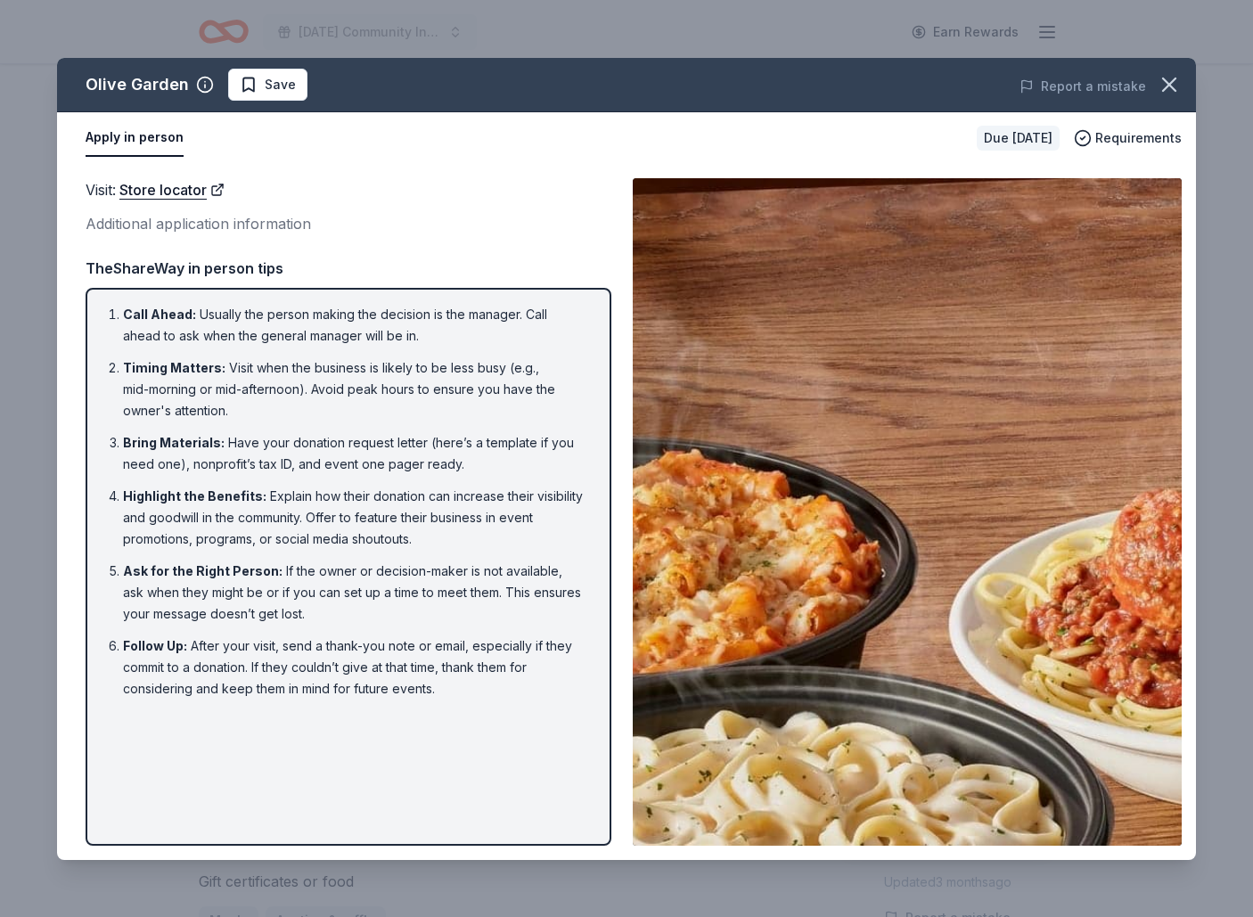
drag, startPoint x: 1176, startPoint y: 86, endPoint x: 1152, endPoint y: 101, distance: 27.7
click at [1175, 86] on icon "button" at bounding box center [1169, 84] width 25 height 25
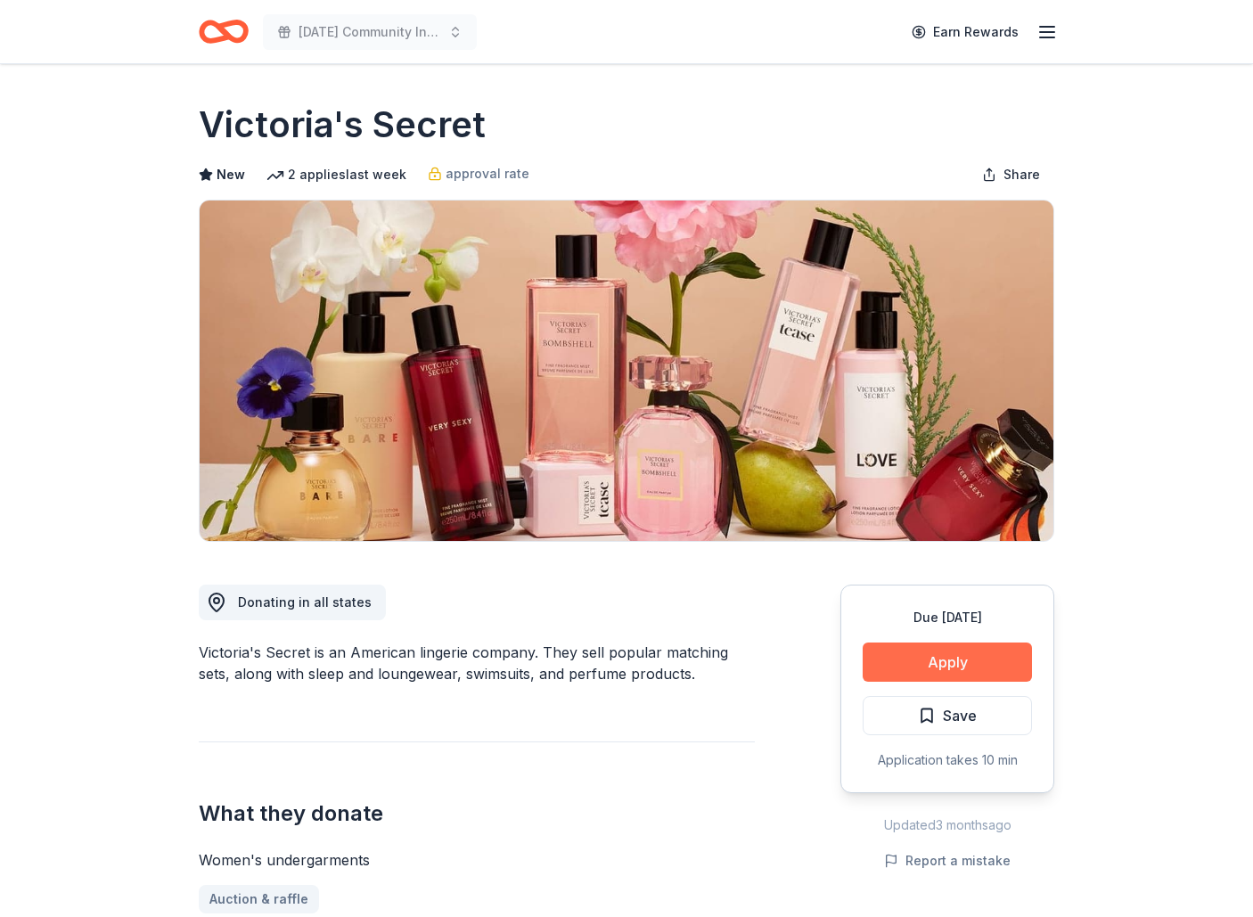
click at [944, 660] on button "Apply" at bounding box center [947, 662] width 169 height 39
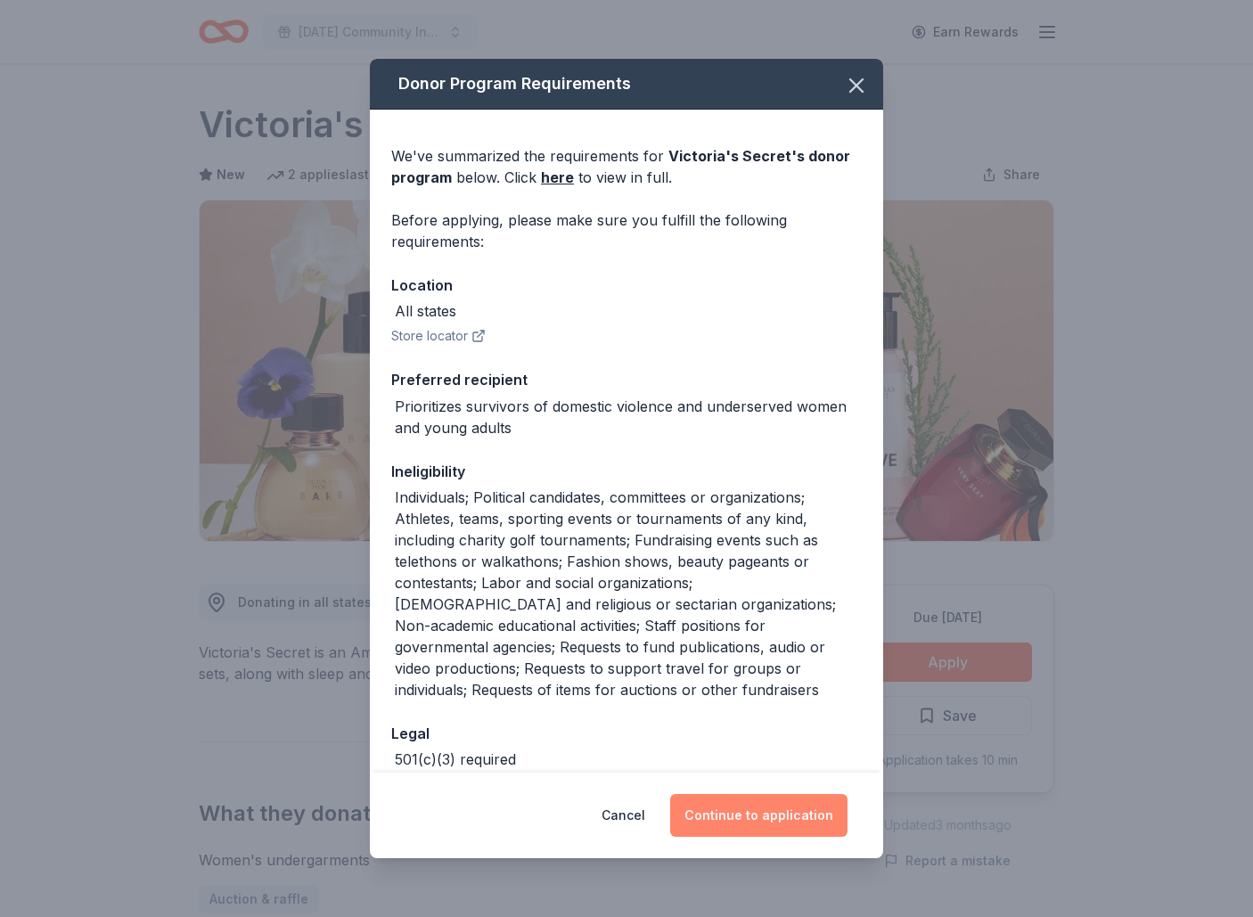
click at [754, 816] on button "Continue to application" at bounding box center [758, 815] width 177 height 43
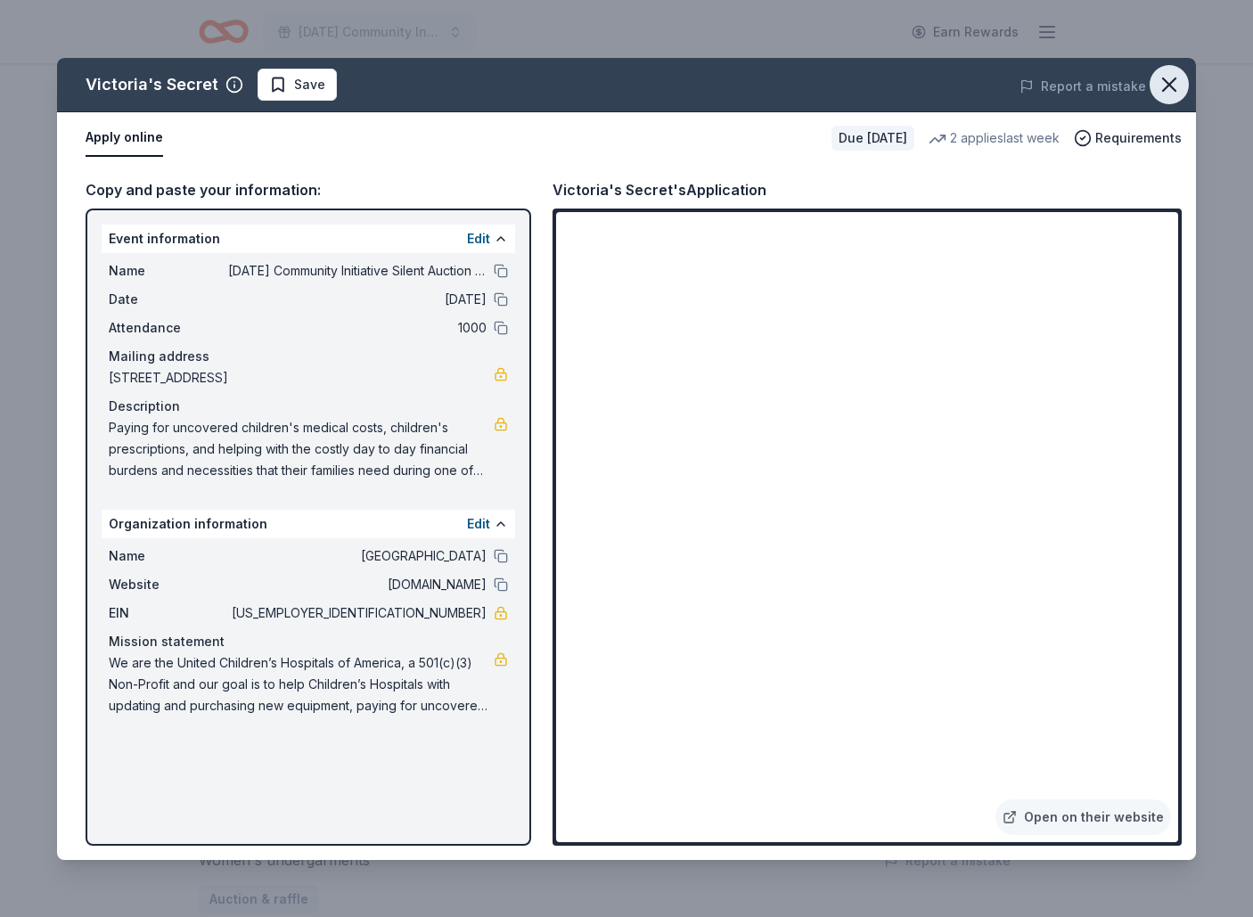
click at [1167, 82] on icon "button" at bounding box center [1169, 84] width 12 height 12
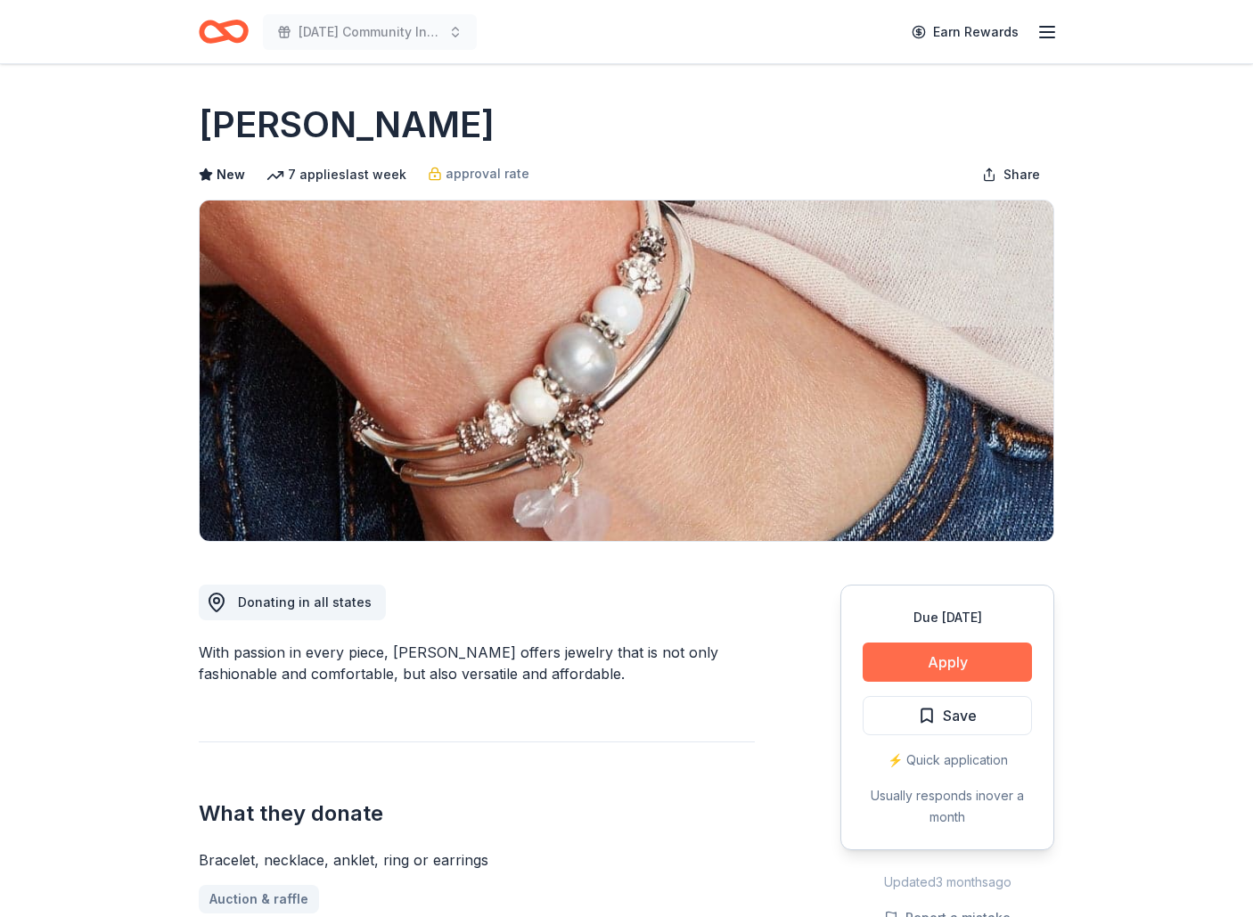
click at [921, 656] on button "Apply" at bounding box center [947, 662] width 169 height 39
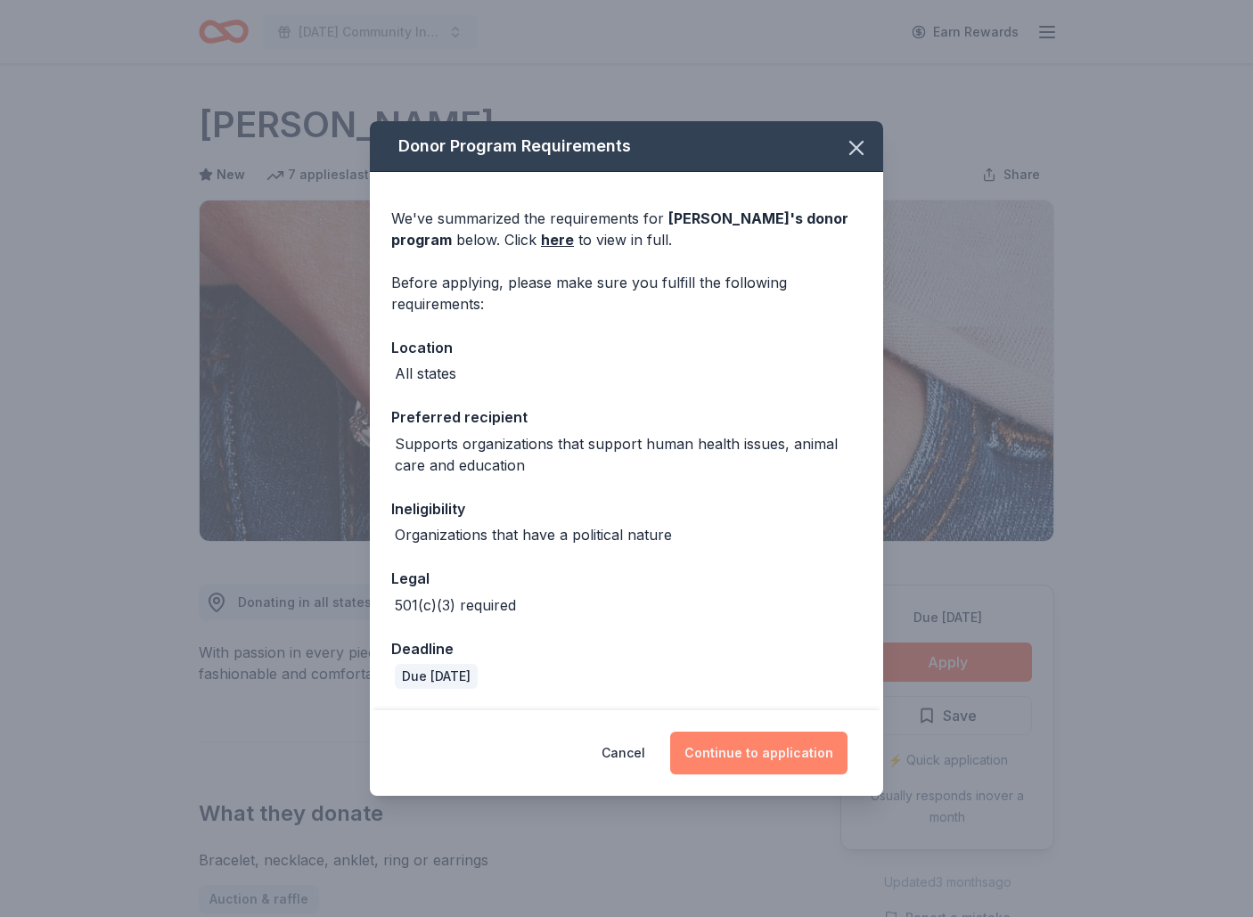
drag, startPoint x: 794, startPoint y: 752, endPoint x: 772, endPoint y: 748, distance: 22.7
click at [792, 753] on button "Continue to application" at bounding box center [758, 753] width 177 height 43
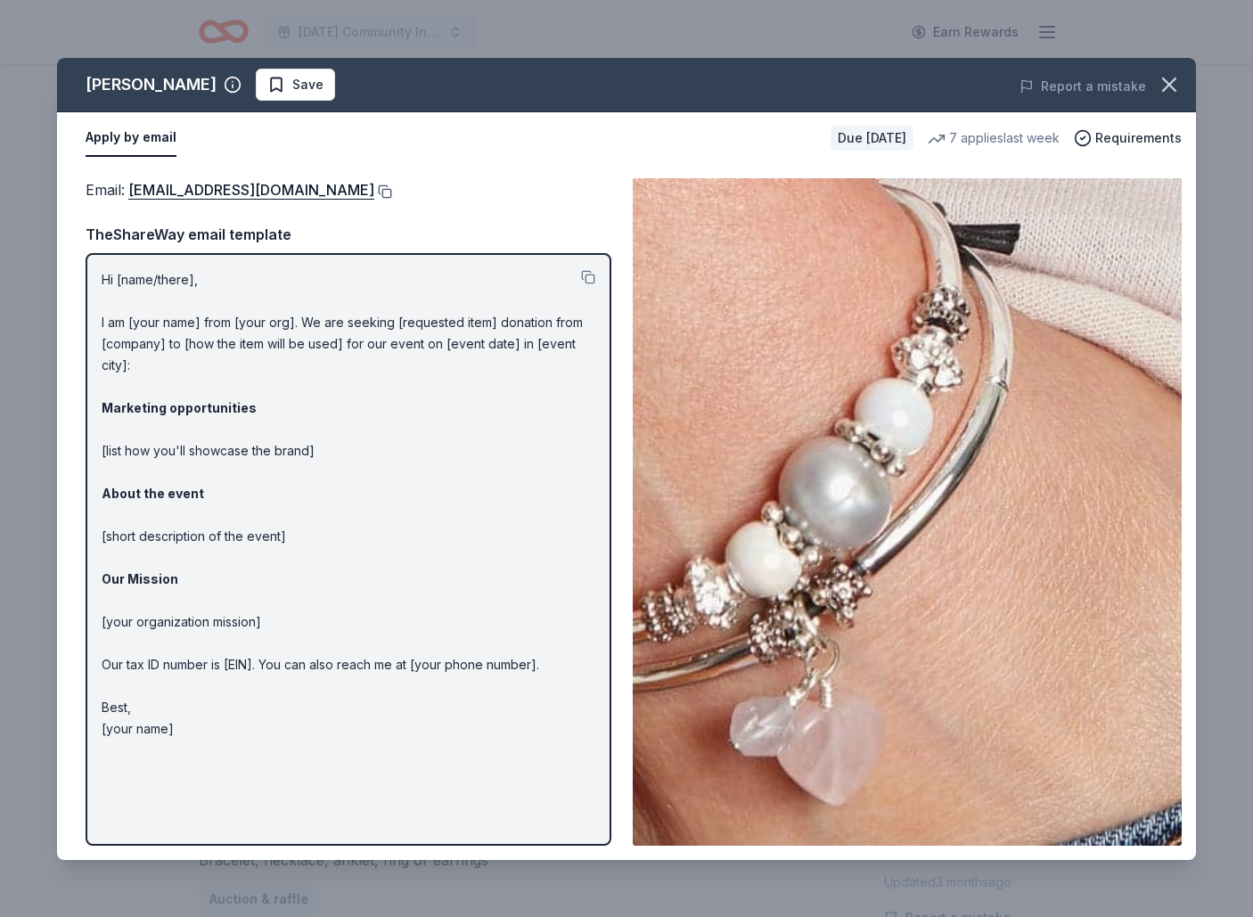
click at [374, 191] on button at bounding box center [383, 191] width 18 height 14
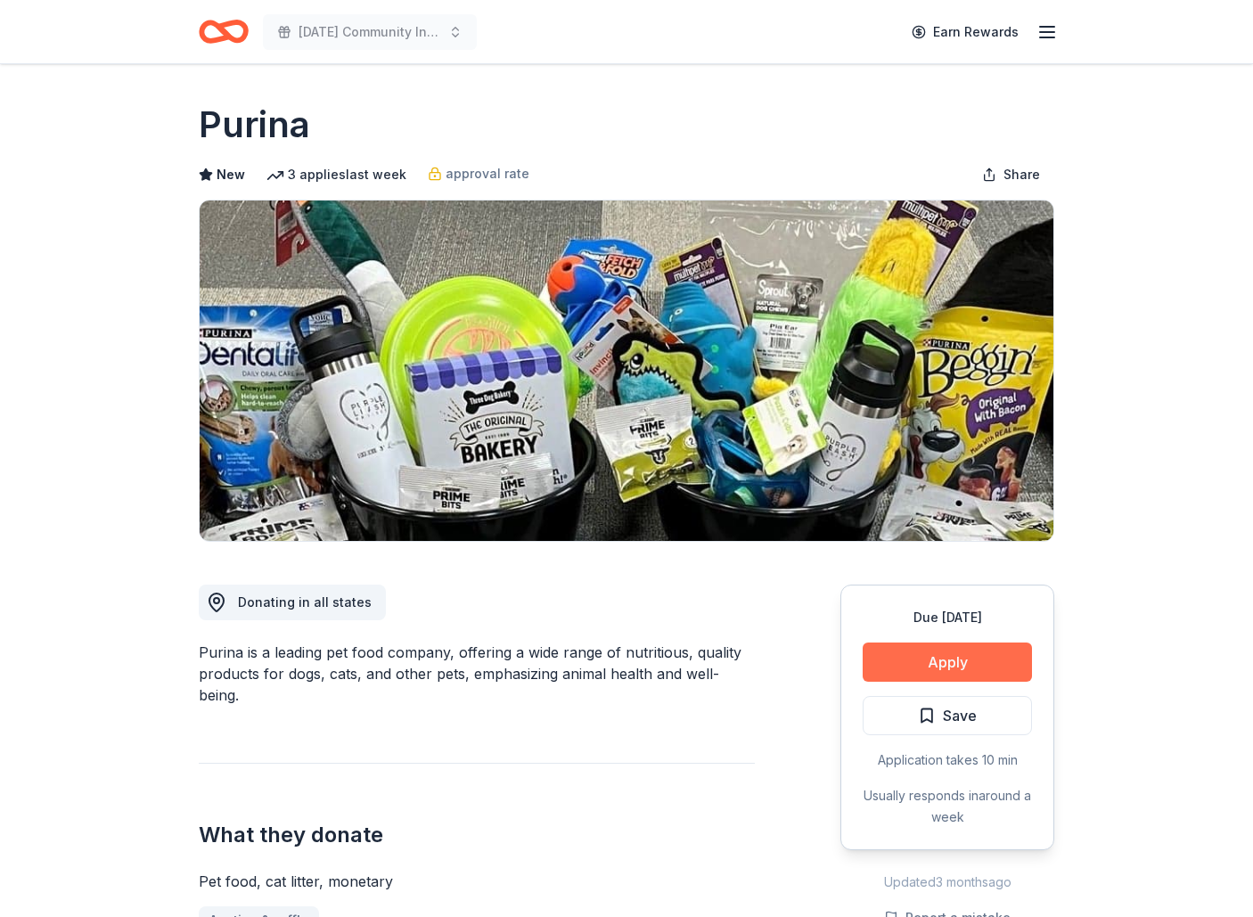
click at [929, 668] on button "Apply" at bounding box center [947, 662] width 169 height 39
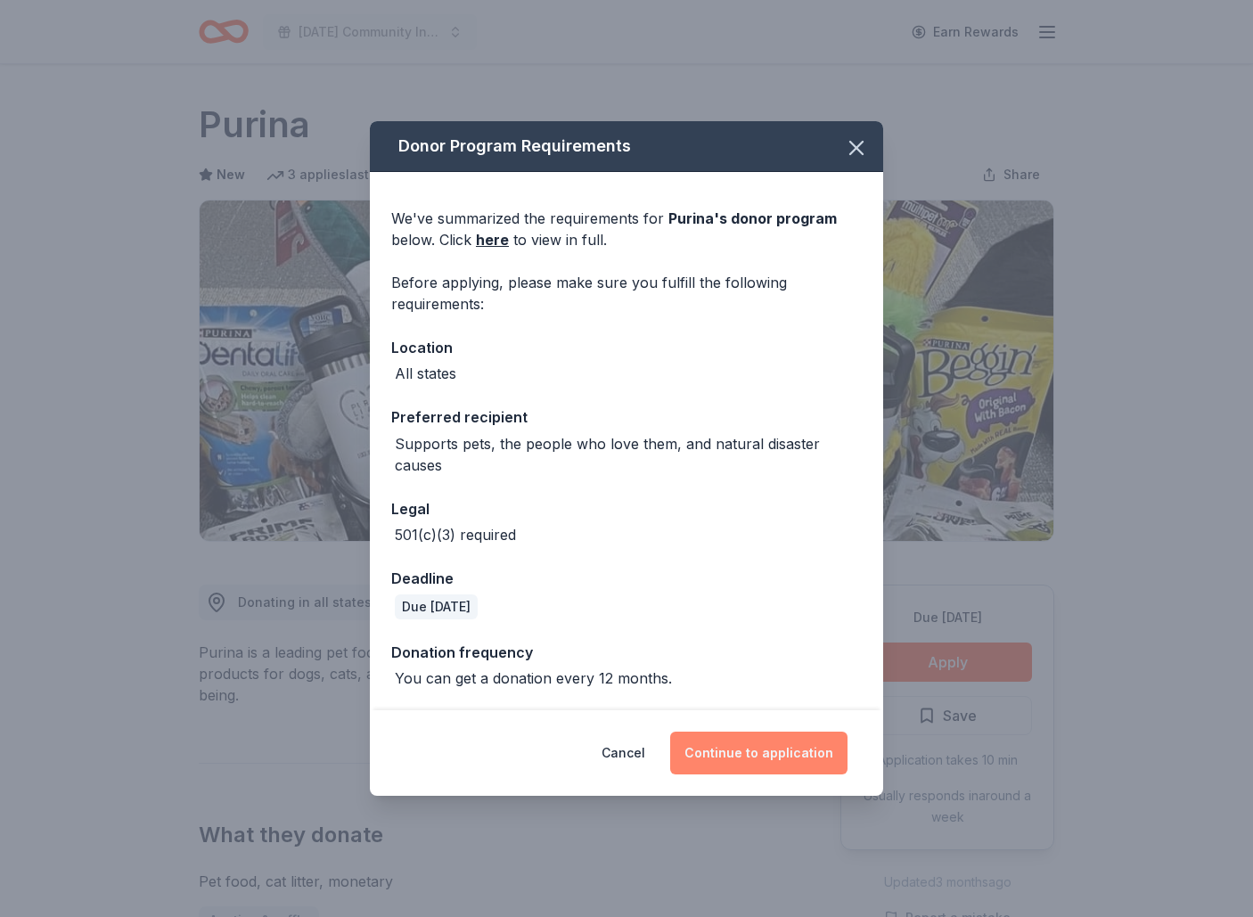
click at [751, 773] on button "Continue to application" at bounding box center [758, 753] width 177 height 43
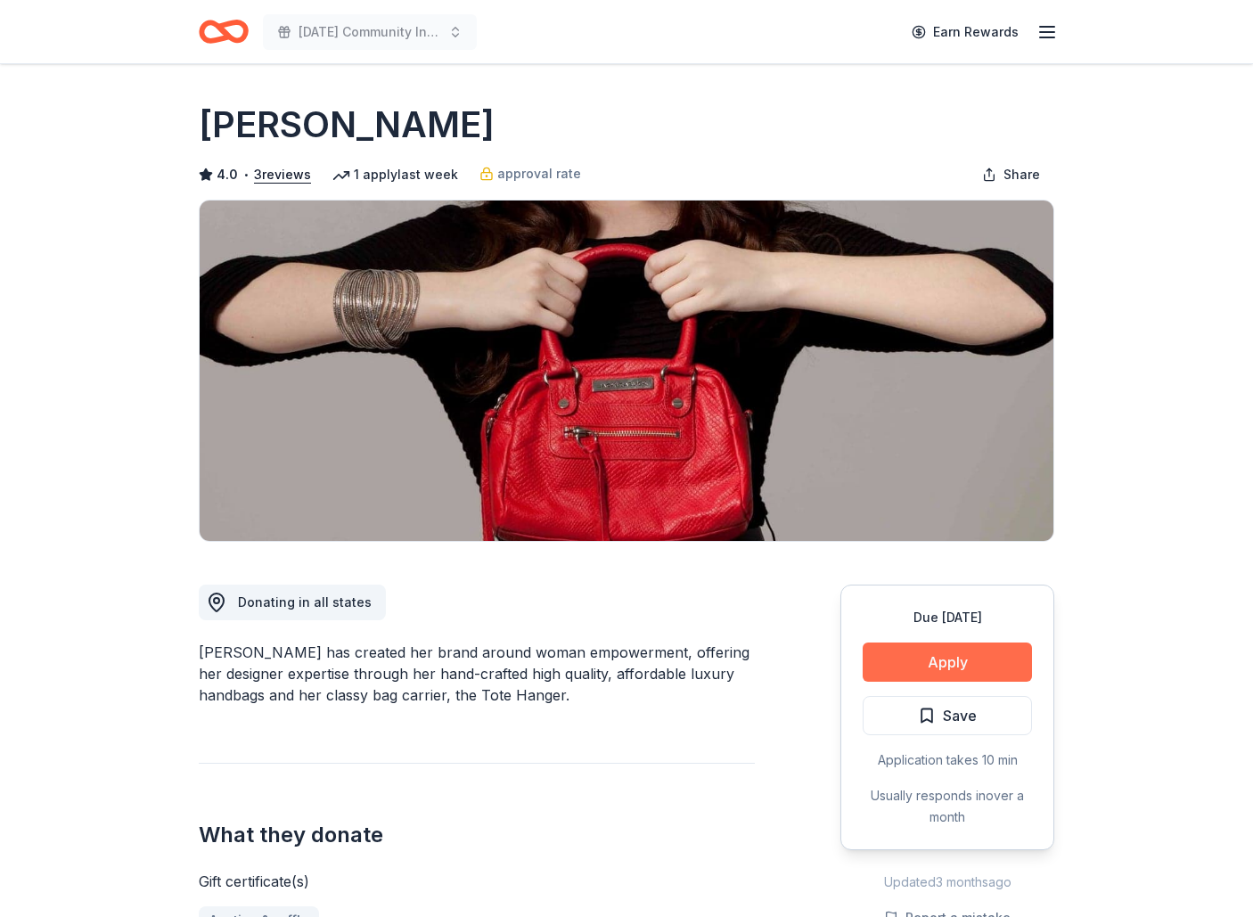
click at [992, 666] on button "Apply" at bounding box center [947, 662] width 169 height 39
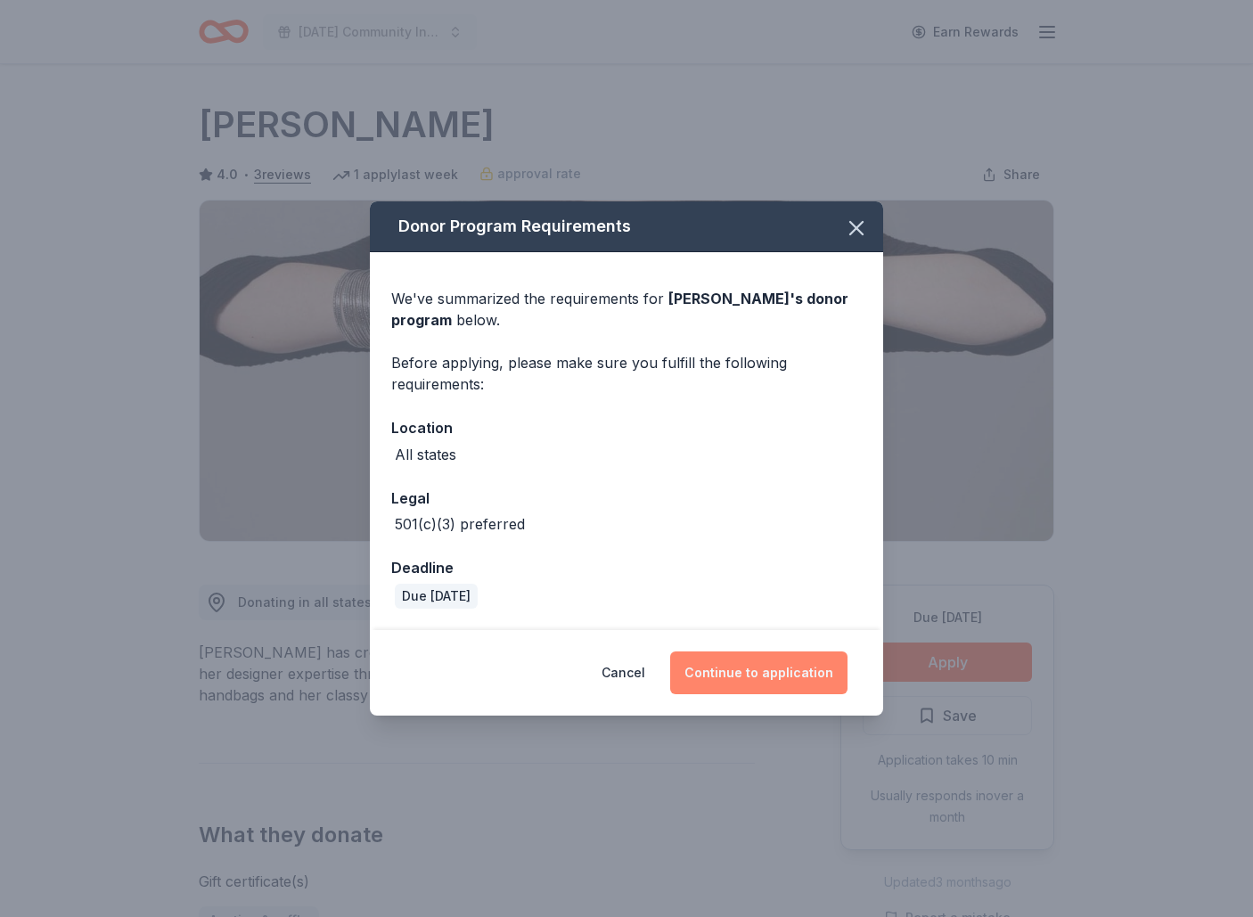
click at [771, 660] on button "Continue to application" at bounding box center [758, 673] width 177 height 43
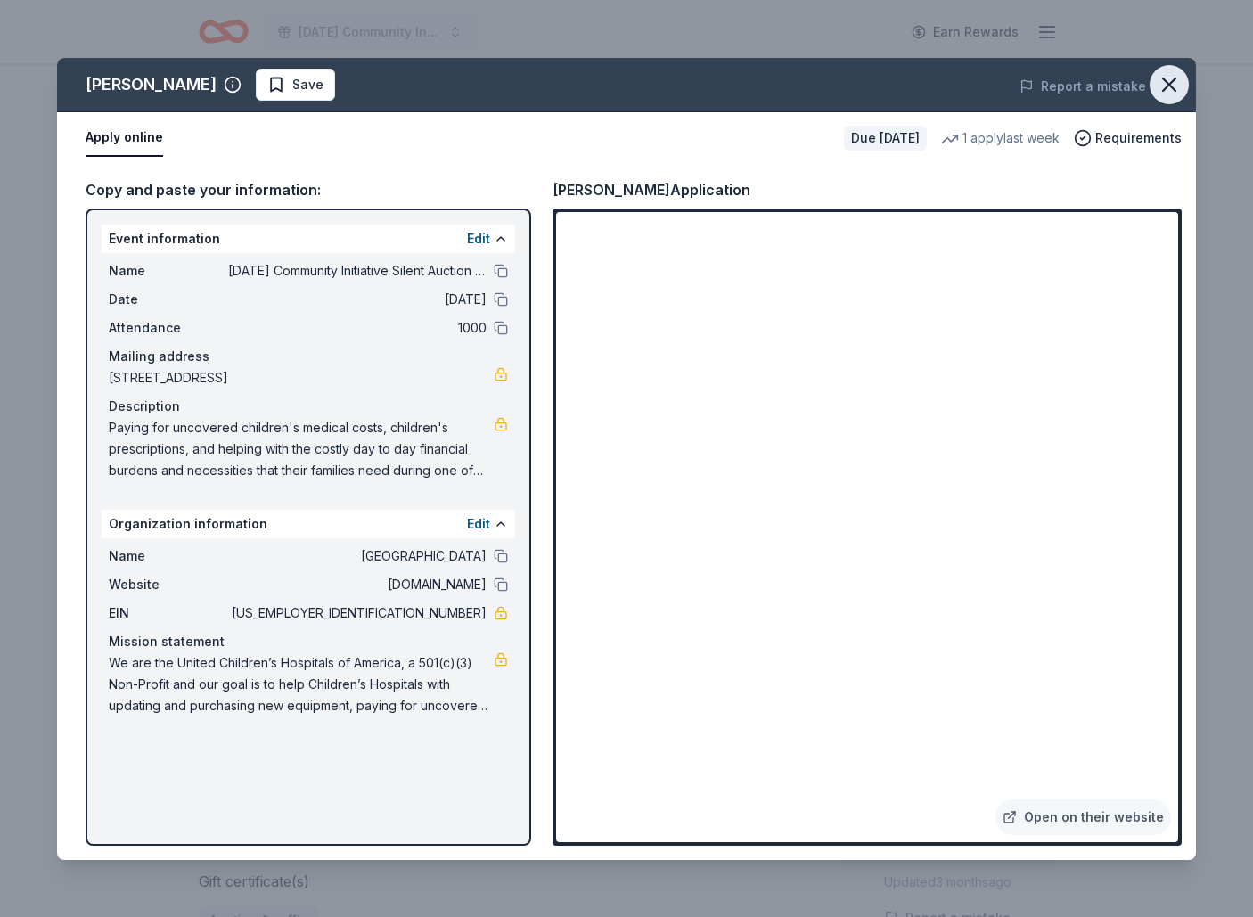
click at [1170, 78] on icon "button" at bounding box center [1169, 84] width 25 height 25
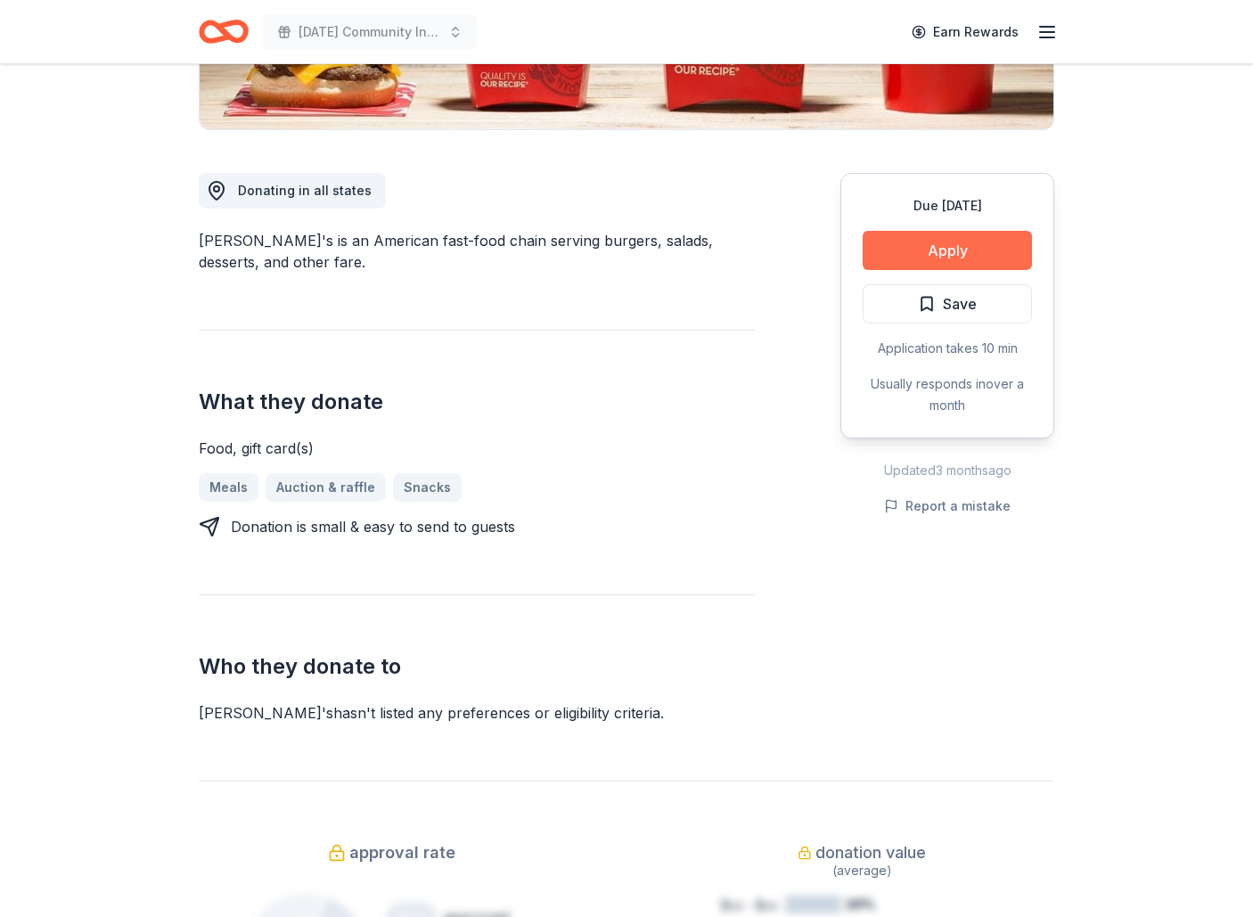
scroll to position [414, 0]
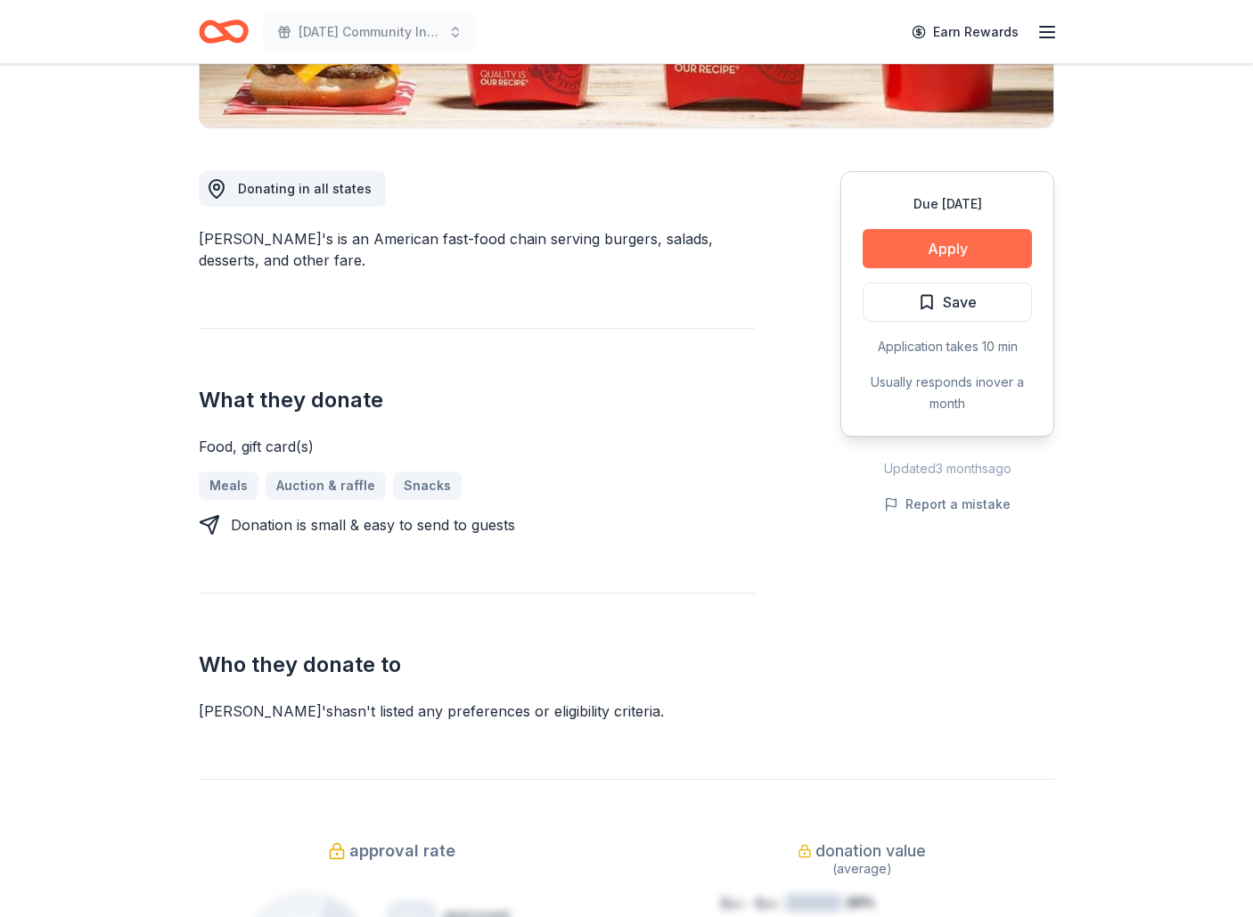
click at [948, 255] on button "Apply" at bounding box center [947, 248] width 169 height 39
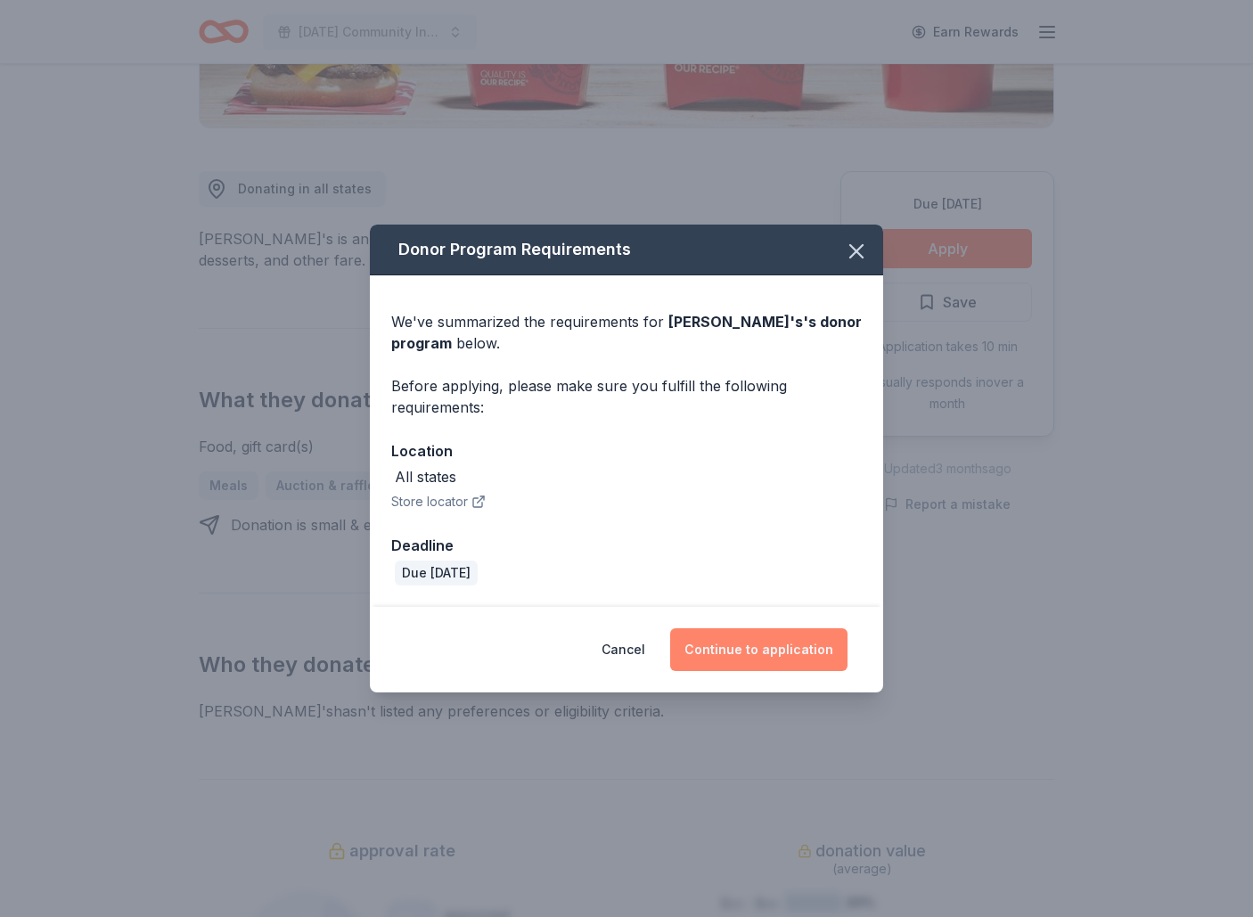
click at [725, 635] on button "Continue to application" at bounding box center [758, 649] width 177 height 43
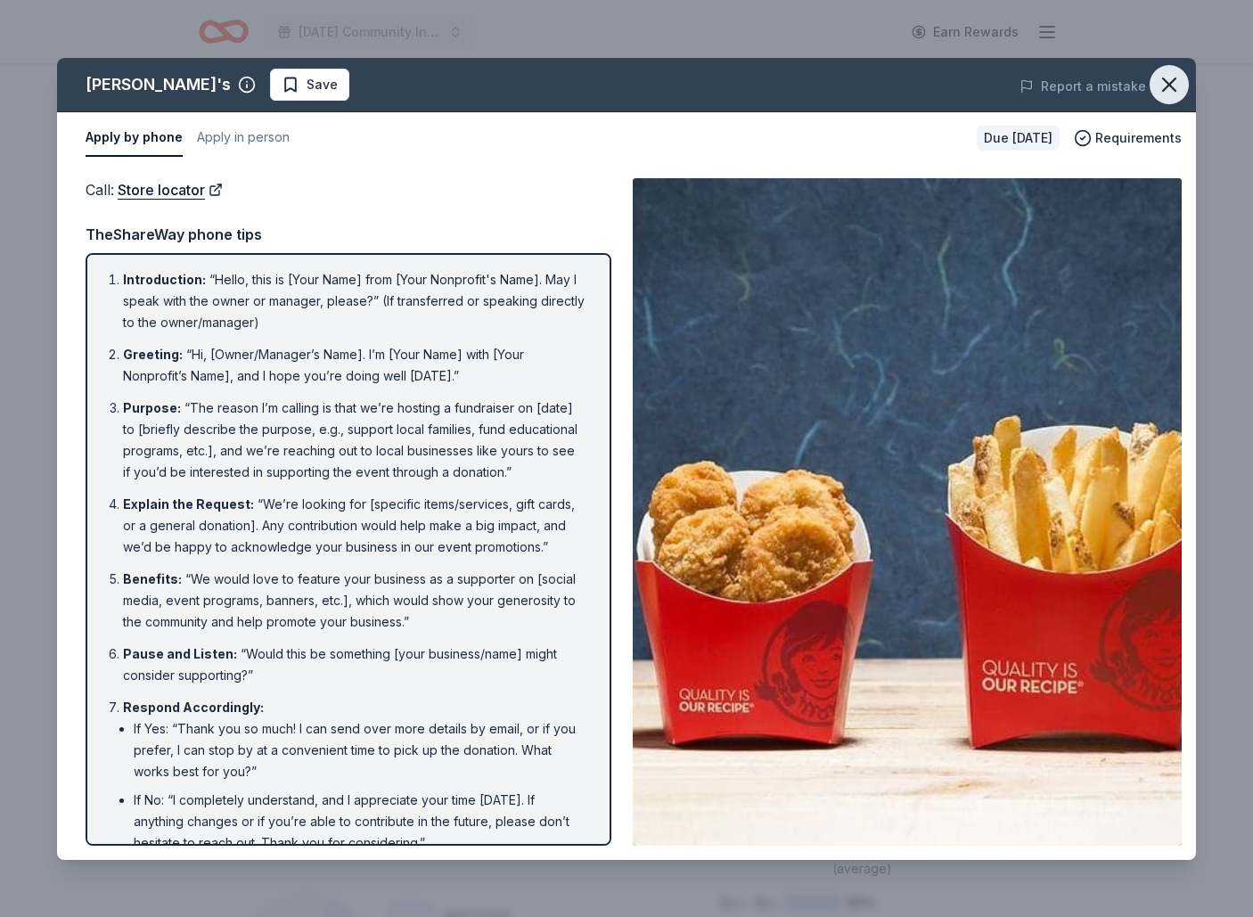
click at [1170, 82] on icon "button" at bounding box center [1169, 84] width 12 height 12
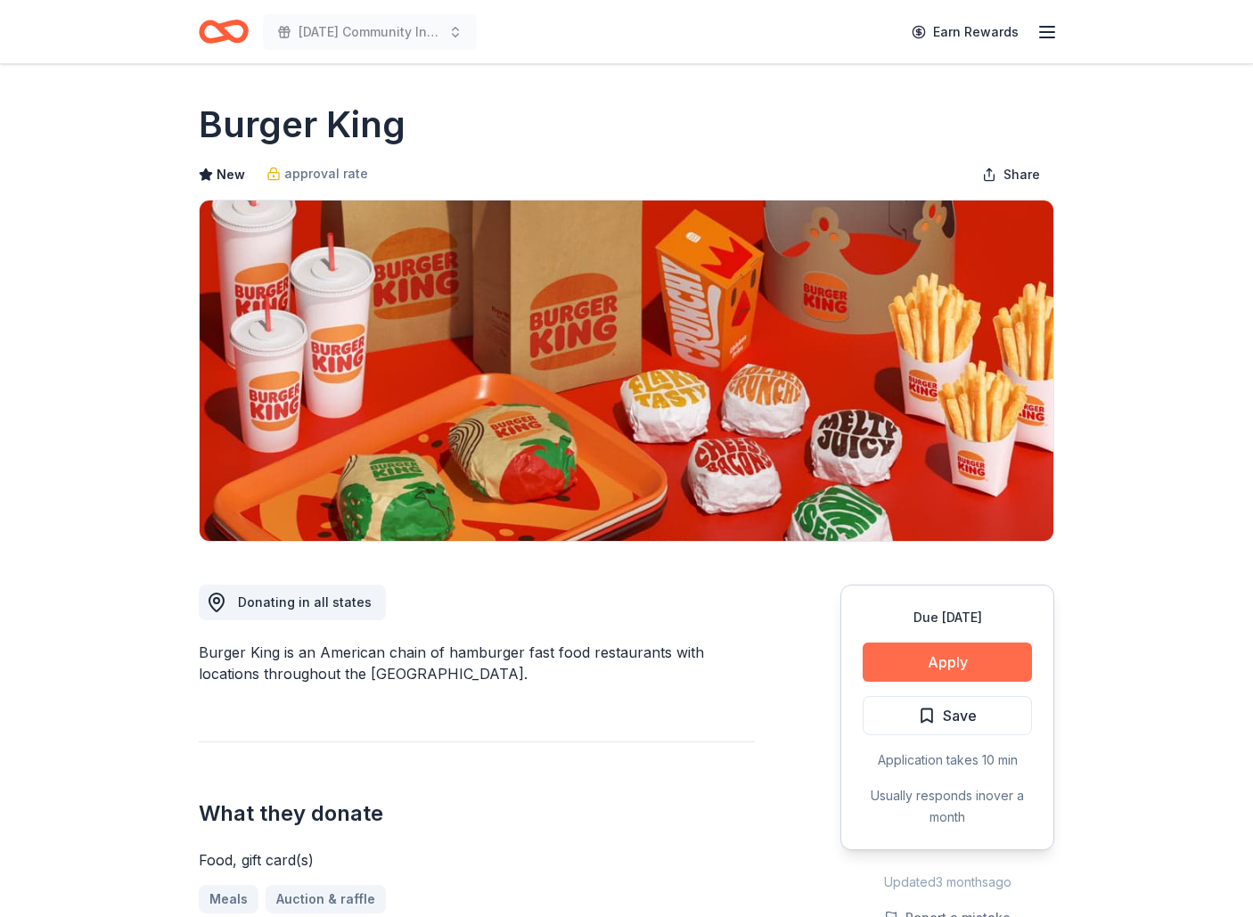
click at [956, 652] on button "Apply" at bounding box center [947, 662] width 169 height 39
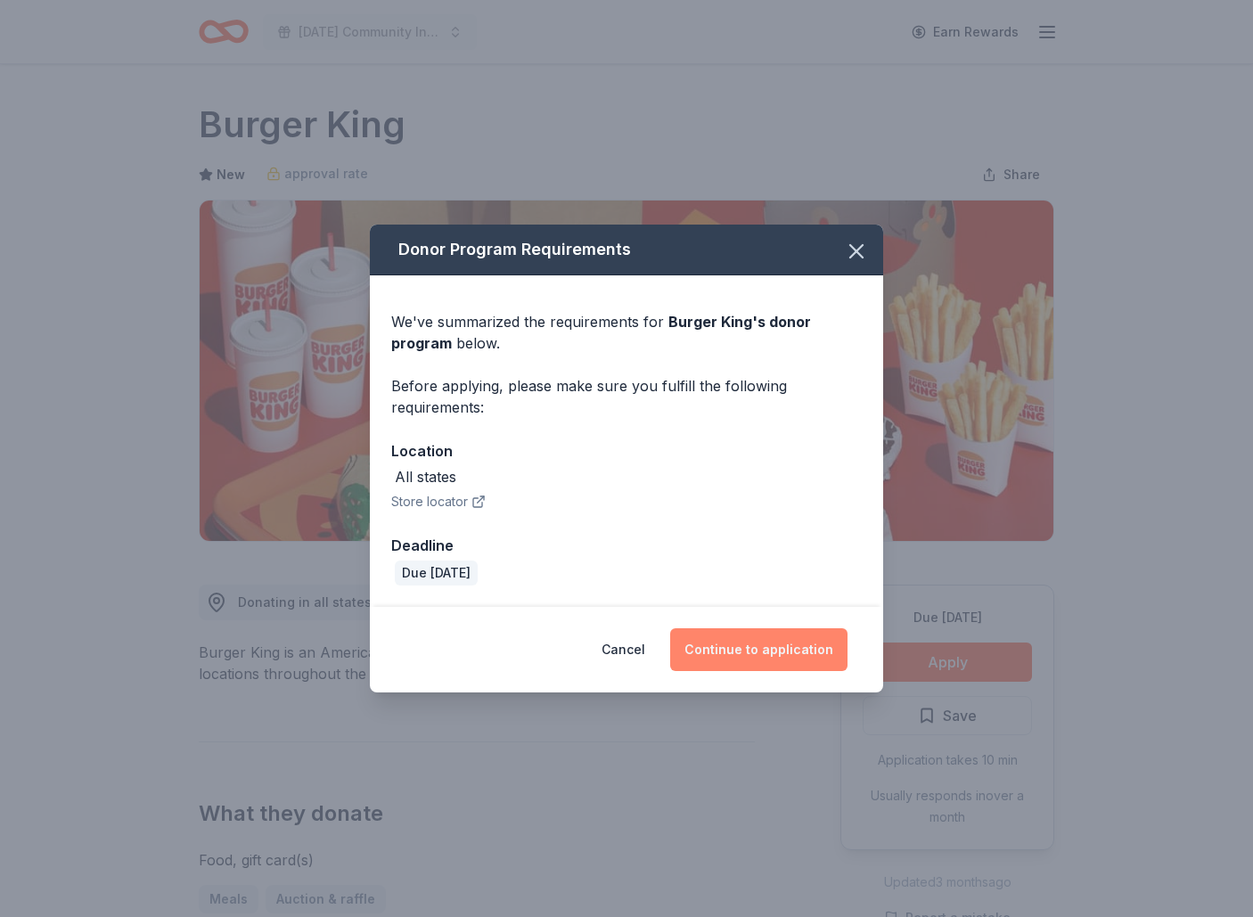
click at [745, 644] on button "Continue to application" at bounding box center [758, 649] width 177 height 43
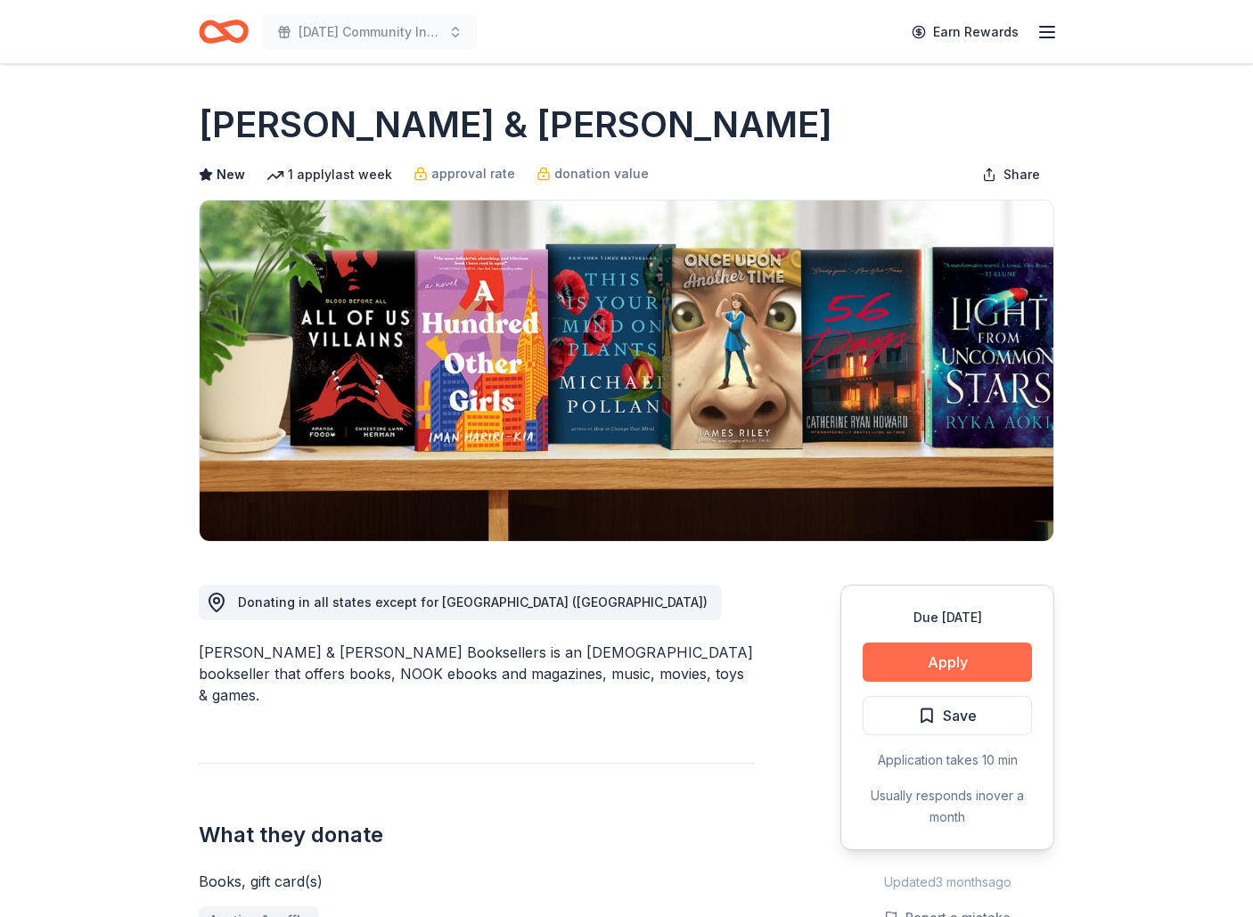
click at [960, 666] on button "Apply" at bounding box center [947, 662] width 169 height 39
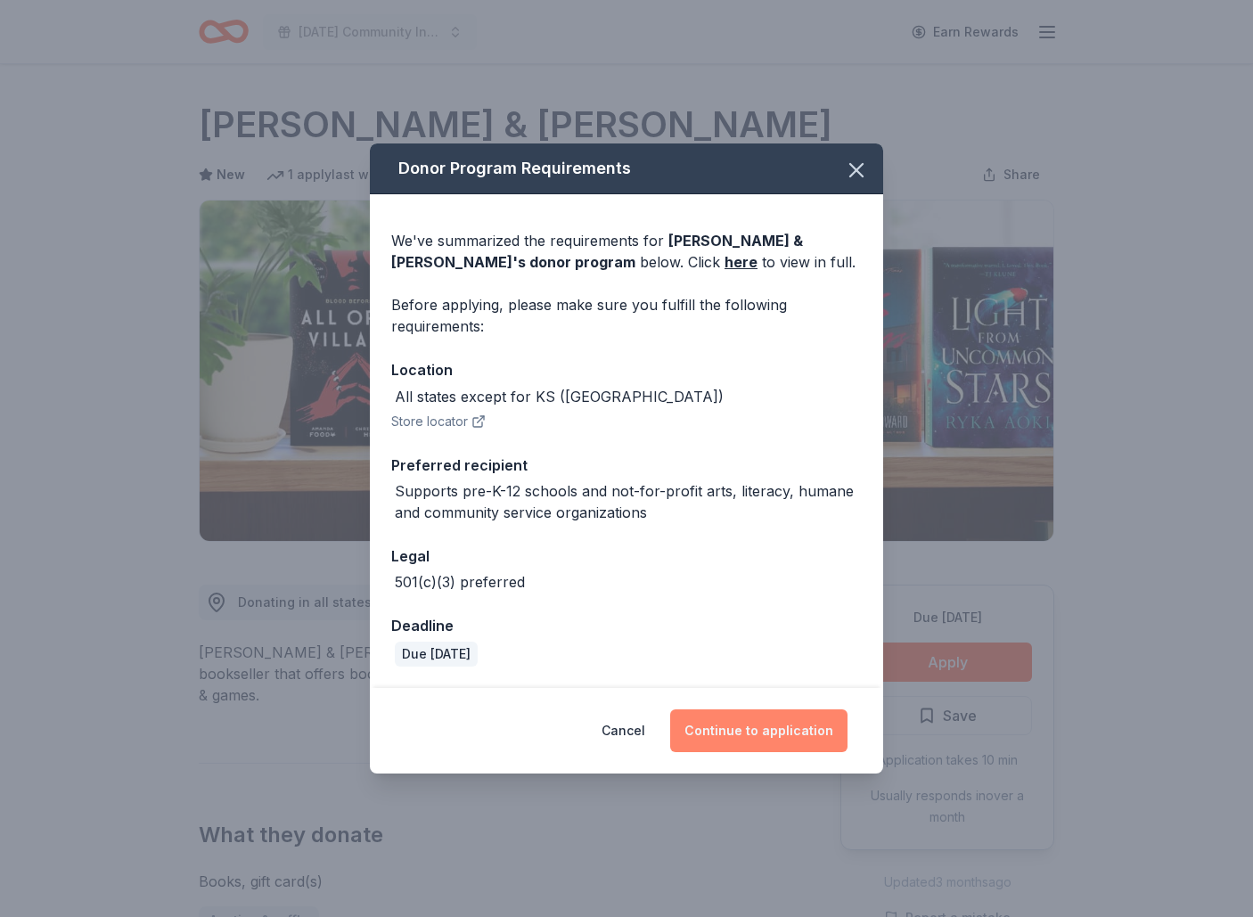
click at [755, 713] on button "Continue to application" at bounding box center [758, 730] width 177 height 43
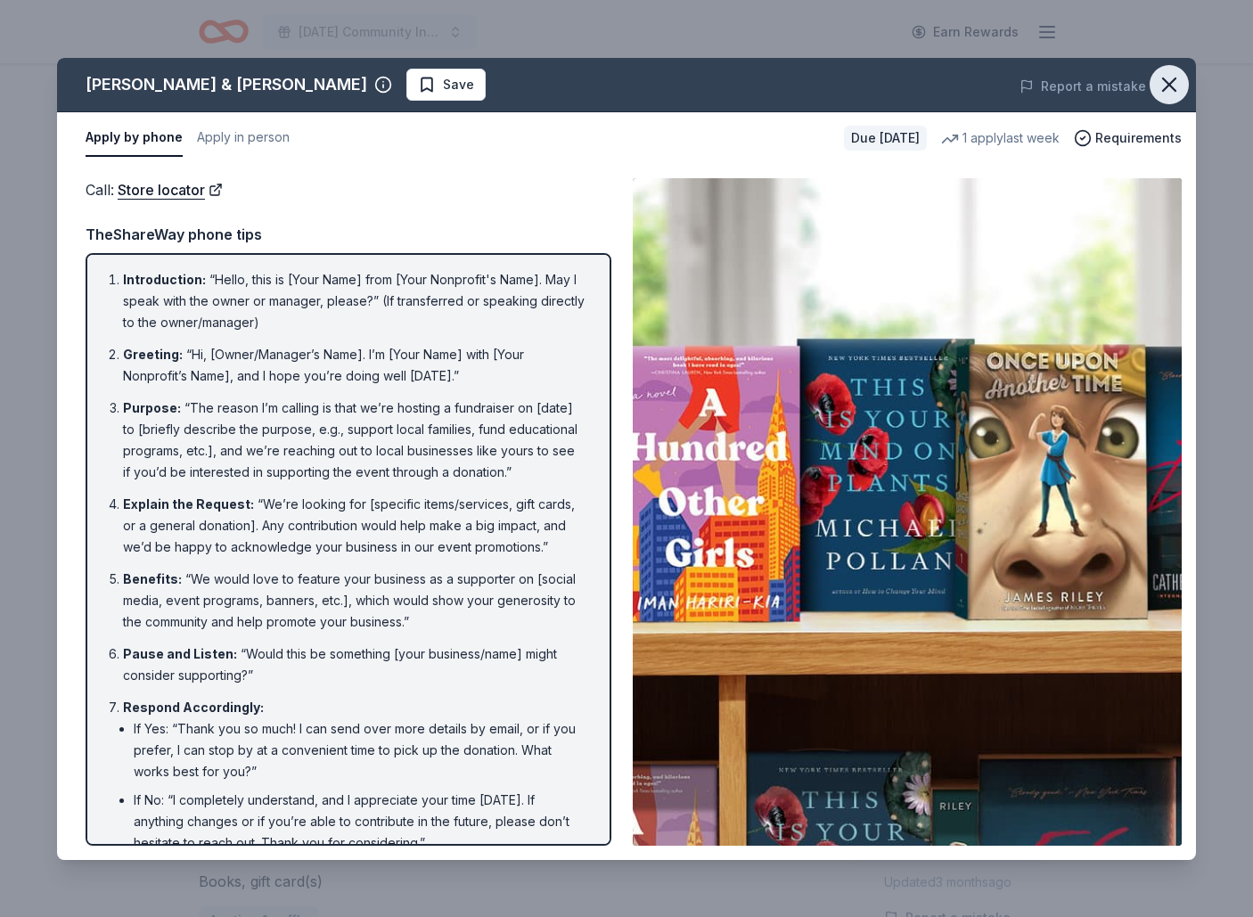
click at [1168, 79] on icon "button" at bounding box center [1169, 84] width 25 height 25
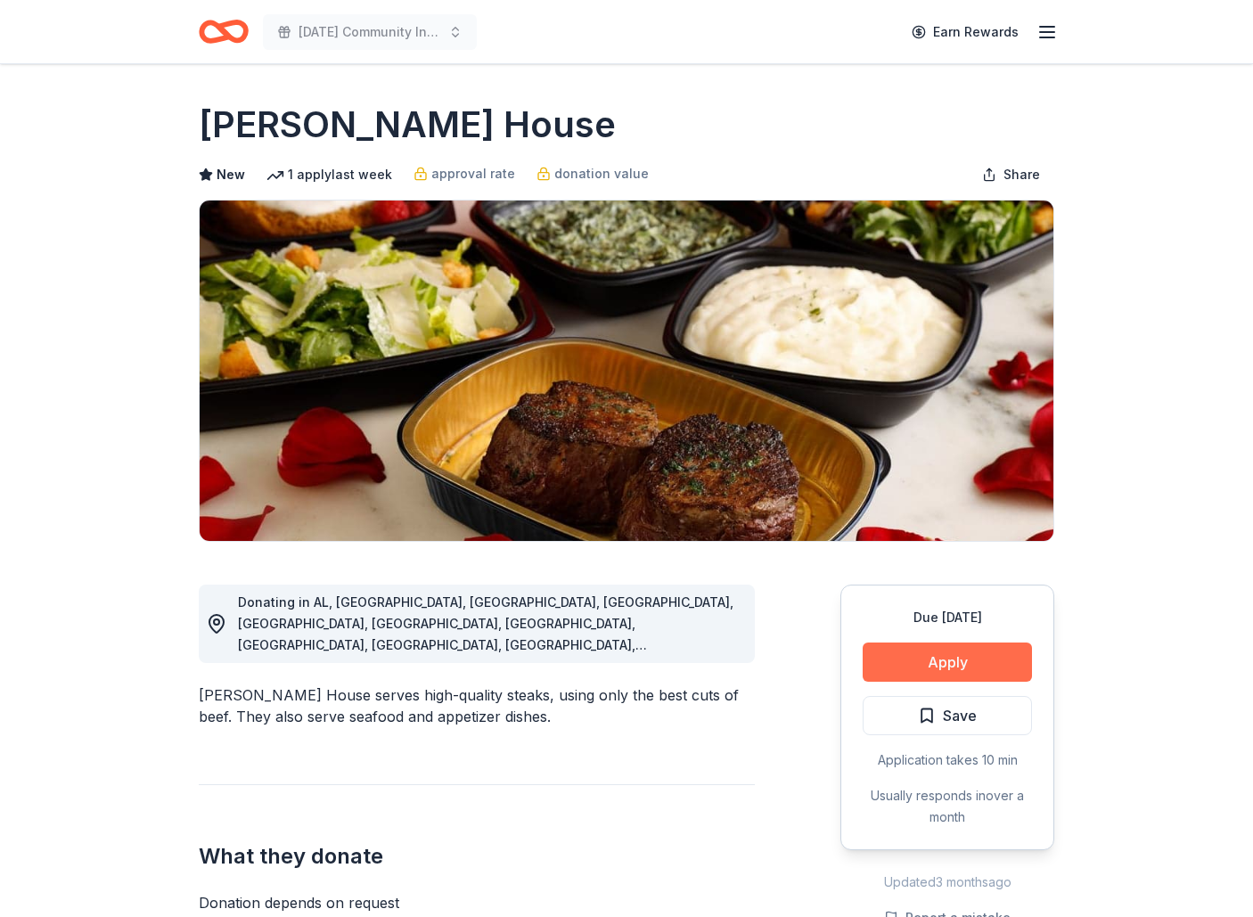
click at [940, 668] on button "Apply" at bounding box center [947, 662] width 169 height 39
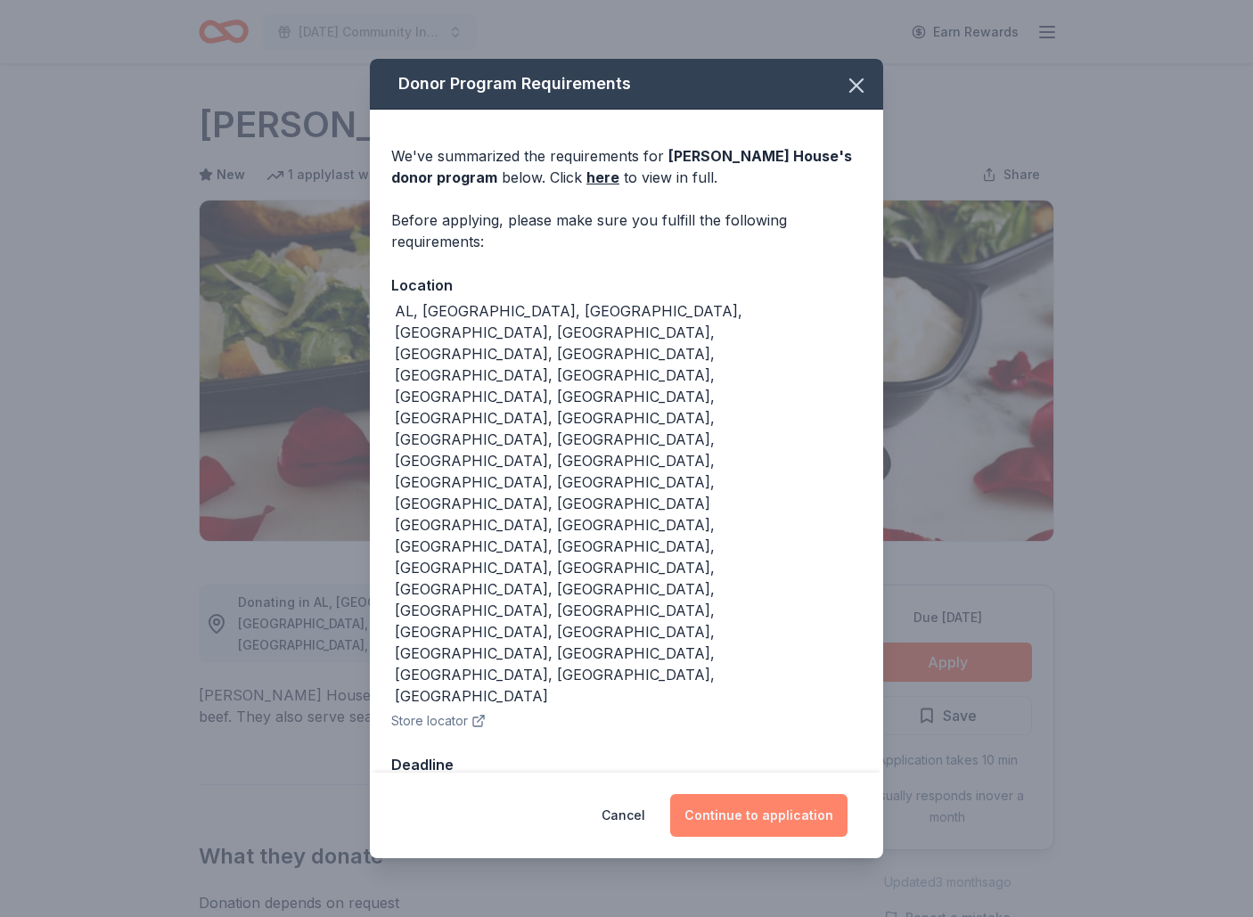
click at [818, 794] on button "Continue to application" at bounding box center [758, 815] width 177 height 43
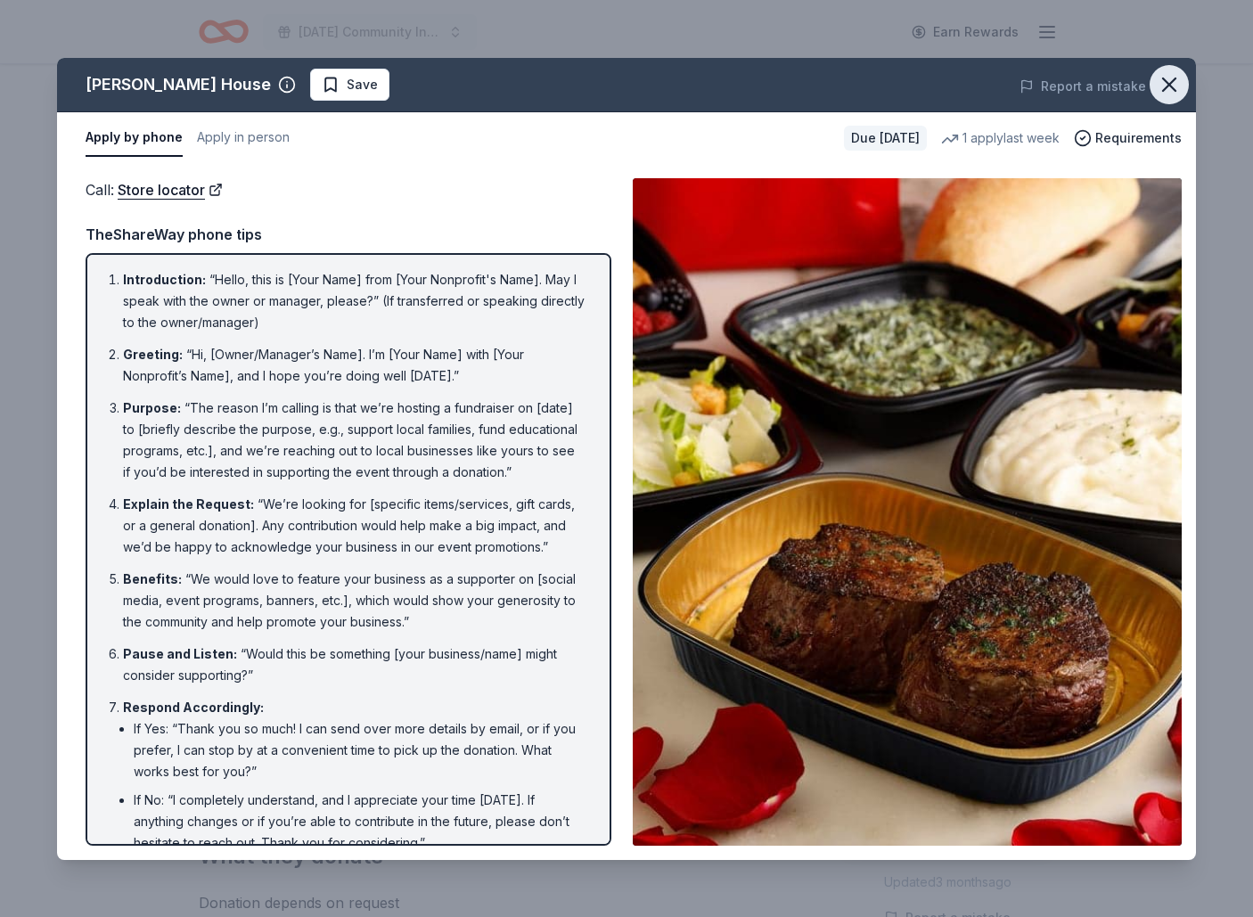
drag, startPoint x: 1169, startPoint y: 82, endPoint x: 1158, endPoint y: 98, distance: 19.8
click at [1169, 82] on icon "button" at bounding box center [1169, 84] width 25 height 25
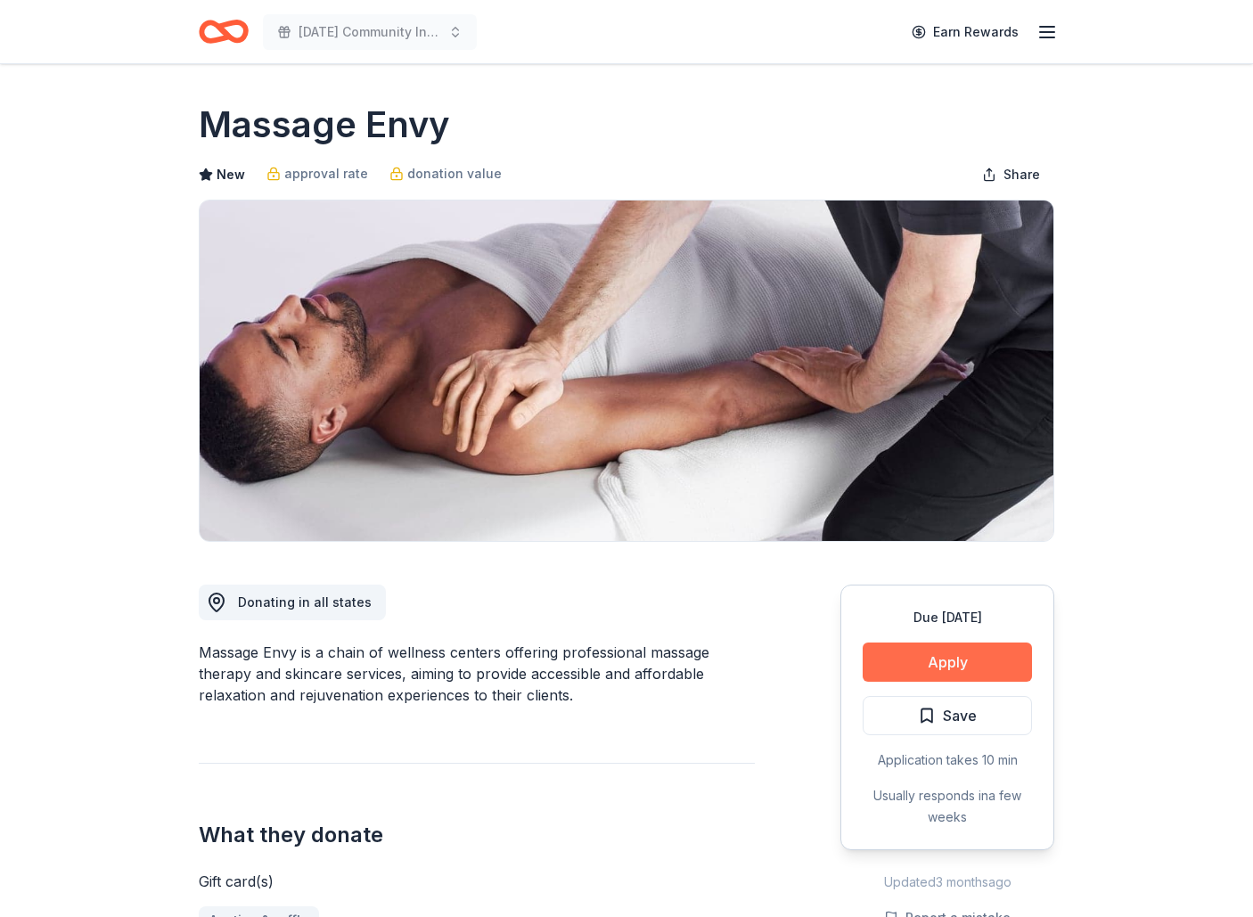
click at [937, 662] on button "Apply" at bounding box center [947, 662] width 169 height 39
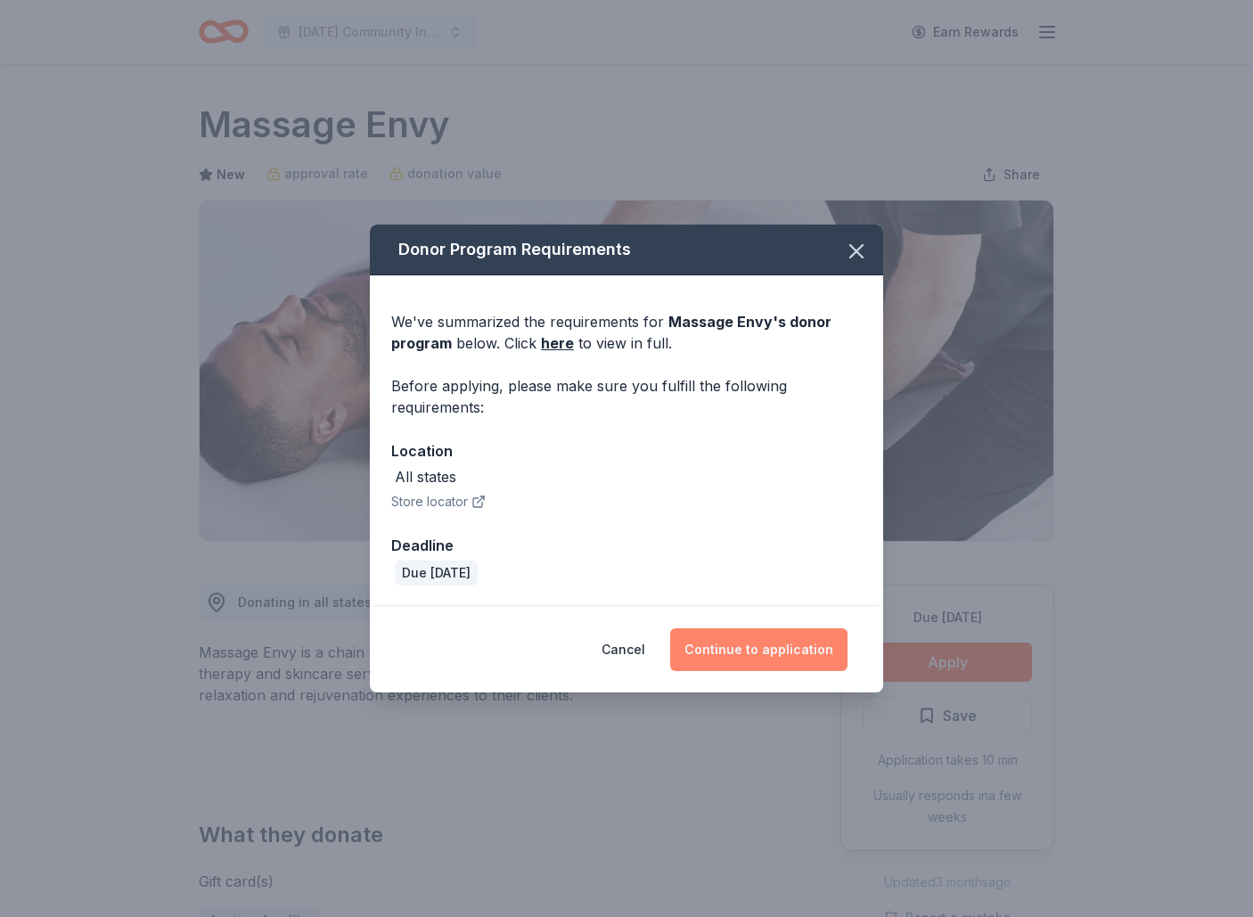
click at [808, 652] on button "Continue to application" at bounding box center [758, 649] width 177 height 43
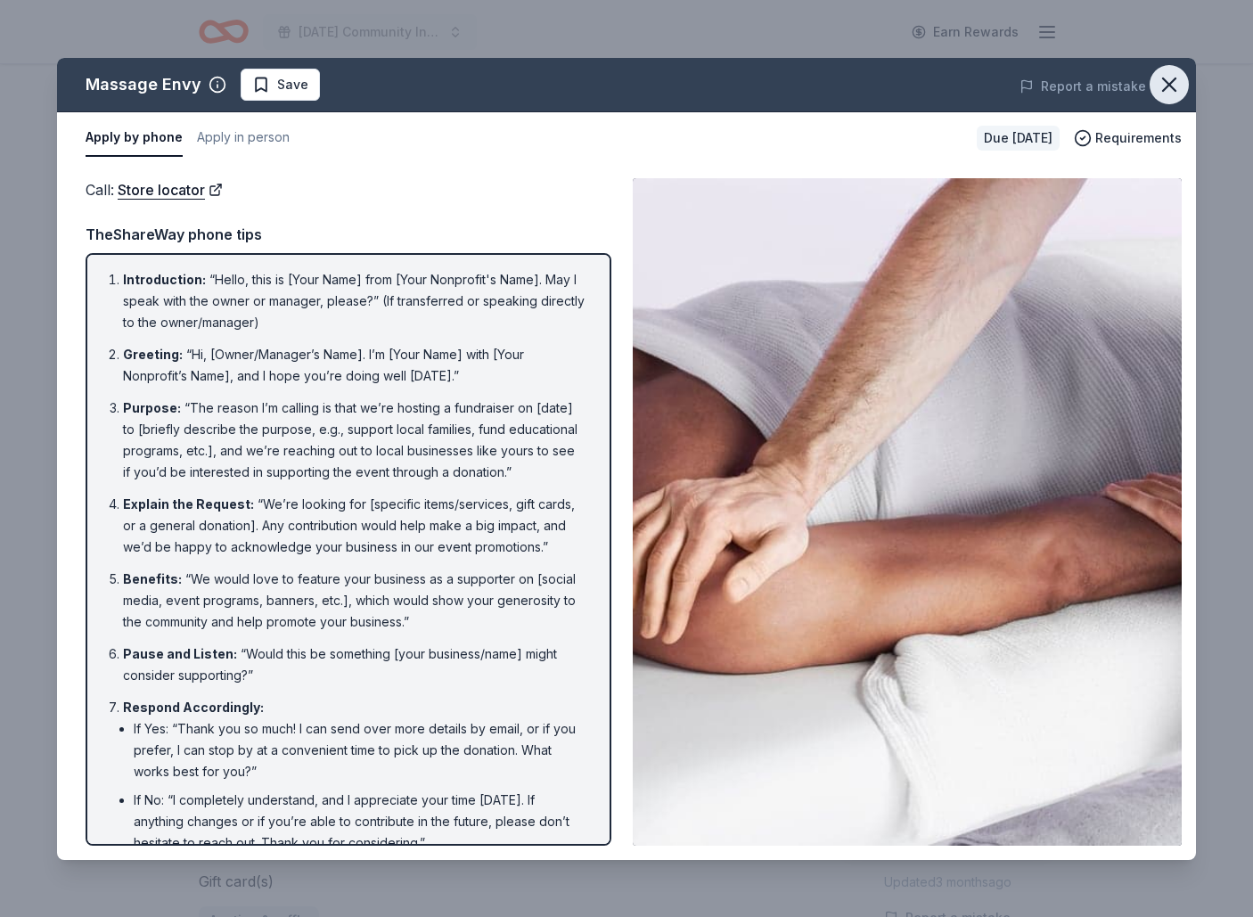
click at [1173, 76] on icon "button" at bounding box center [1169, 84] width 25 height 25
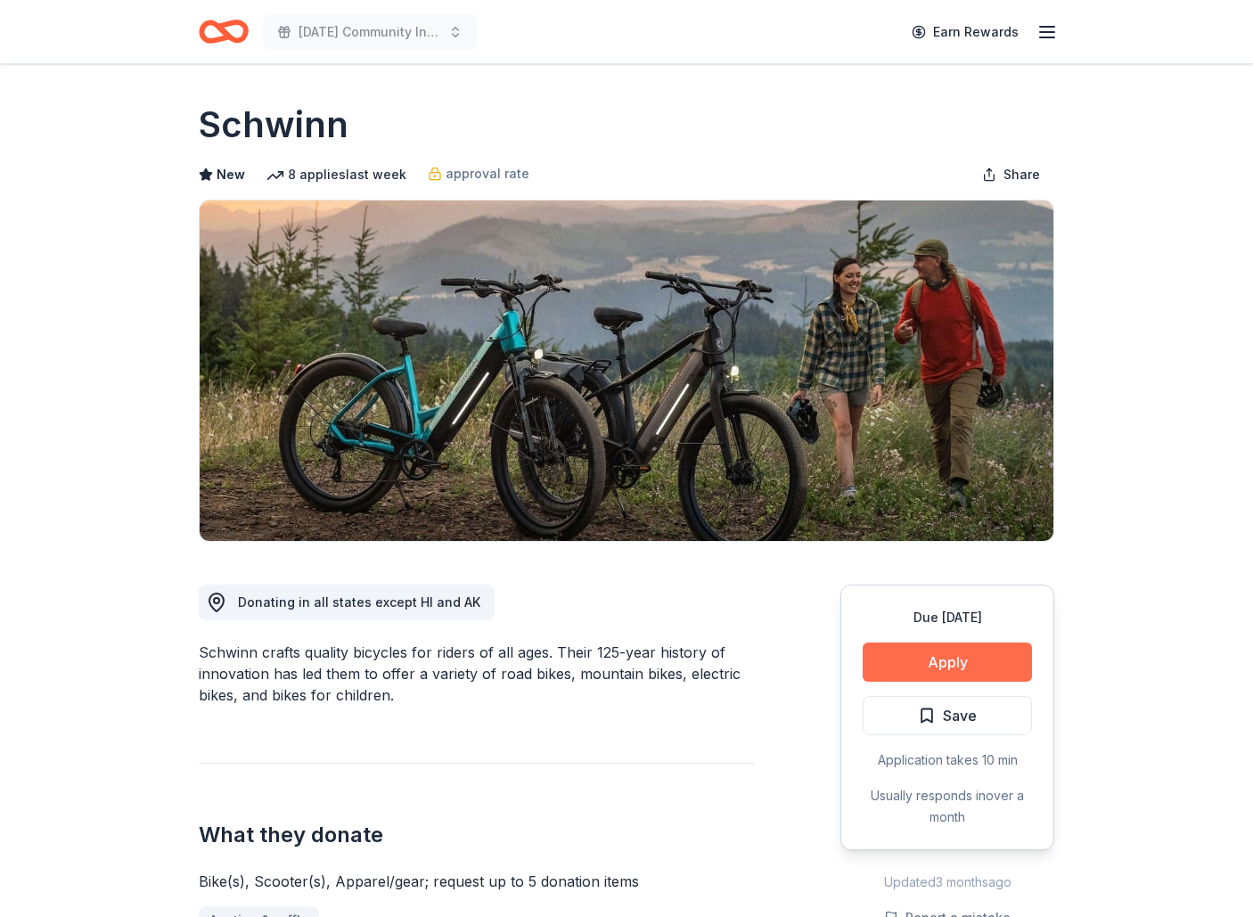
click at [950, 656] on button "Apply" at bounding box center [947, 662] width 169 height 39
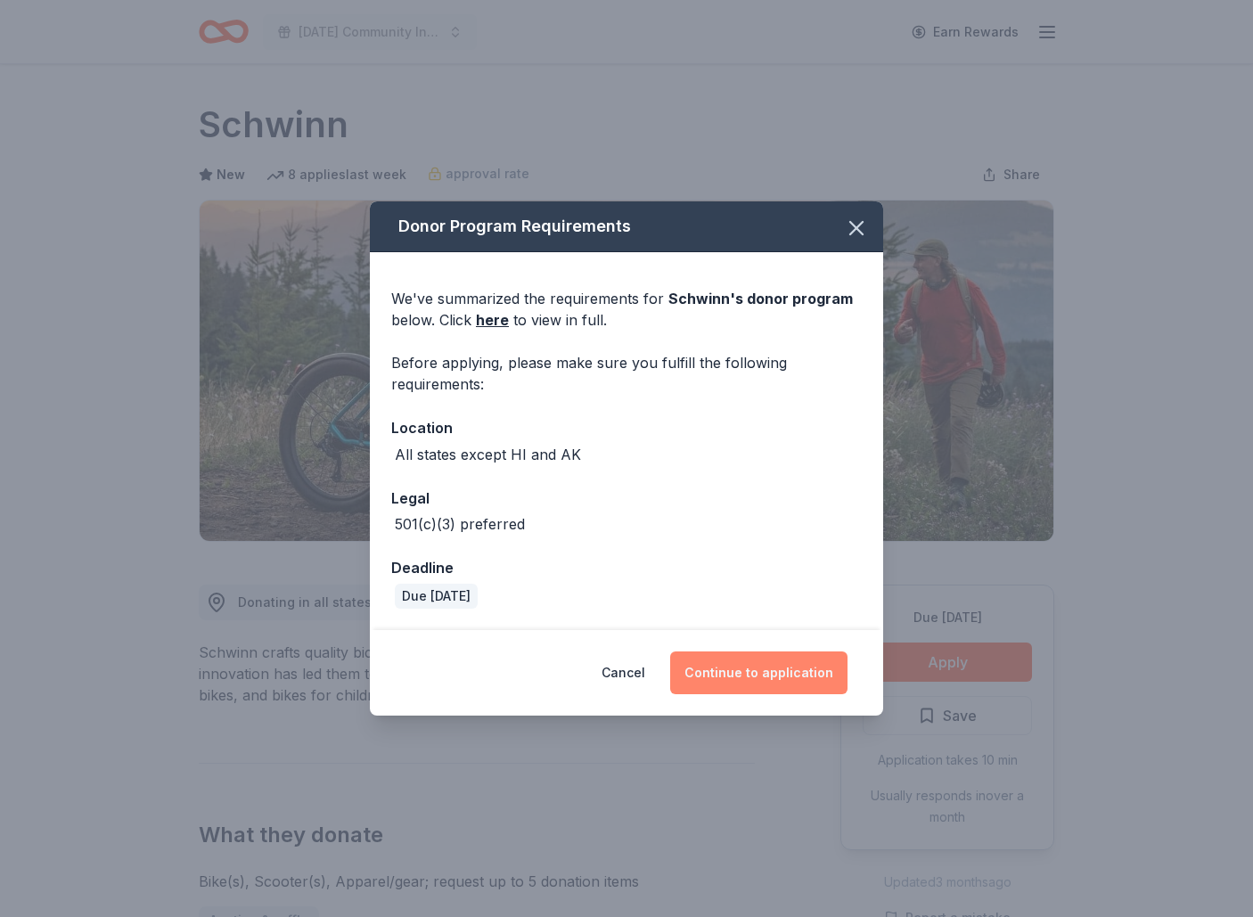
click at [778, 671] on button "Continue to application" at bounding box center [758, 673] width 177 height 43
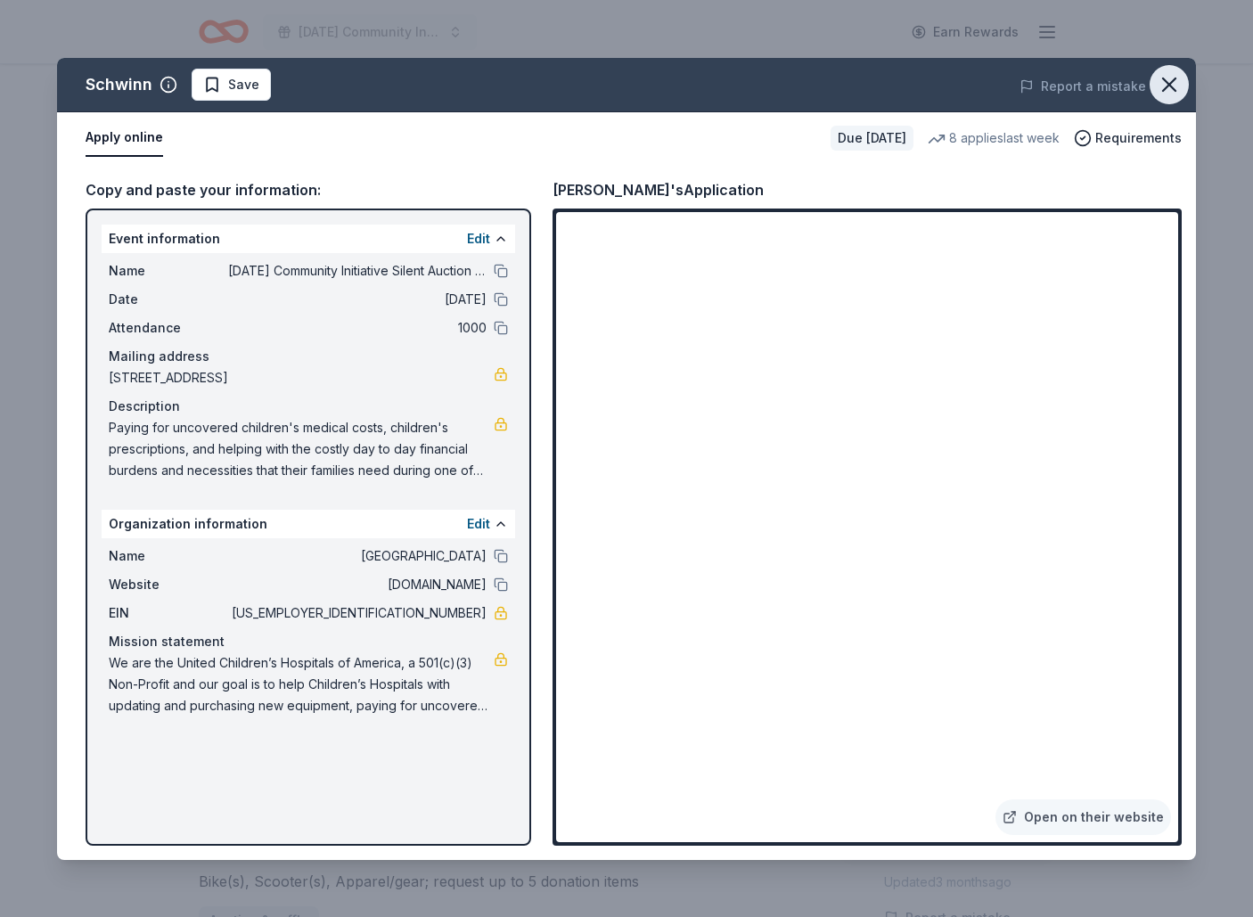
click at [1167, 86] on icon "button" at bounding box center [1169, 84] width 12 height 12
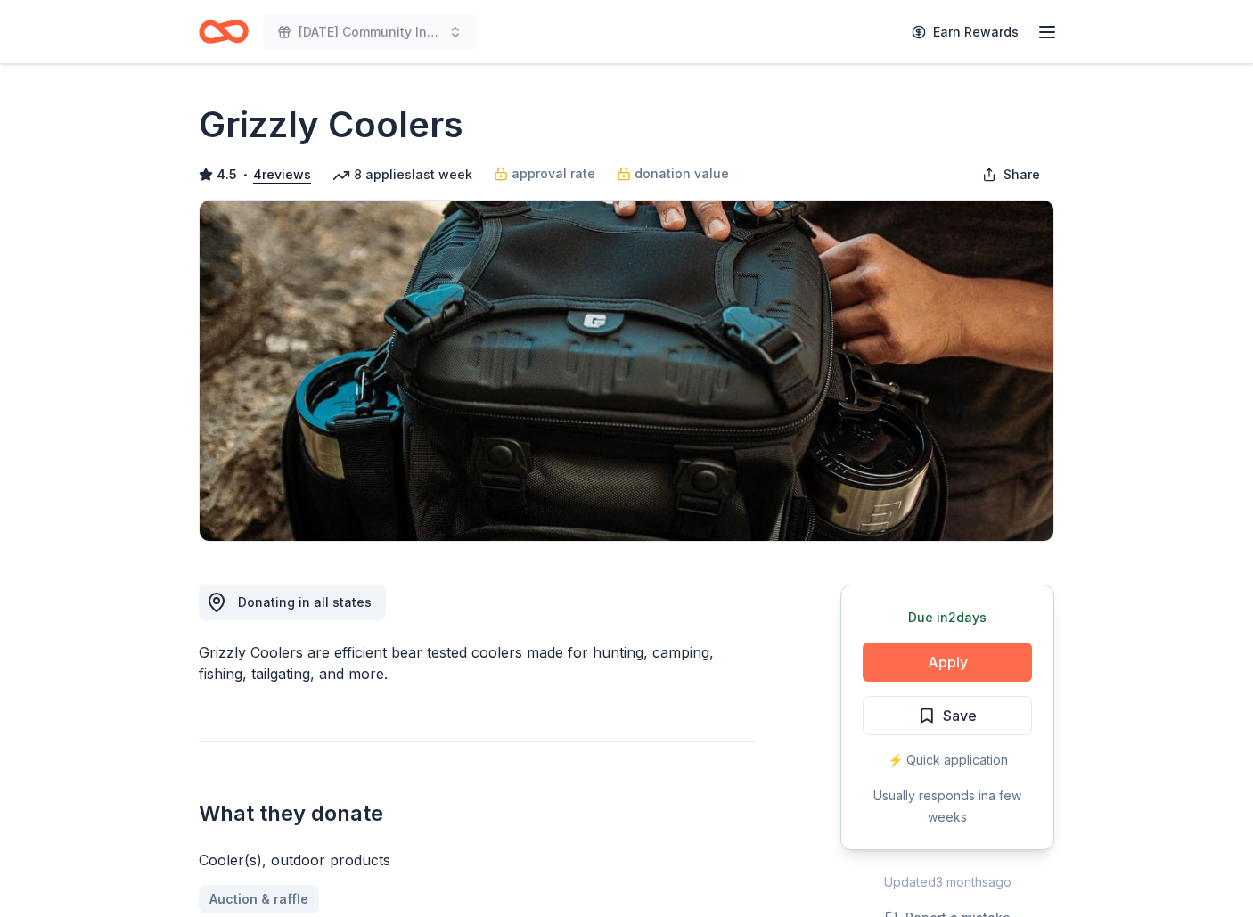
click at [978, 663] on button "Apply" at bounding box center [947, 662] width 169 height 39
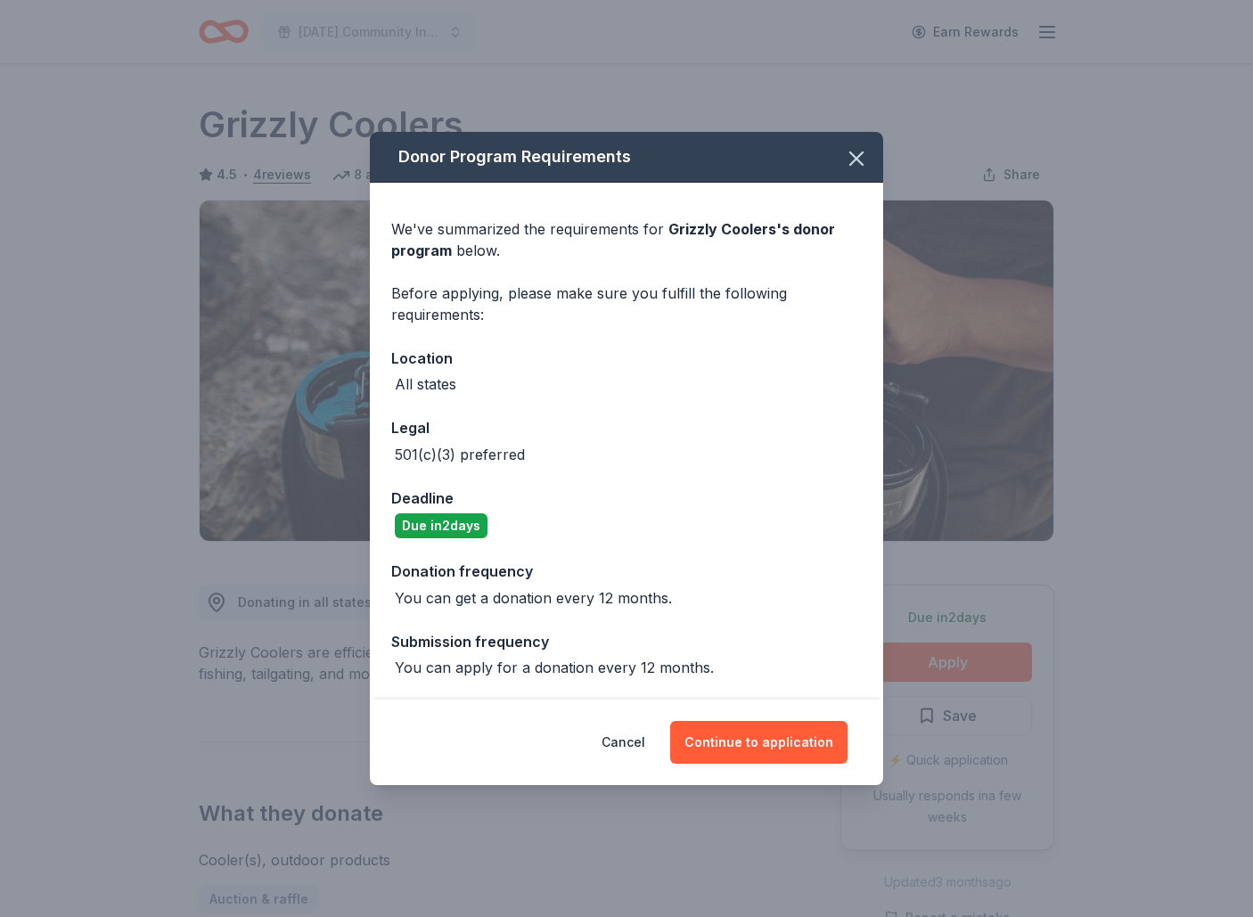
click at [249, 700] on div "Donor Program Requirements We've summarized the requirements for Grizzly Cooler…" at bounding box center [626, 458] width 1253 height 917
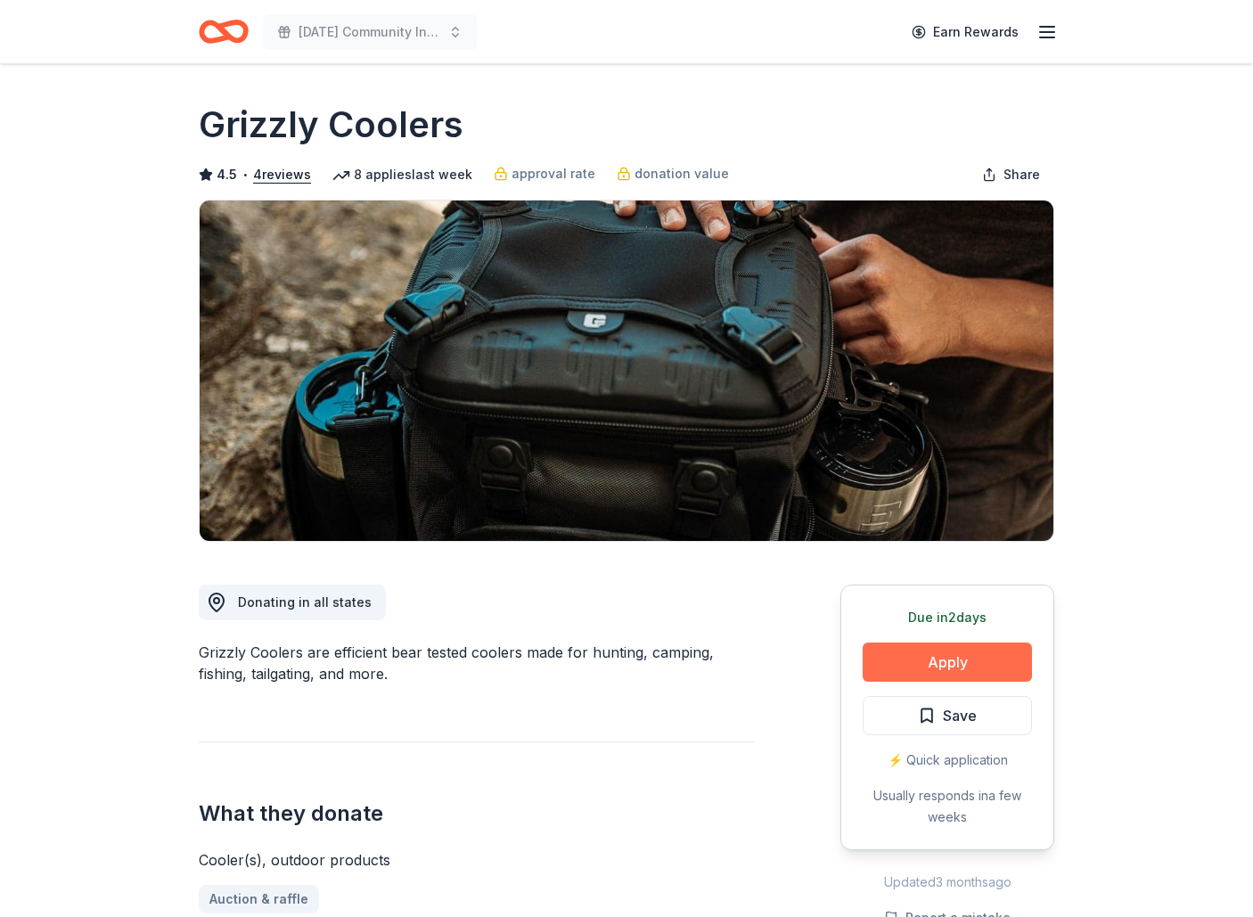
click at [981, 664] on button "Apply" at bounding box center [947, 662] width 169 height 39
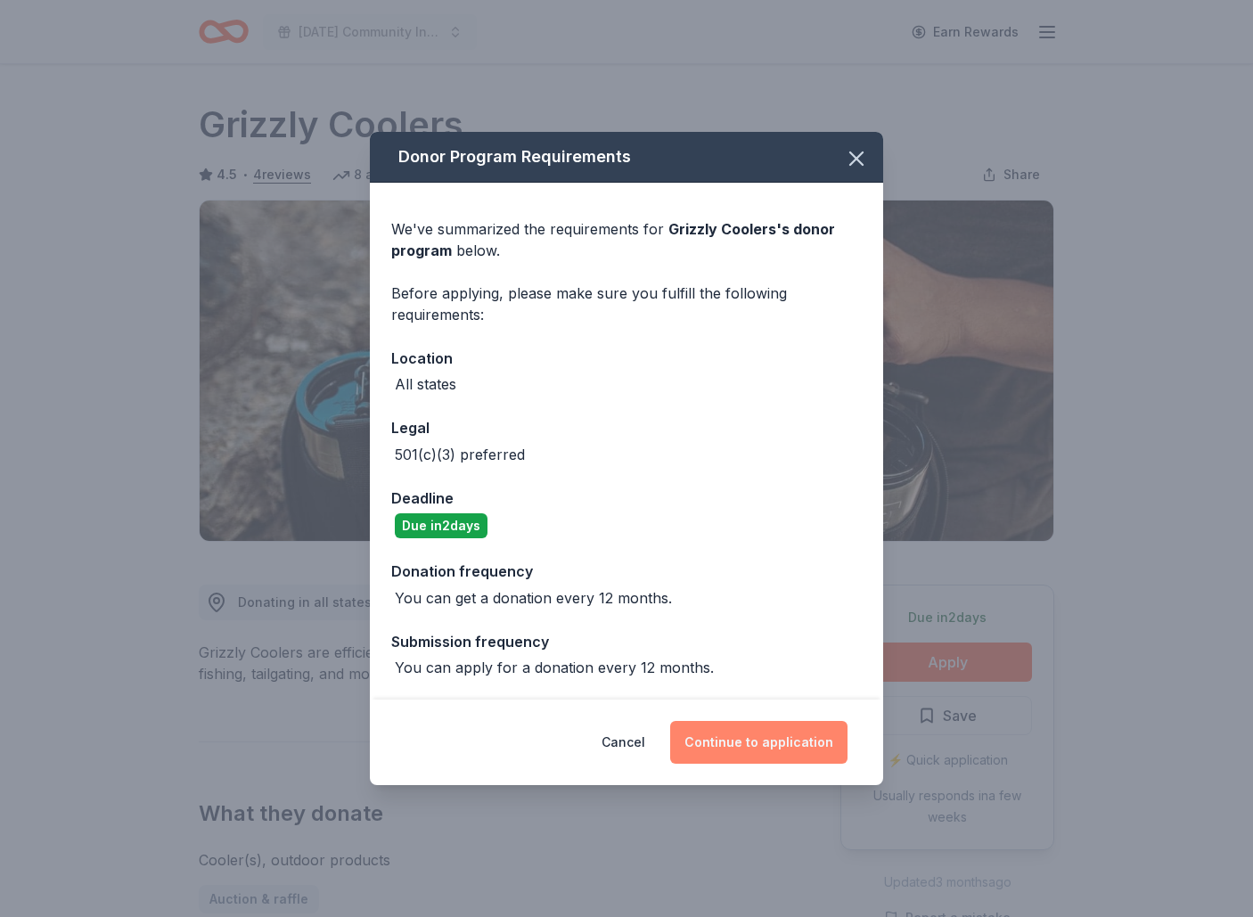
click at [769, 744] on button "Continue to application" at bounding box center [758, 742] width 177 height 43
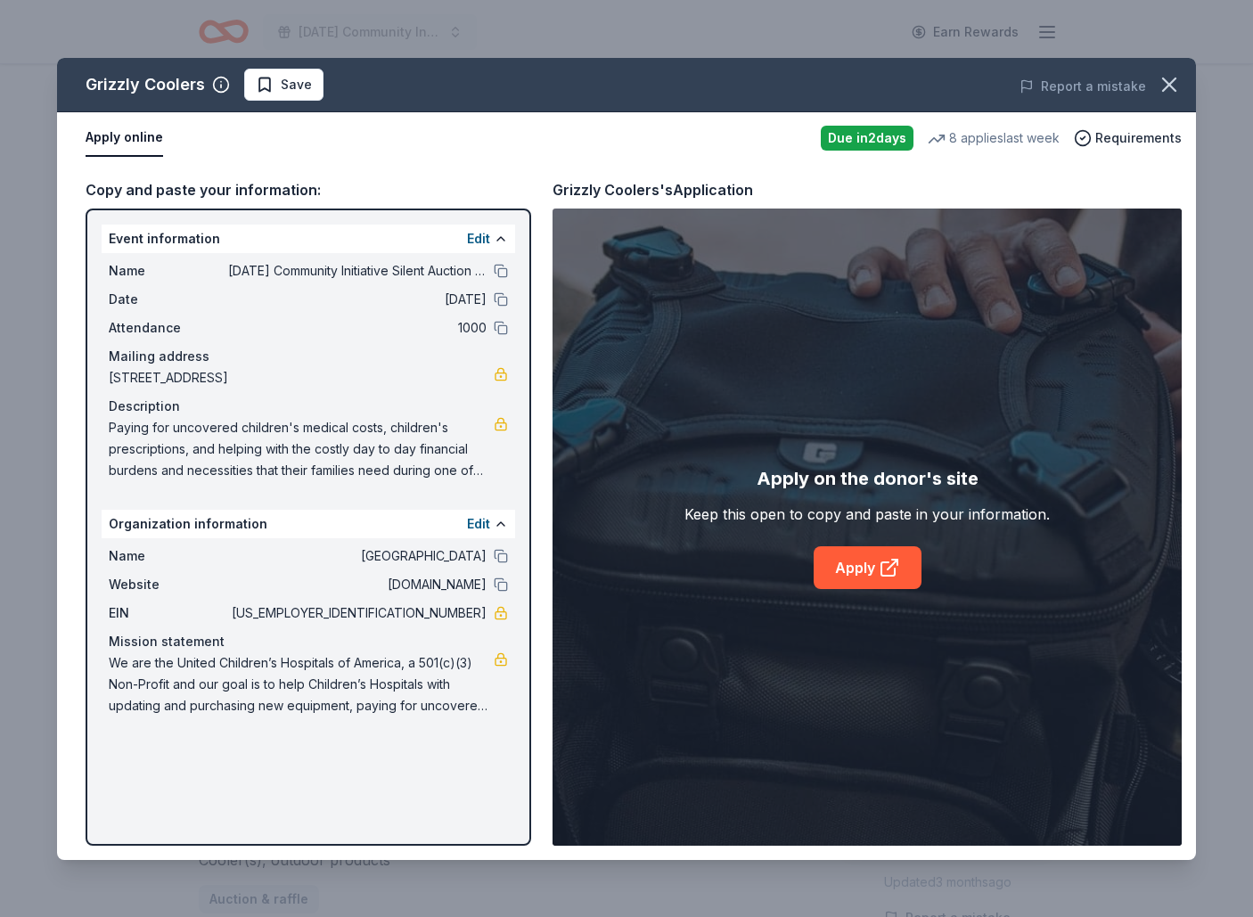
drag, startPoint x: 881, startPoint y: 577, endPoint x: 865, endPoint y: 594, distance: 23.9
click at [876, 581] on link "Apply" at bounding box center [868, 567] width 108 height 43
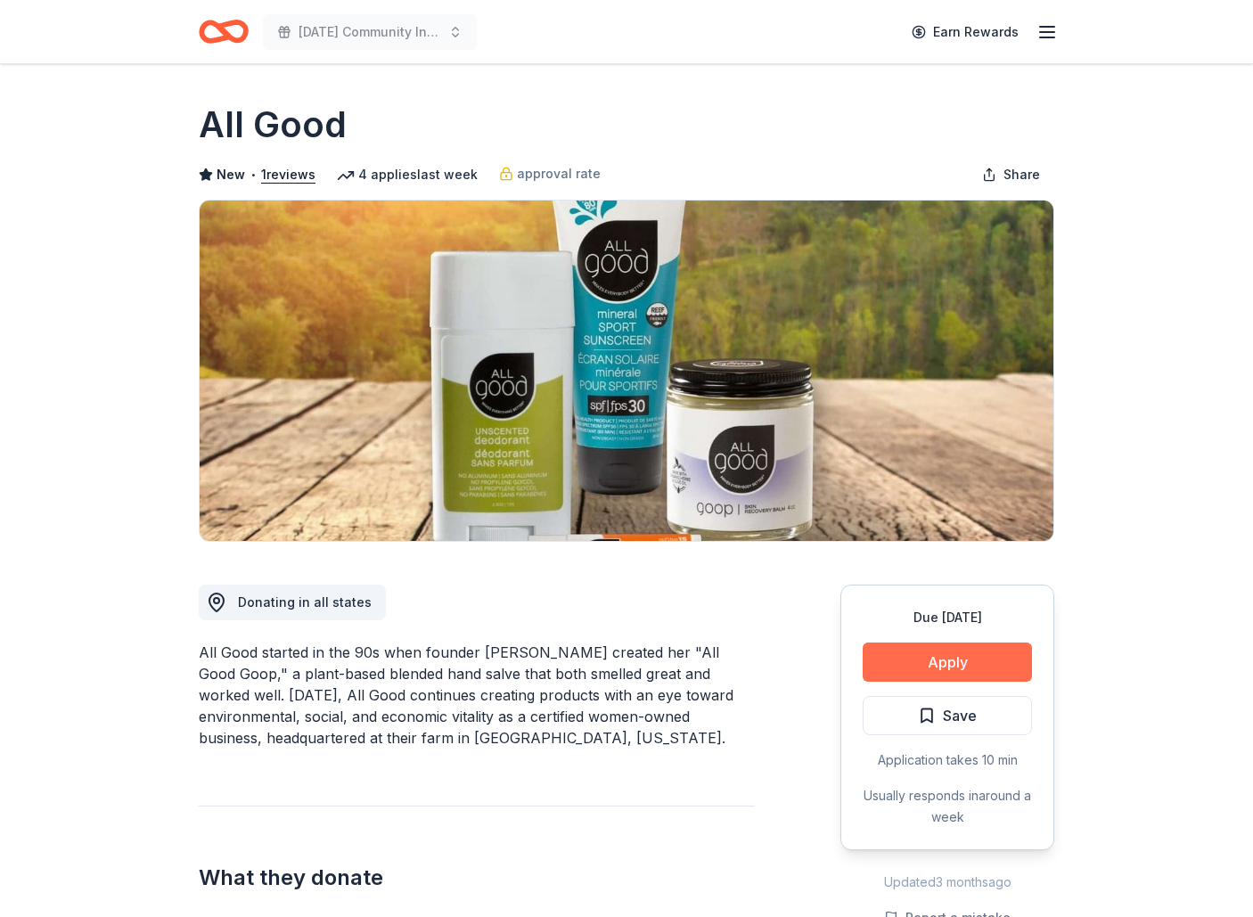
click at [910, 669] on button "Apply" at bounding box center [947, 662] width 169 height 39
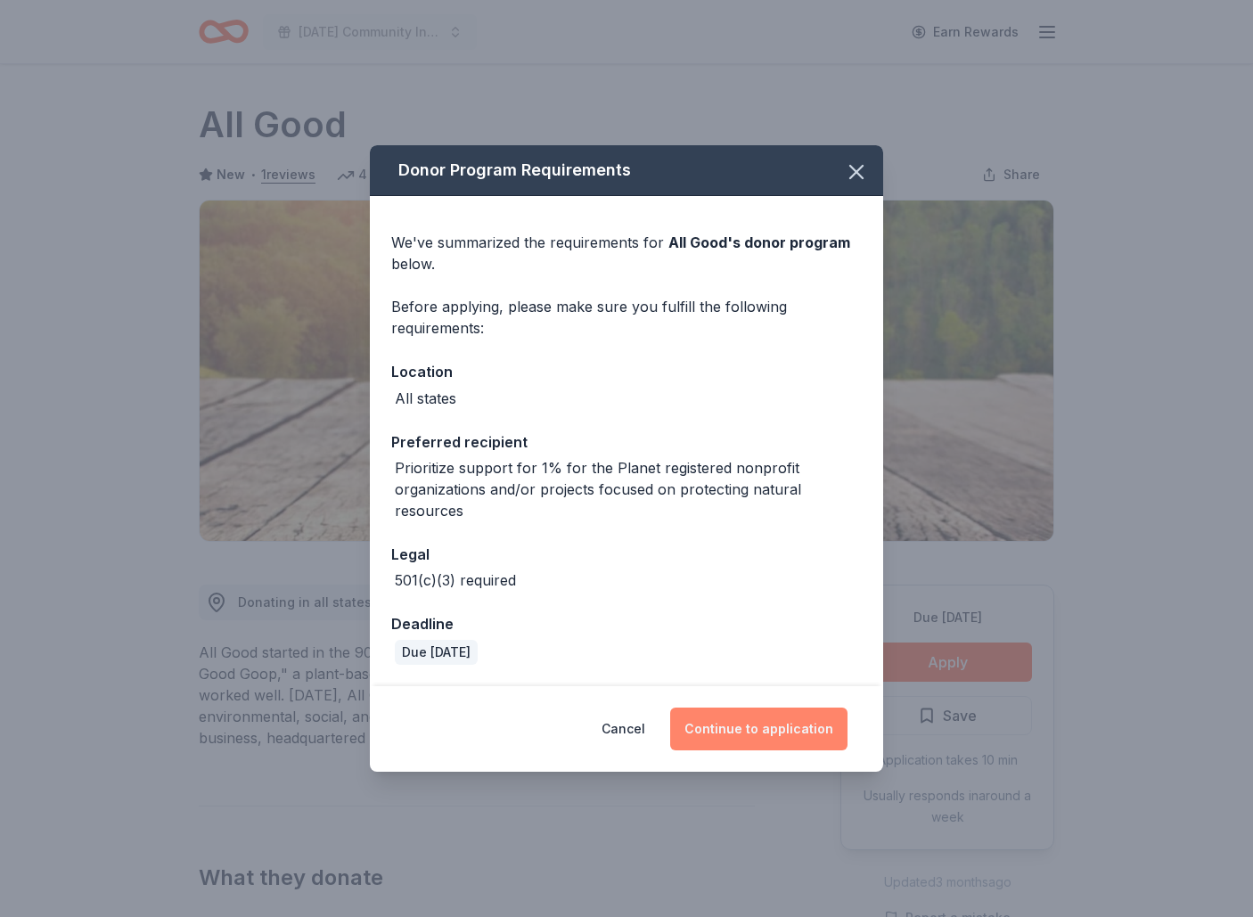
click at [785, 723] on button "Continue to application" at bounding box center [758, 729] width 177 height 43
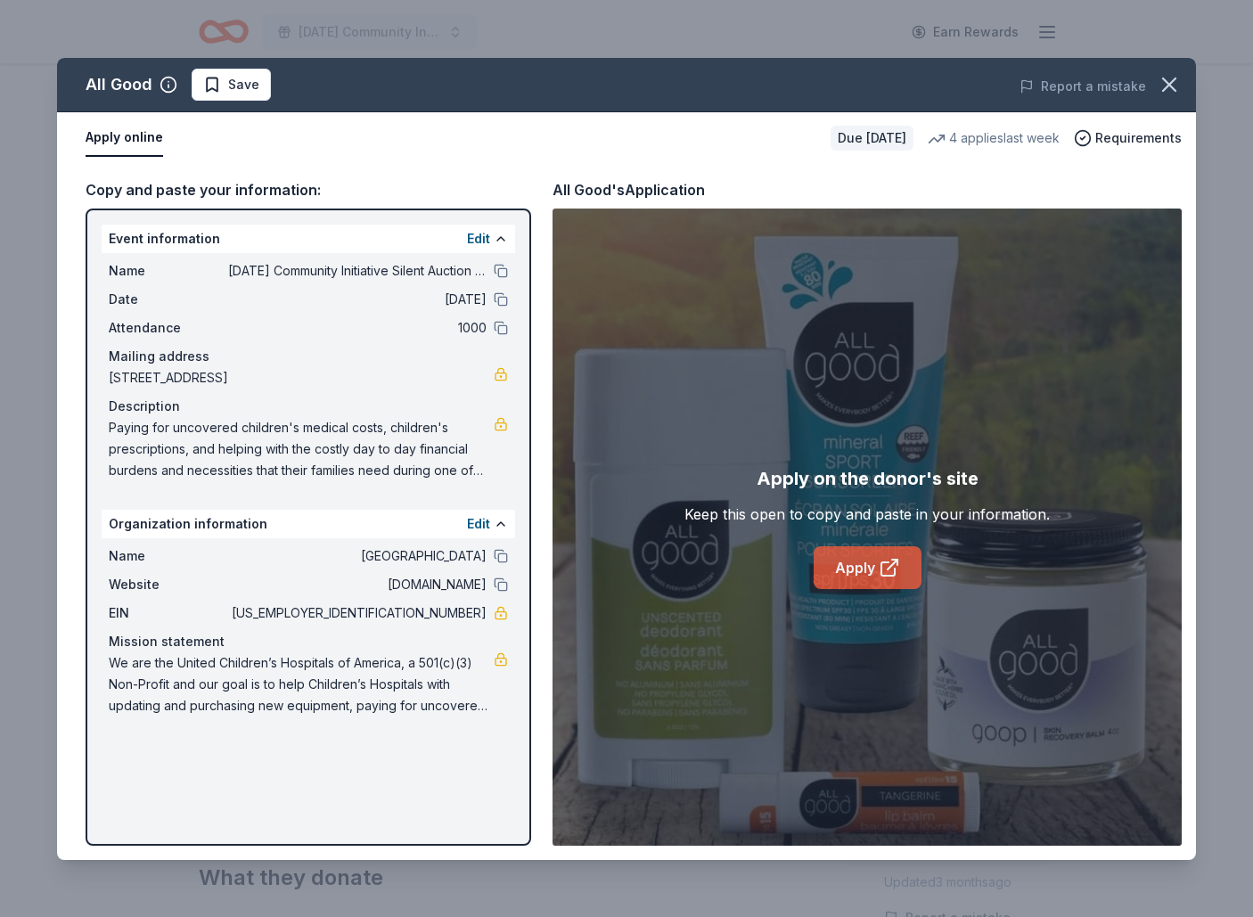
click at [856, 572] on link "Apply" at bounding box center [868, 567] width 108 height 43
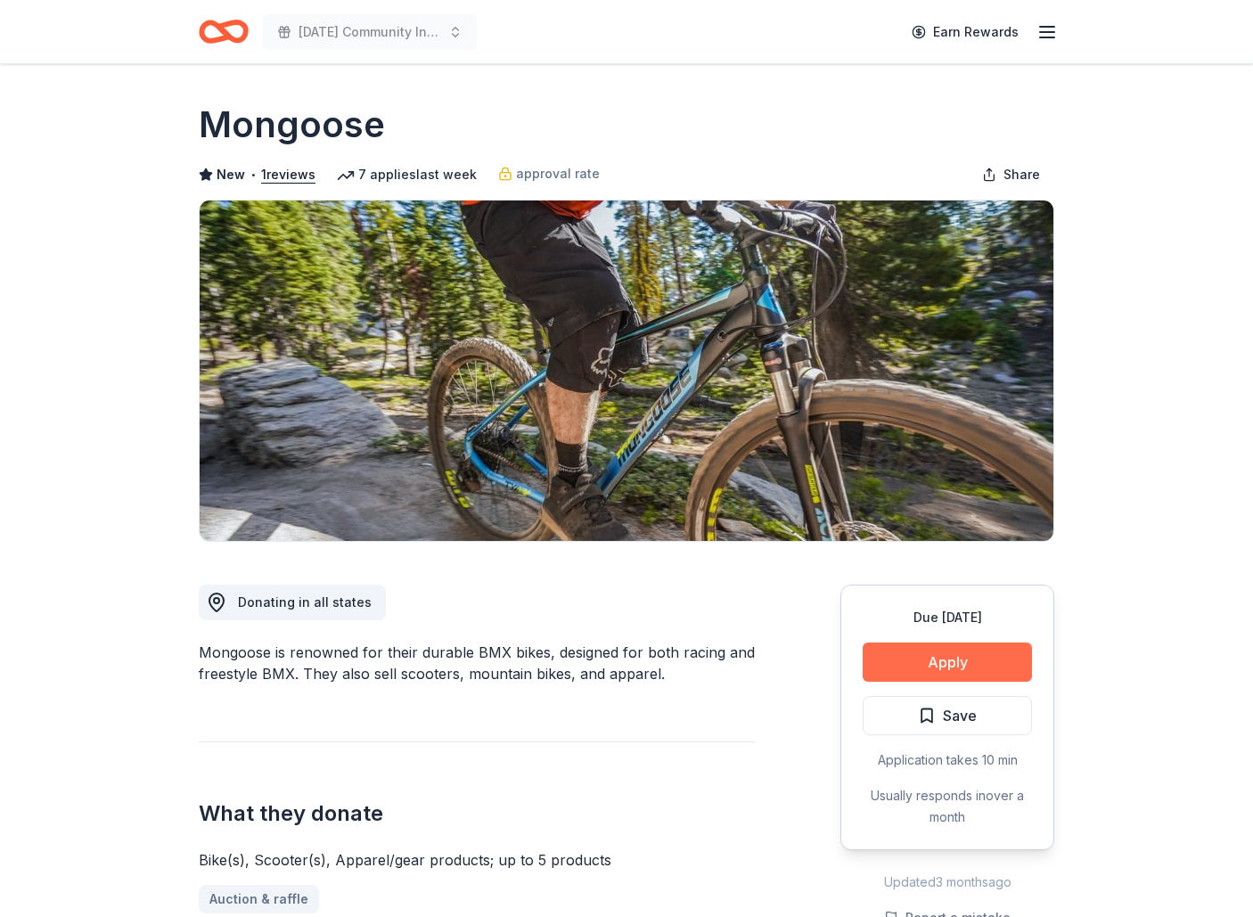
click at [966, 662] on button "Apply" at bounding box center [947, 662] width 169 height 39
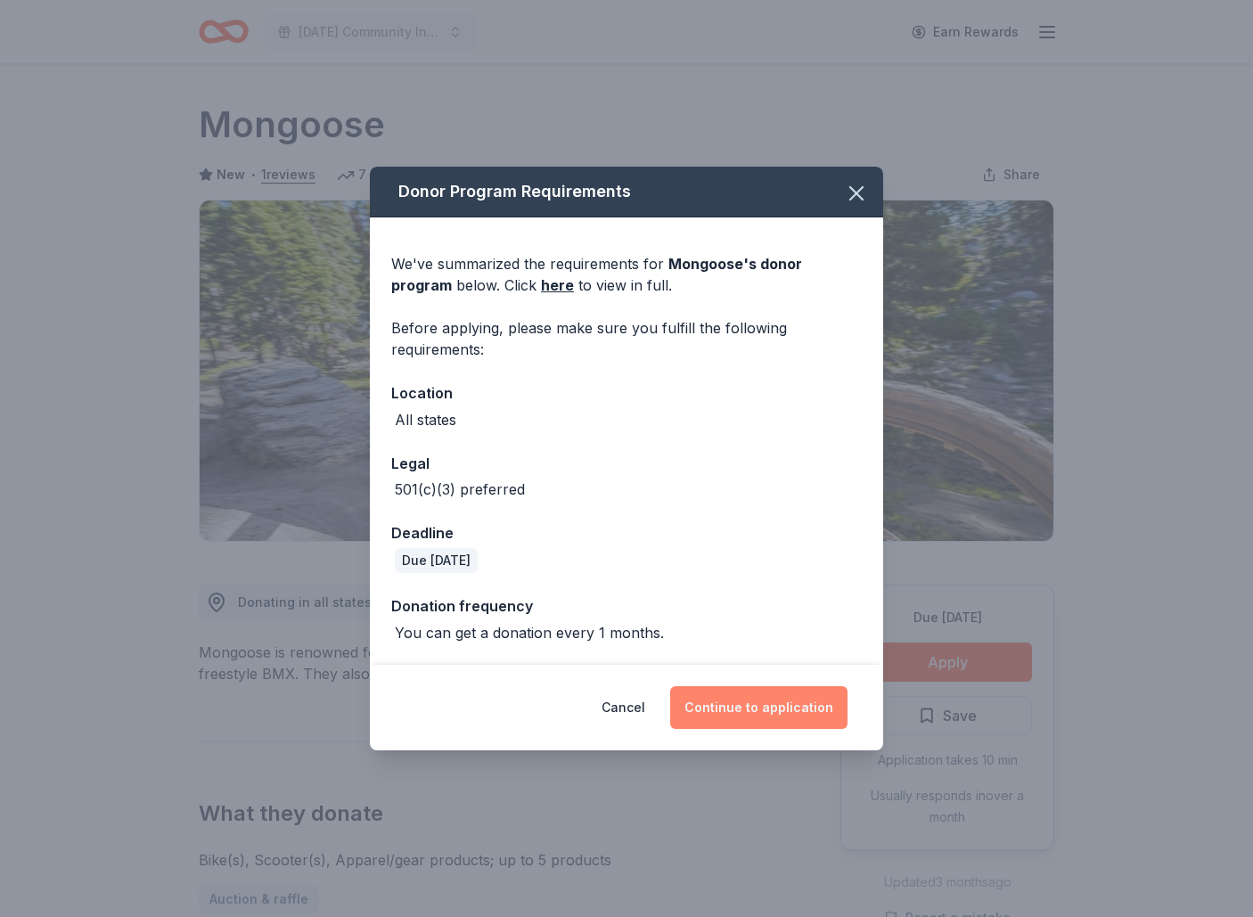
click at [760, 707] on button "Continue to application" at bounding box center [758, 707] width 177 height 43
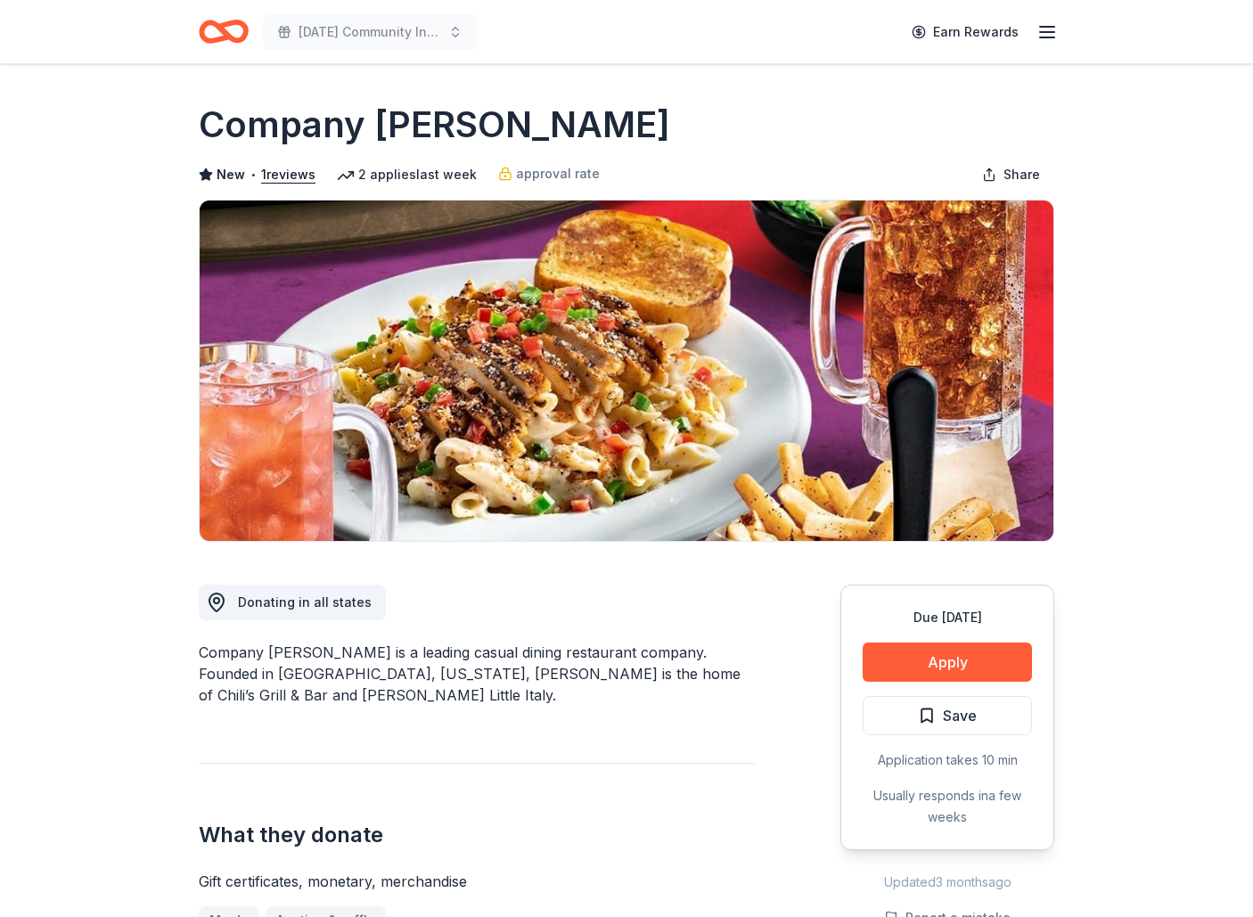
click at [955, 662] on button "Apply" at bounding box center [947, 662] width 169 height 39
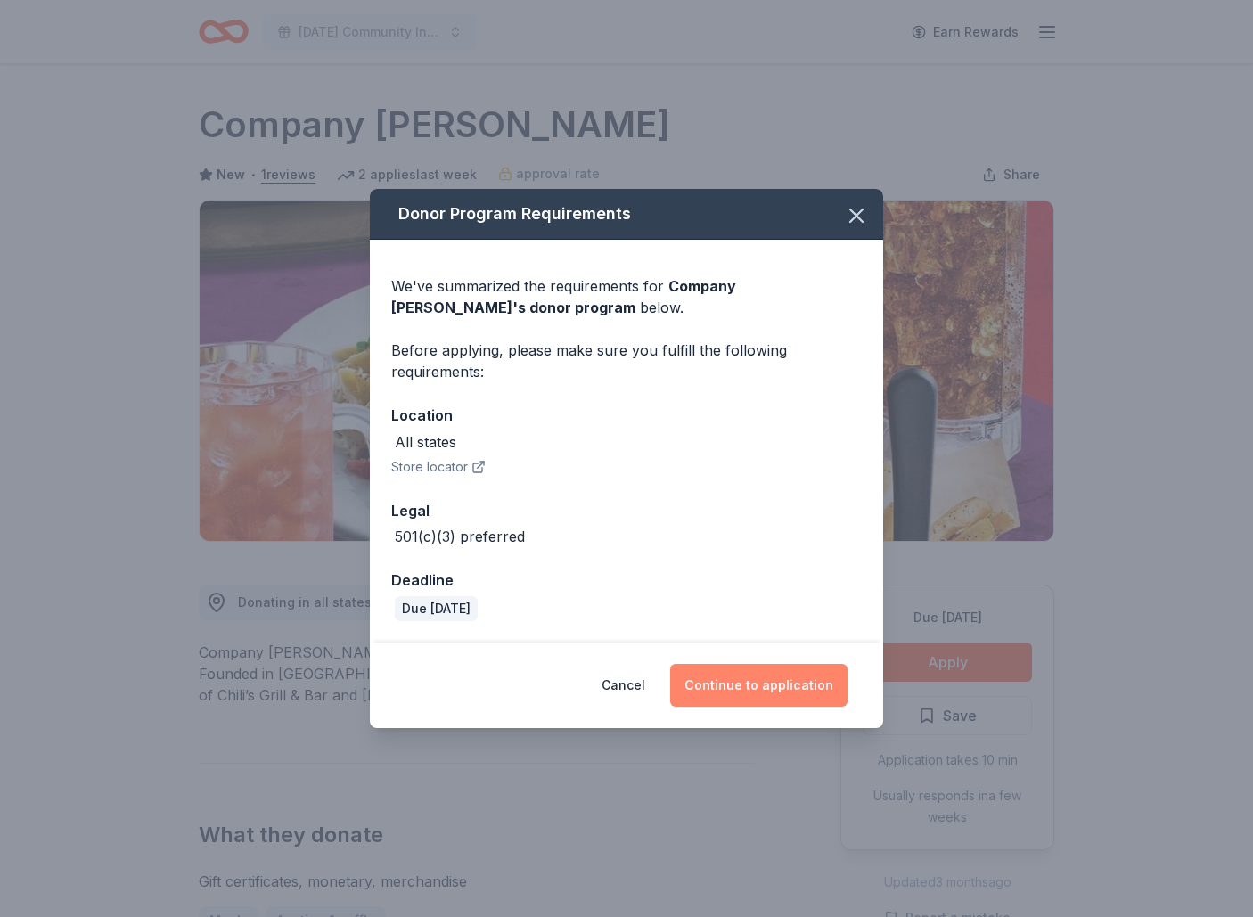
click at [803, 690] on button "Continue to application" at bounding box center [758, 685] width 177 height 43
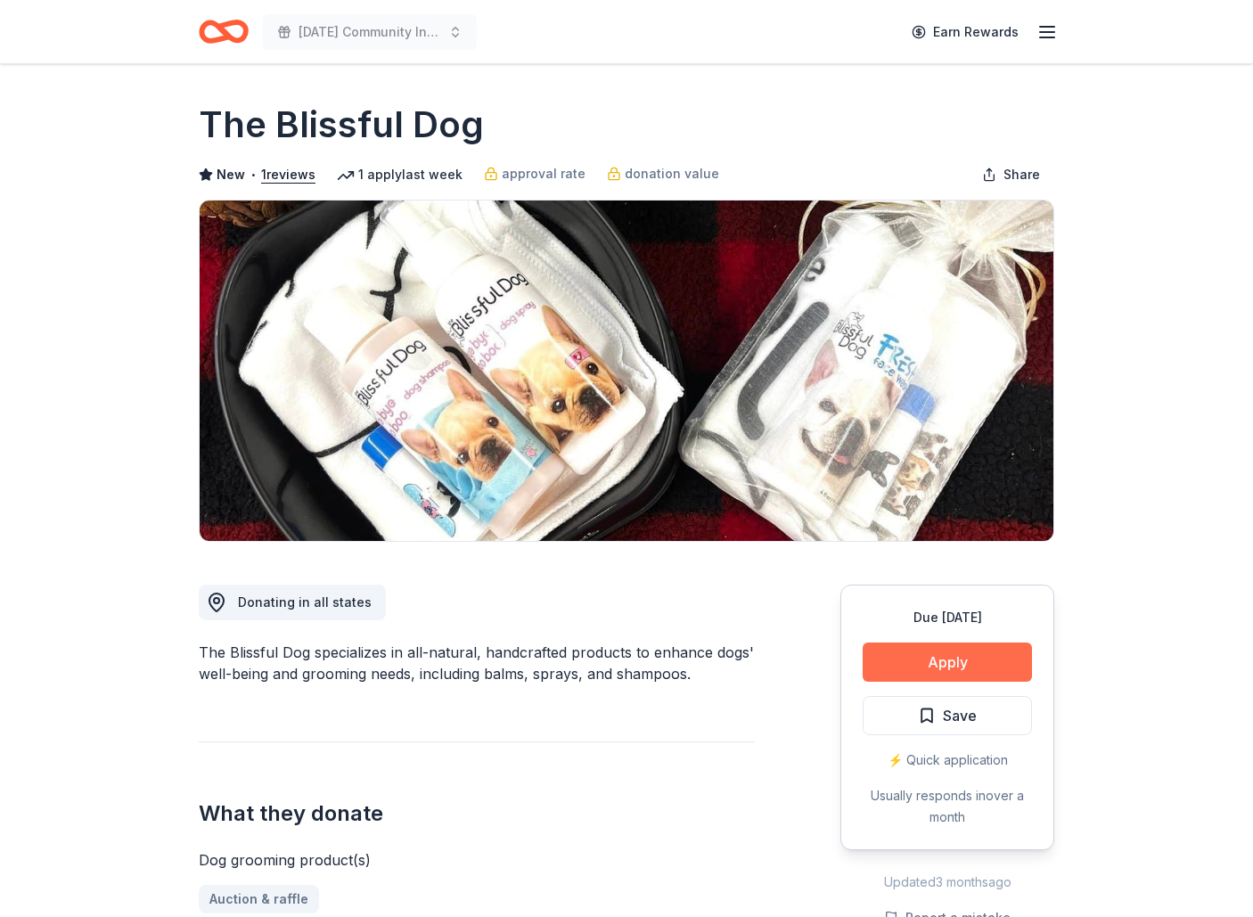
click at [983, 668] on button "Apply" at bounding box center [947, 662] width 169 height 39
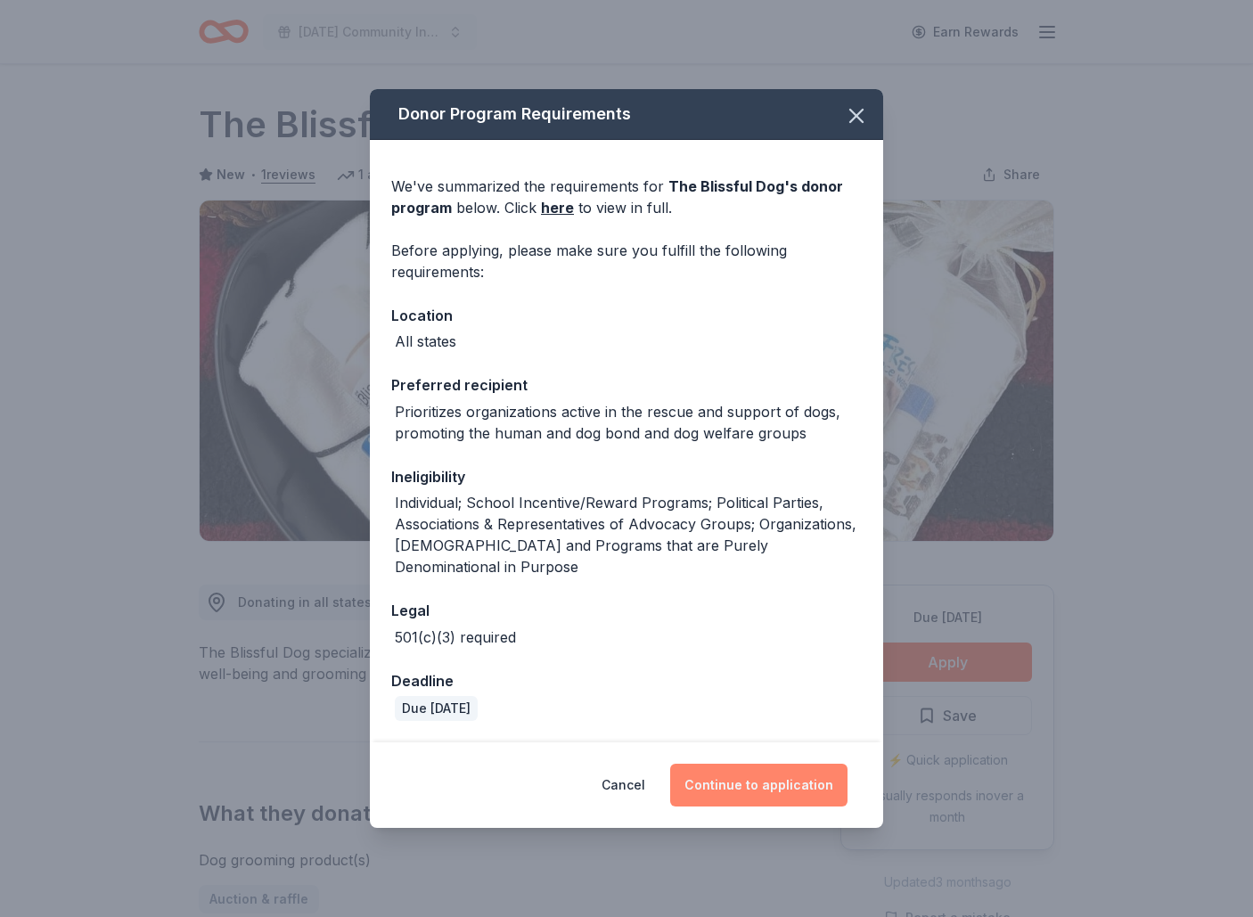
click at [758, 779] on button "Continue to application" at bounding box center [758, 785] width 177 height 43
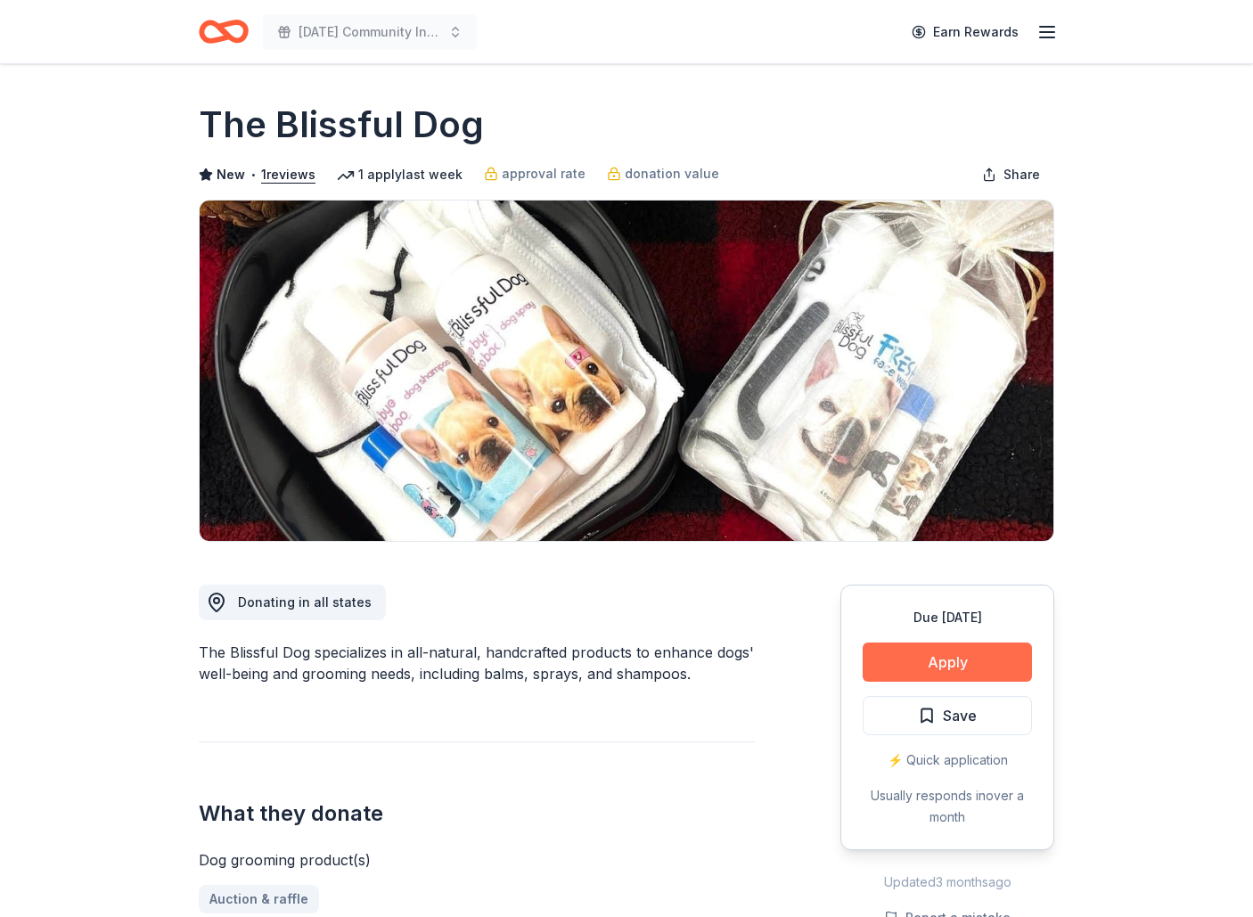
click at [953, 658] on button "Apply" at bounding box center [947, 662] width 169 height 39
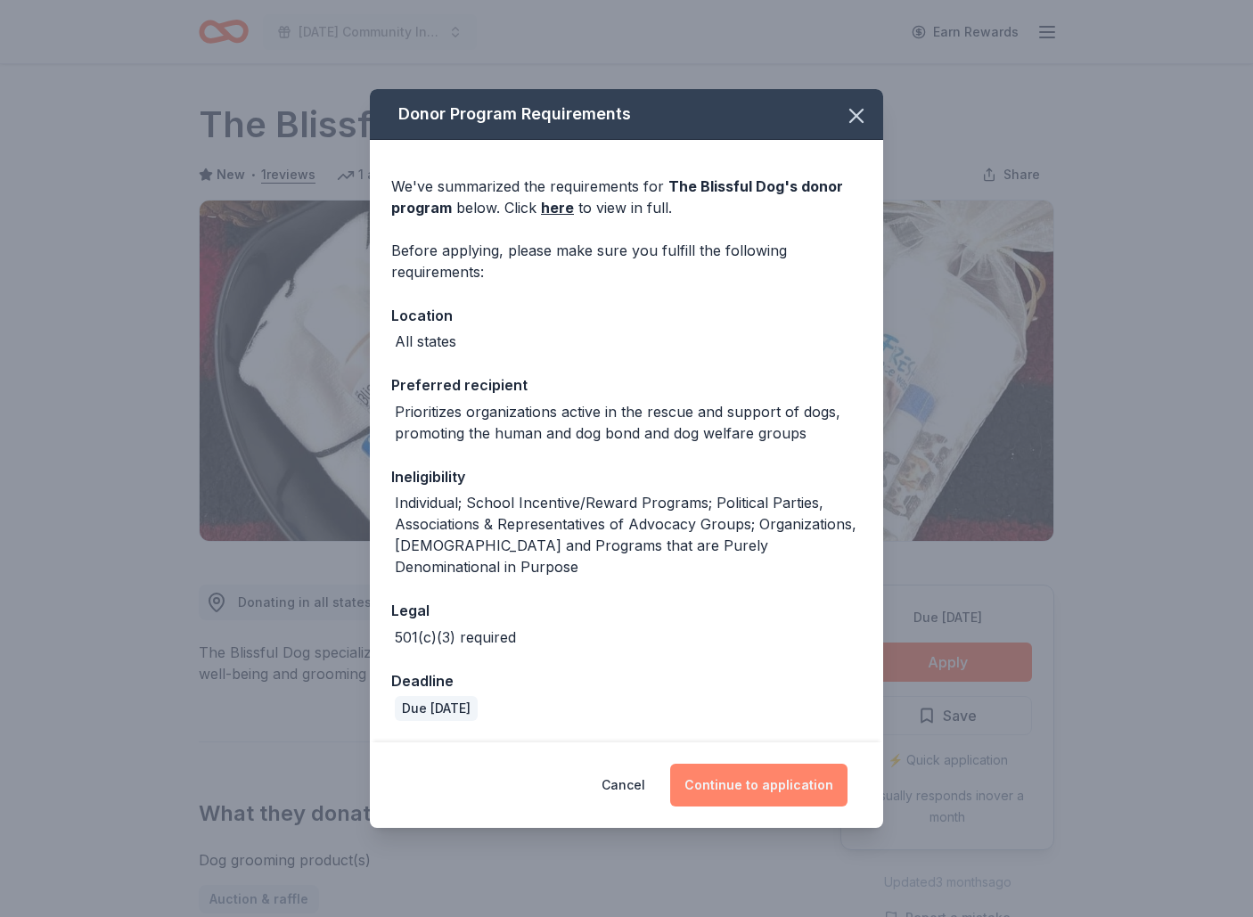
drag, startPoint x: 750, startPoint y: 779, endPoint x: 740, endPoint y: 770, distance: 13.3
click at [750, 779] on button "Continue to application" at bounding box center [758, 785] width 177 height 43
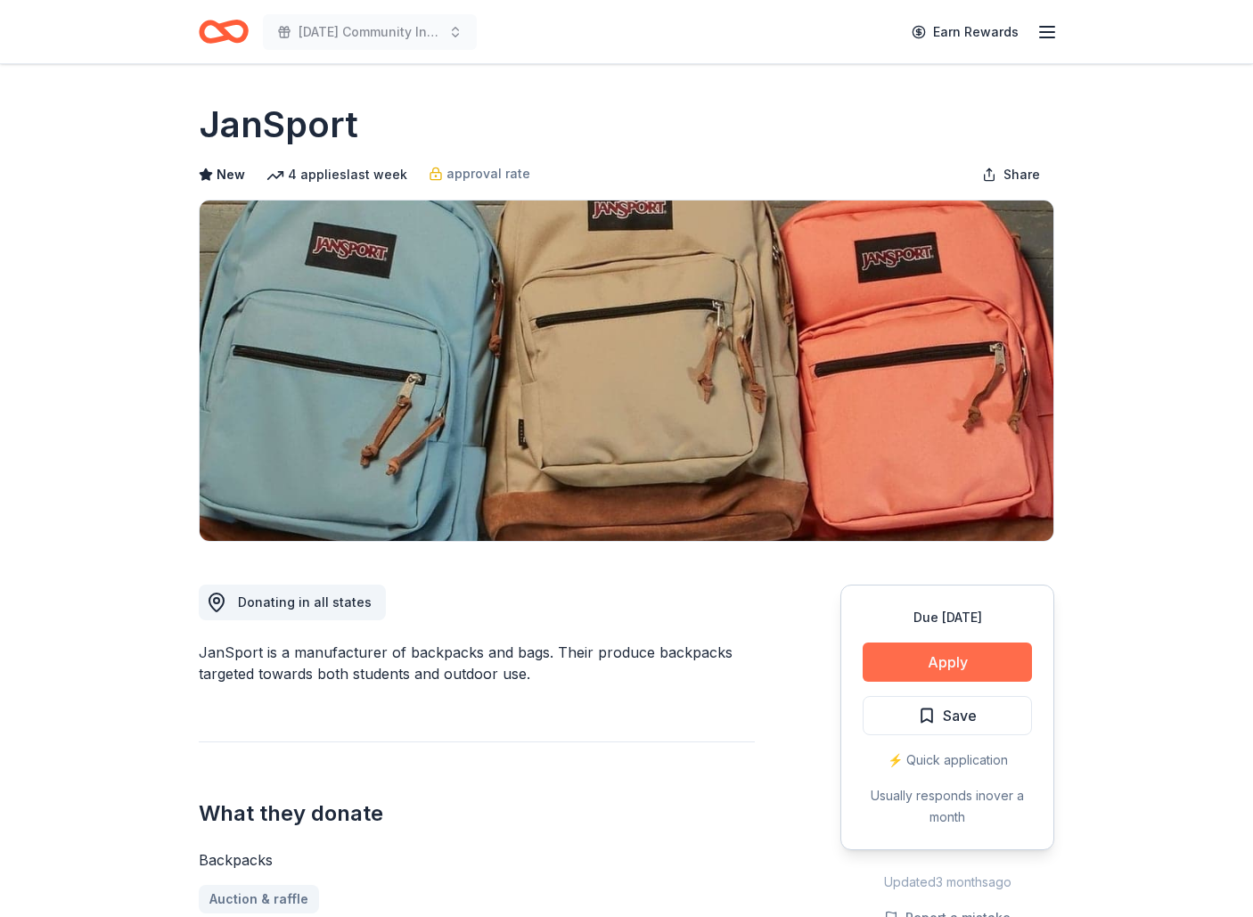
click at [925, 660] on button "Apply" at bounding box center [947, 662] width 169 height 39
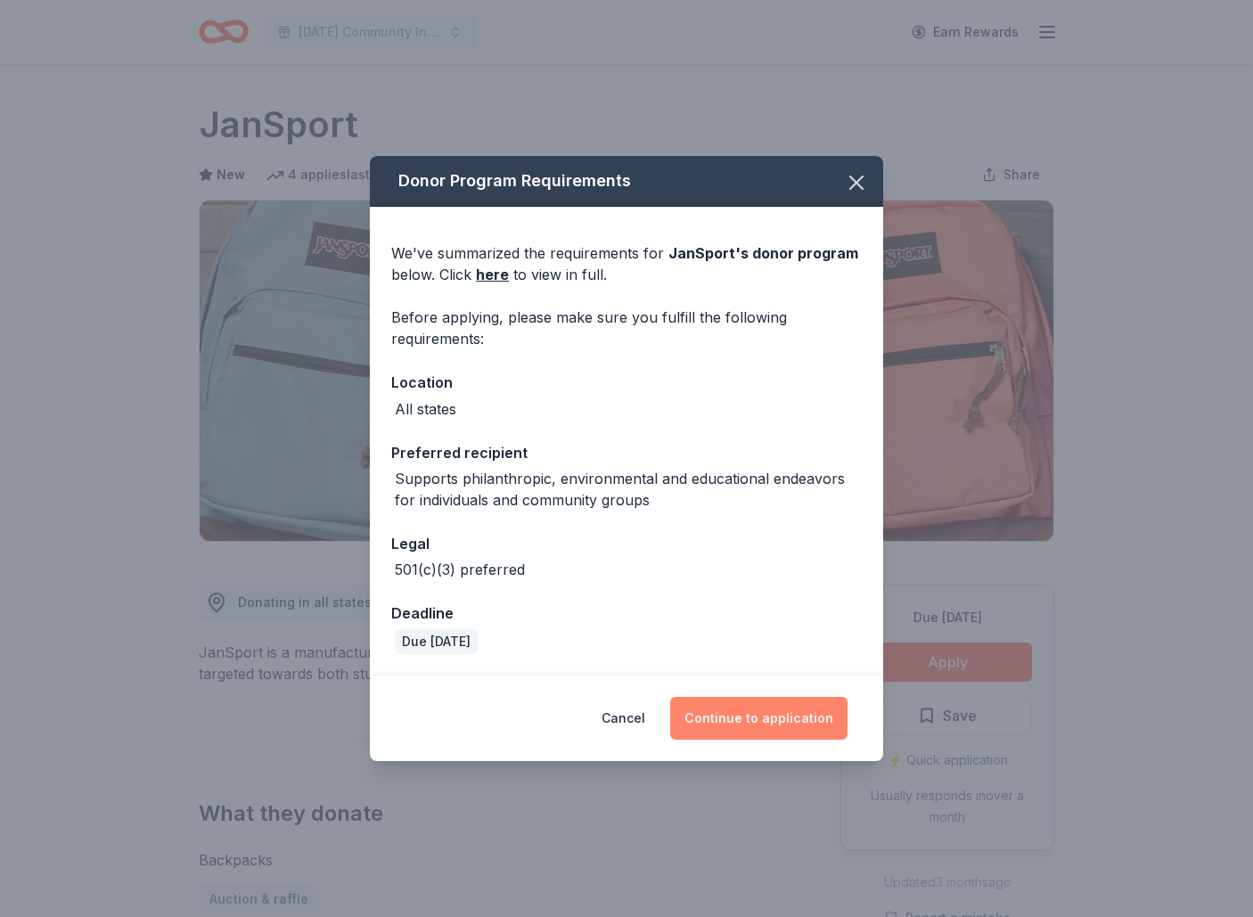
click at [748, 715] on button "Continue to application" at bounding box center [758, 718] width 177 height 43
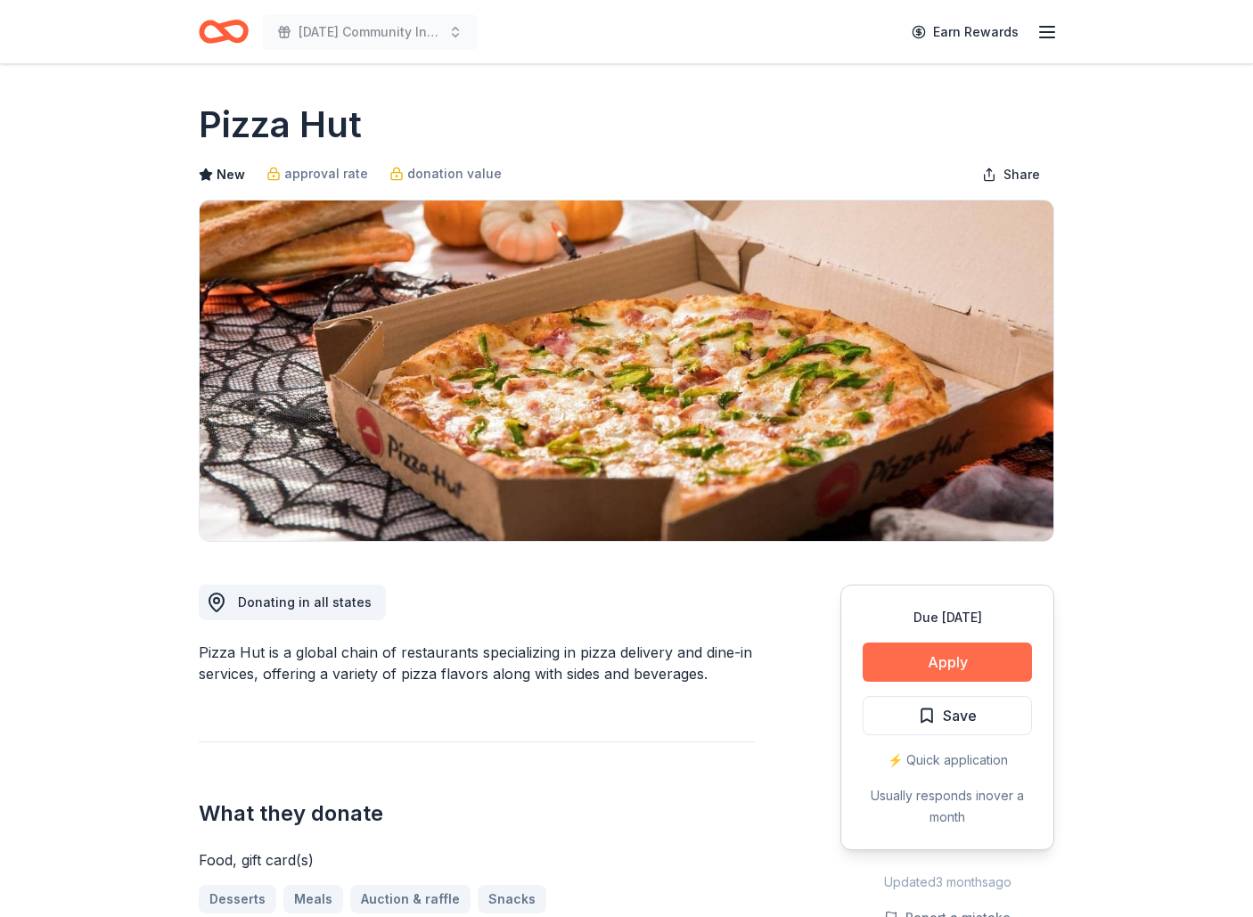
click at [939, 661] on button "Apply" at bounding box center [947, 662] width 169 height 39
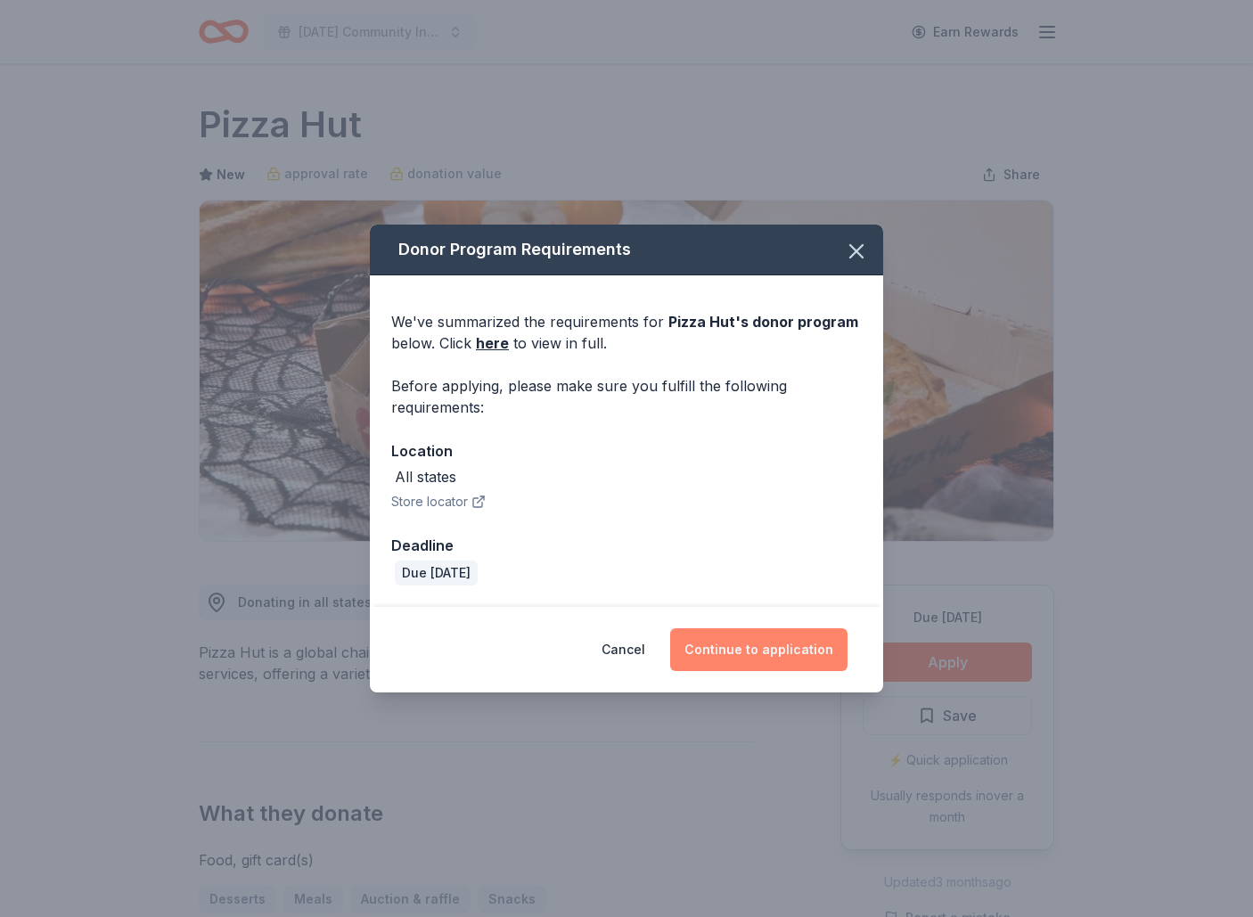
click at [785, 642] on button "Continue to application" at bounding box center [758, 649] width 177 height 43
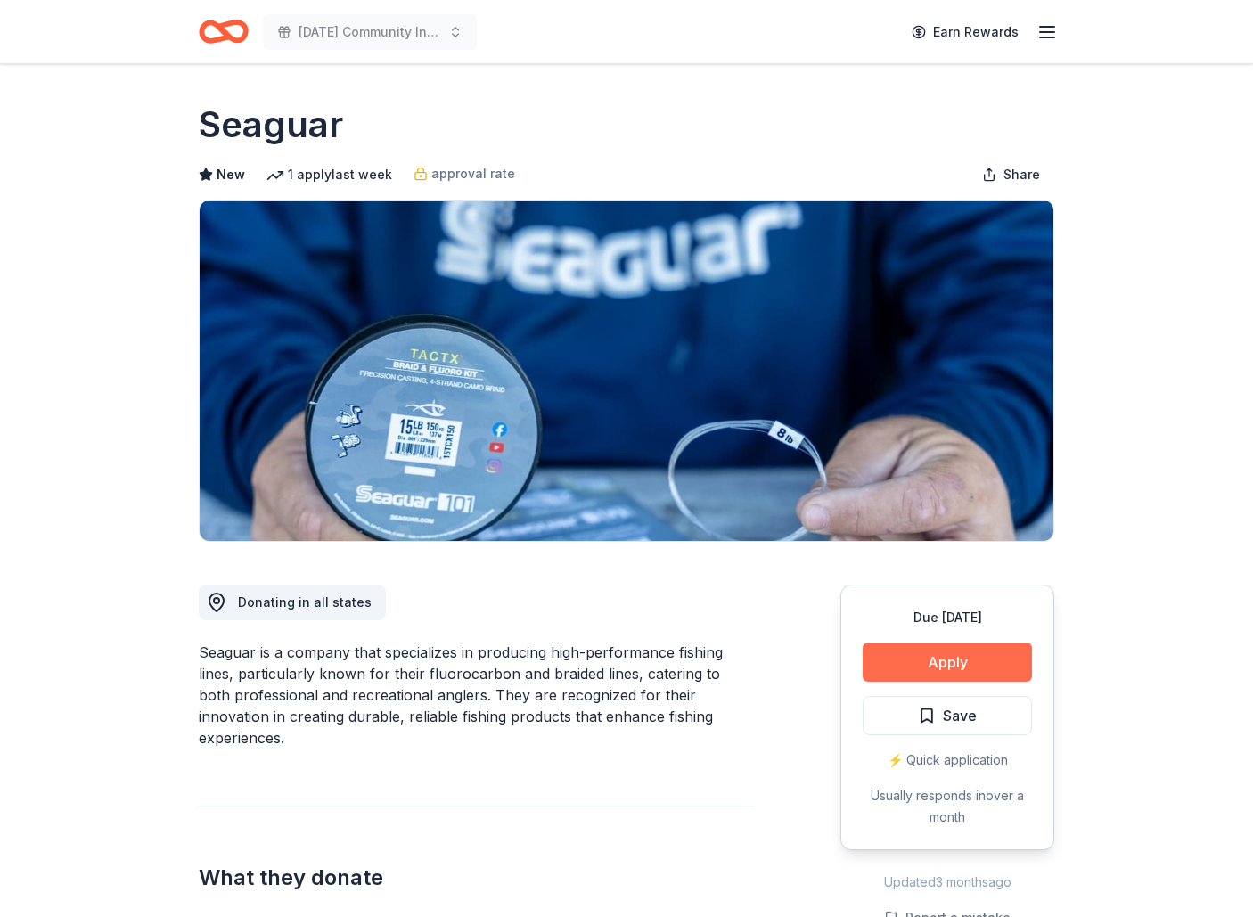
click at [958, 660] on button "Apply" at bounding box center [947, 662] width 169 height 39
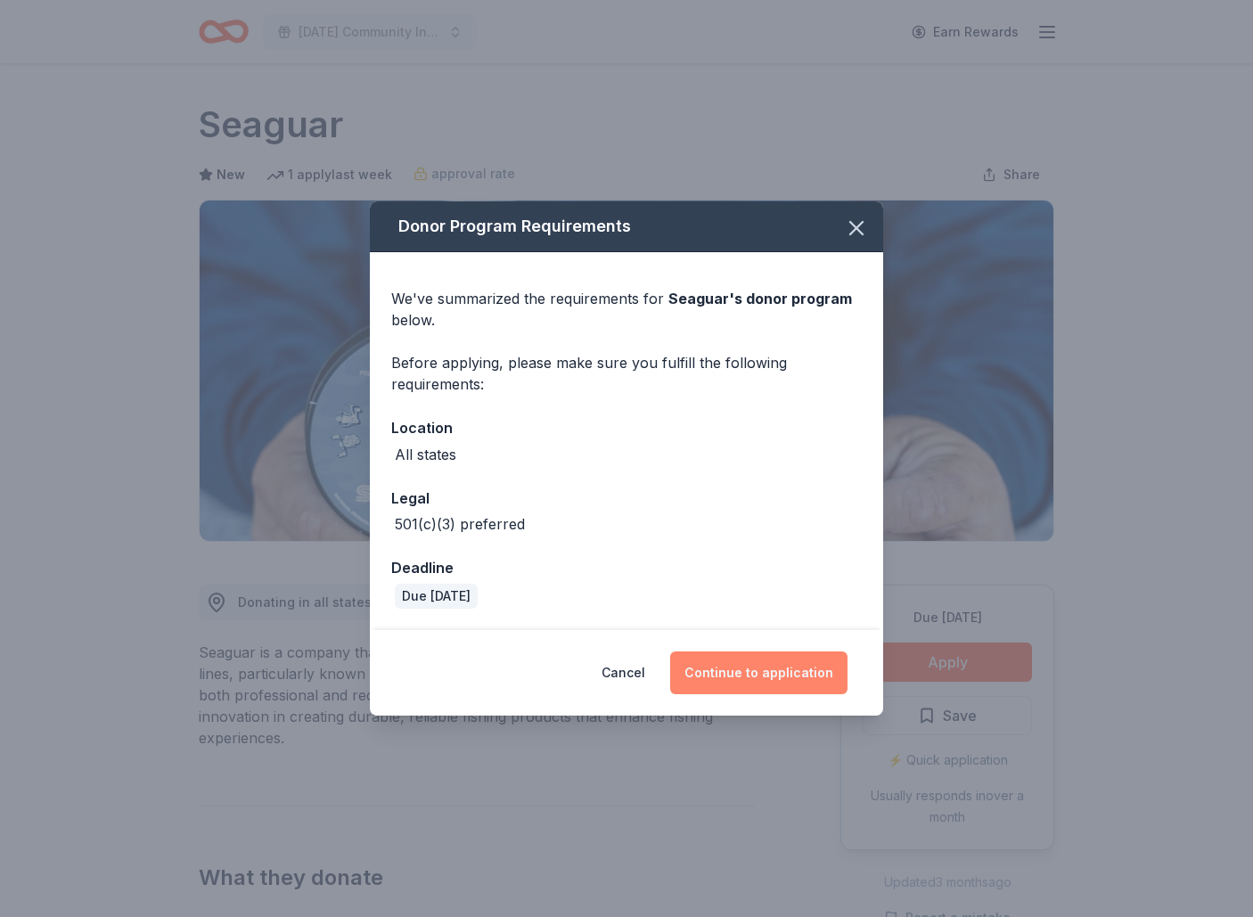
click at [775, 677] on button "Continue to application" at bounding box center [758, 673] width 177 height 43
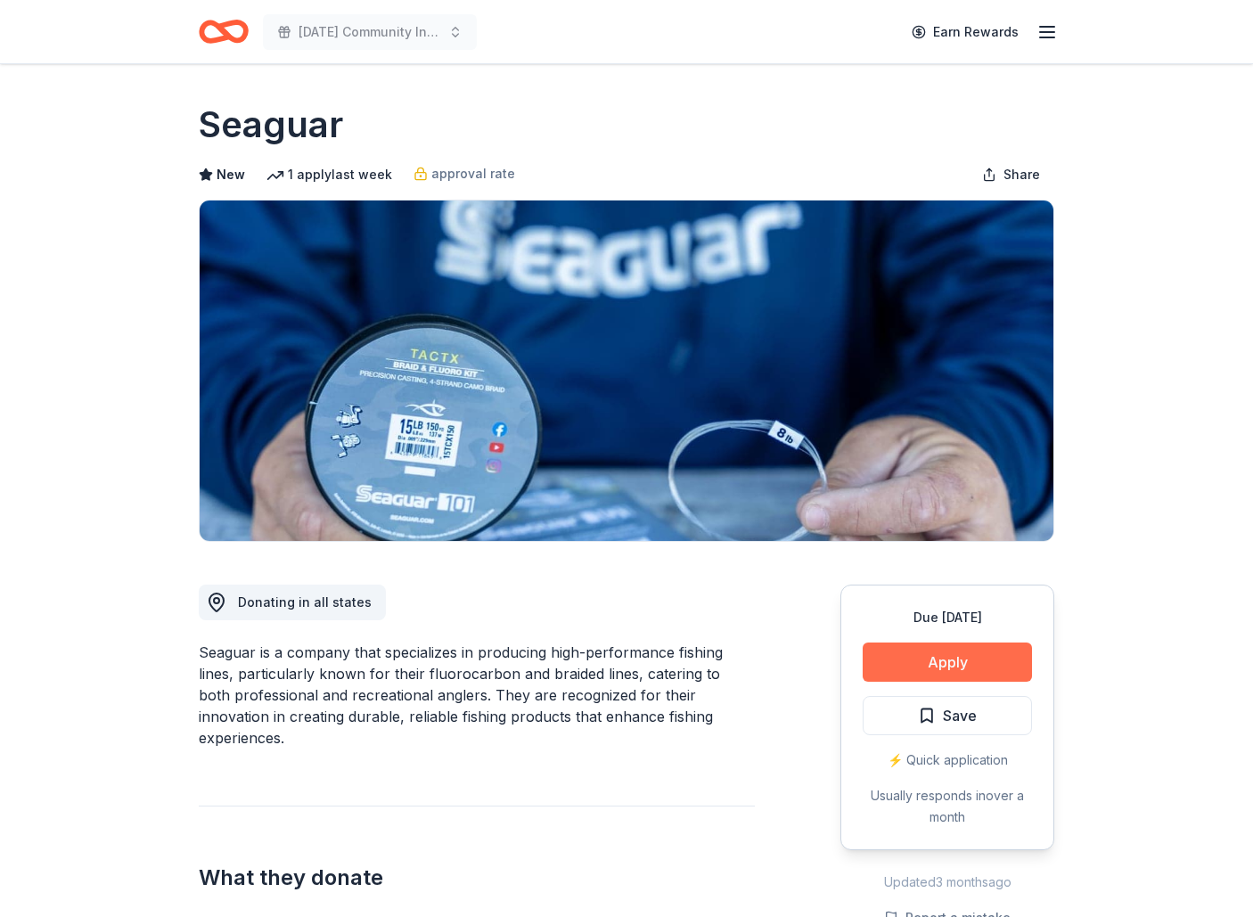
scroll to position [0, 1]
click at [939, 659] on button "Apply" at bounding box center [947, 662] width 169 height 39
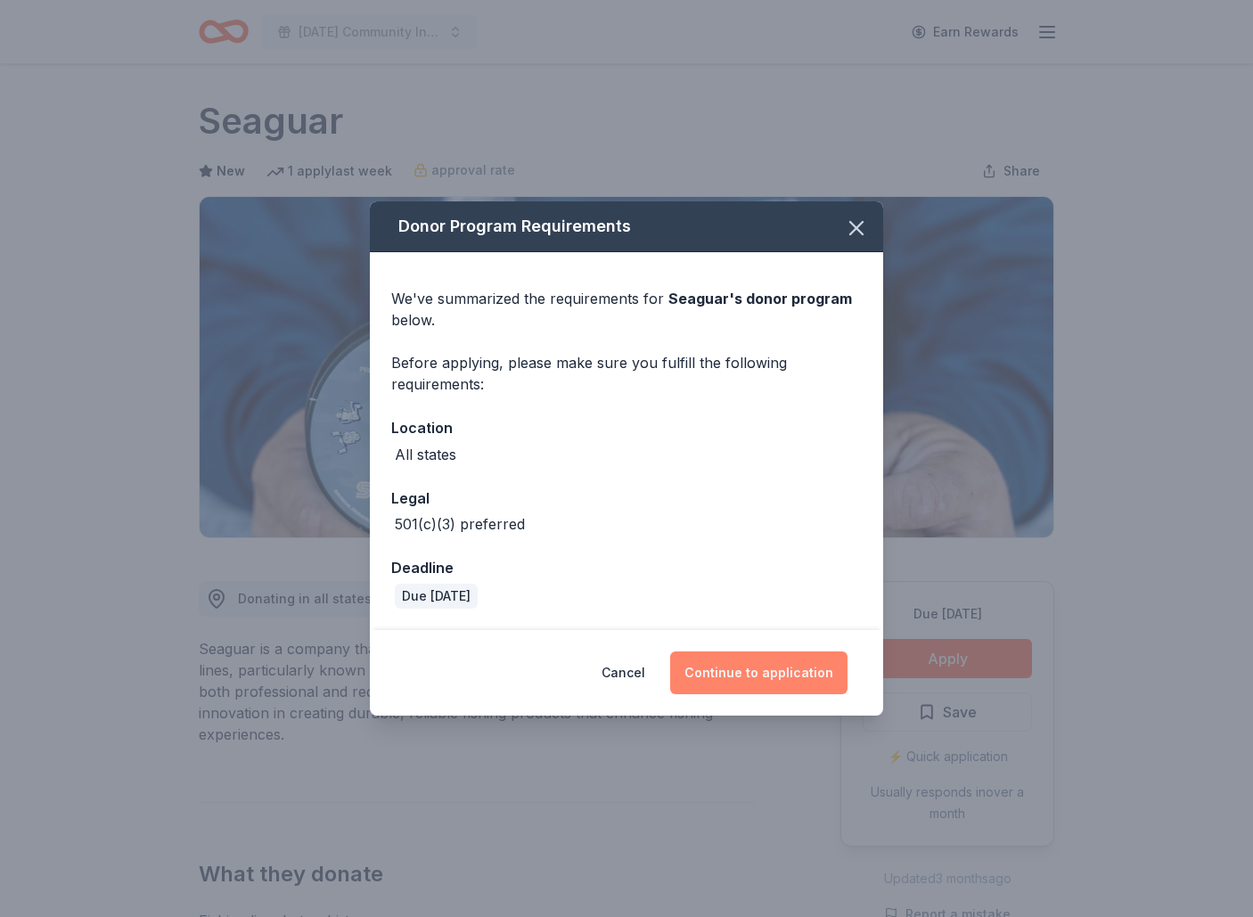
click at [767, 679] on button "Continue to application" at bounding box center [758, 673] width 177 height 43
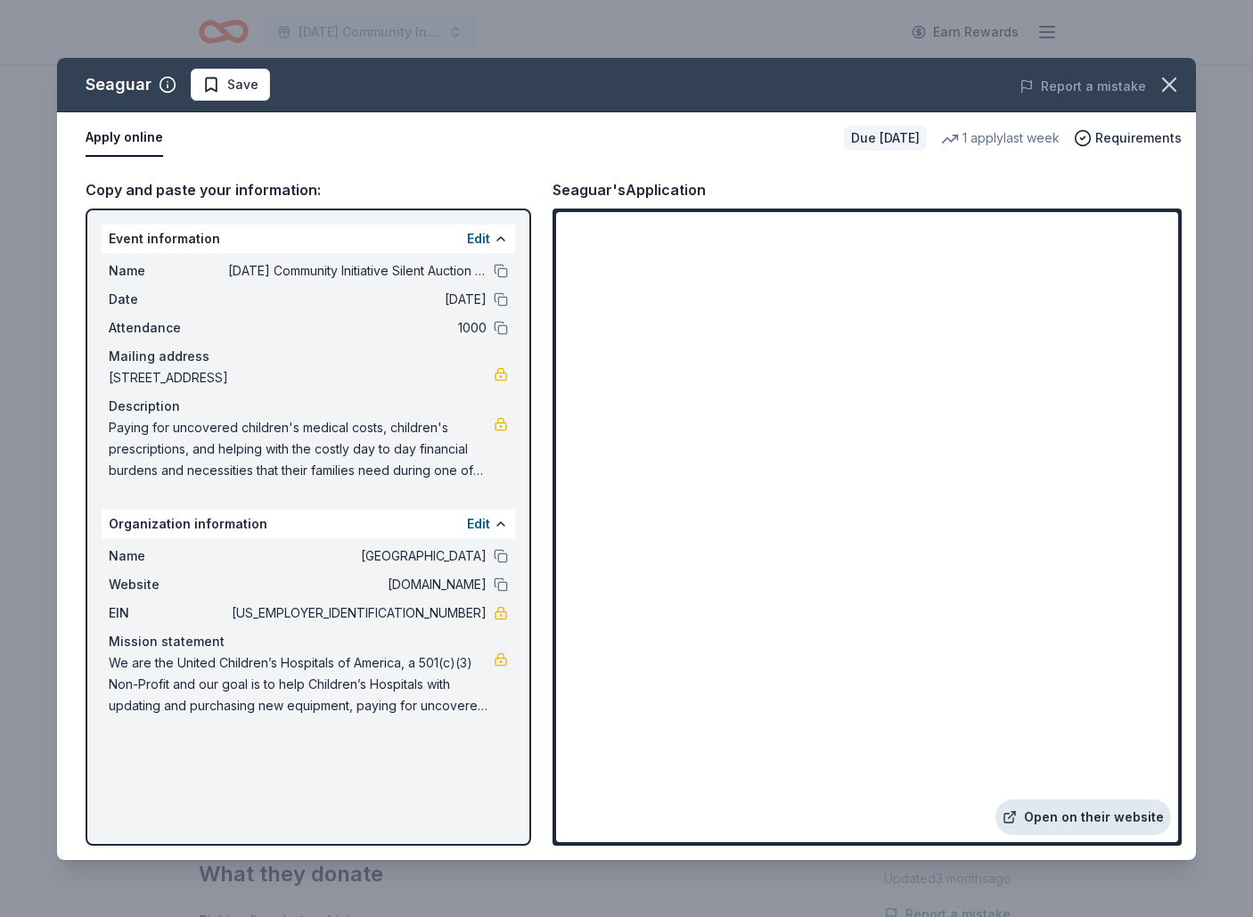
click at [1136, 823] on link "Open on their website" at bounding box center [1084, 817] width 176 height 36
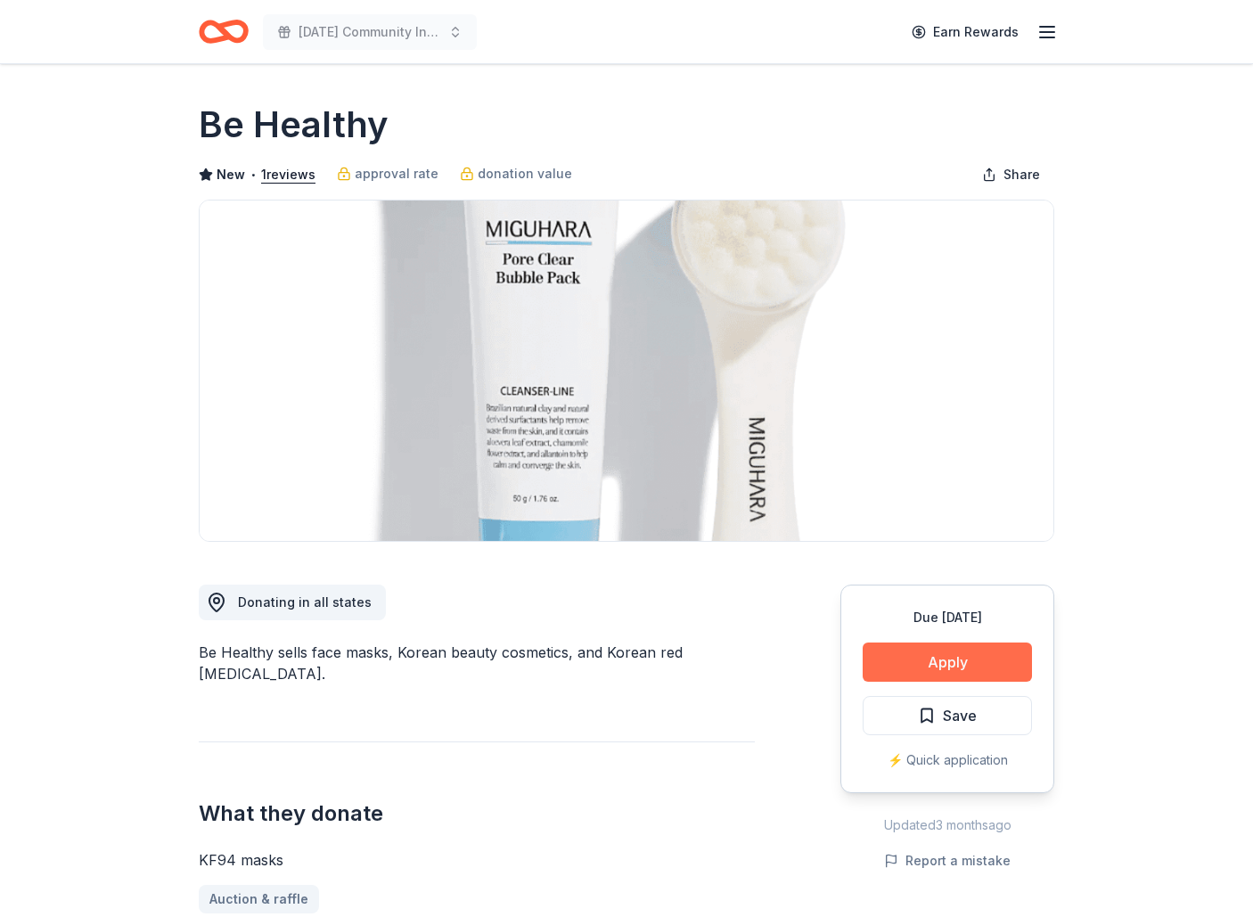
click at [987, 664] on button "Apply" at bounding box center [947, 662] width 169 height 39
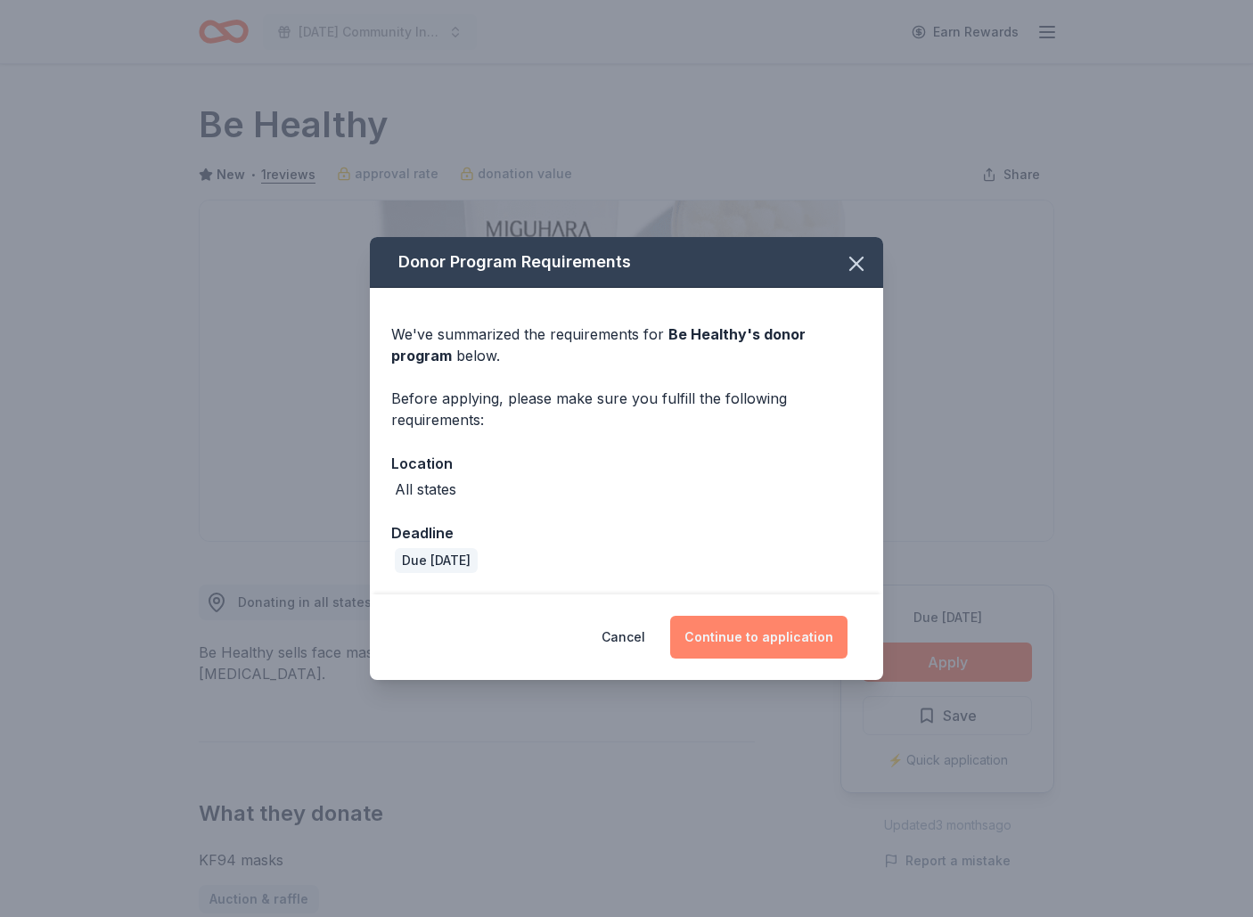
click at [751, 635] on button "Continue to application" at bounding box center [758, 637] width 177 height 43
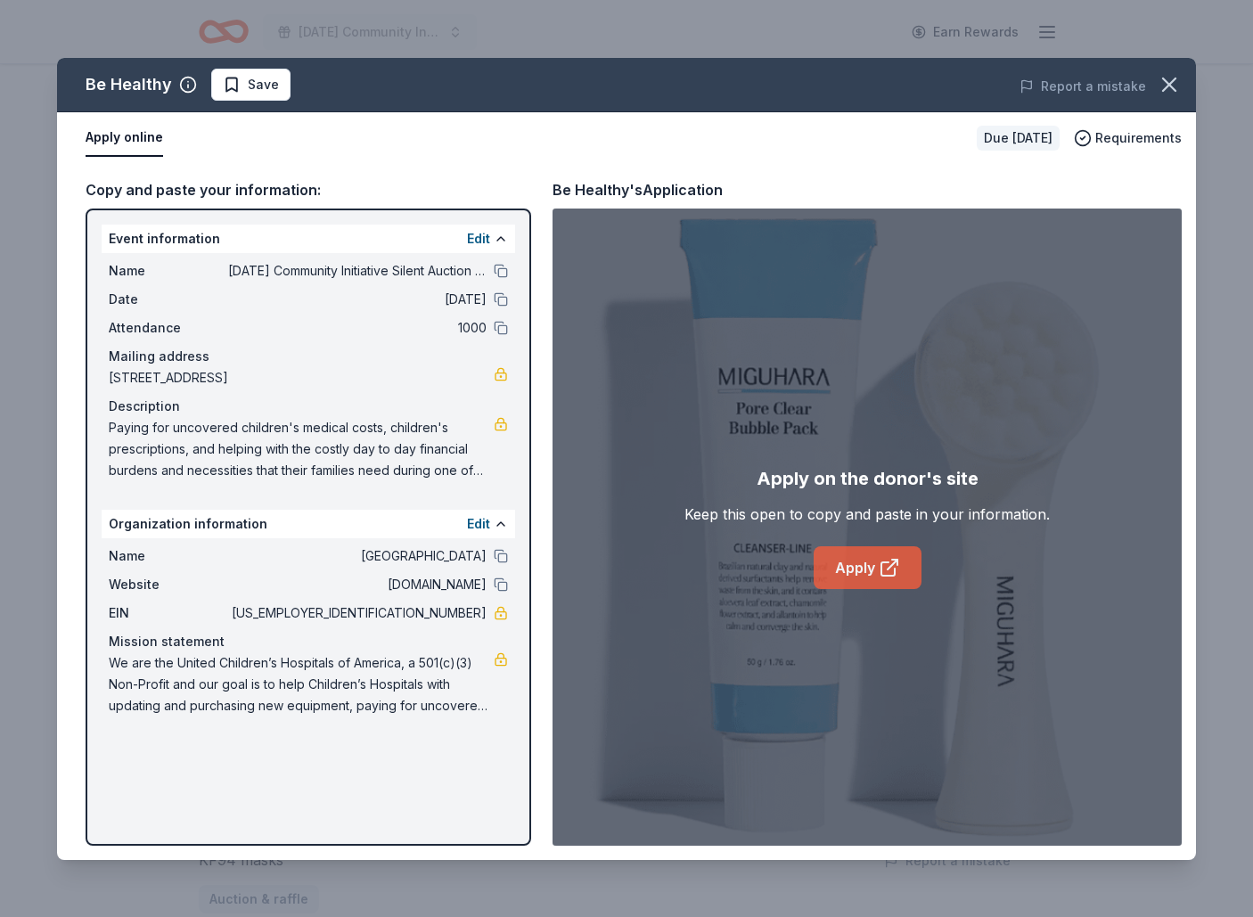
click at [872, 586] on link "Apply" at bounding box center [868, 567] width 108 height 43
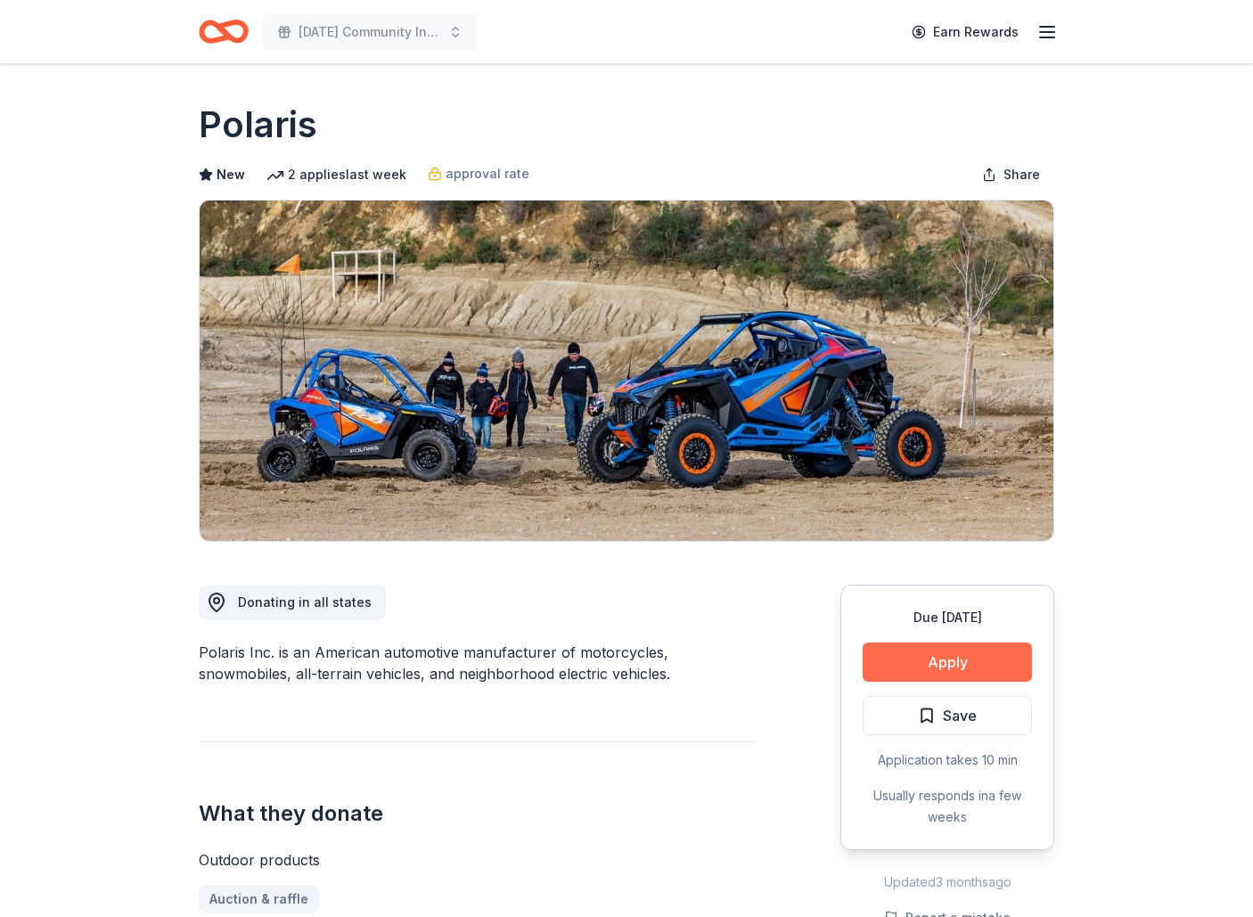
click at [925, 649] on button "Apply" at bounding box center [947, 662] width 169 height 39
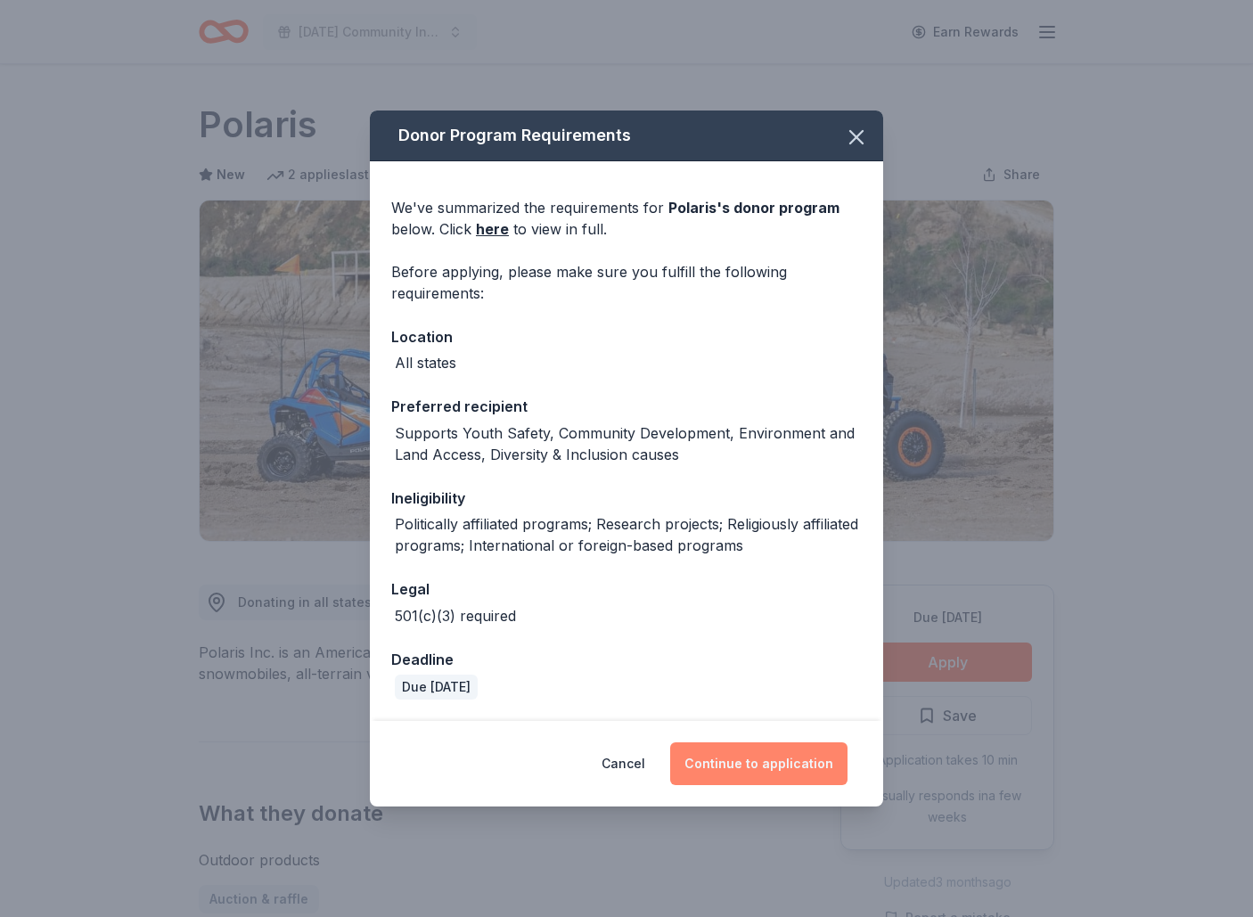
click at [734, 771] on button "Continue to application" at bounding box center [758, 763] width 177 height 43
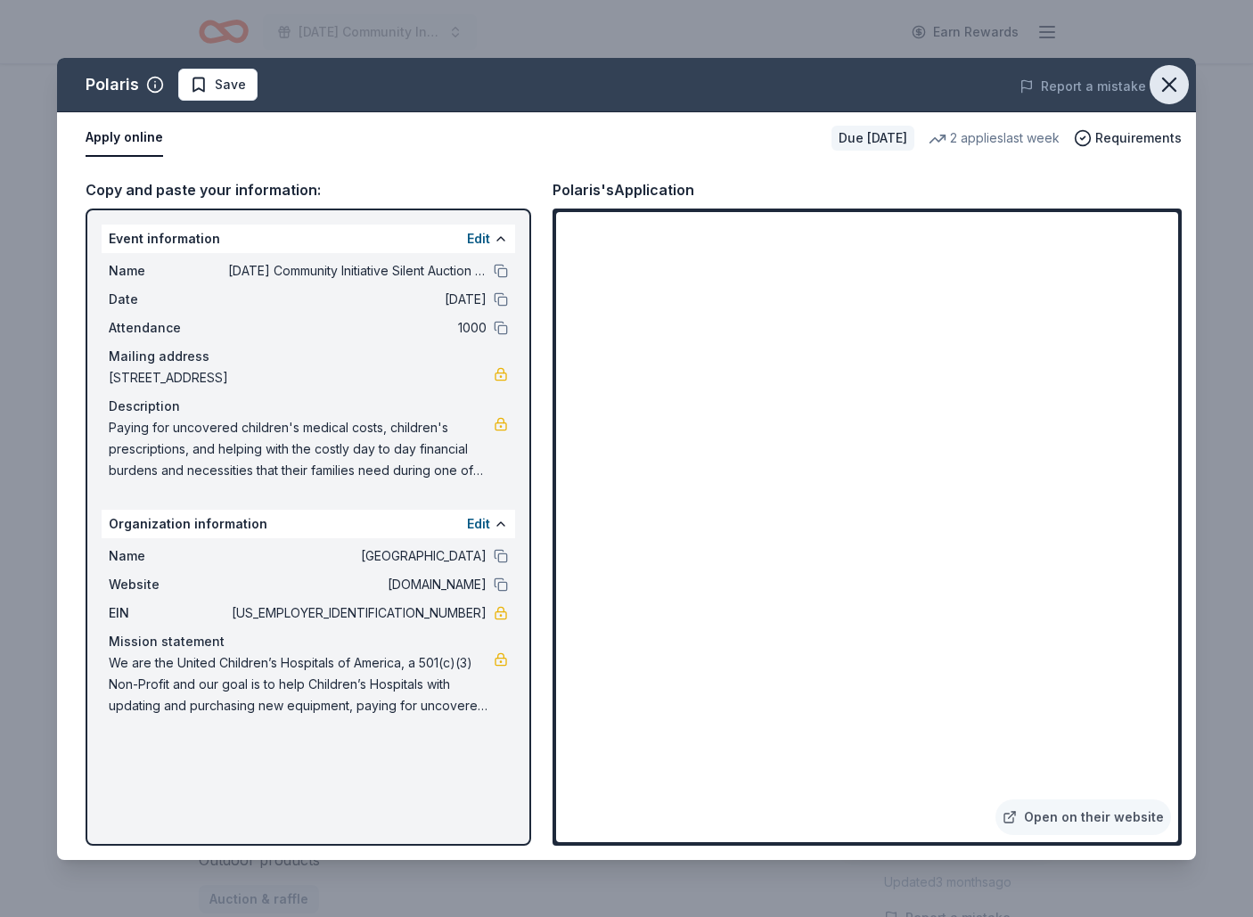
click at [1170, 91] on icon "button" at bounding box center [1169, 84] width 25 height 25
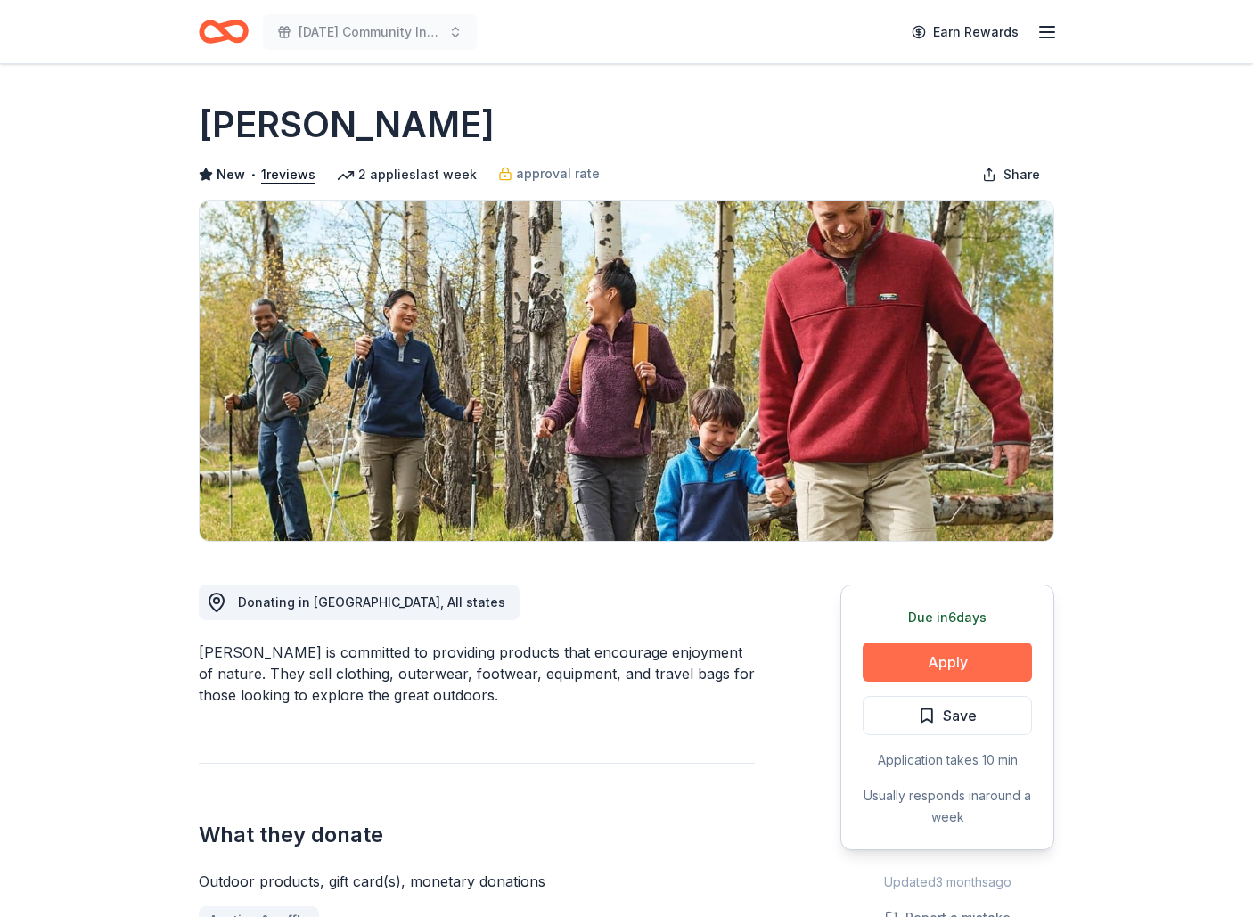
click at [945, 668] on button "Apply" at bounding box center [947, 662] width 169 height 39
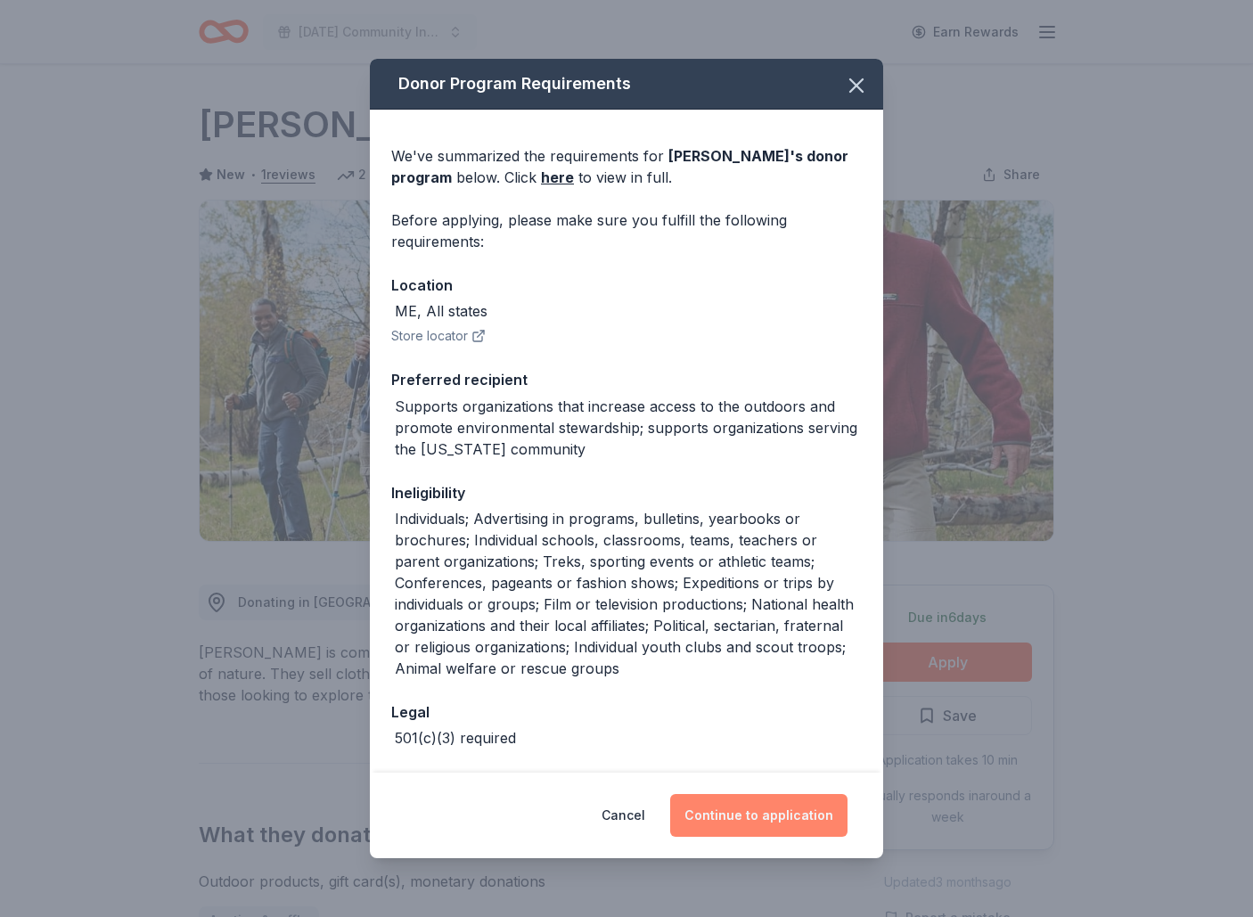
click at [794, 807] on button "Continue to application" at bounding box center [758, 815] width 177 height 43
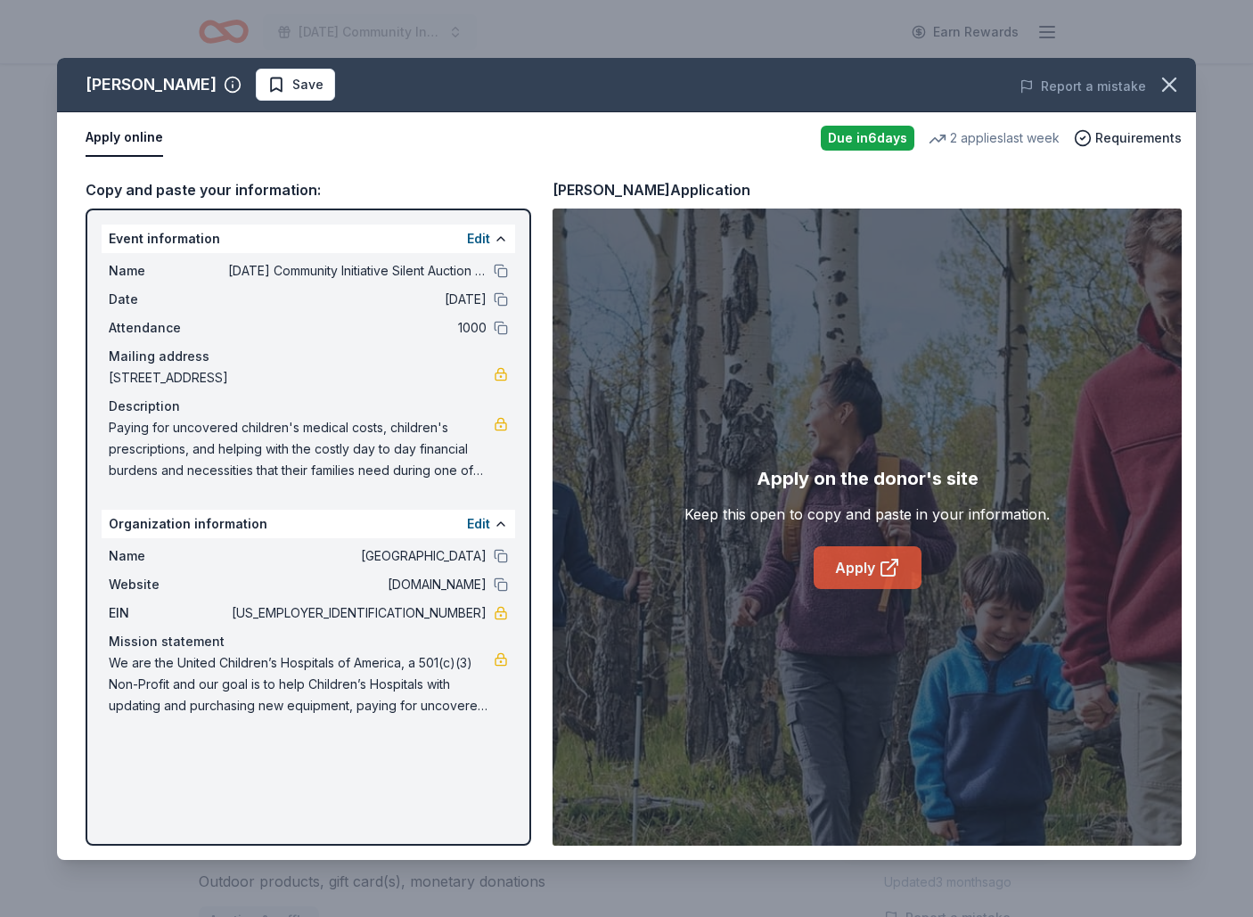
click at [888, 570] on icon at bounding box center [889, 567] width 21 height 21
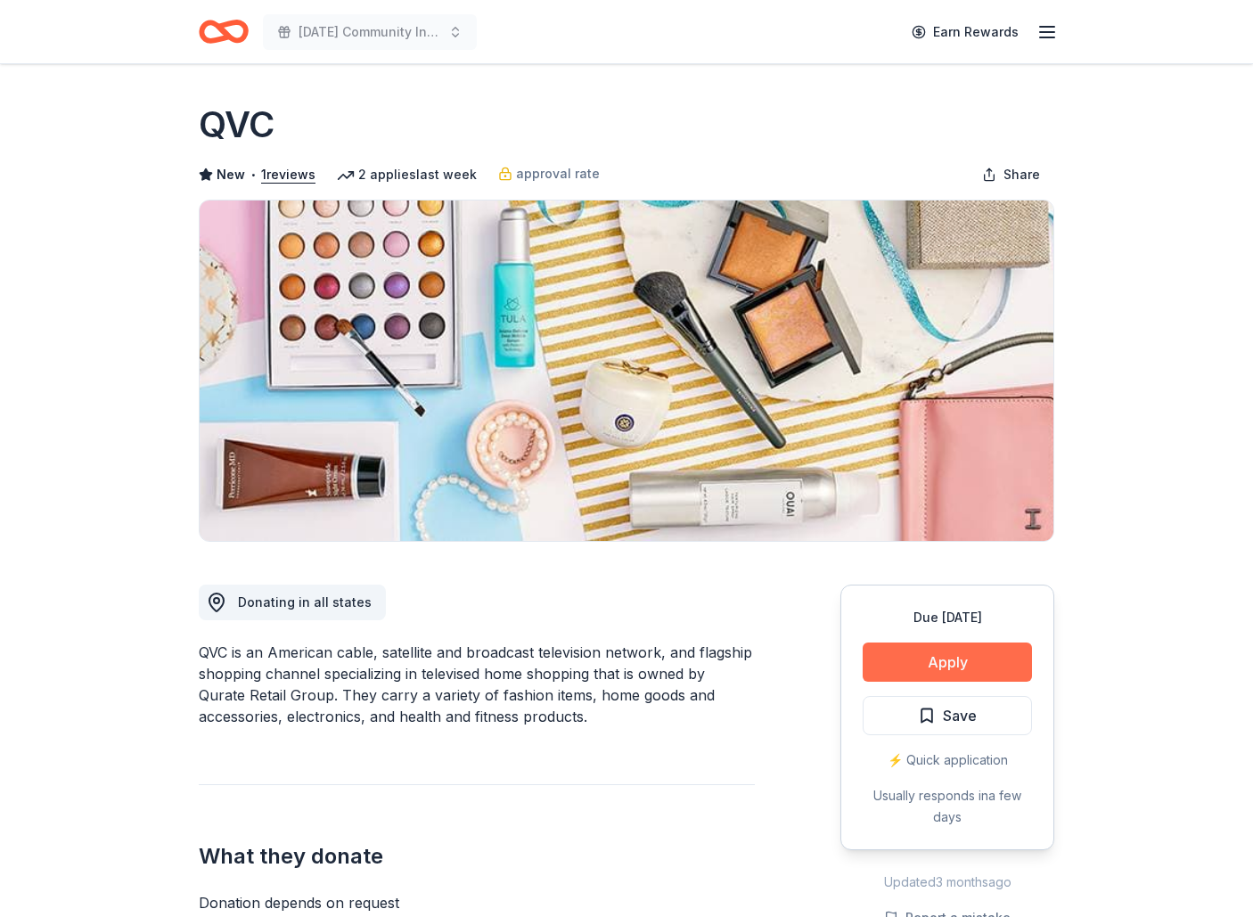
click at [967, 665] on button "Apply" at bounding box center [947, 662] width 169 height 39
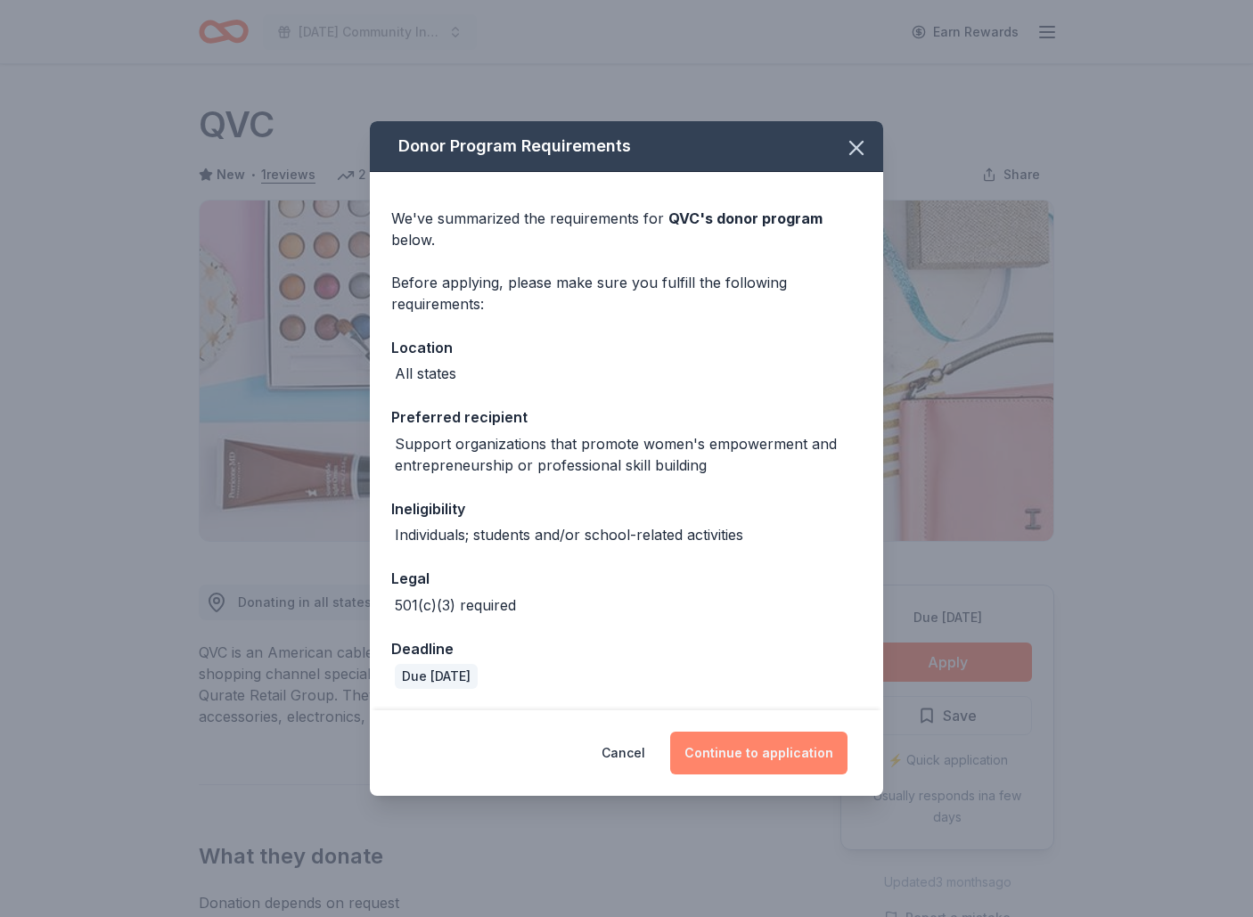
click at [771, 757] on button "Continue to application" at bounding box center [758, 753] width 177 height 43
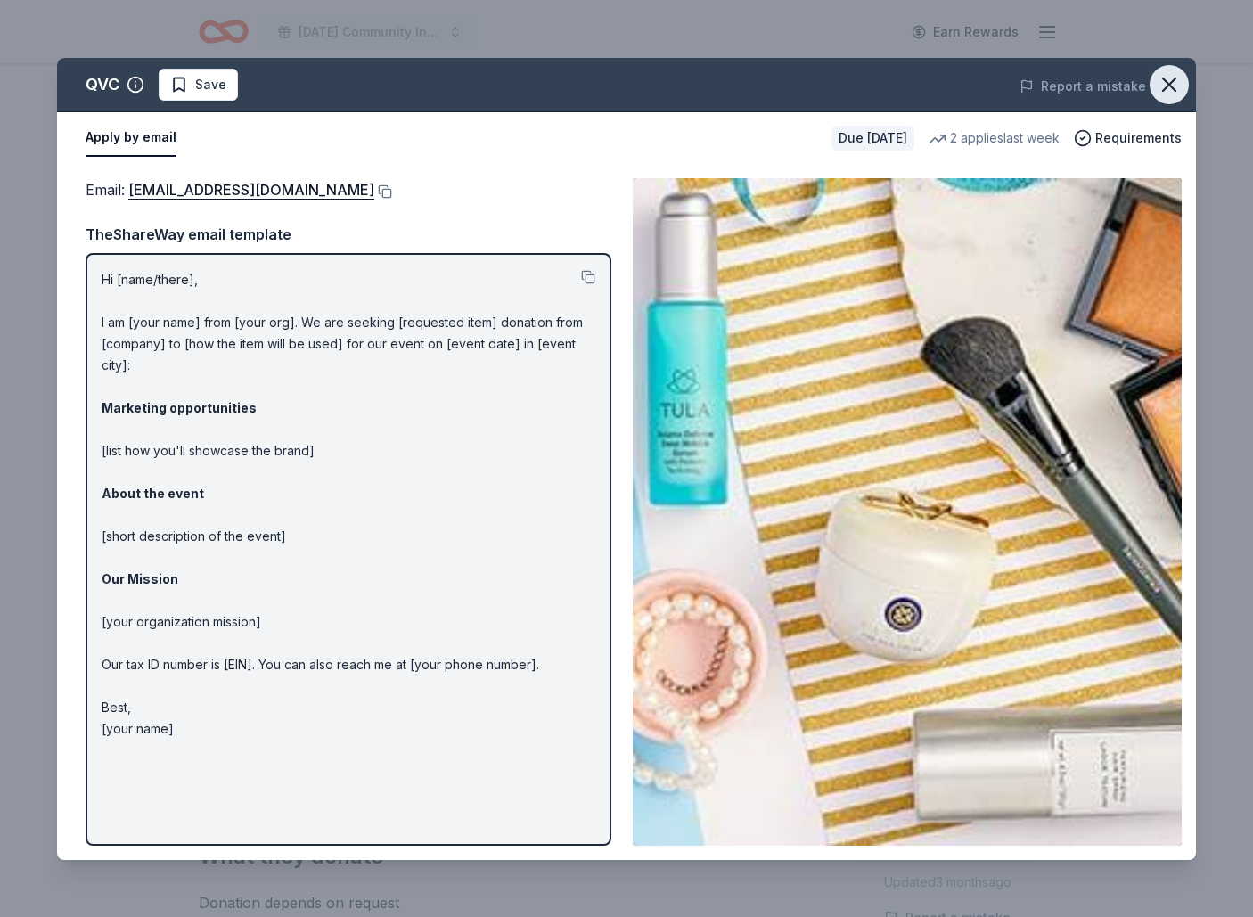
click at [1166, 83] on icon "button" at bounding box center [1169, 84] width 25 height 25
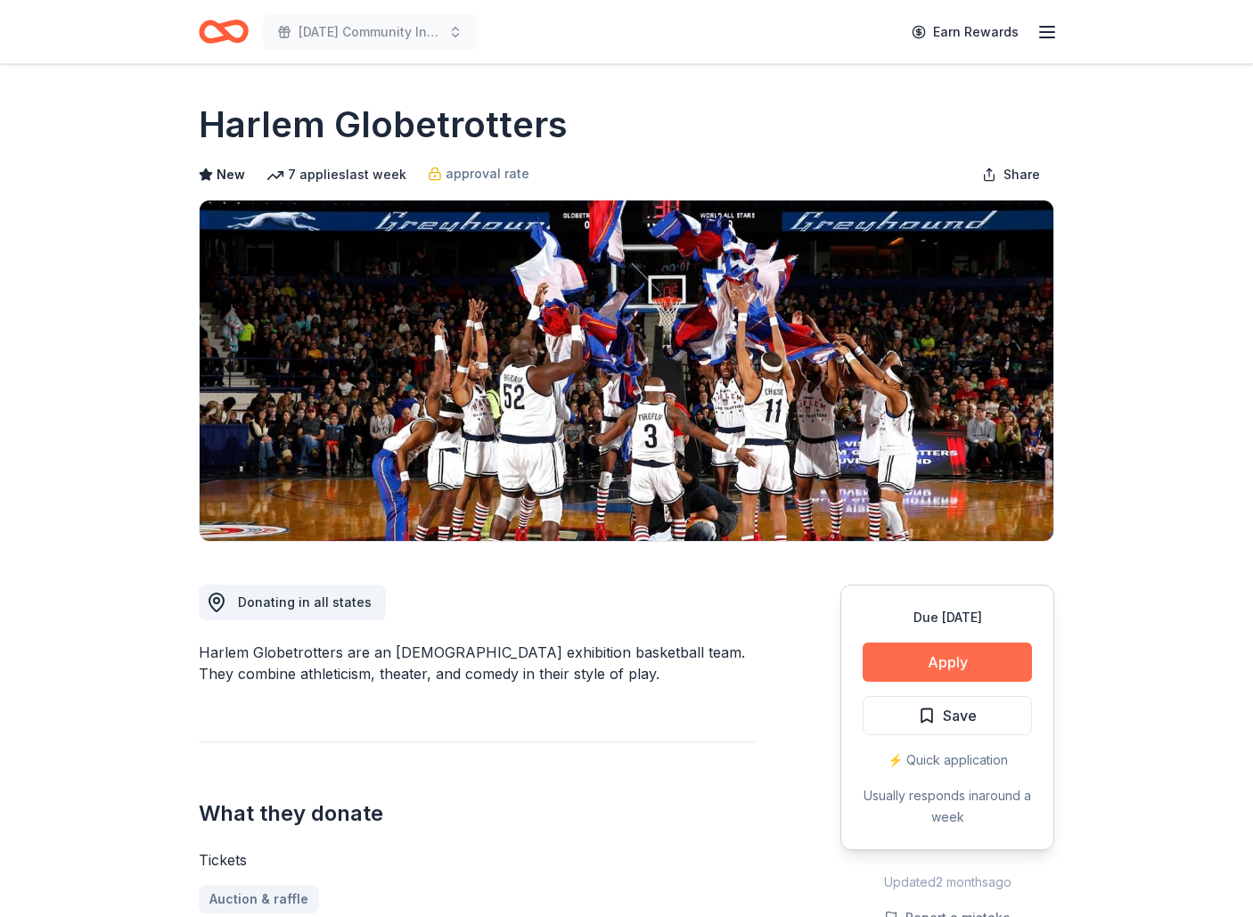
click at [949, 656] on button "Apply" at bounding box center [947, 662] width 169 height 39
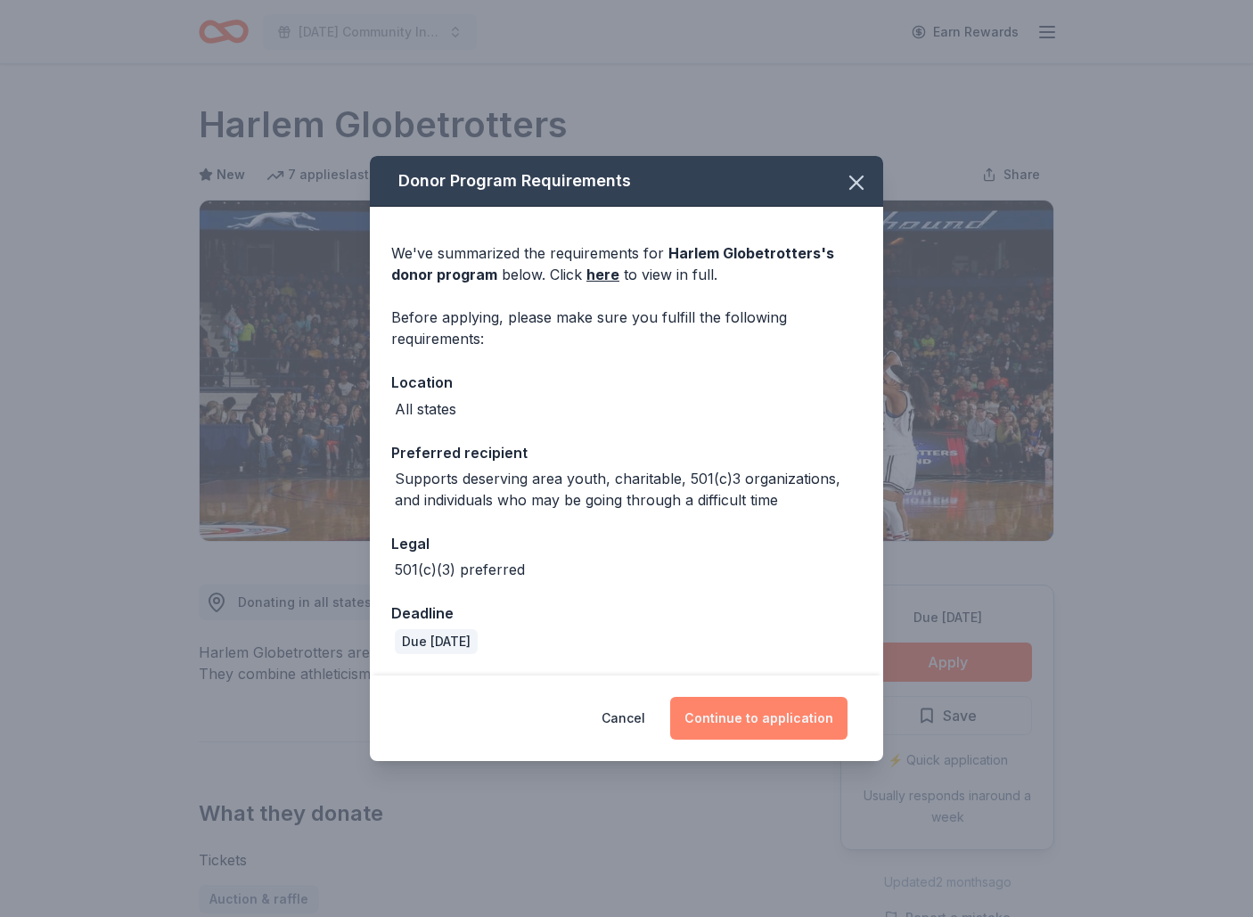
click at [767, 726] on button "Continue to application" at bounding box center [758, 718] width 177 height 43
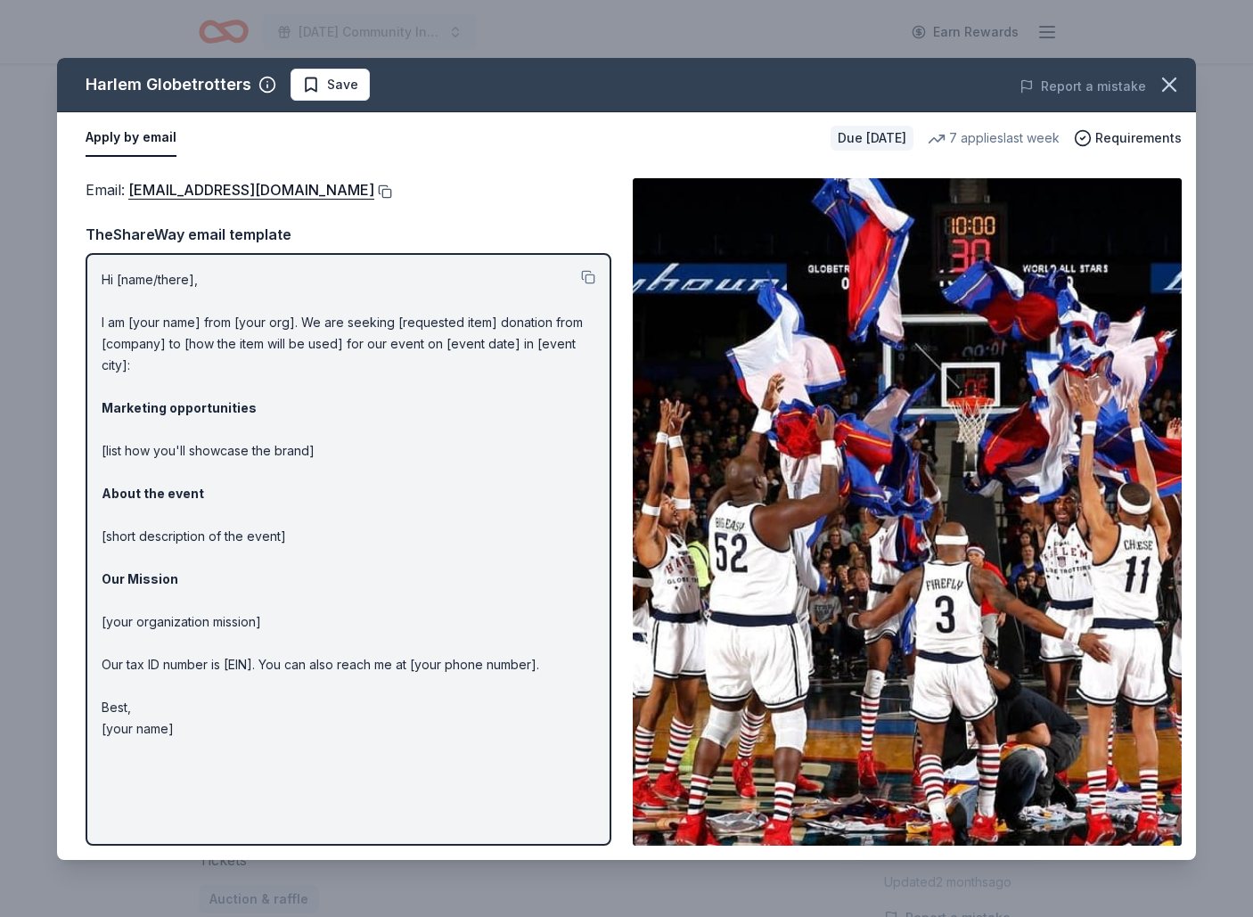
click at [374, 191] on button at bounding box center [383, 191] width 18 height 14
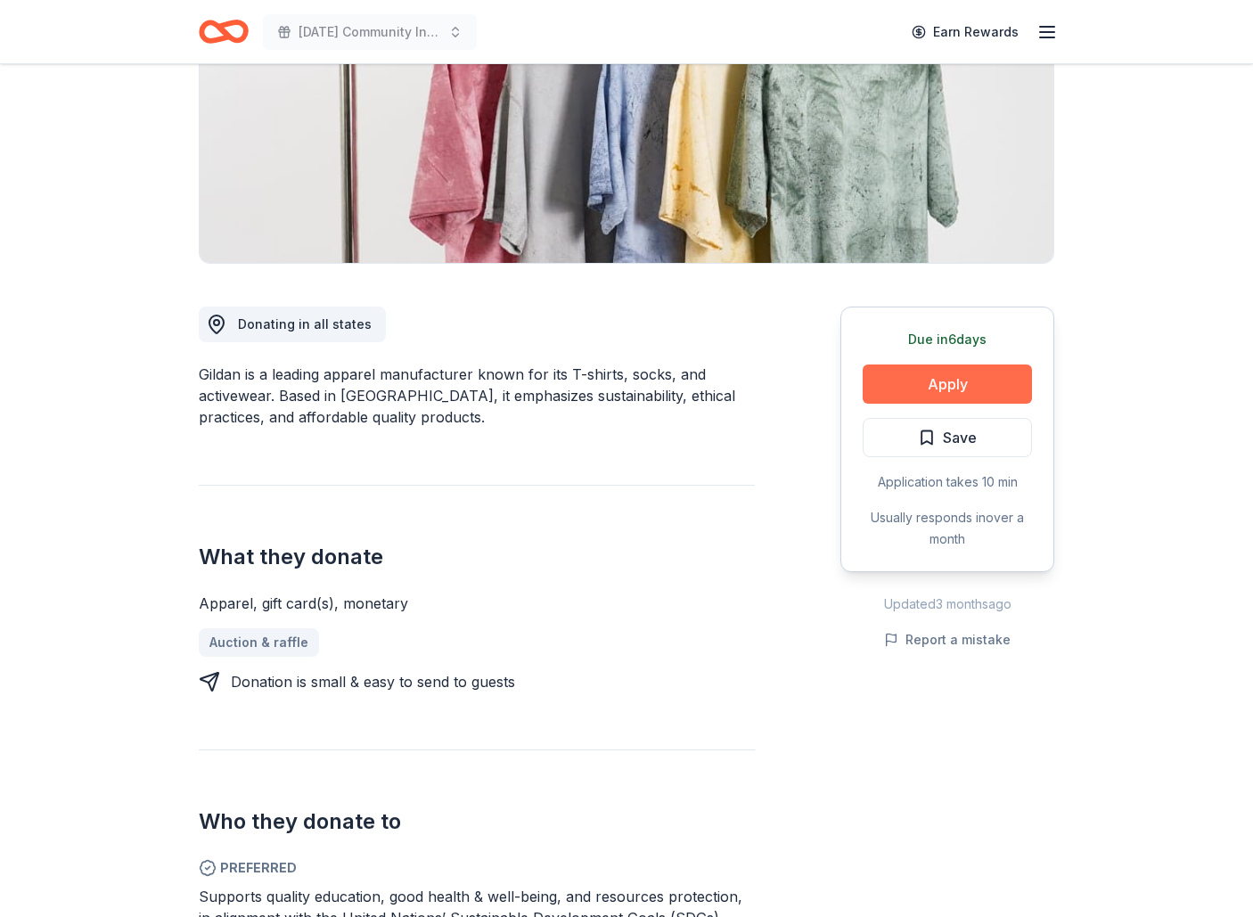
scroll to position [280, 0]
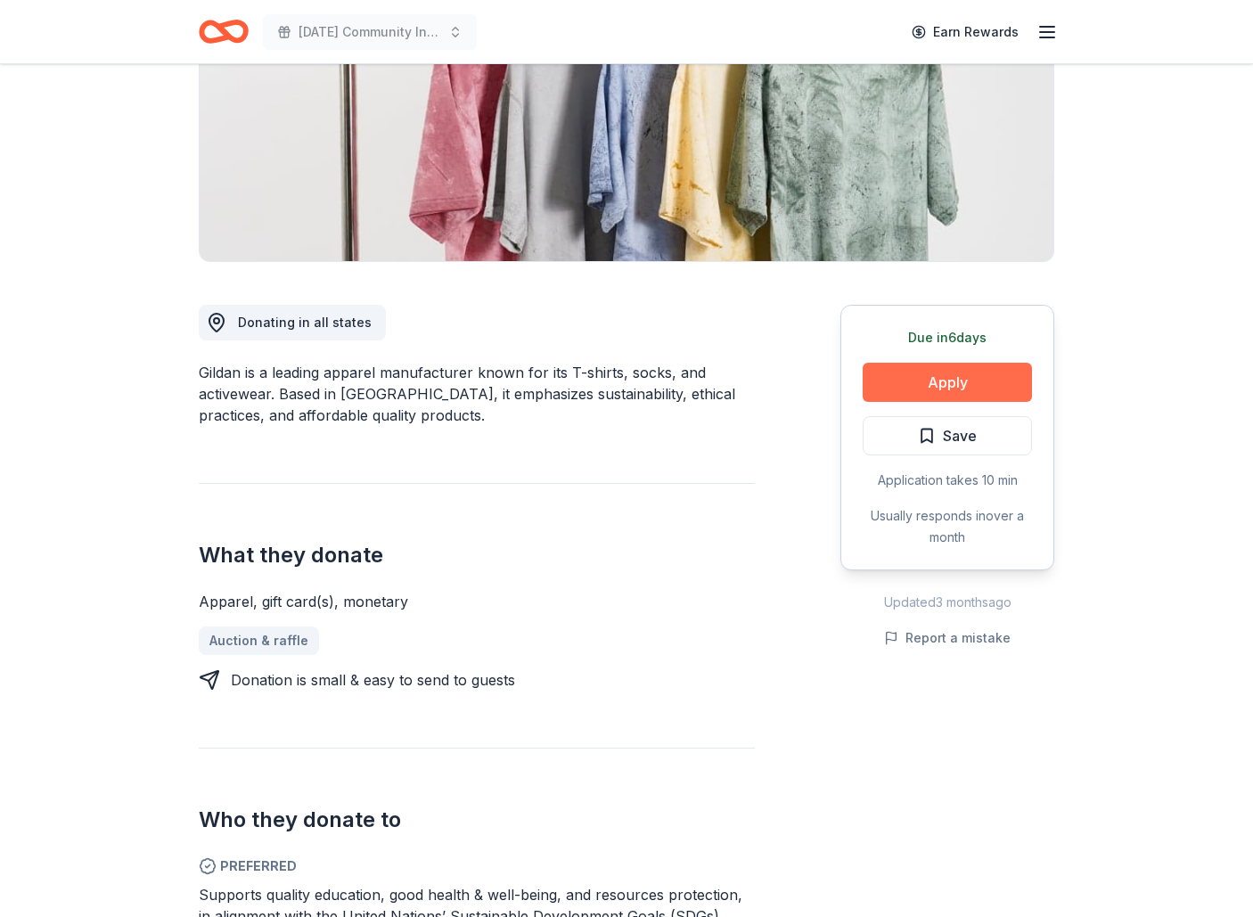
click at [921, 385] on button "Apply" at bounding box center [947, 382] width 169 height 39
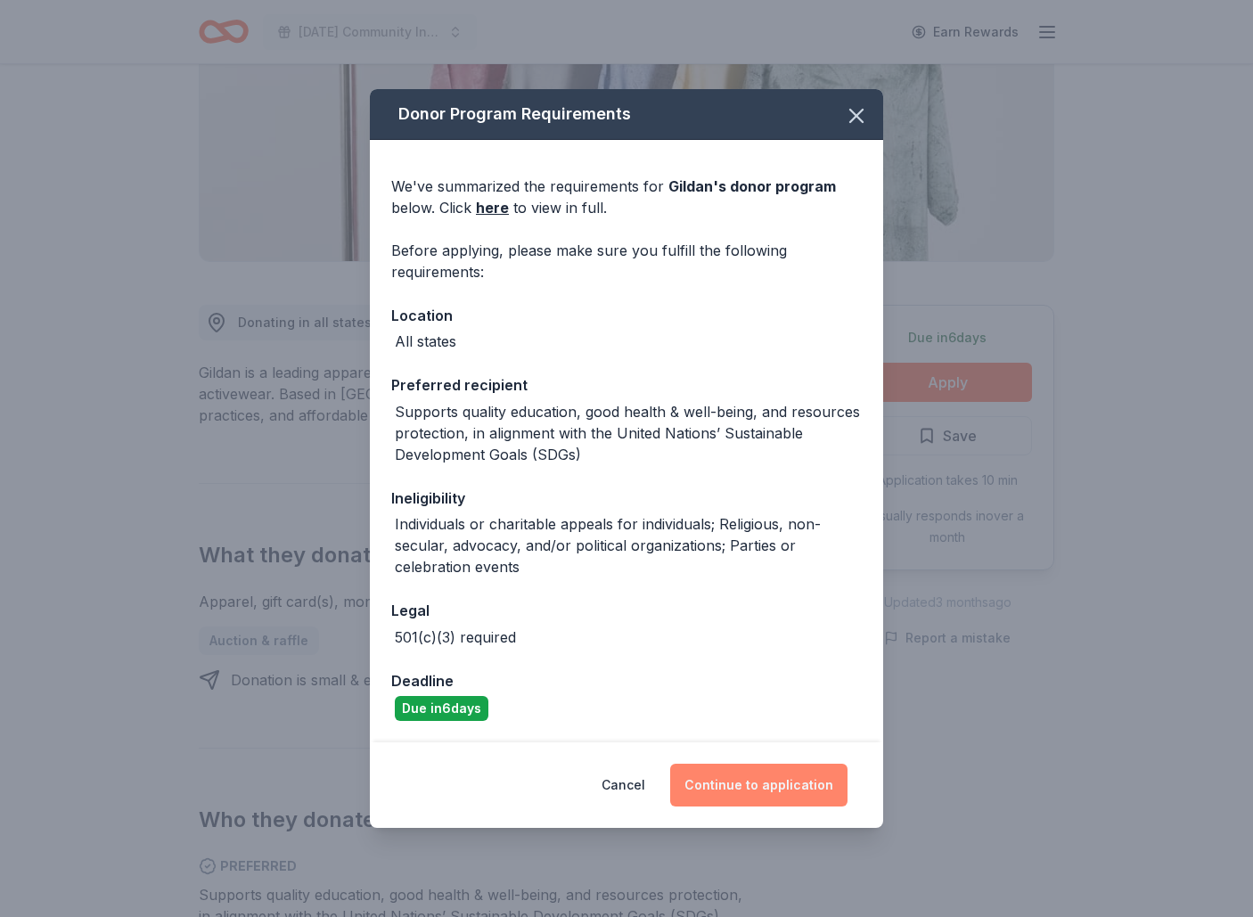
click at [755, 787] on button "Continue to application" at bounding box center [758, 785] width 177 height 43
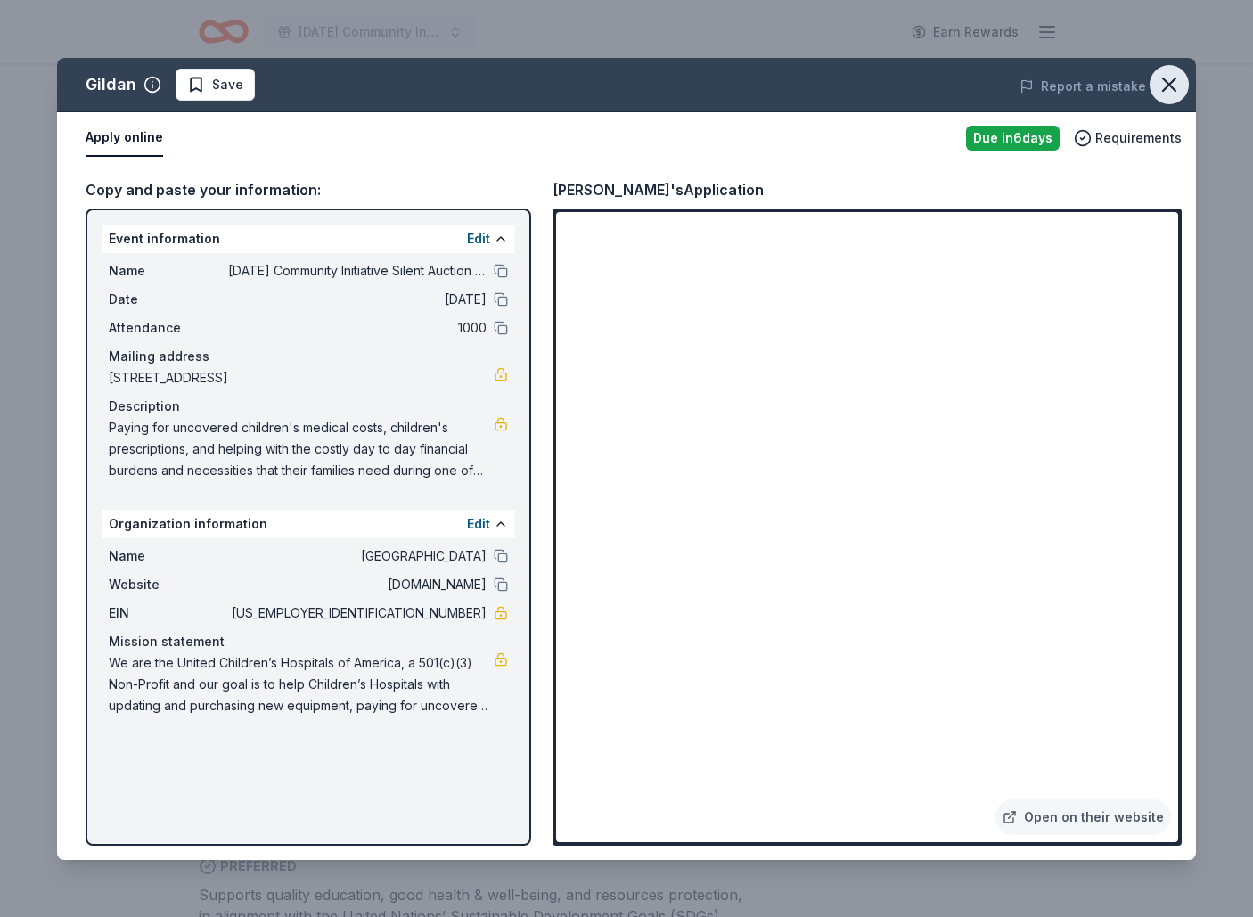
click at [1168, 81] on icon "button" at bounding box center [1169, 84] width 25 height 25
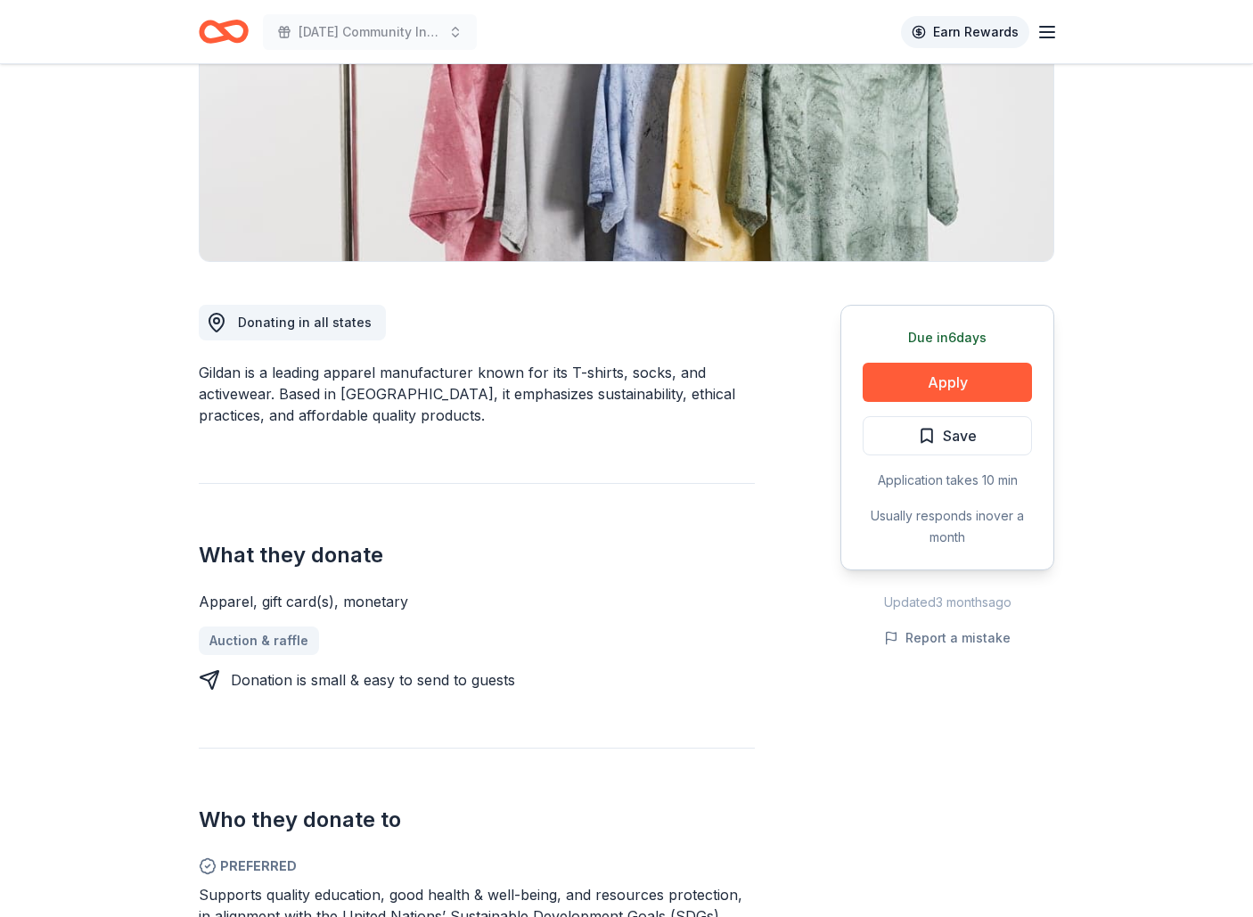
scroll to position [280, 1]
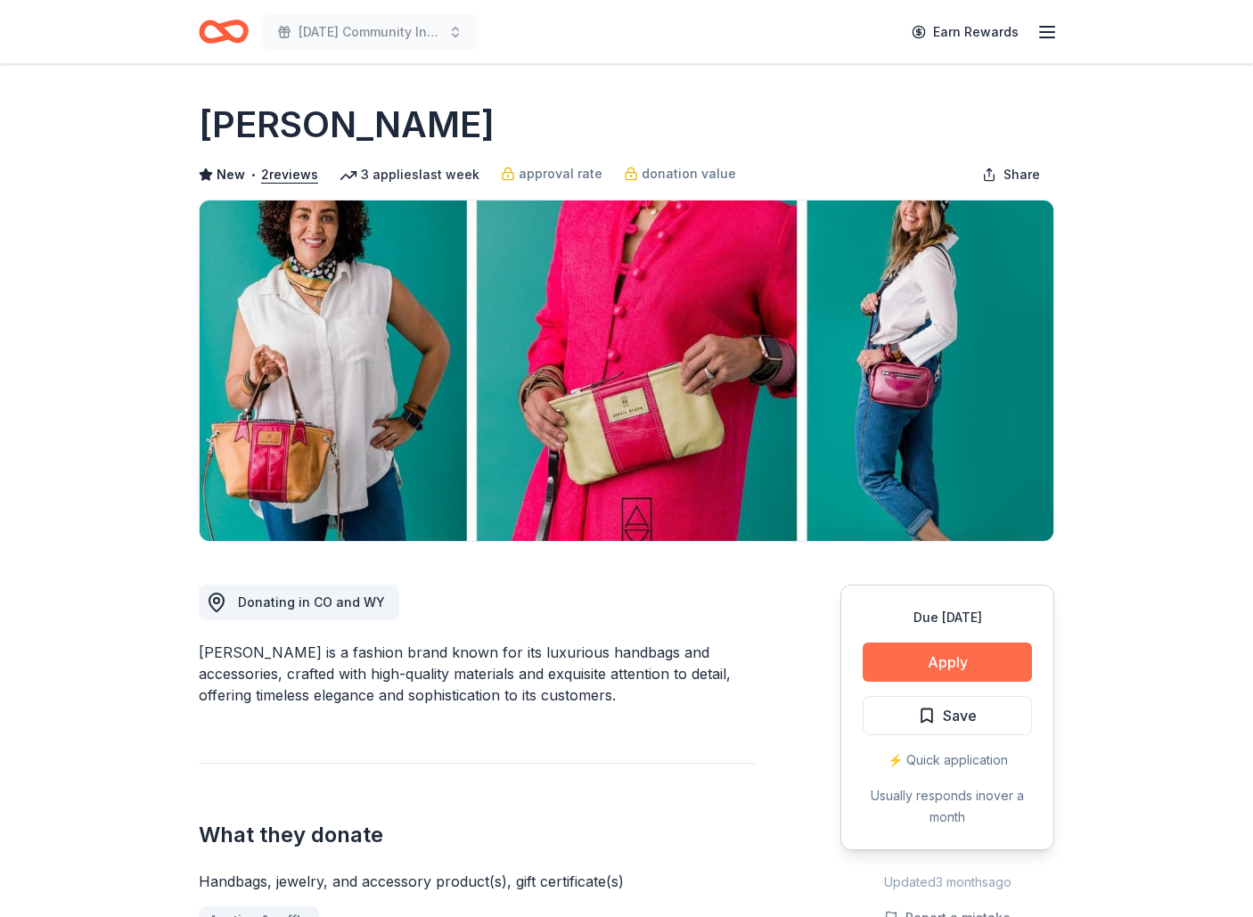
click at [914, 654] on button "Apply" at bounding box center [947, 662] width 169 height 39
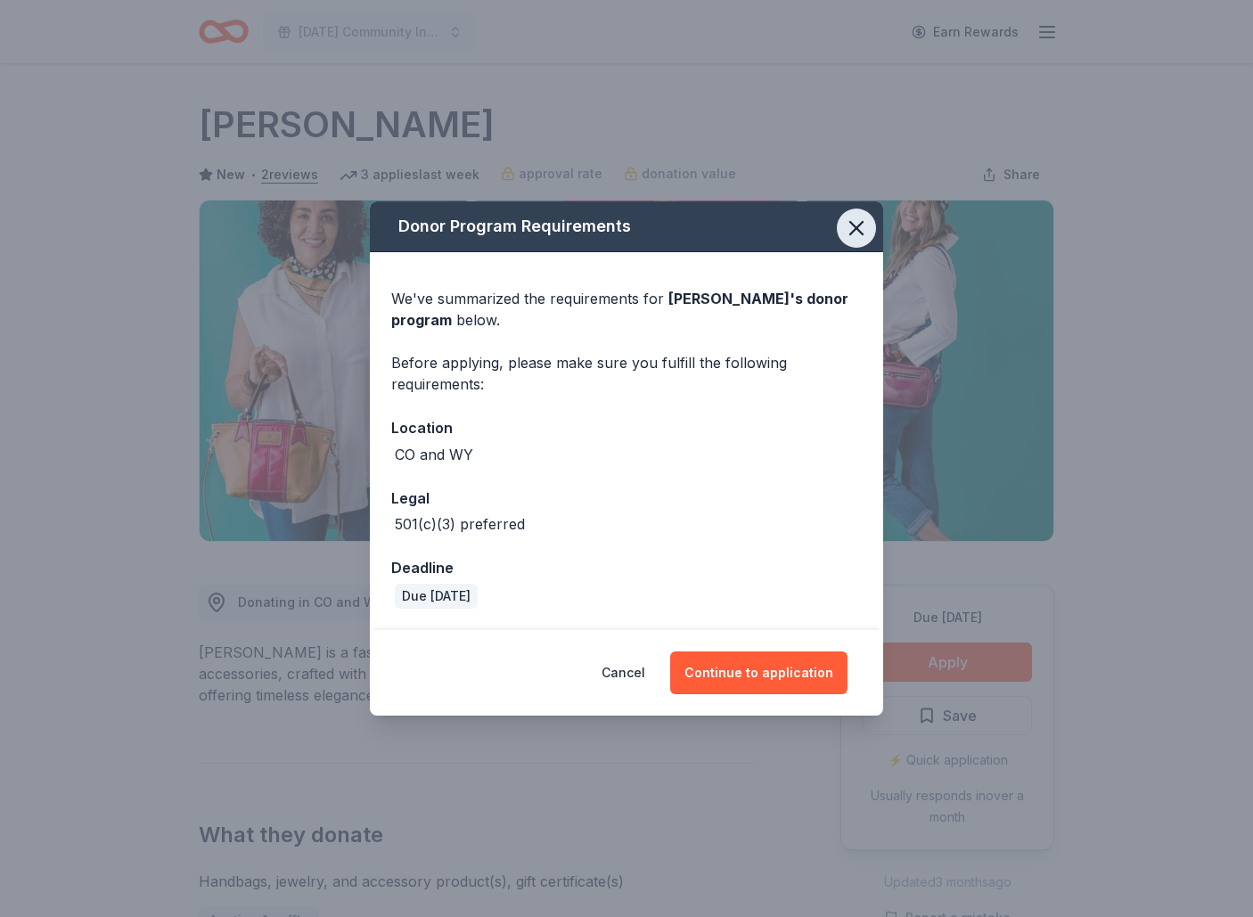
click at [858, 232] on icon "button" at bounding box center [856, 228] width 12 height 12
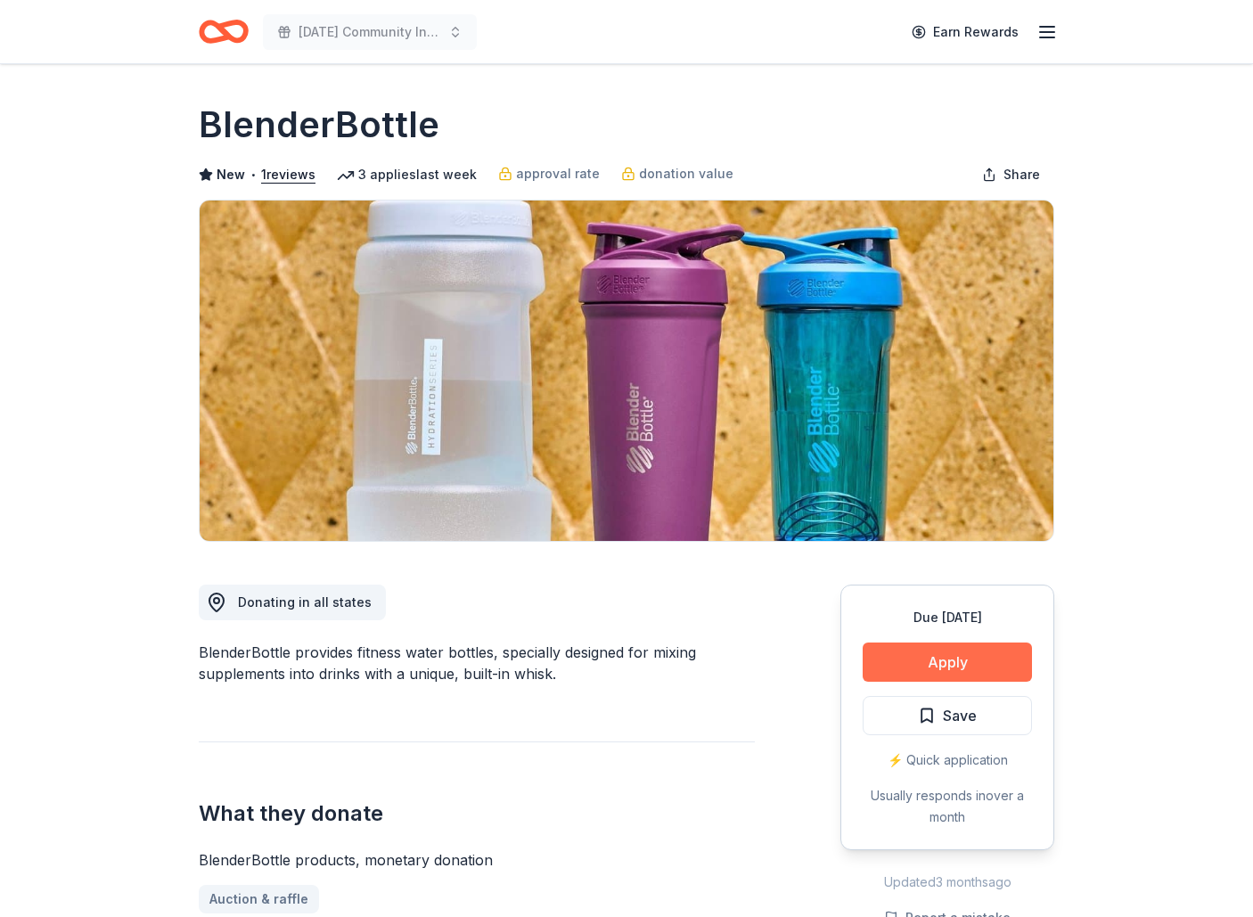
click at [966, 667] on button "Apply" at bounding box center [947, 662] width 169 height 39
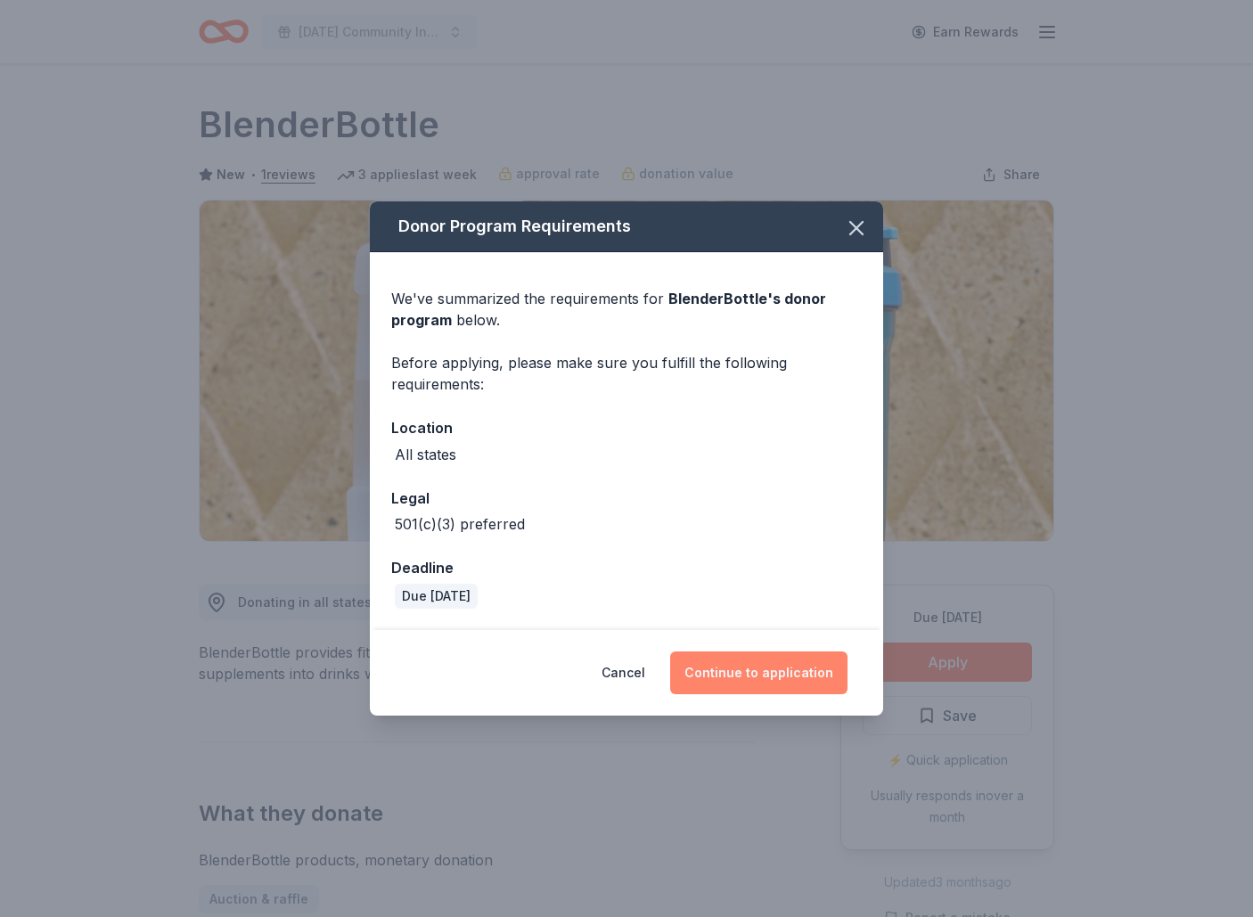
click at [796, 668] on button "Continue to application" at bounding box center [758, 673] width 177 height 43
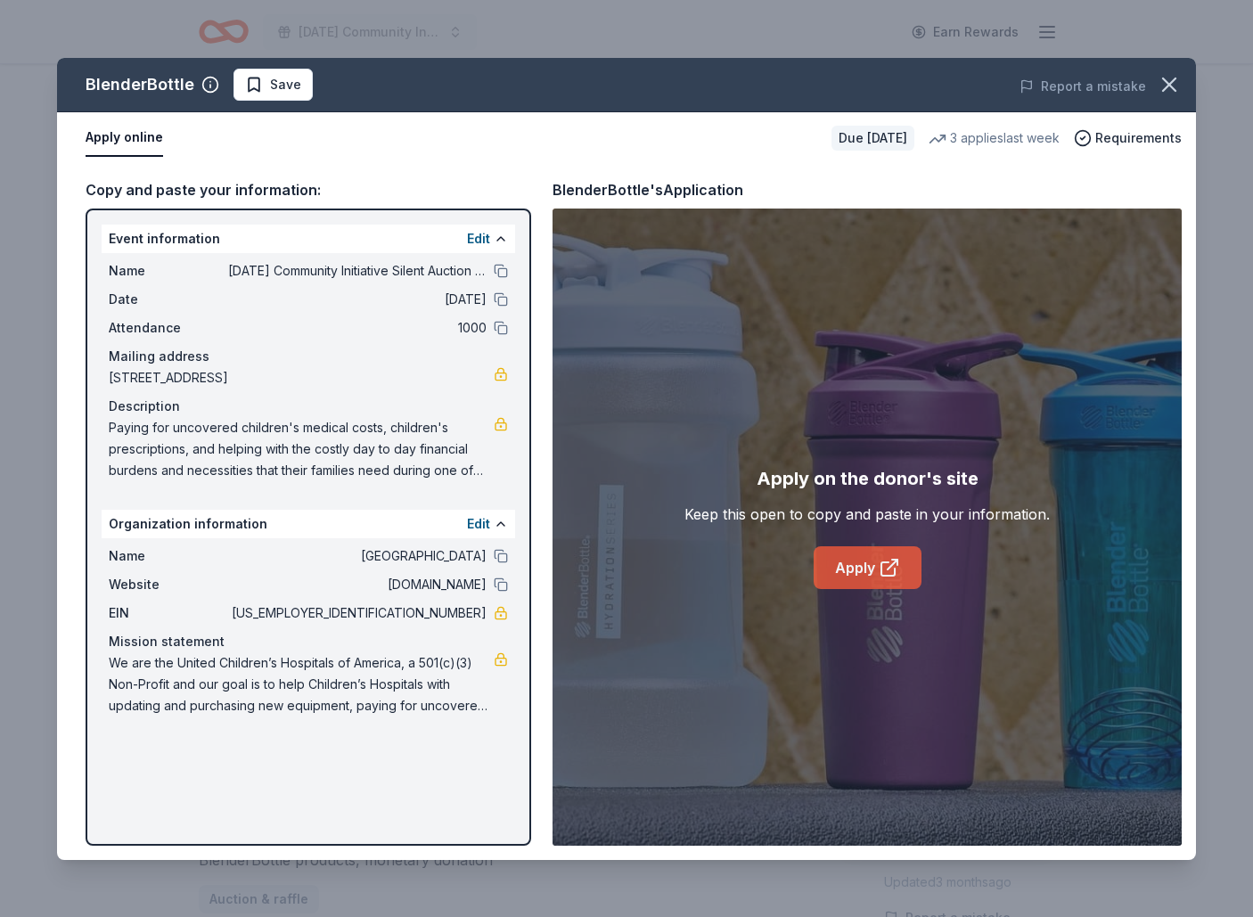
click at [904, 565] on link "Apply" at bounding box center [868, 567] width 108 height 43
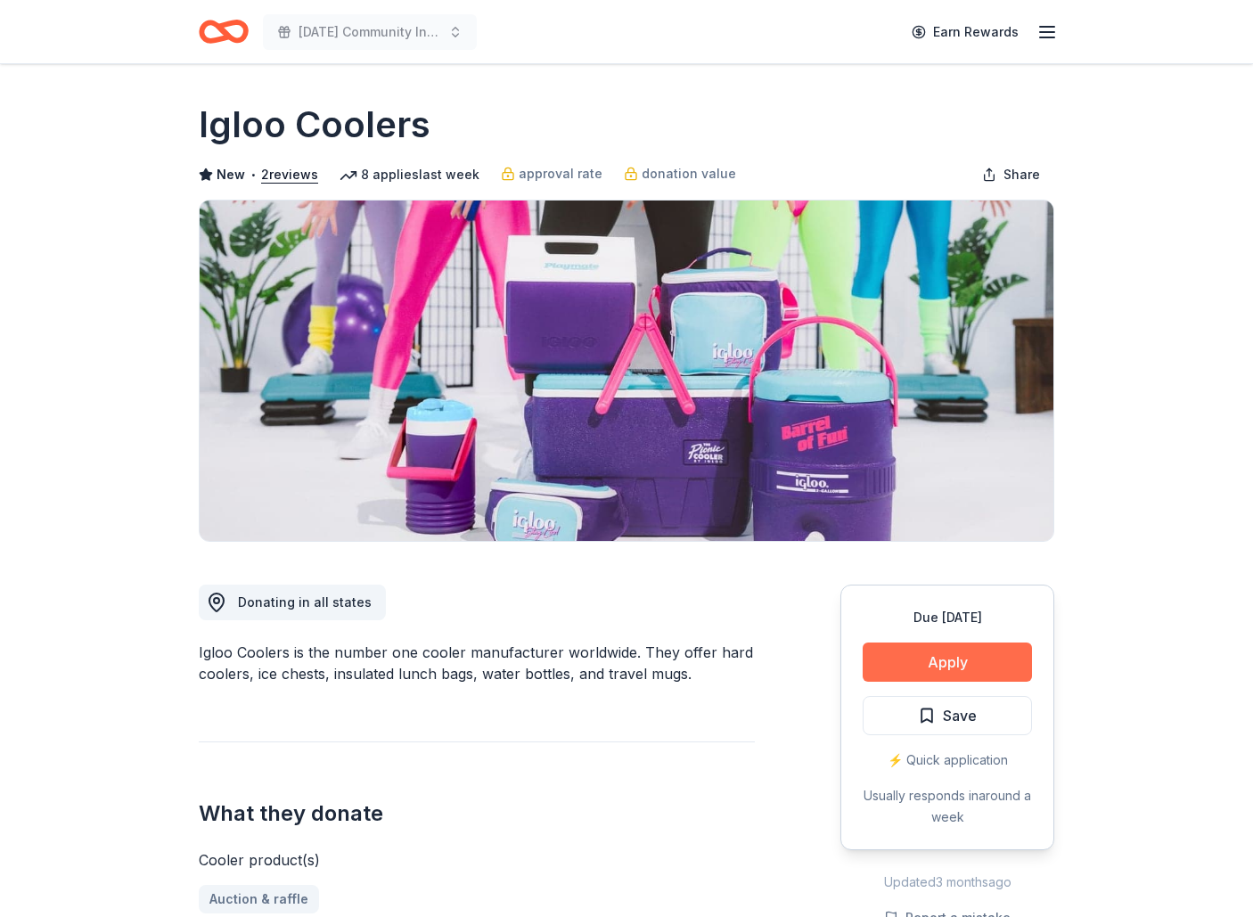
click at [904, 668] on button "Apply" at bounding box center [947, 662] width 169 height 39
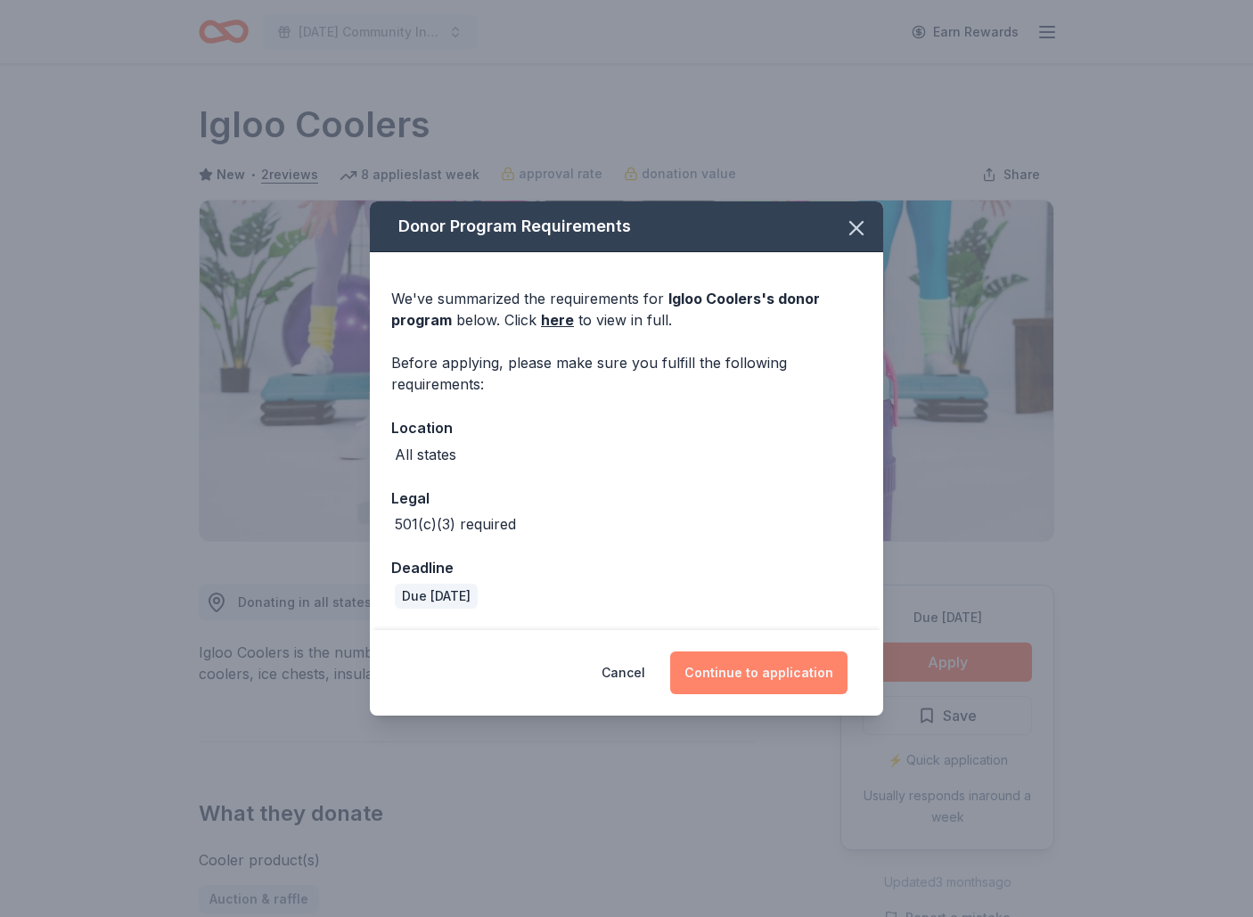
click at [792, 669] on button "Continue to application" at bounding box center [758, 673] width 177 height 43
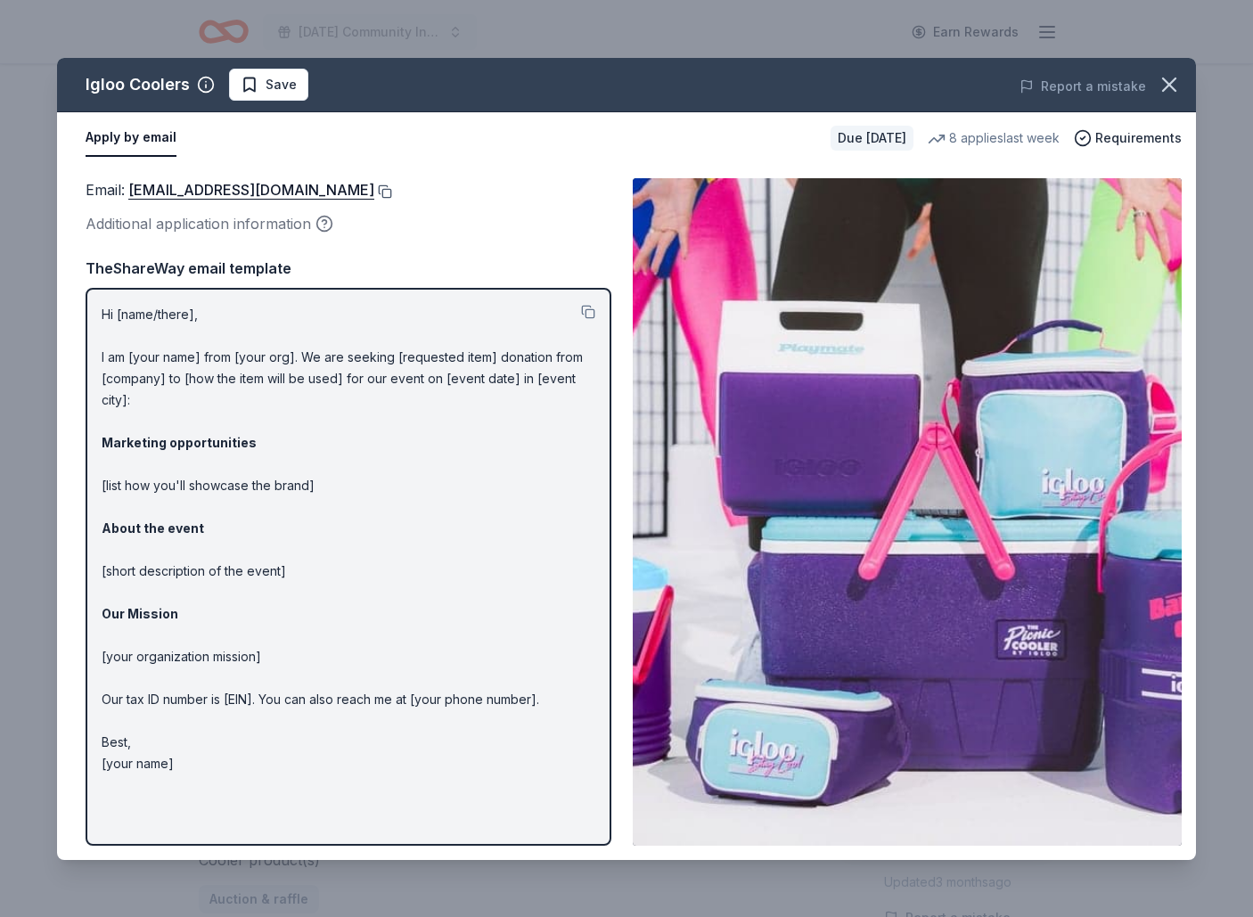
click at [374, 187] on button at bounding box center [383, 191] width 18 height 14
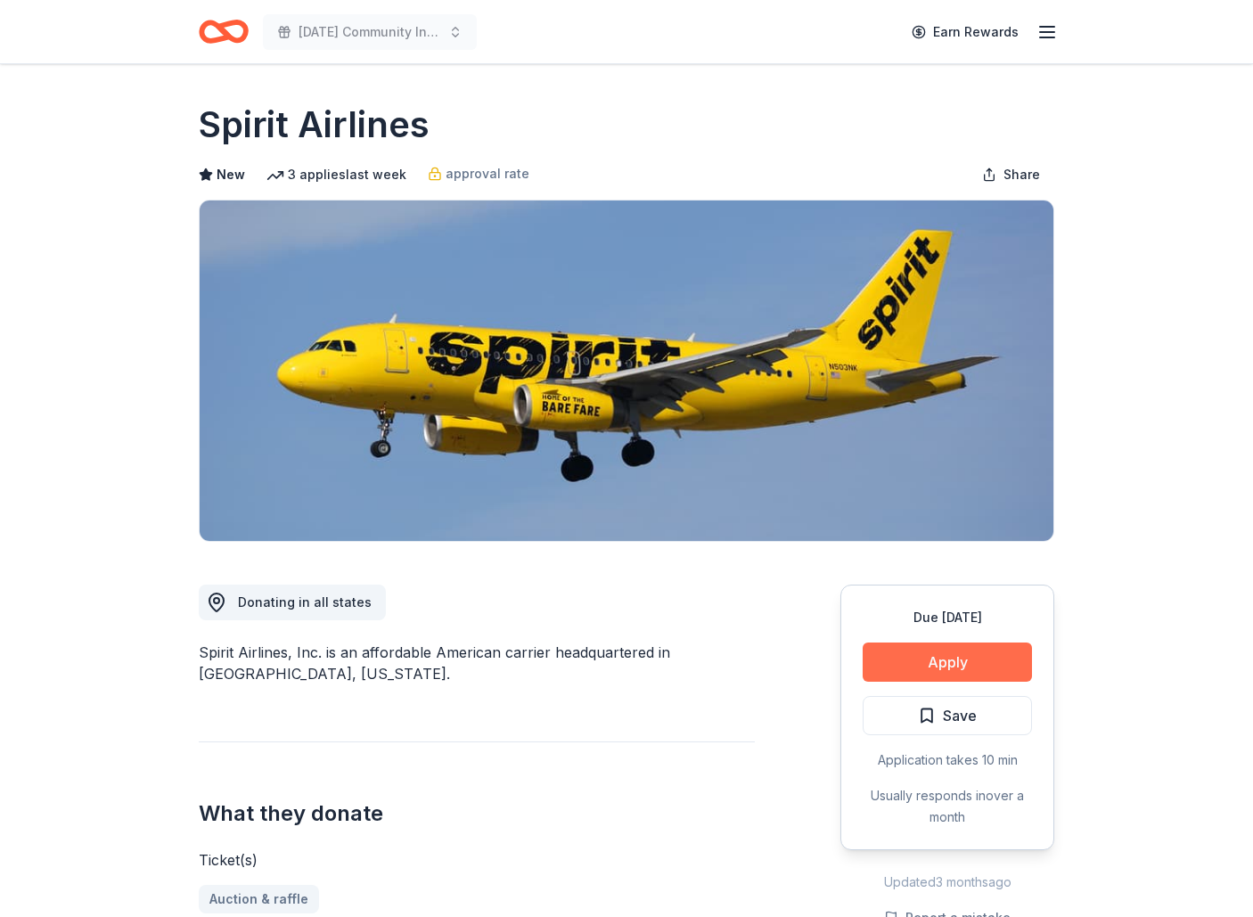
click at [963, 666] on button "Apply" at bounding box center [947, 662] width 169 height 39
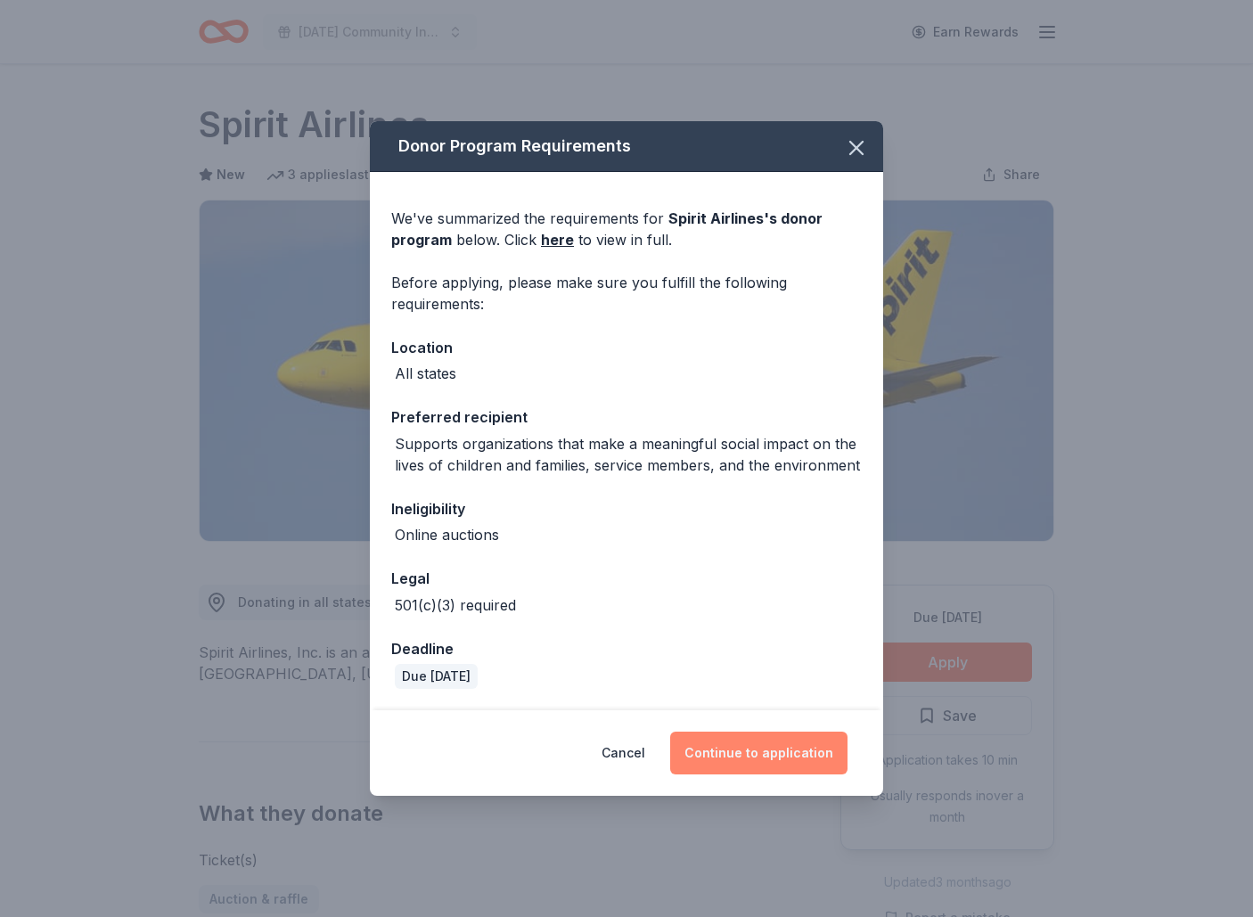
click at [754, 751] on button "Continue to application" at bounding box center [758, 753] width 177 height 43
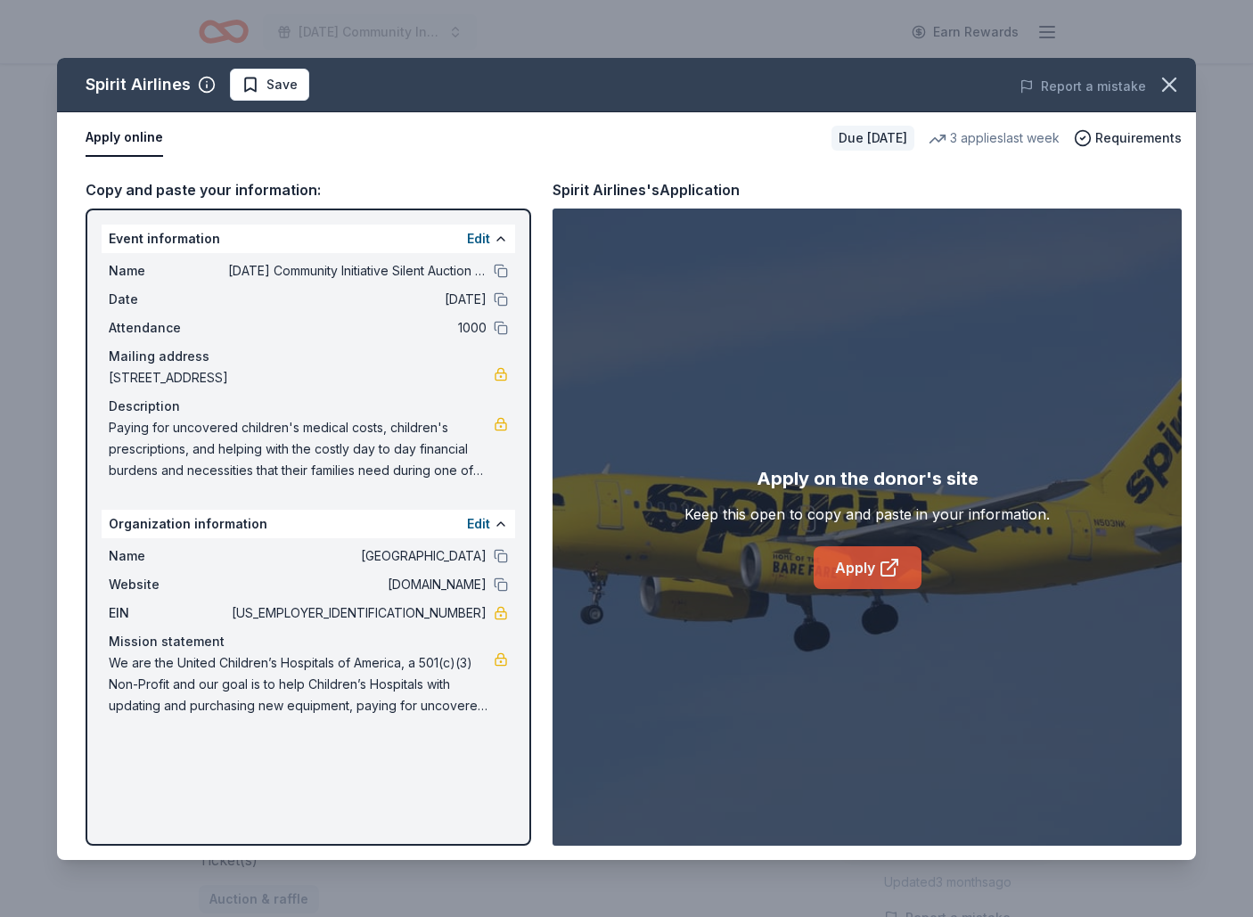
click at [866, 576] on link "Apply" at bounding box center [868, 567] width 108 height 43
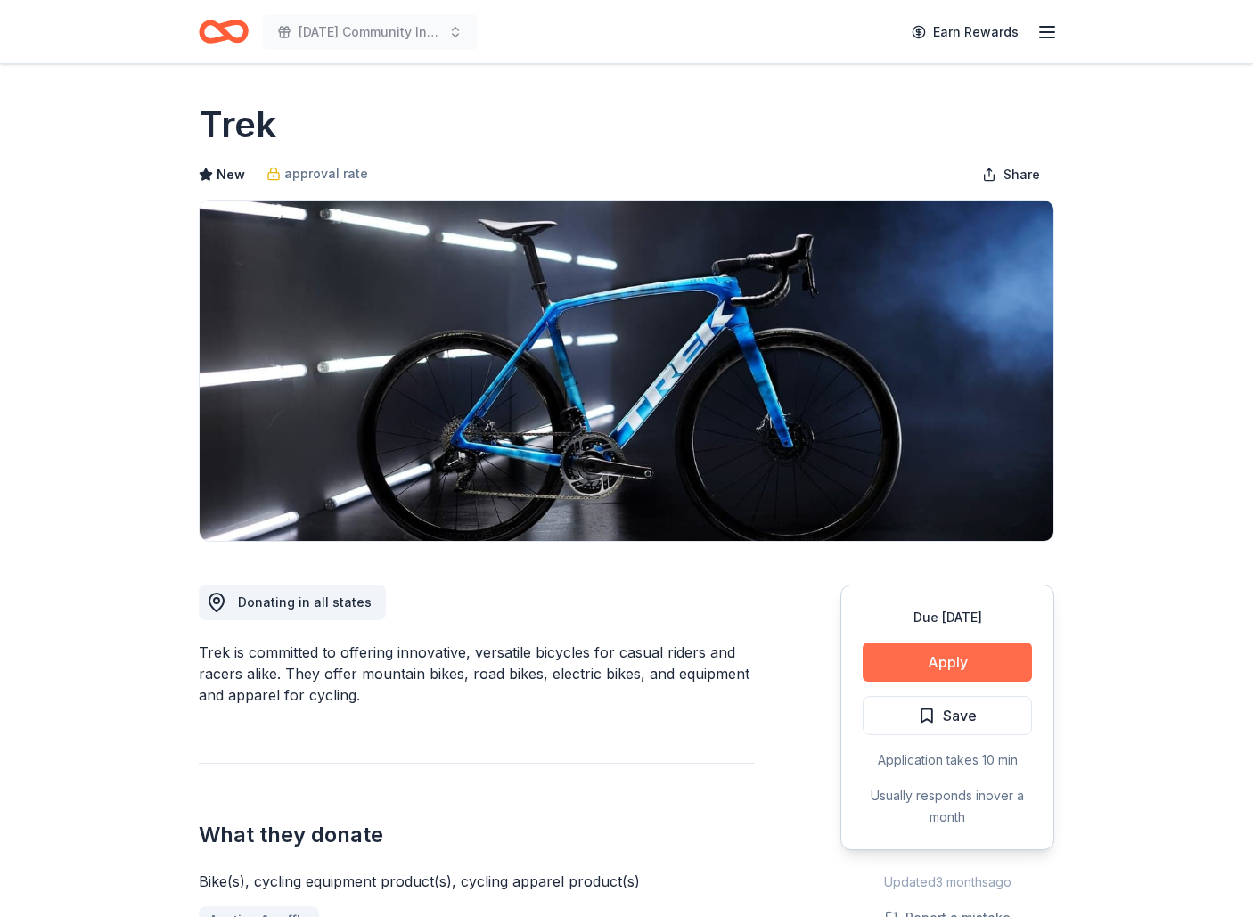
click at [978, 668] on button "Apply" at bounding box center [947, 662] width 169 height 39
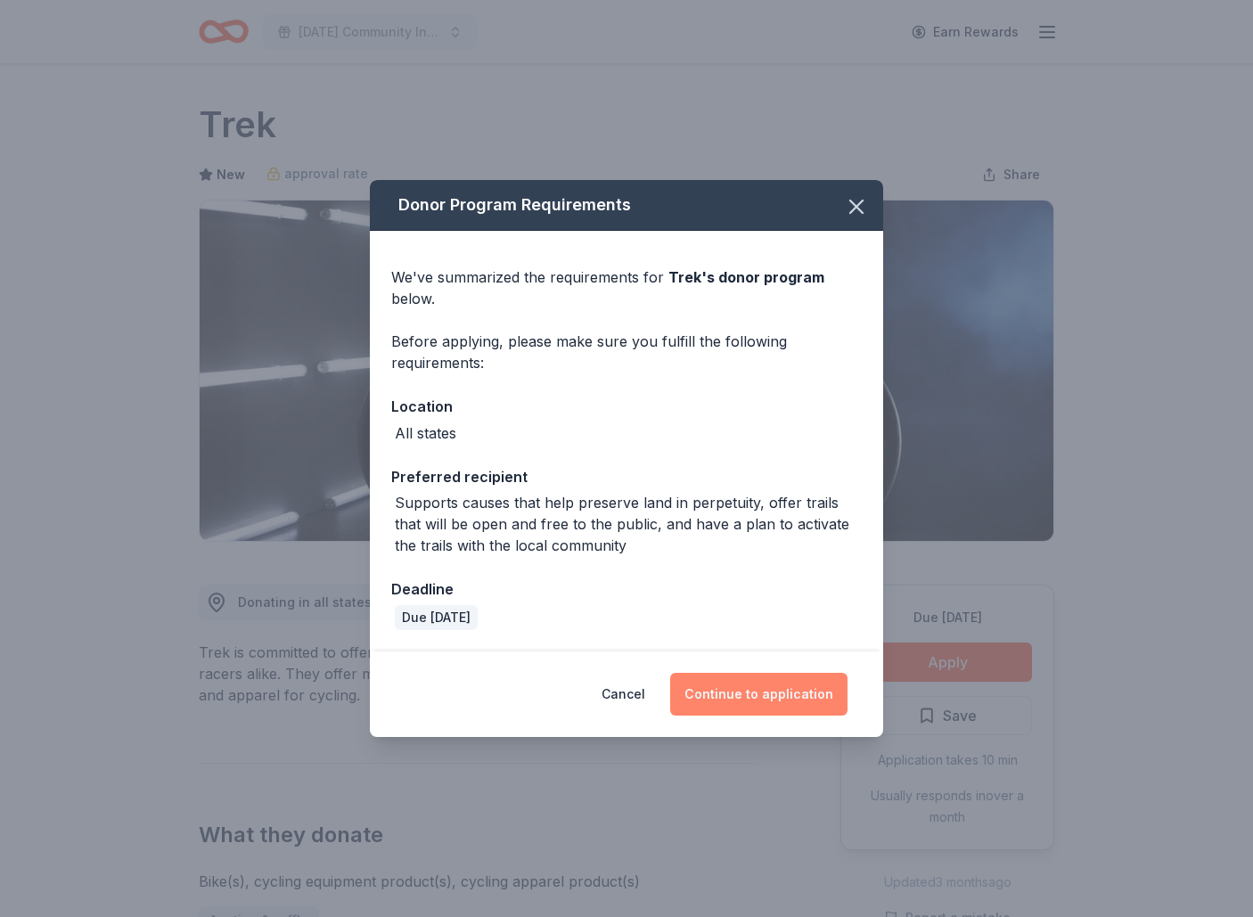
click at [765, 699] on button "Continue to application" at bounding box center [758, 694] width 177 height 43
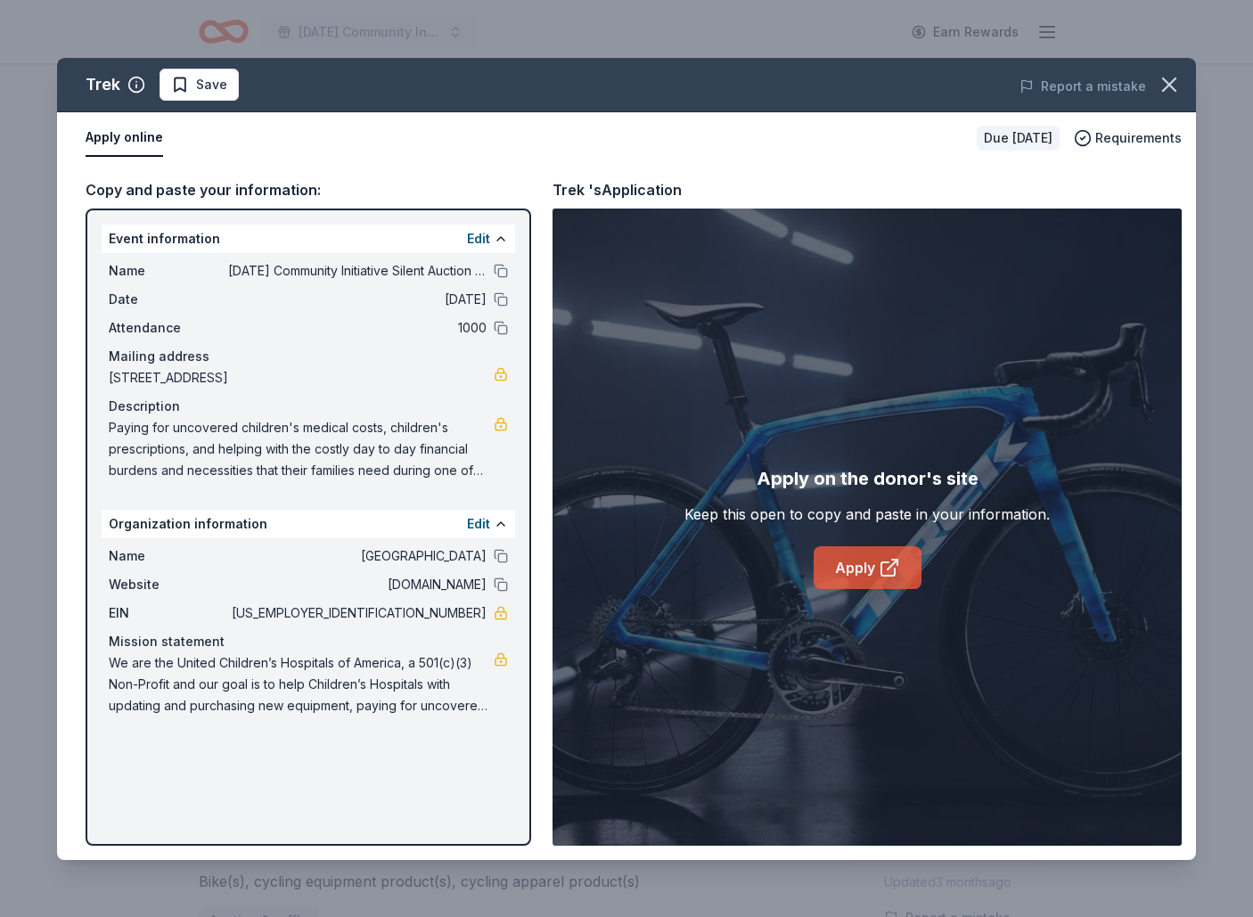
click at [864, 577] on link "Apply" at bounding box center [868, 567] width 108 height 43
